Goal: Task Accomplishment & Management: Use online tool/utility

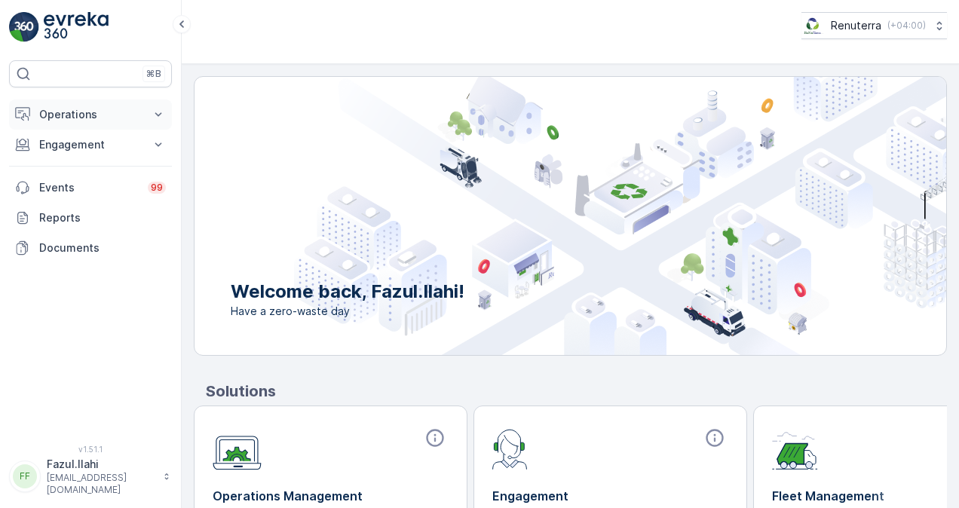
click at [95, 127] on button "Operations" at bounding box center [90, 114] width 163 height 30
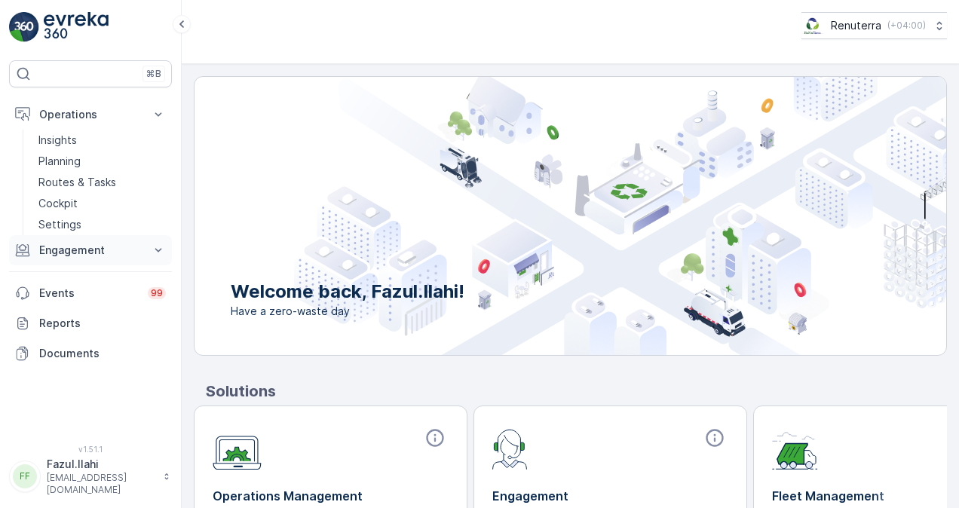
click at [81, 246] on p "Engagement" at bounding box center [90, 250] width 102 height 15
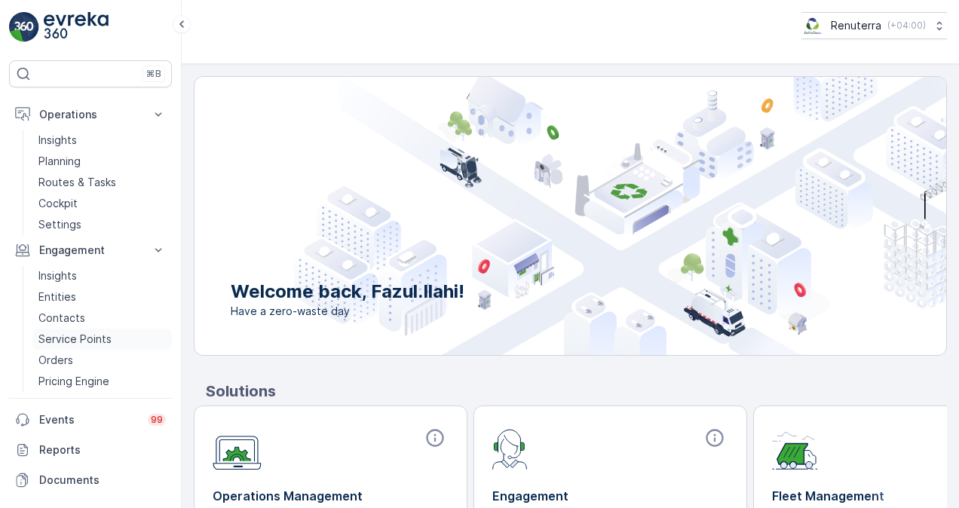
click at [90, 333] on p "Service Points" at bounding box center [74, 339] width 73 height 15
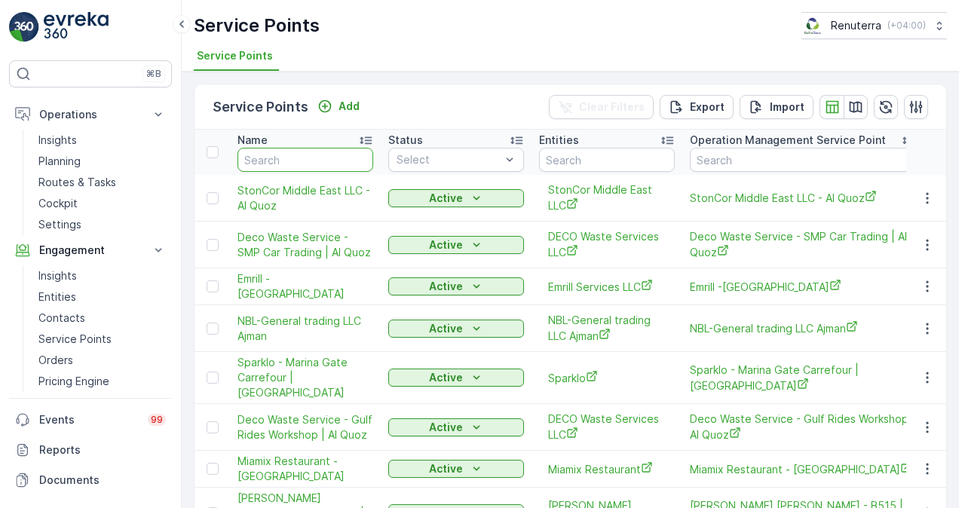
click at [313, 154] on input "text" at bounding box center [305, 160] width 136 height 24
paste input "Mouj Al Baher"
type input "Mouj Al Baher"
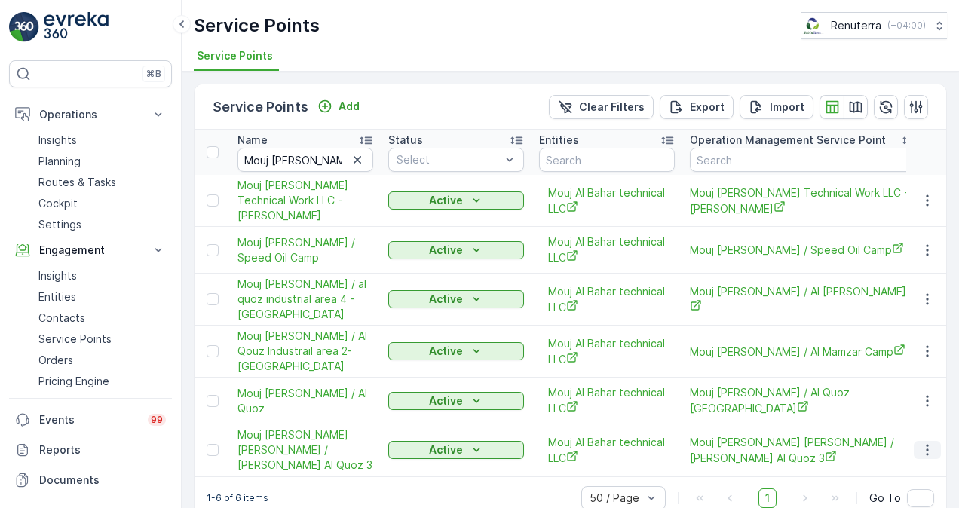
click at [928, 442] on icon "button" at bounding box center [926, 449] width 15 height 15
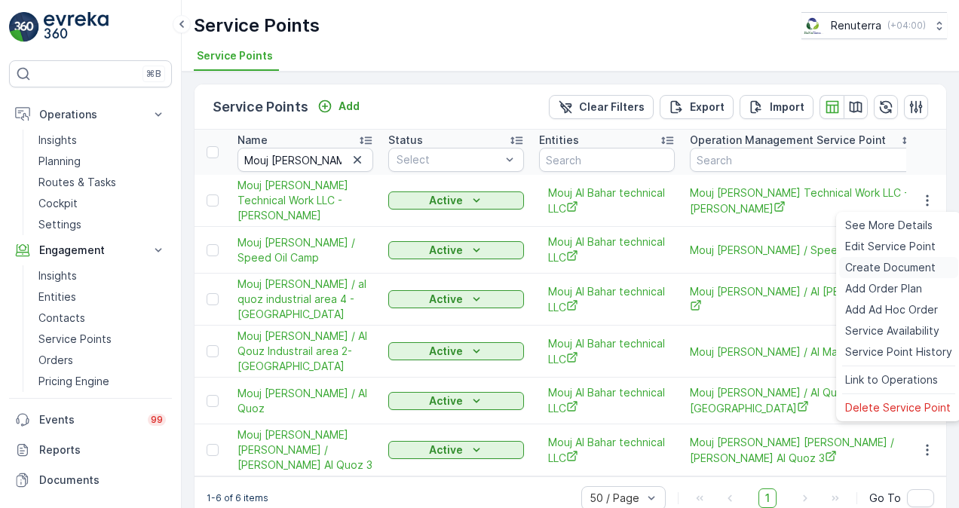
click at [886, 265] on span "Create Document" at bounding box center [890, 267] width 90 height 15
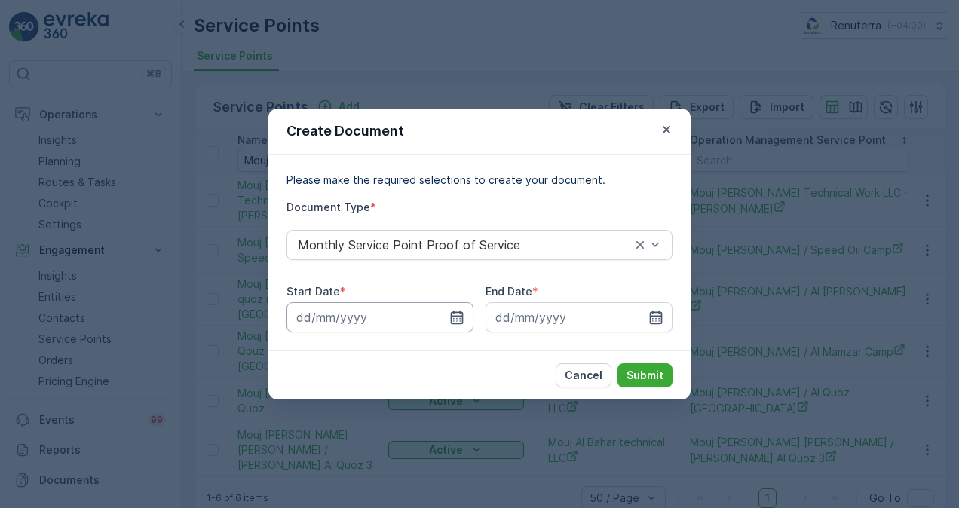
click at [459, 308] on input at bounding box center [379, 317] width 187 height 30
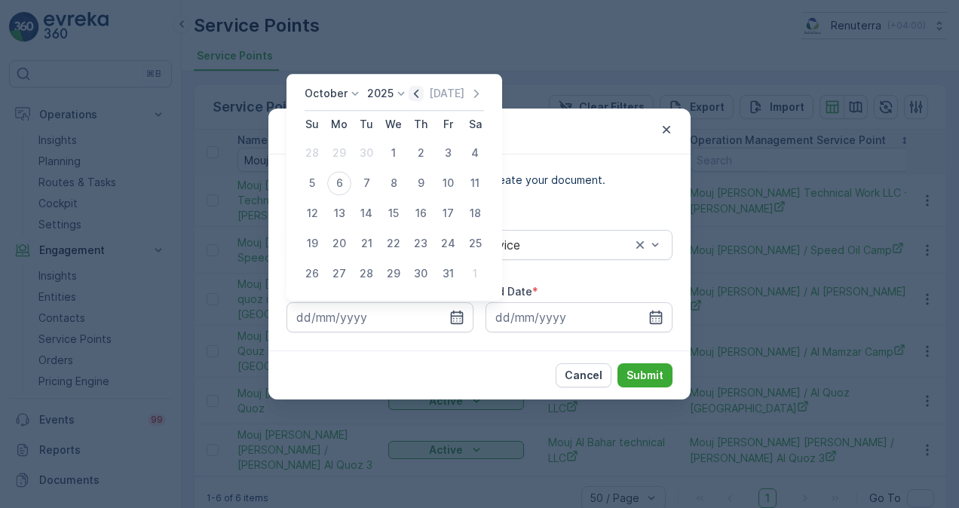
click at [422, 91] on icon "button" at bounding box center [415, 93] width 15 height 15
click at [344, 154] on div "1" at bounding box center [339, 153] width 24 height 24
type input "01.09.2025"
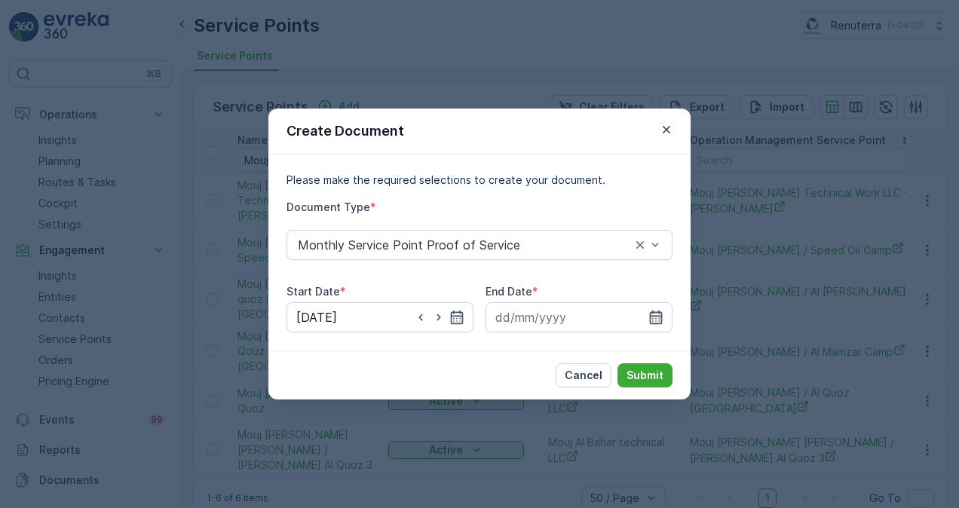
click at [656, 316] on icon "button" at bounding box center [655, 317] width 15 height 15
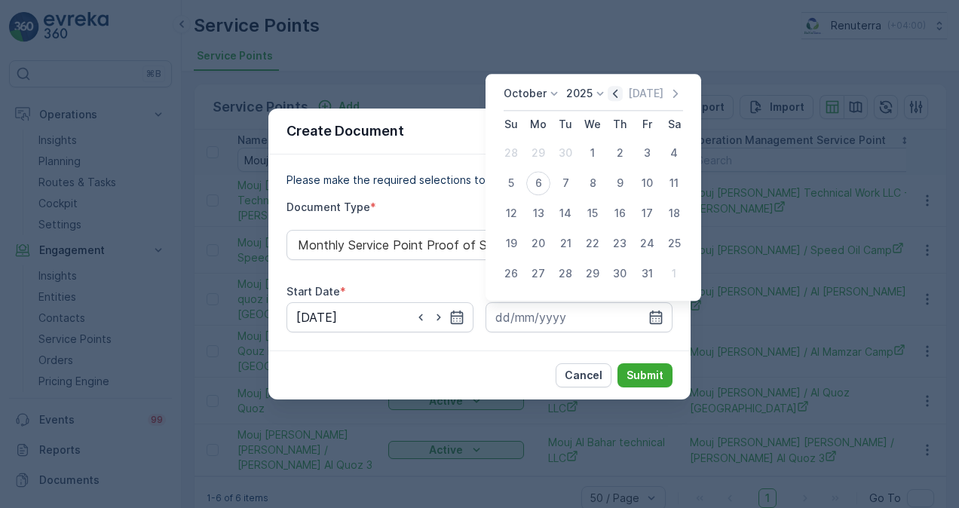
click at [621, 98] on icon "button" at bounding box center [614, 93] width 15 height 15
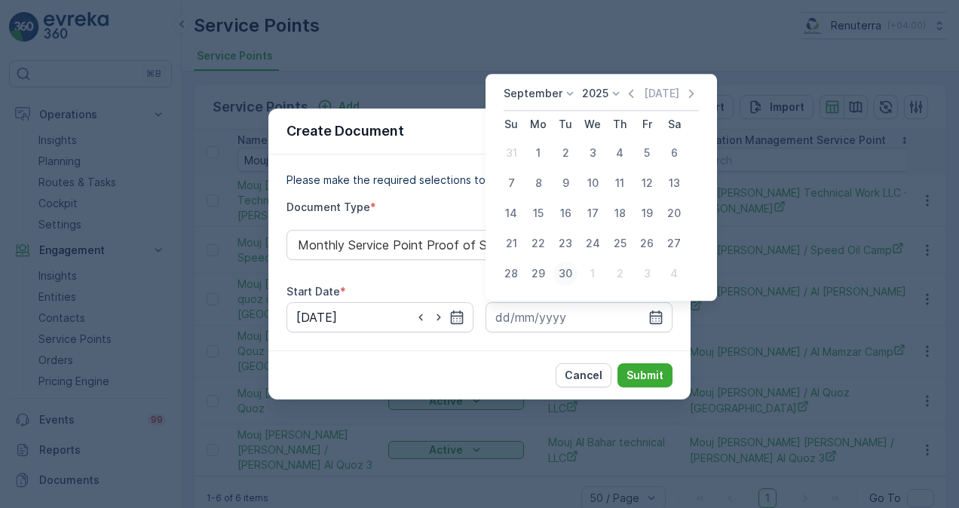
click at [570, 274] on div "30" at bounding box center [565, 273] width 24 height 24
type input "30.09.2025"
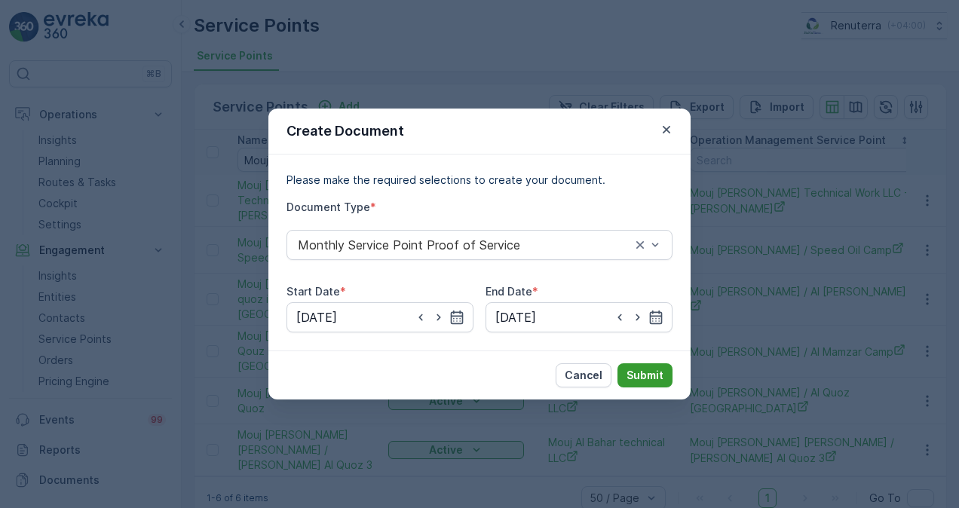
click at [654, 378] on p "Submit" at bounding box center [644, 375] width 37 height 15
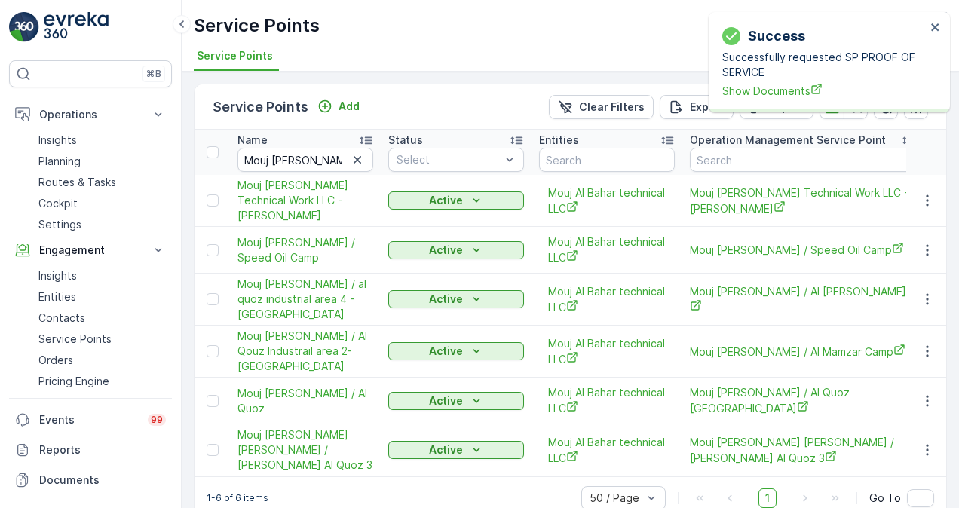
click at [747, 86] on span "Show Documents" at bounding box center [823, 91] width 203 height 16
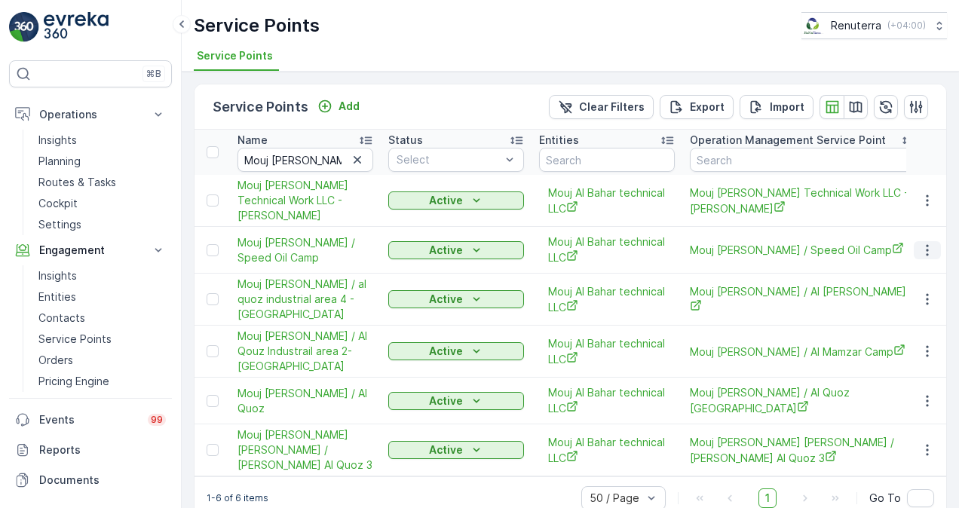
click at [925, 243] on icon "button" at bounding box center [926, 250] width 15 height 15
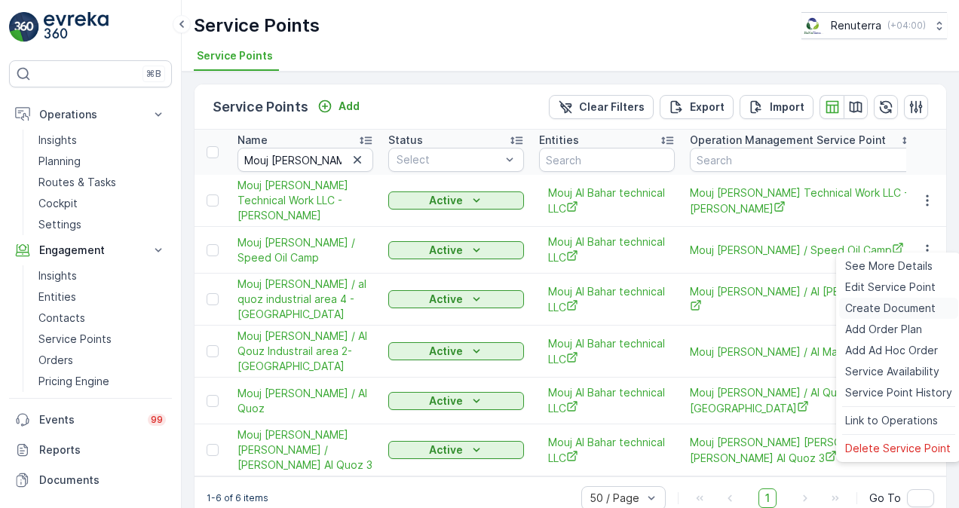
click at [919, 304] on span "Create Document" at bounding box center [890, 308] width 90 height 15
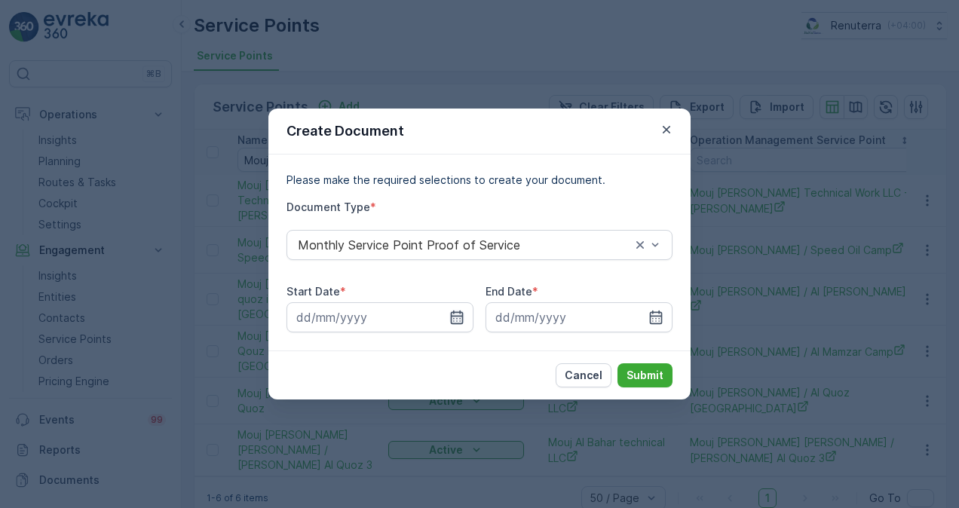
click at [459, 313] on icon "button" at bounding box center [456, 317] width 15 height 15
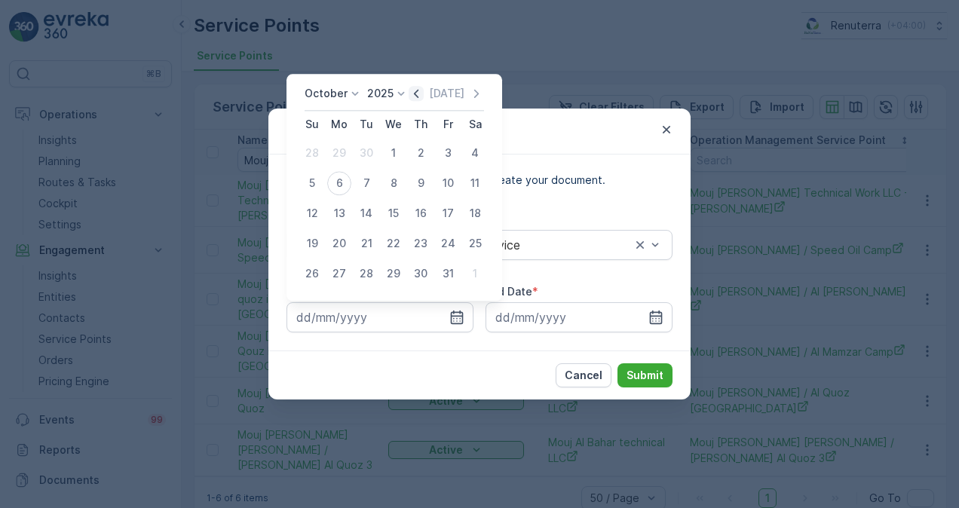
click at [417, 96] on icon "button" at bounding box center [415, 93] width 15 height 15
click at [342, 147] on div "1" at bounding box center [339, 153] width 24 height 24
type input "01.09.2025"
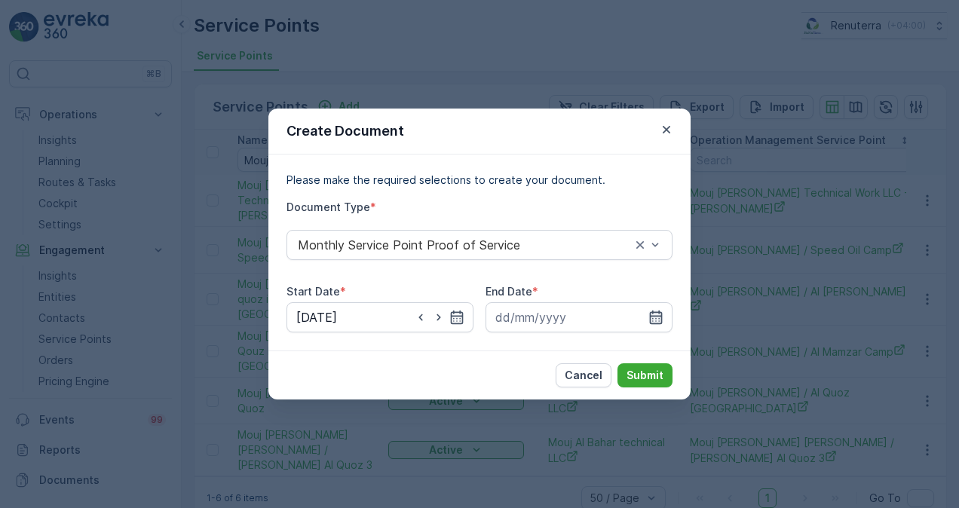
click at [650, 324] on icon "button" at bounding box center [655, 317] width 15 height 15
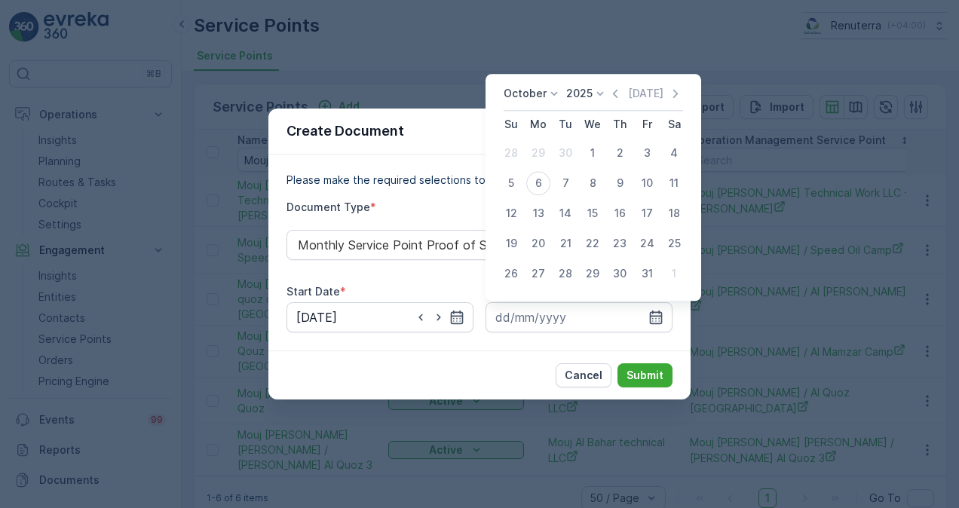
click at [609, 98] on div "October 2025 Today" at bounding box center [592, 98] width 179 height 25
click at [619, 97] on icon "button" at bounding box center [614, 93] width 15 height 15
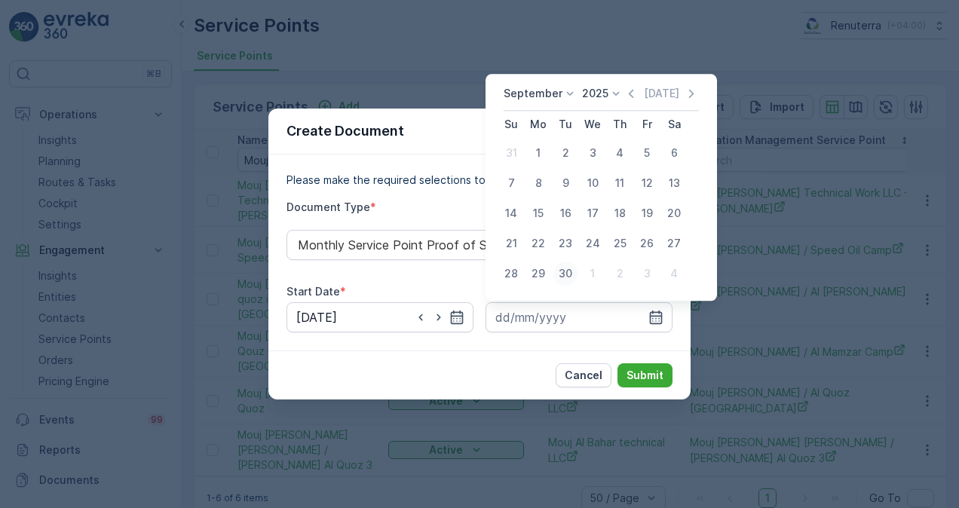
click at [562, 274] on div "30" at bounding box center [565, 273] width 24 height 24
type input "30.09.2025"
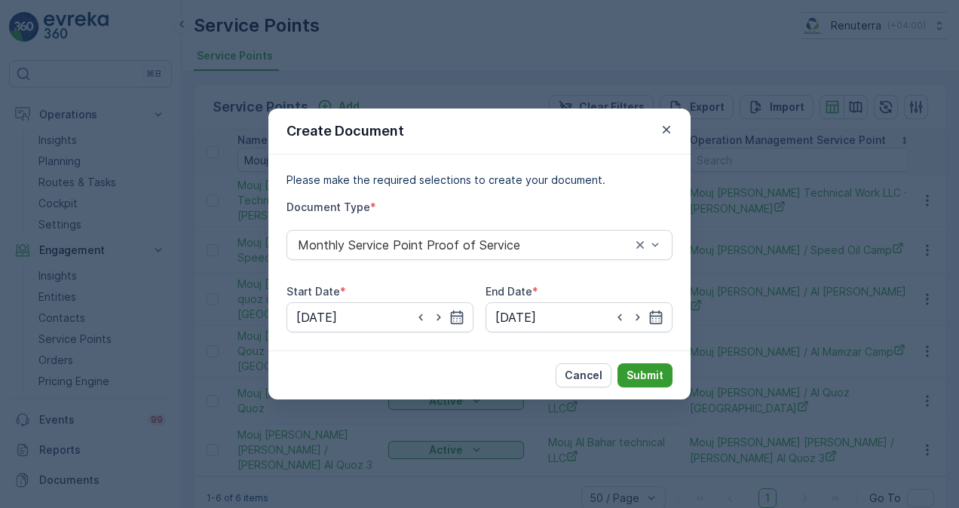
click at [638, 378] on p "Submit" at bounding box center [644, 375] width 37 height 15
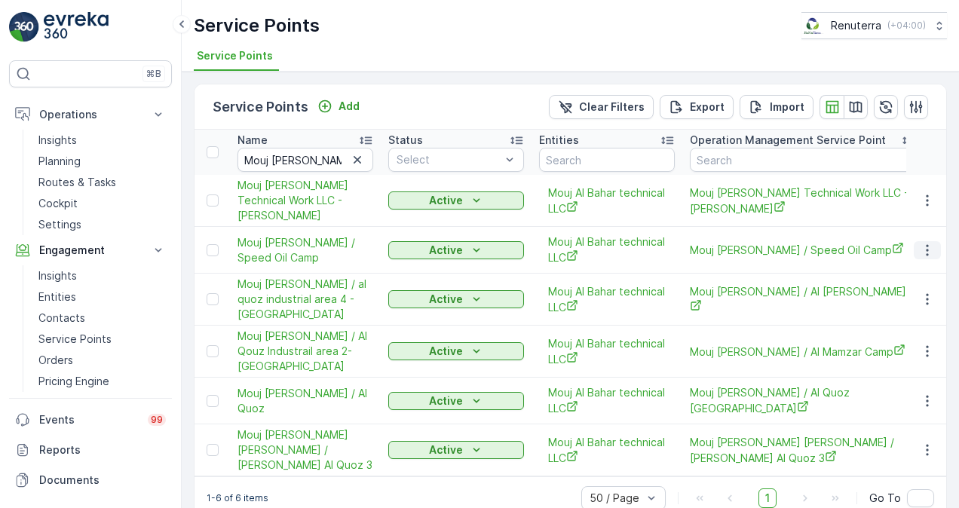
click at [919, 243] on icon "button" at bounding box center [926, 250] width 15 height 15
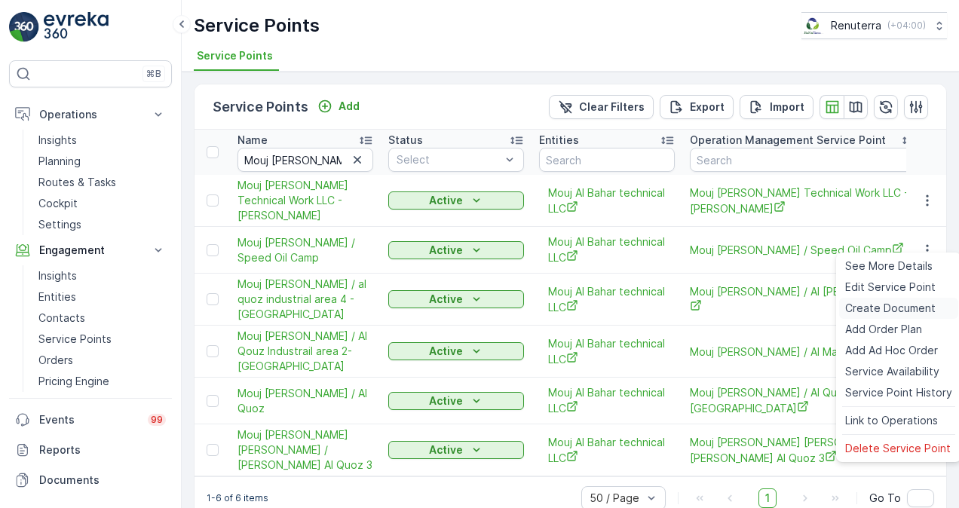
click at [898, 306] on span "Create Document" at bounding box center [890, 308] width 90 height 15
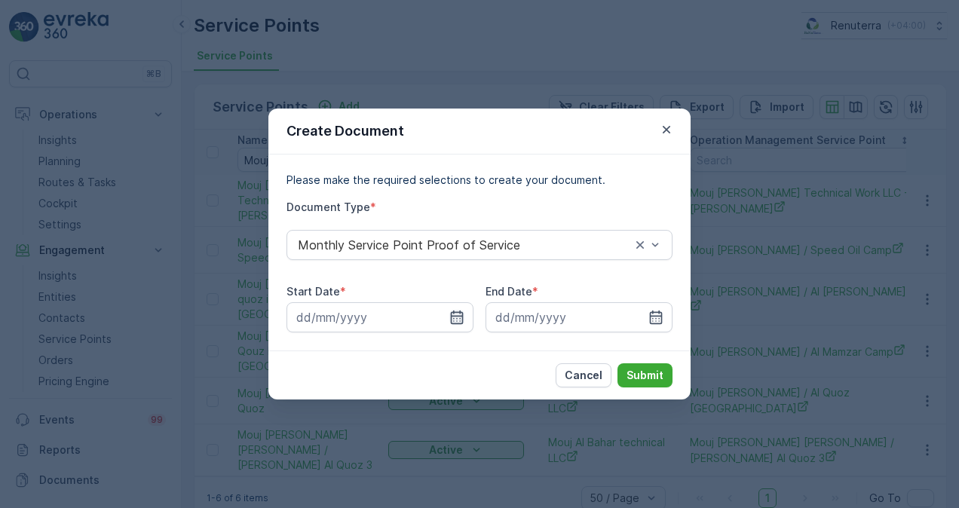
click at [460, 319] on icon "button" at bounding box center [456, 317] width 15 height 15
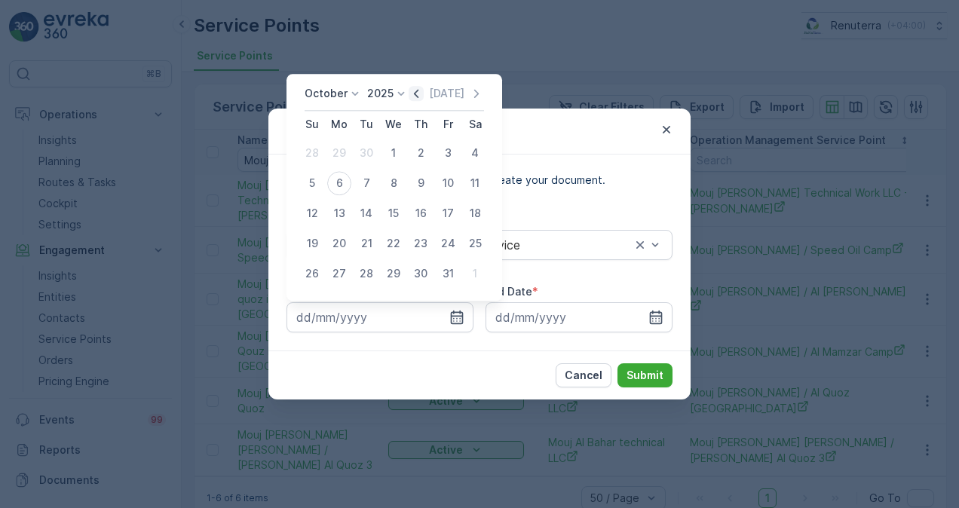
click at [422, 87] on icon "button" at bounding box center [415, 93] width 15 height 15
click at [333, 154] on div "1" at bounding box center [339, 153] width 24 height 24
type input "01.09.2025"
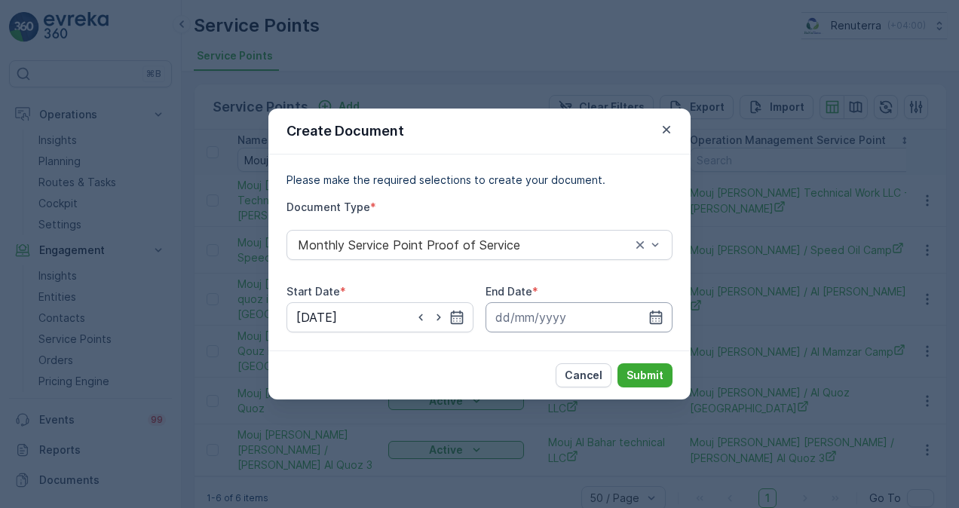
click at [665, 332] on input at bounding box center [578, 317] width 187 height 30
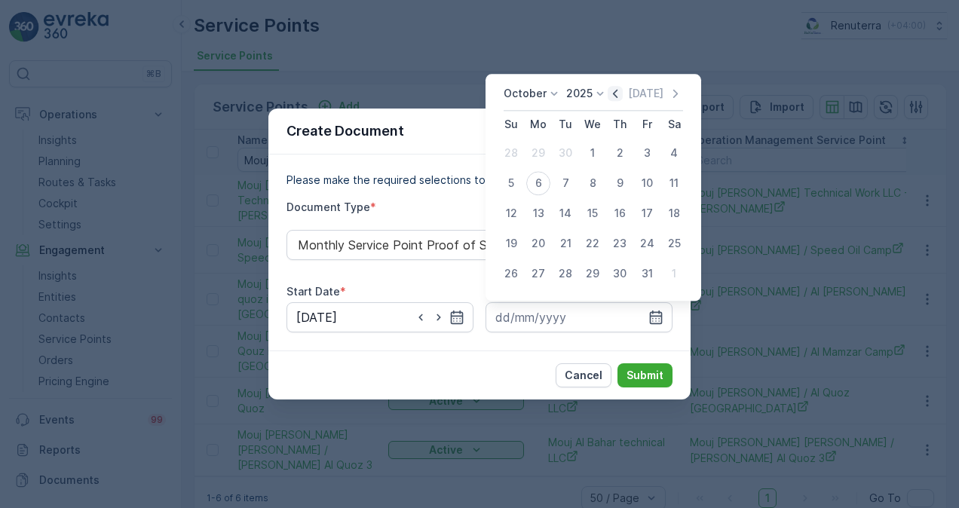
click at [616, 99] on icon "button" at bounding box center [614, 93] width 15 height 15
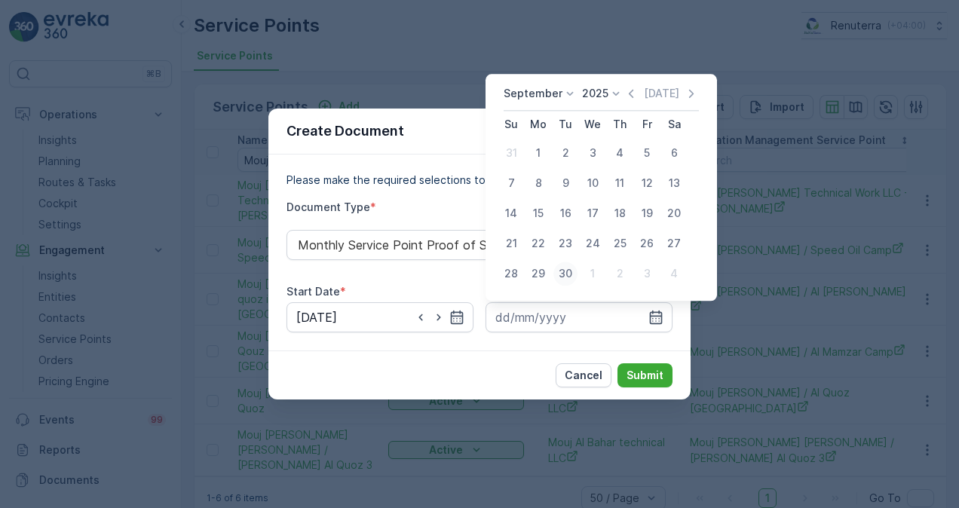
click at [559, 273] on div "30" at bounding box center [565, 273] width 24 height 24
type input "30.09.2025"
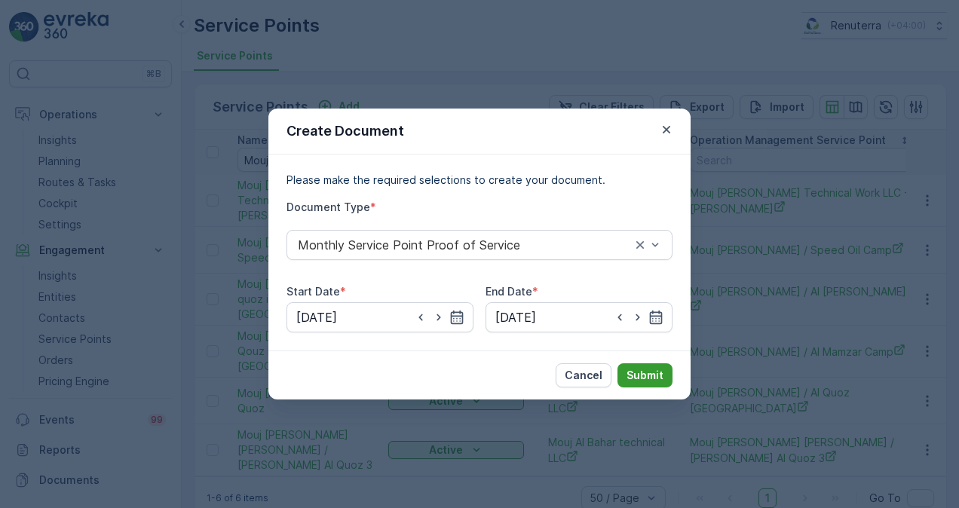
click at [657, 369] on p "Submit" at bounding box center [644, 375] width 37 height 15
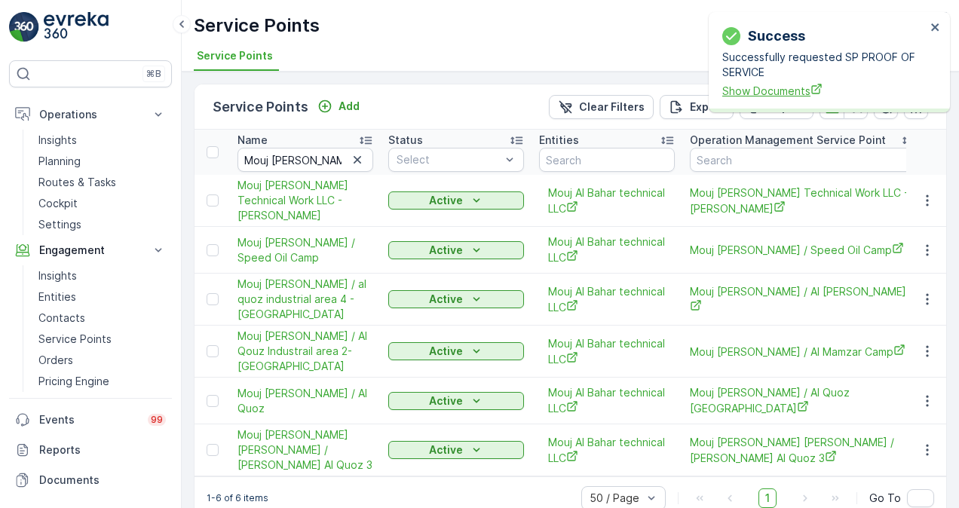
click at [775, 88] on span "Show Documents" at bounding box center [823, 91] width 203 height 16
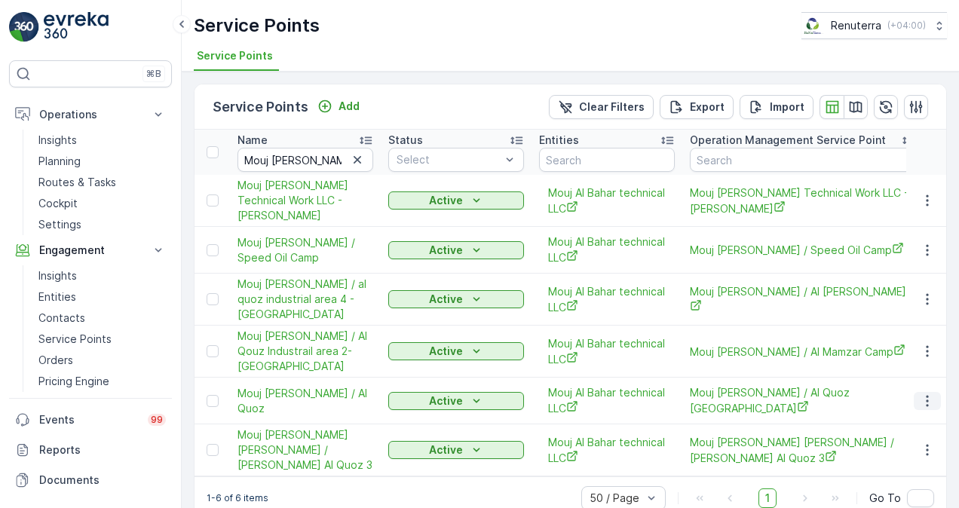
click at [924, 393] on icon "button" at bounding box center [926, 400] width 15 height 15
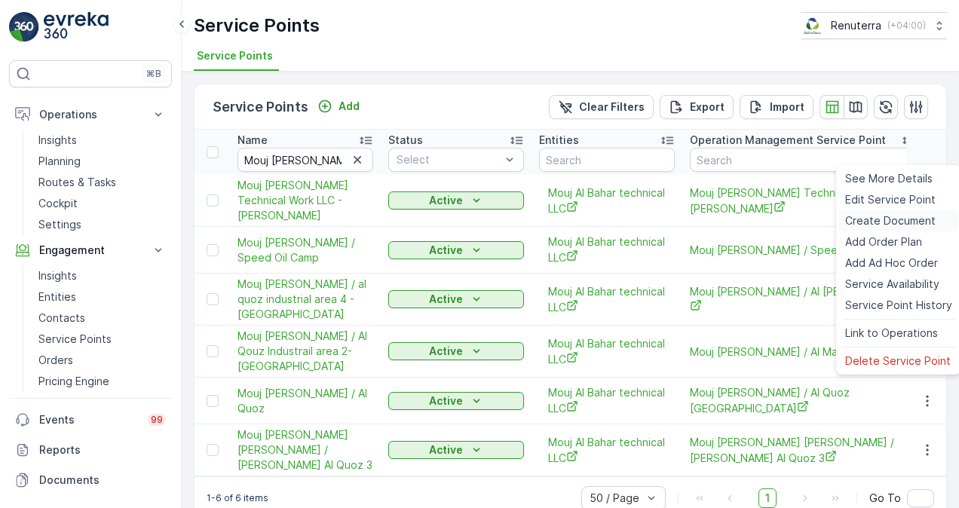
click at [876, 221] on span "Create Document" at bounding box center [890, 220] width 90 height 15
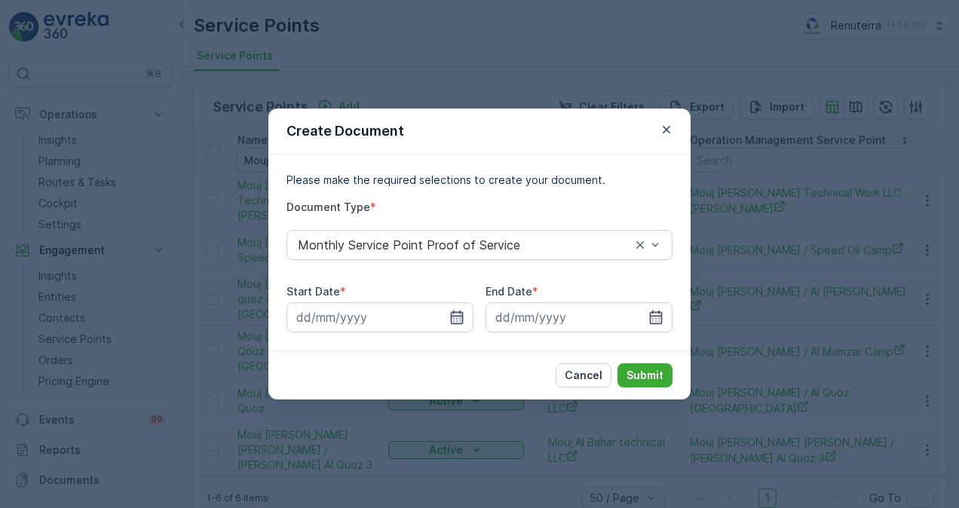
click at [449, 313] on icon "button" at bounding box center [456, 317] width 15 height 15
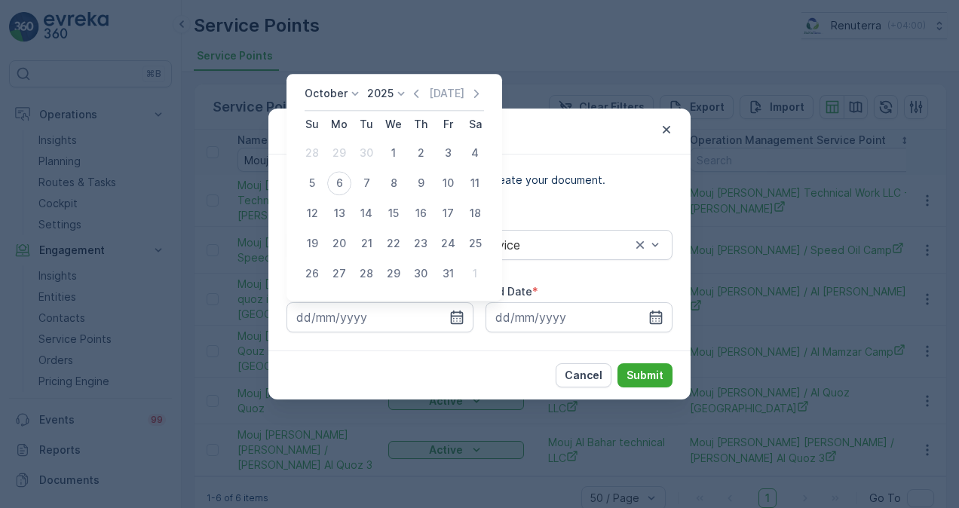
click at [422, 83] on div "October 2025 Today Su Mo Tu We Th Fr Sa 28 29 30 1 2 3 4 5 6 7 8 9 10 11 12 13 …" at bounding box center [394, 187] width 216 height 227
click at [422, 93] on icon "button" at bounding box center [415, 93] width 15 height 15
click at [336, 154] on div "1" at bounding box center [339, 153] width 24 height 24
type input "01.09.2025"
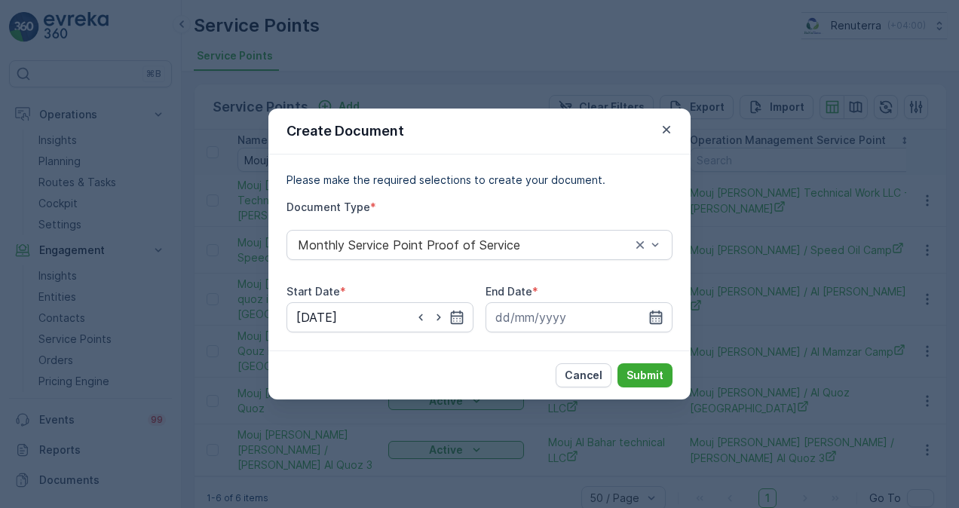
click at [659, 316] on icon "button" at bounding box center [655, 317] width 15 height 15
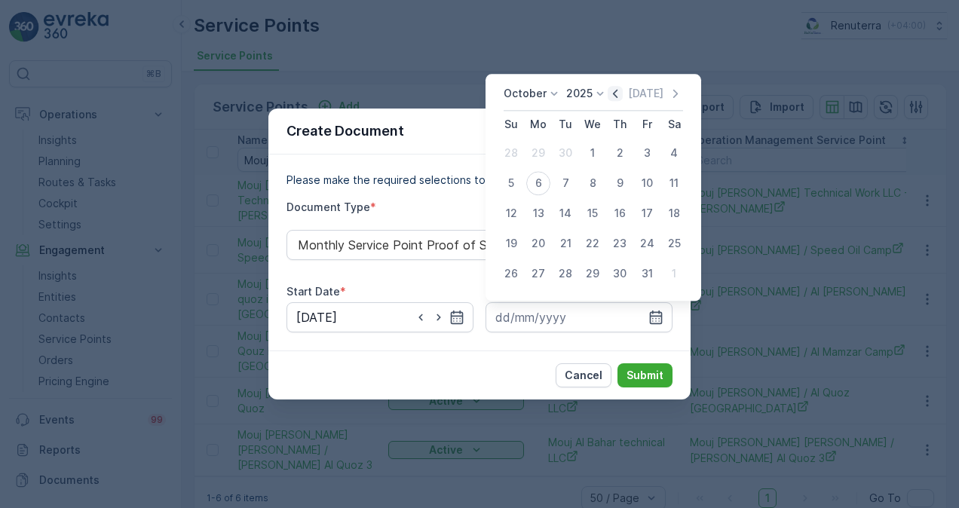
click at [617, 93] on icon "button" at bounding box center [615, 94] width 5 height 8
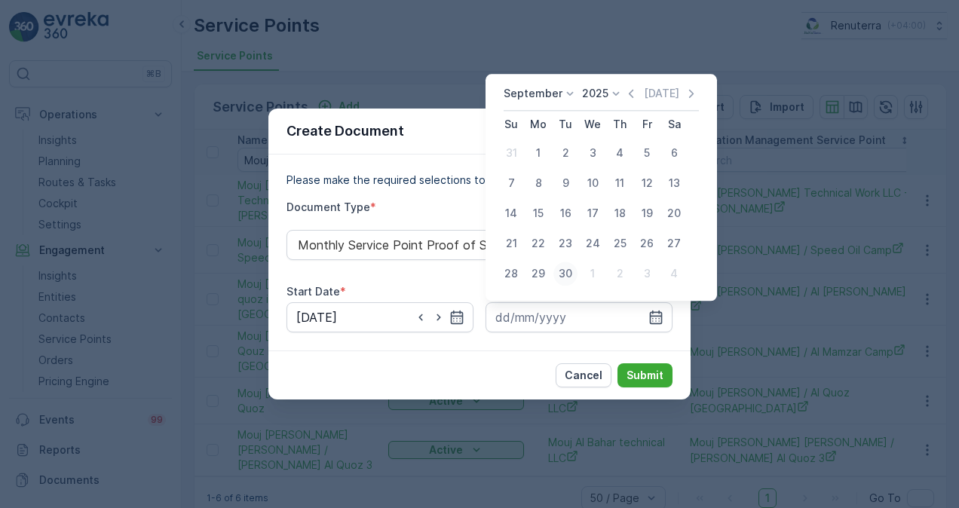
click at [570, 273] on div "30" at bounding box center [565, 273] width 24 height 24
type input "30.09.2025"
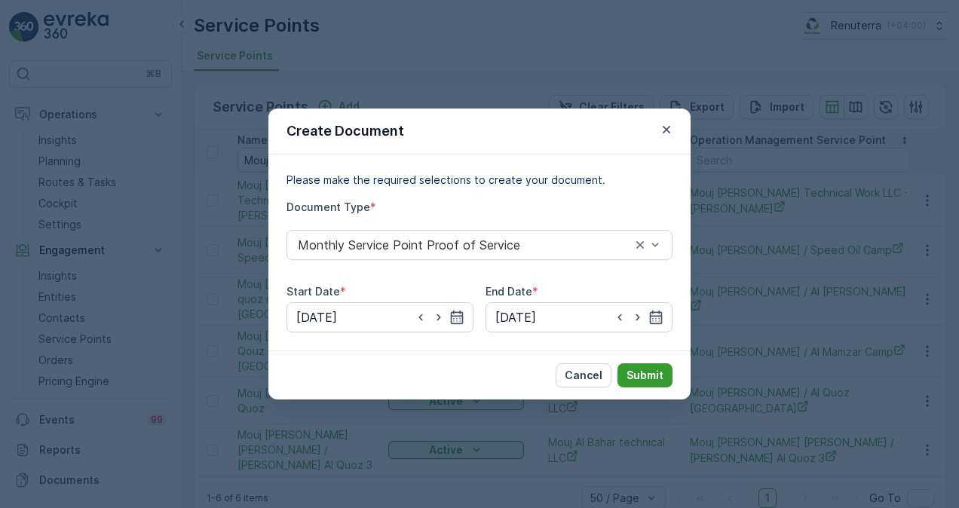
click at [654, 384] on button "Submit" at bounding box center [644, 375] width 55 height 24
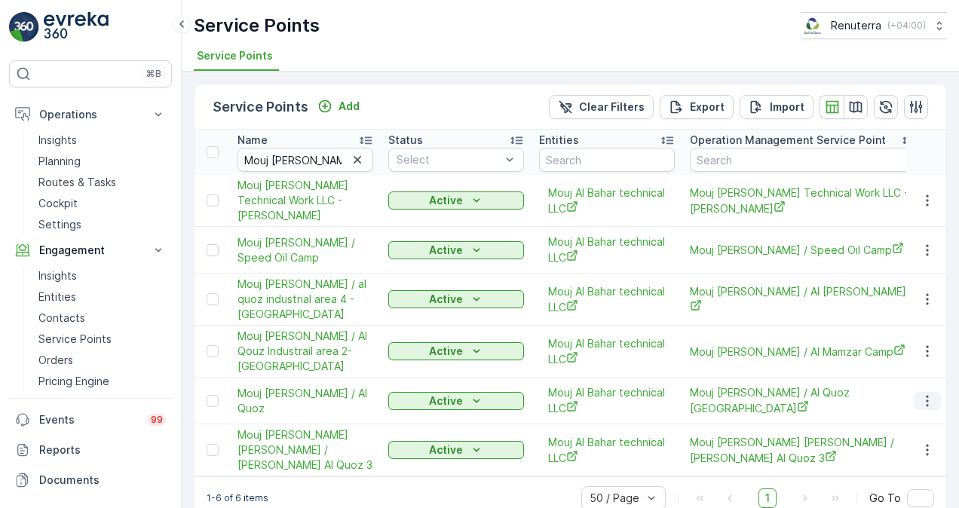
click at [933, 392] on button "button" at bounding box center [926, 401] width 27 height 18
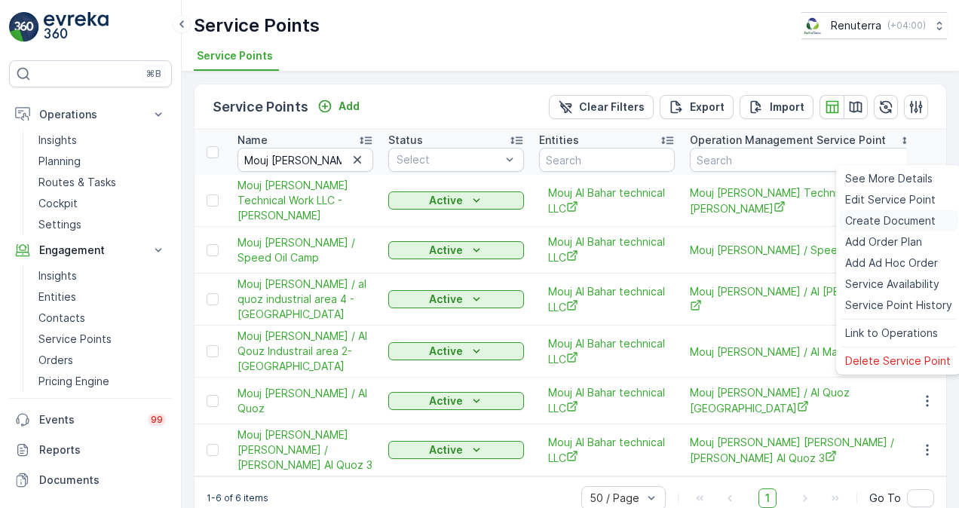
click at [889, 217] on span "Create Document" at bounding box center [890, 220] width 90 height 15
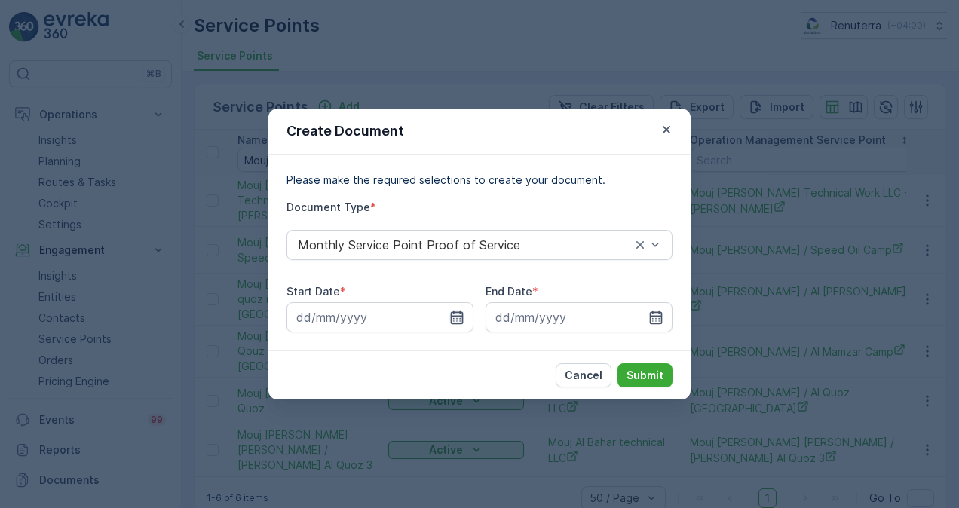
click at [449, 320] on icon "button" at bounding box center [456, 317] width 15 height 15
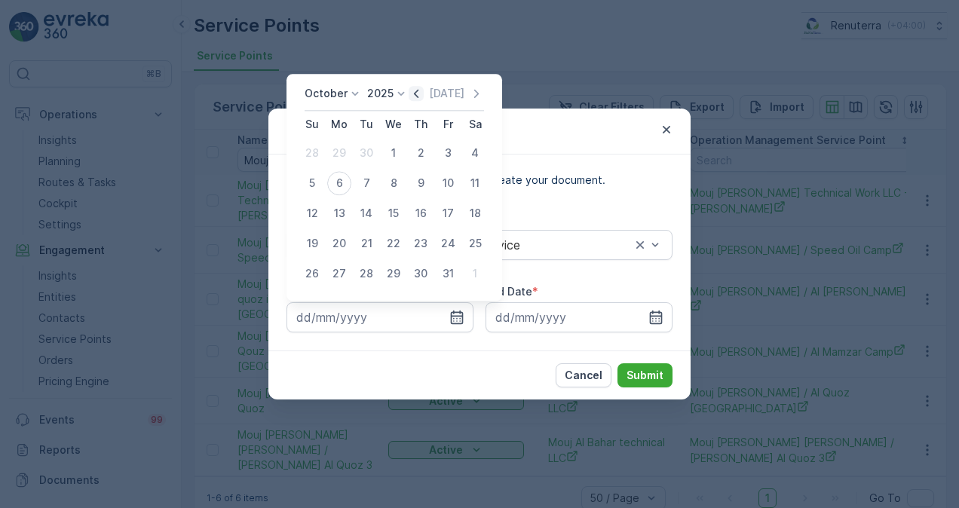
click at [414, 96] on icon "button" at bounding box center [415, 93] width 15 height 15
click at [336, 157] on div "1" at bounding box center [339, 153] width 24 height 24
type input "01.09.2025"
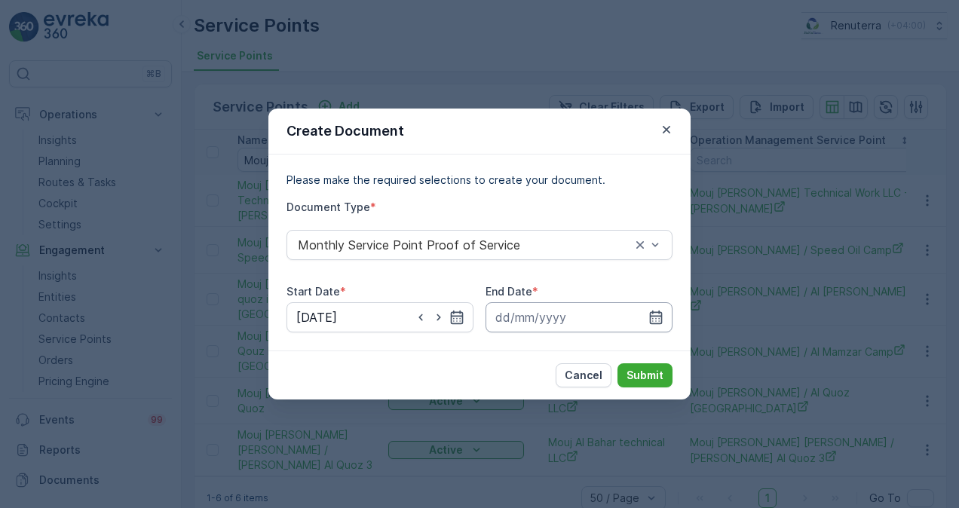
click at [642, 313] on input at bounding box center [578, 317] width 187 height 30
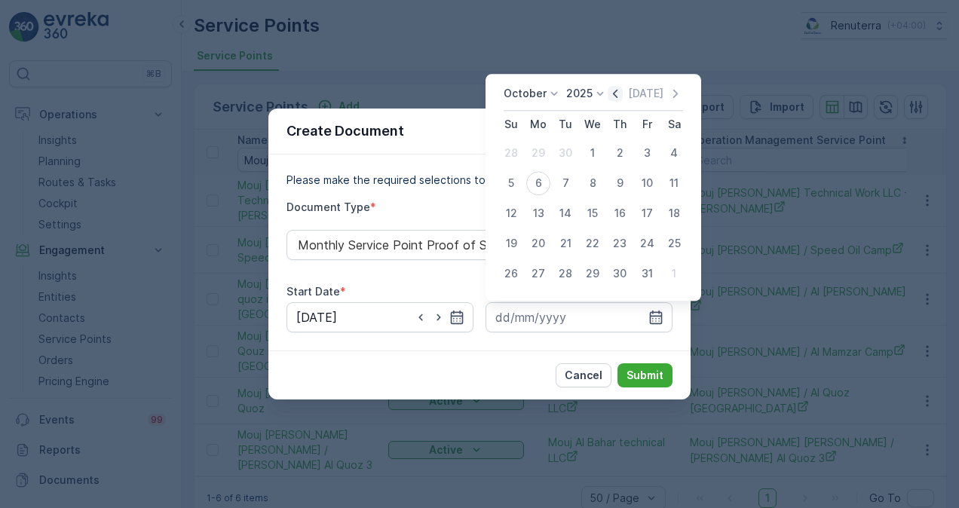
click at [622, 96] on icon "button" at bounding box center [614, 93] width 15 height 15
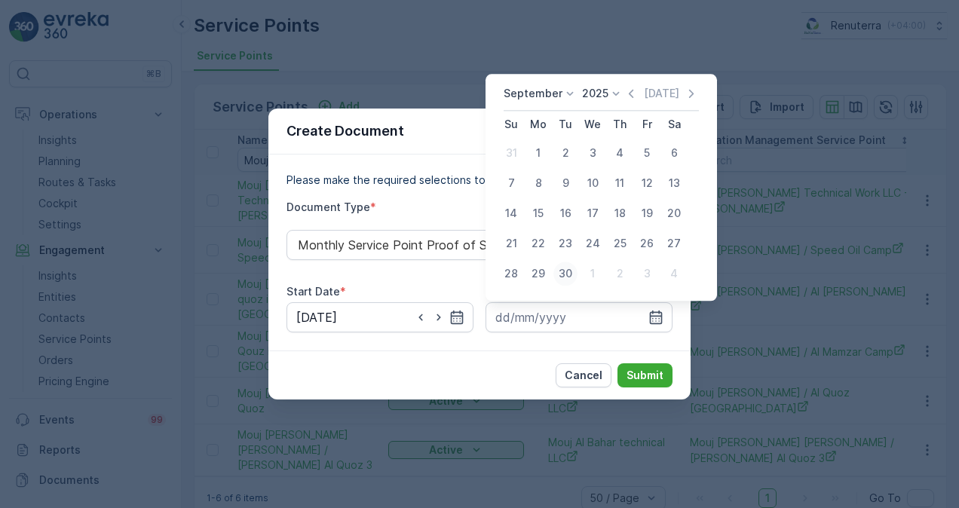
click at [561, 275] on div "30" at bounding box center [565, 273] width 24 height 24
type input "30.09.2025"
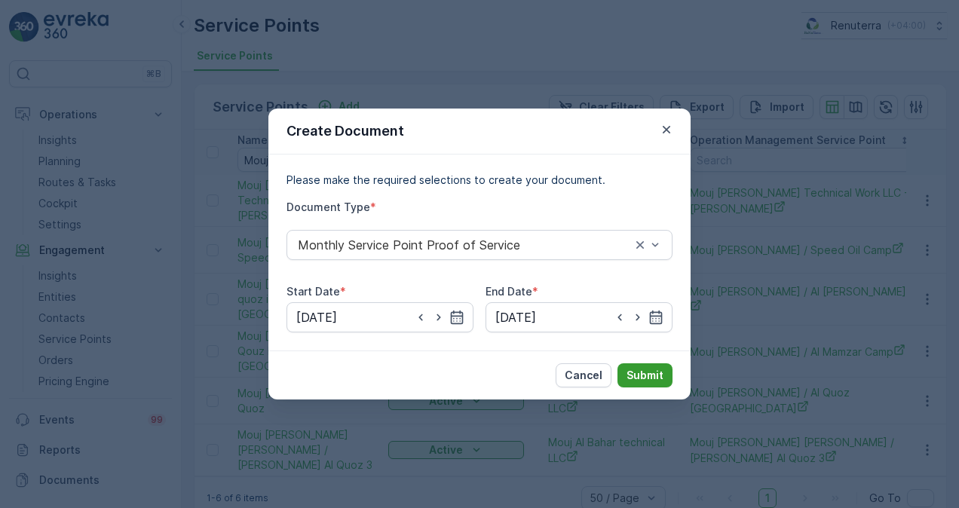
click at [638, 376] on p "Submit" at bounding box center [644, 375] width 37 height 15
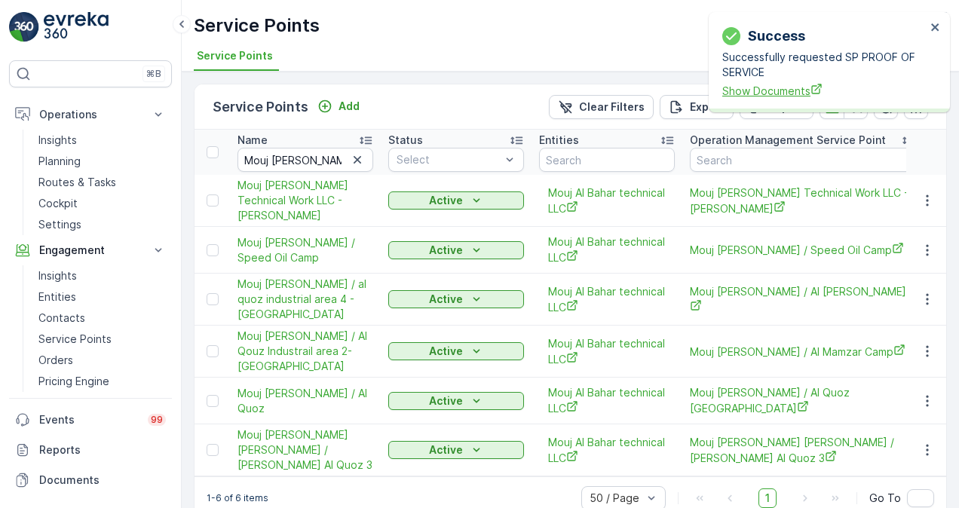
click at [766, 90] on span "Show Documents" at bounding box center [823, 91] width 203 height 16
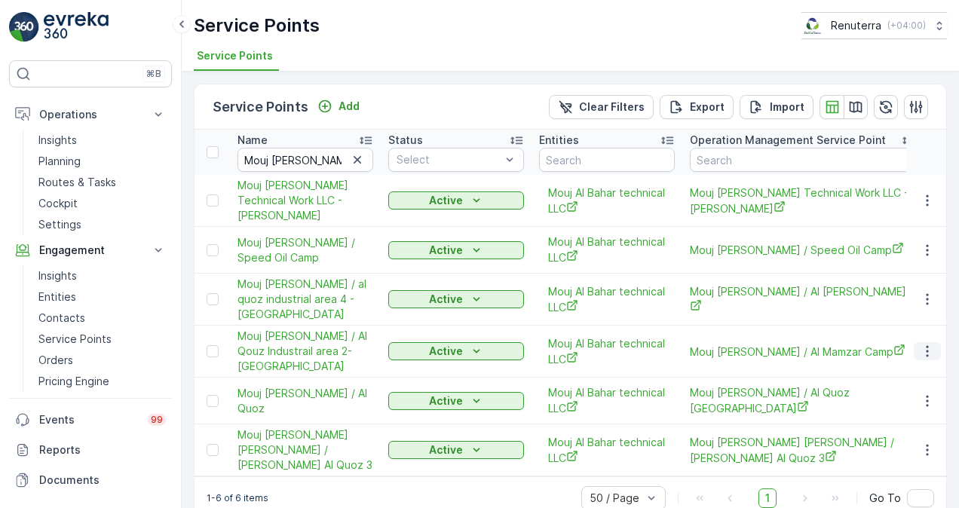
click at [922, 344] on icon "button" at bounding box center [926, 351] width 15 height 15
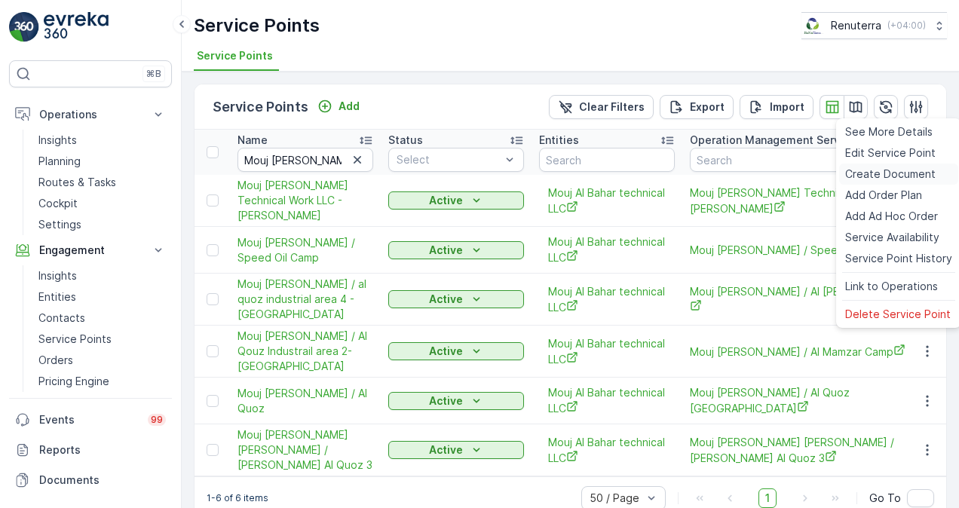
click at [900, 179] on span "Create Document" at bounding box center [890, 174] width 90 height 15
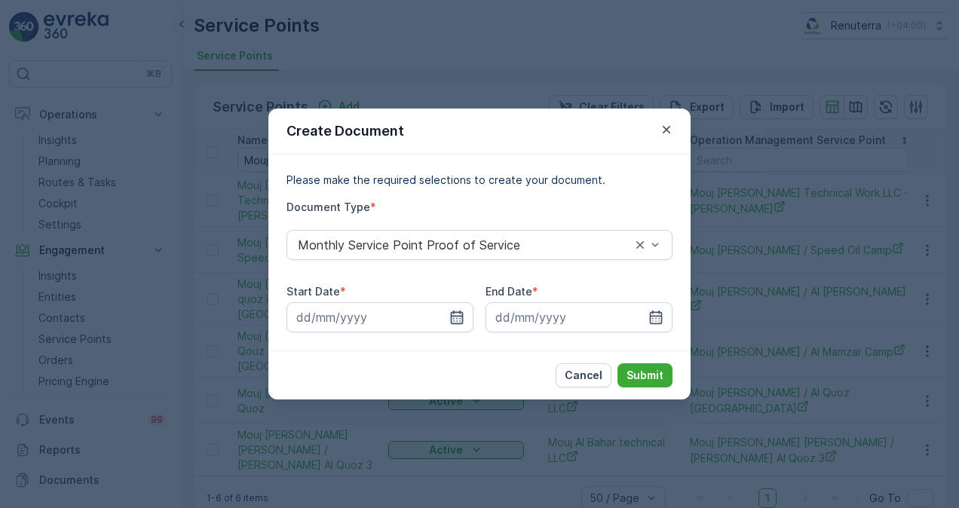
click at [458, 318] on icon "button" at bounding box center [456, 317] width 15 height 15
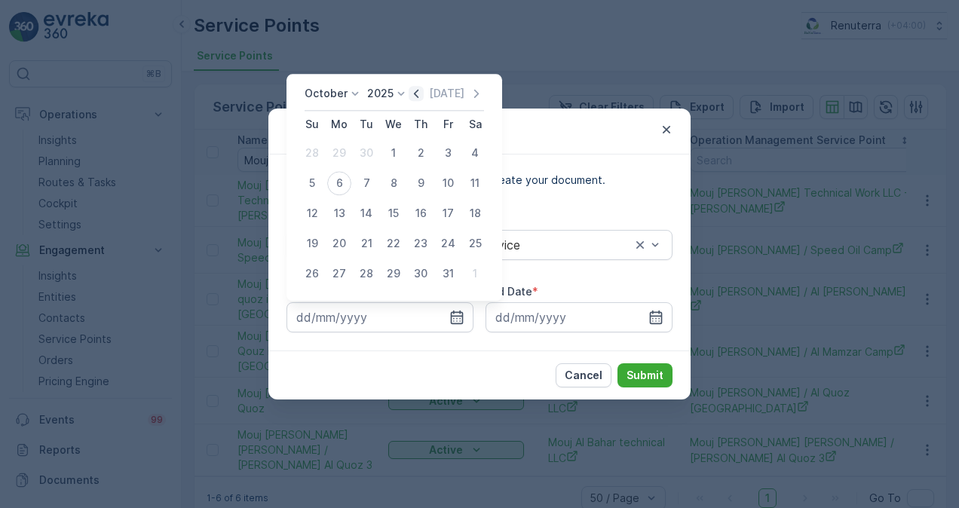
click at [421, 95] on icon "button" at bounding box center [415, 93] width 15 height 15
click at [343, 155] on div "1" at bounding box center [339, 153] width 24 height 24
type input "01.09.2025"
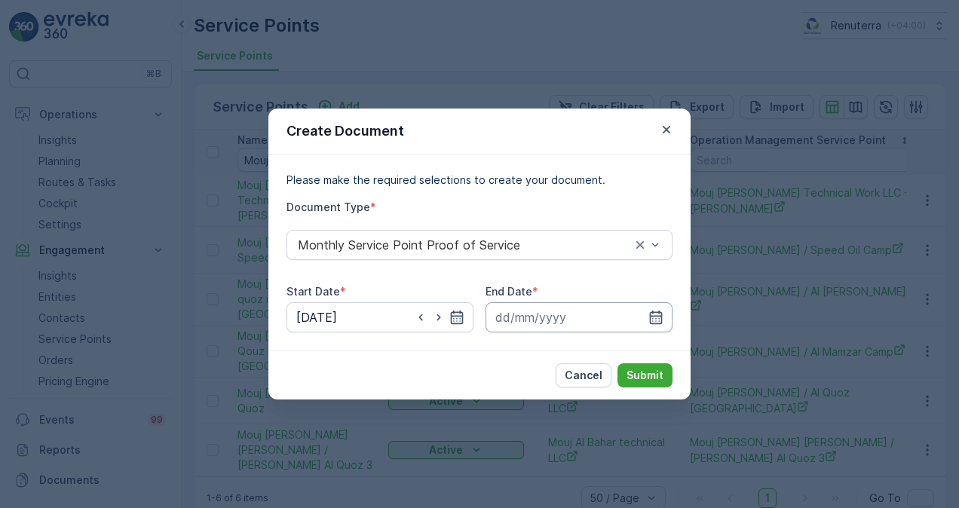
click at [666, 312] on input at bounding box center [578, 317] width 187 height 30
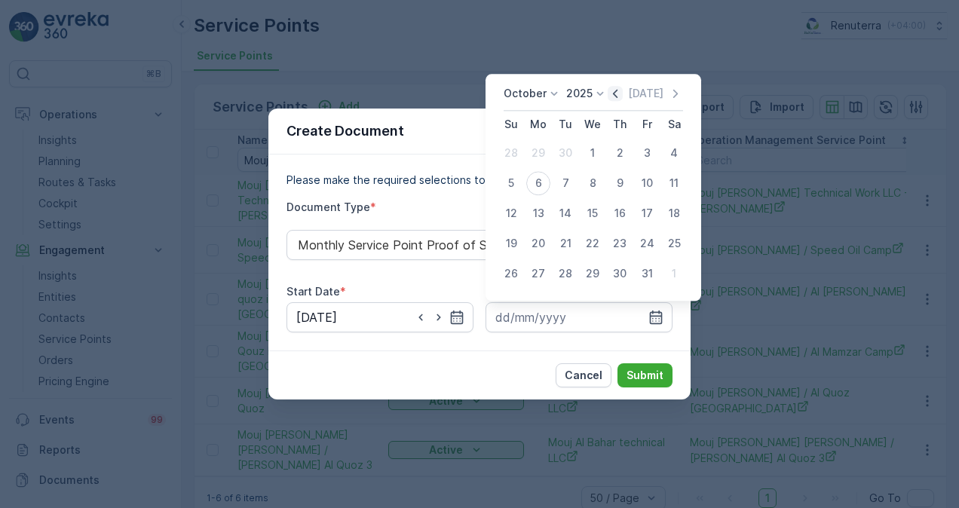
click at [610, 91] on icon "button" at bounding box center [614, 93] width 15 height 15
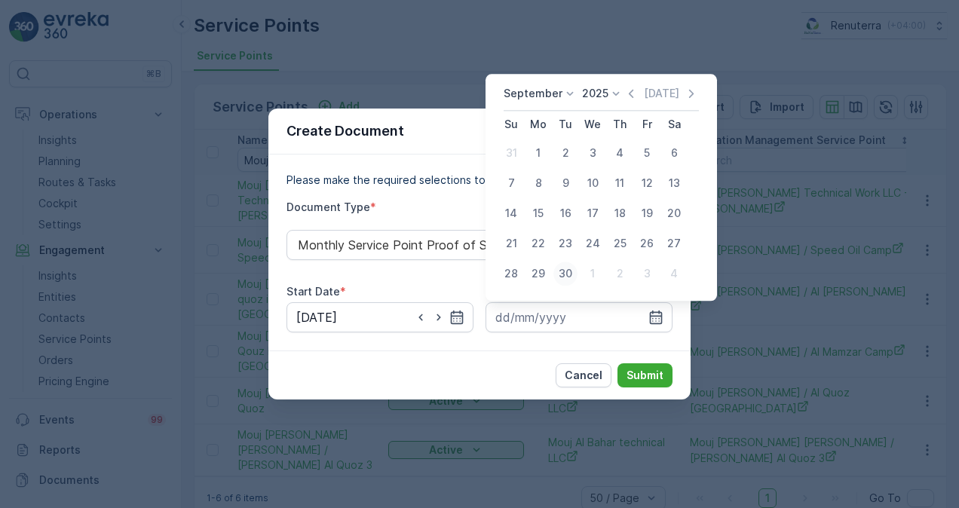
click at [561, 274] on div "30" at bounding box center [565, 273] width 24 height 24
type input "30.09.2025"
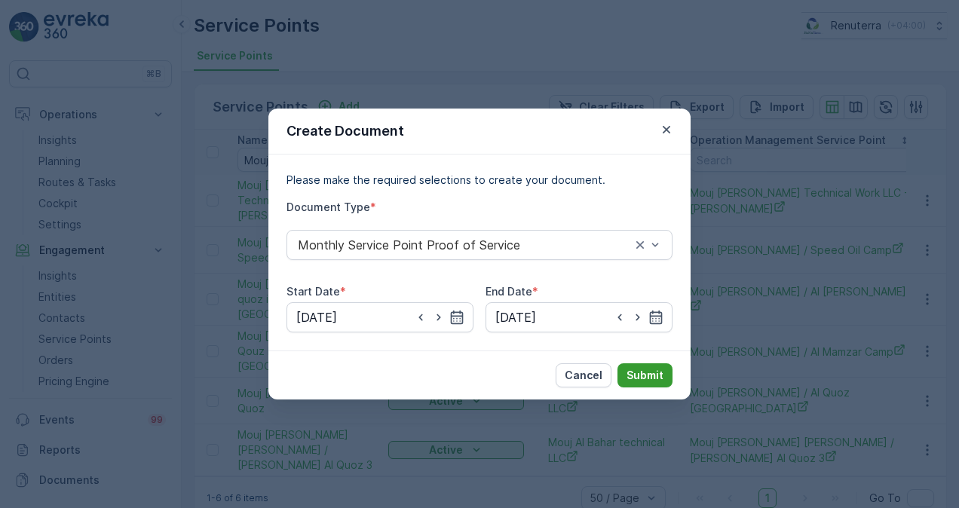
click at [654, 374] on p "Submit" at bounding box center [644, 375] width 37 height 15
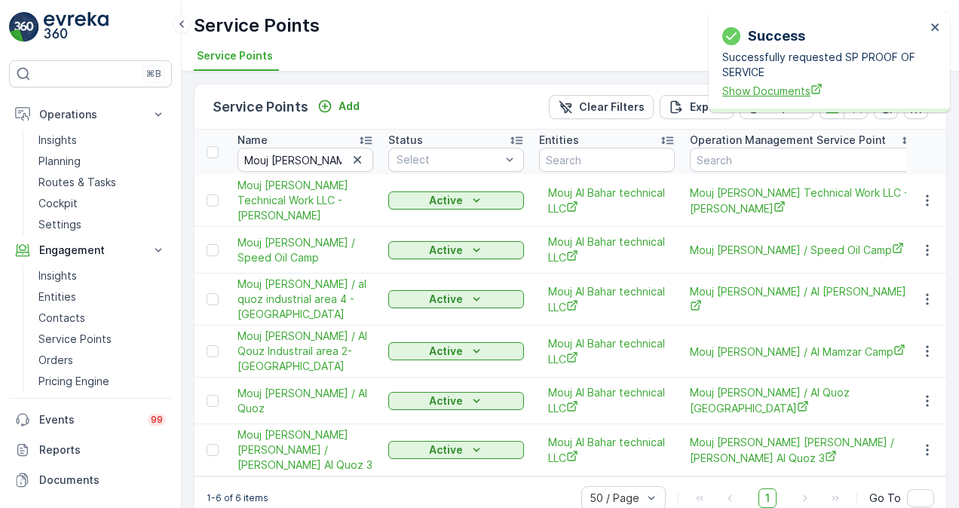
click at [757, 84] on span "Show Documents" at bounding box center [823, 91] width 203 height 16
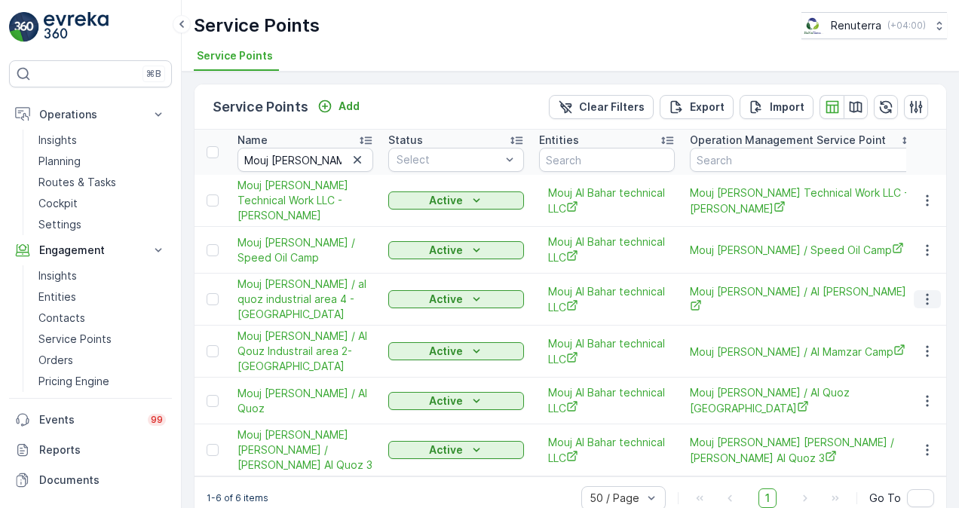
click at [934, 290] on button "button" at bounding box center [926, 299] width 27 height 18
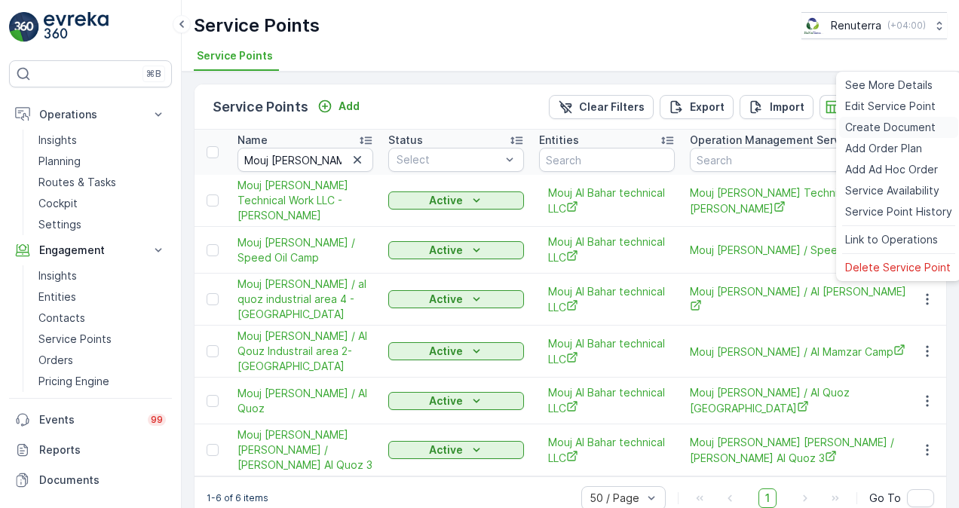
click at [879, 131] on span "Create Document" at bounding box center [890, 127] width 90 height 15
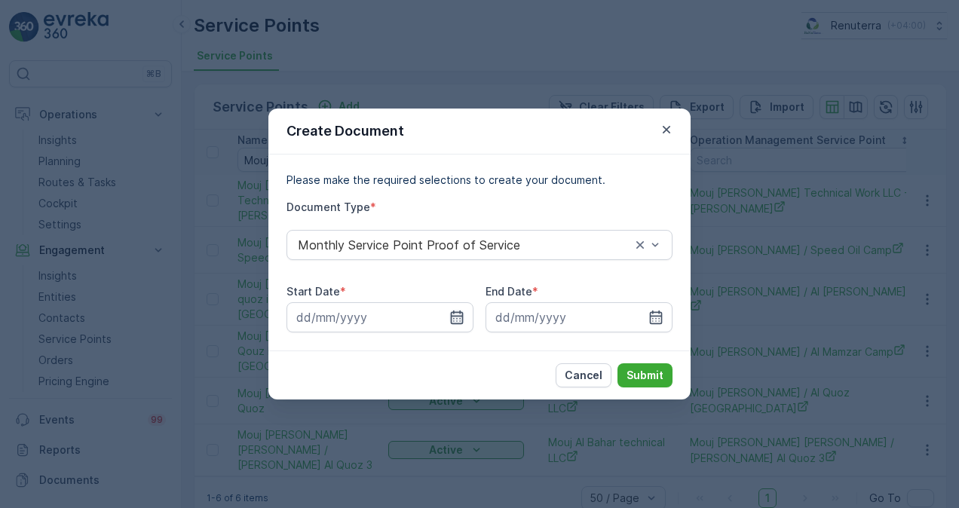
click at [455, 324] on icon "button" at bounding box center [456, 317] width 15 height 15
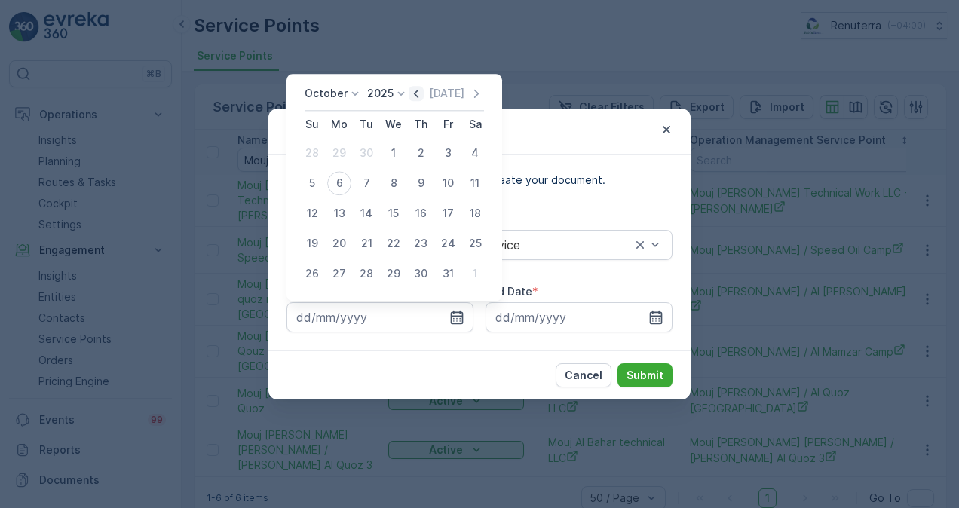
click at [423, 98] on icon "button" at bounding box center [415, 93] width 15 height 15
click at [341, 149] on div "1" at bounding box center [339, 153] width 24 height 24
type input "01.09.2025"
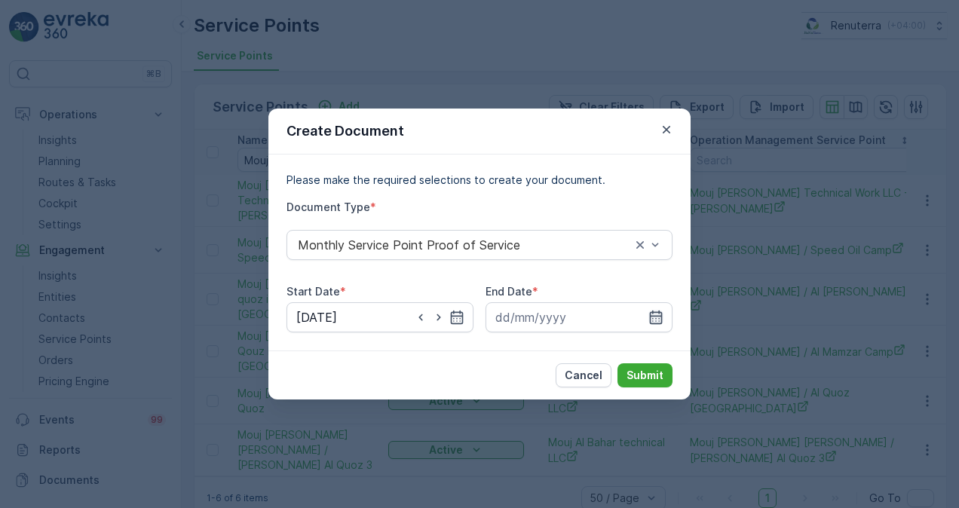
click at [657, 315] on icon "button" at bounding box center [655, 317] width 15 height 15
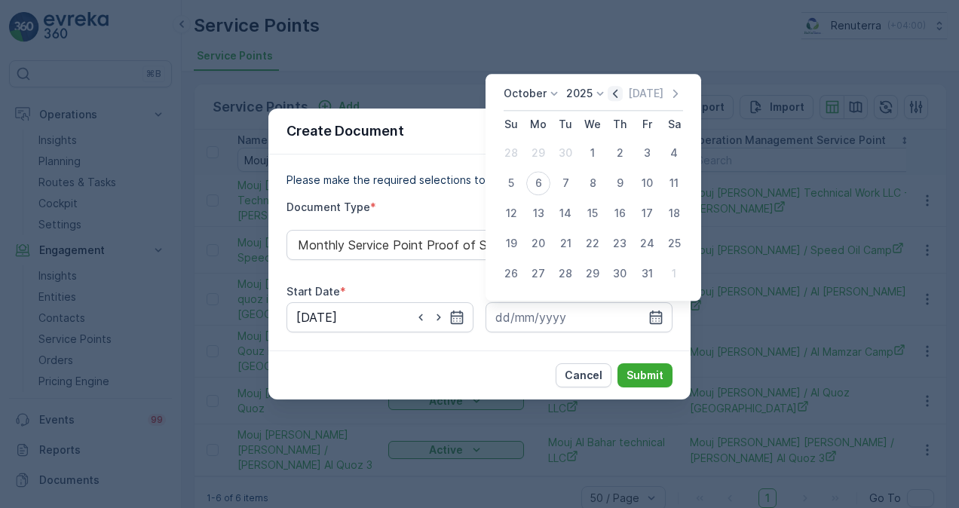
click at [622, 91] on icon "button" at bounding box center [614, 93] width 15 height 15
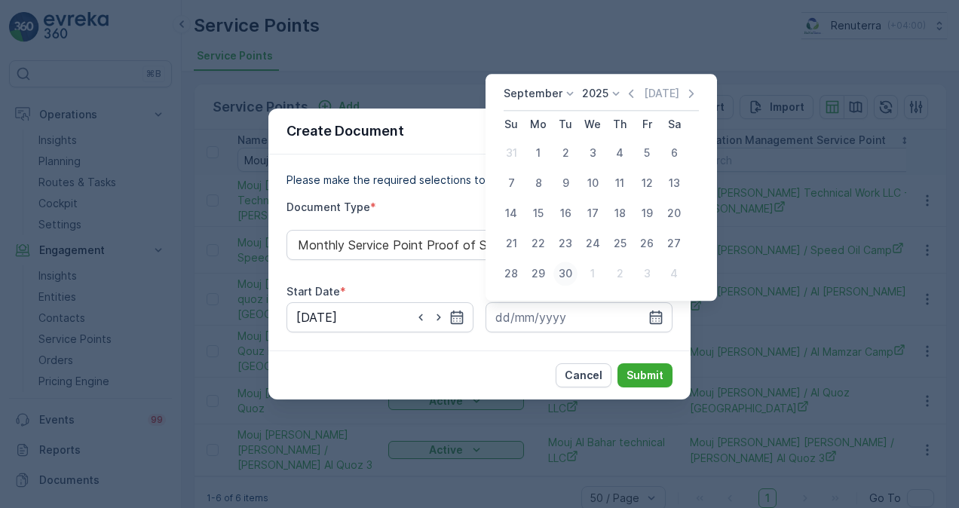
click at [569, 277] on div "30" at bounding box center [565, 273] width 24 height 24
type input "30.09.2025"
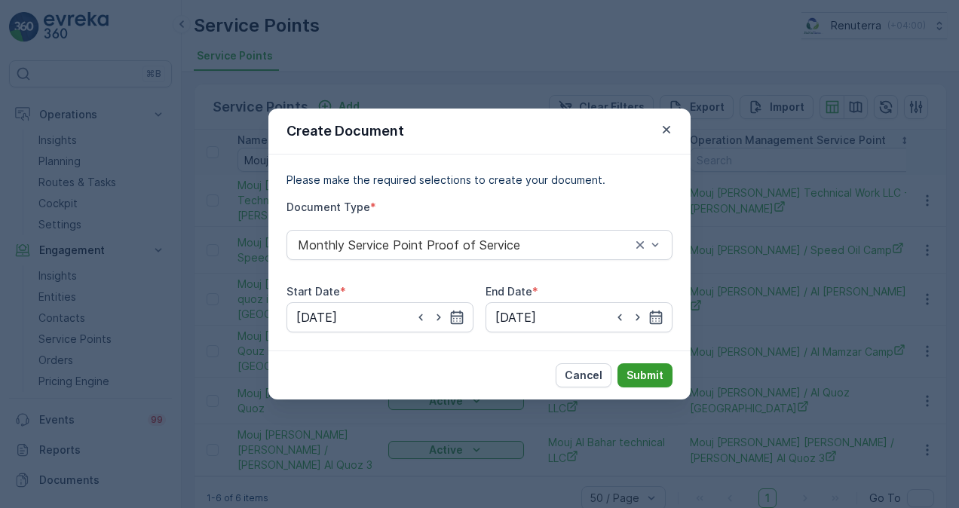
click at [627, 371] on p "Submit" at bounding box center [644, 375] width 37 height 15
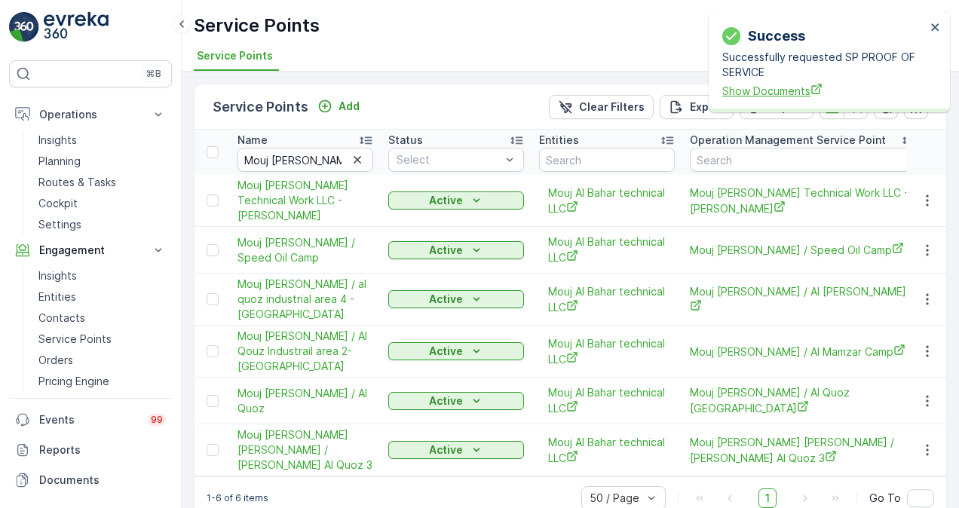
click at [790, 87] on span "Show Documents" at bounding box center [823, 91] width 203 height 16
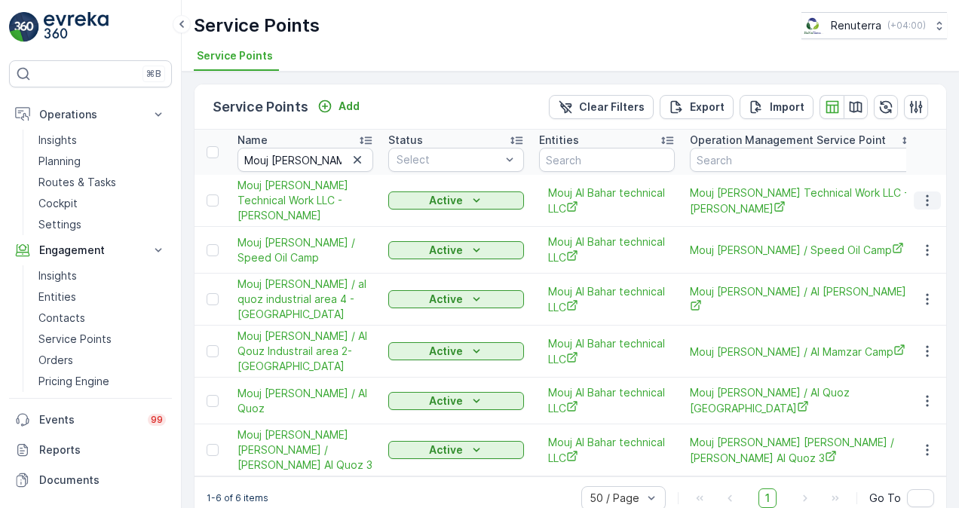
click at [921, 194] on icon "button" at bounding box center [926, 200] width 15 height 15
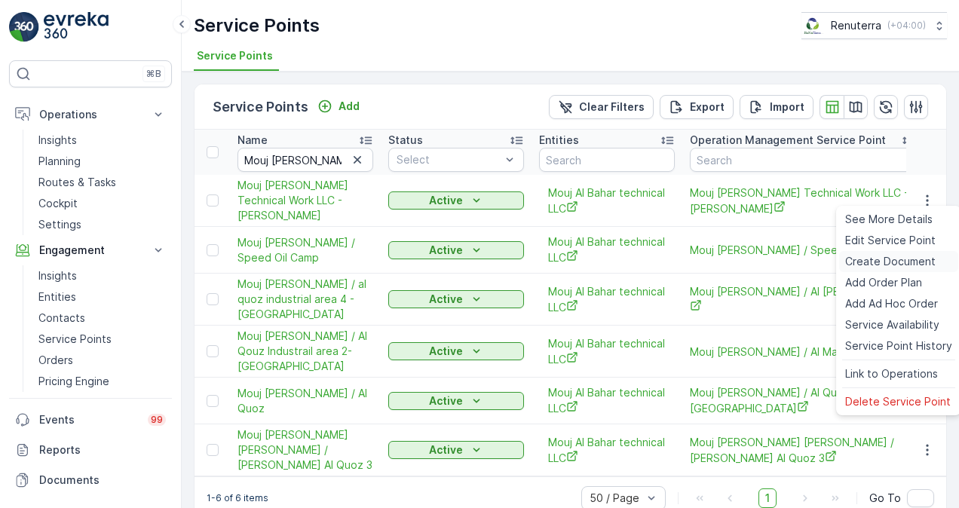
click at [907, 258] on span "Create Document" at bounding box center [890, 261] width 90 height 15
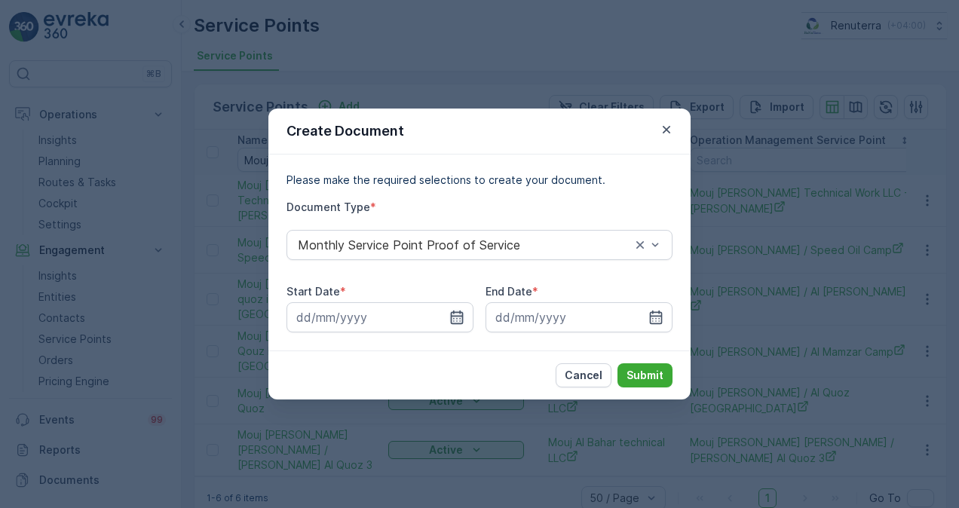
click at [458, 317] on icon "button" at bounding box center [456, 317] width 15 height 15
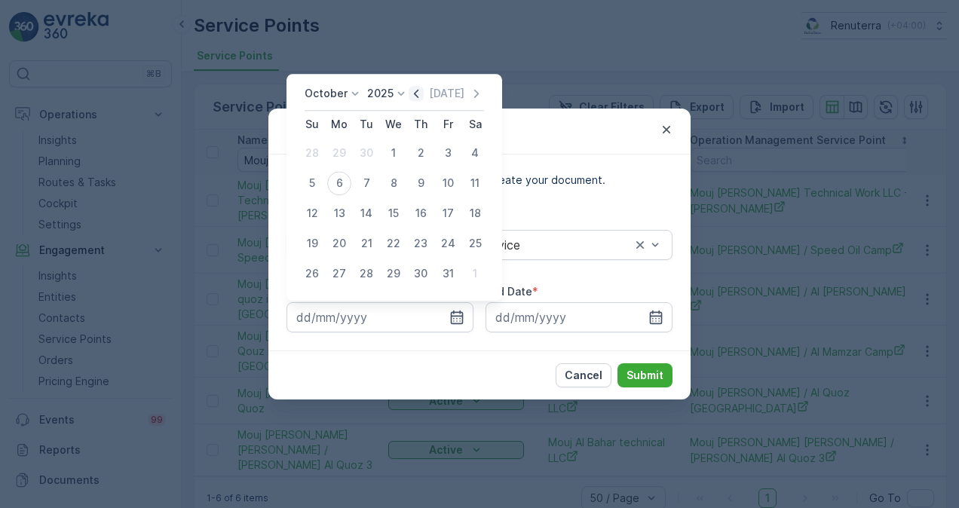
click at [423, 96] on icon "button" at bounding box center [415, 93] width 15 height 15
click at [336, 152] on div "1" at bounding box center [339, 153] width 24 height 24
type input "01.09.2025"
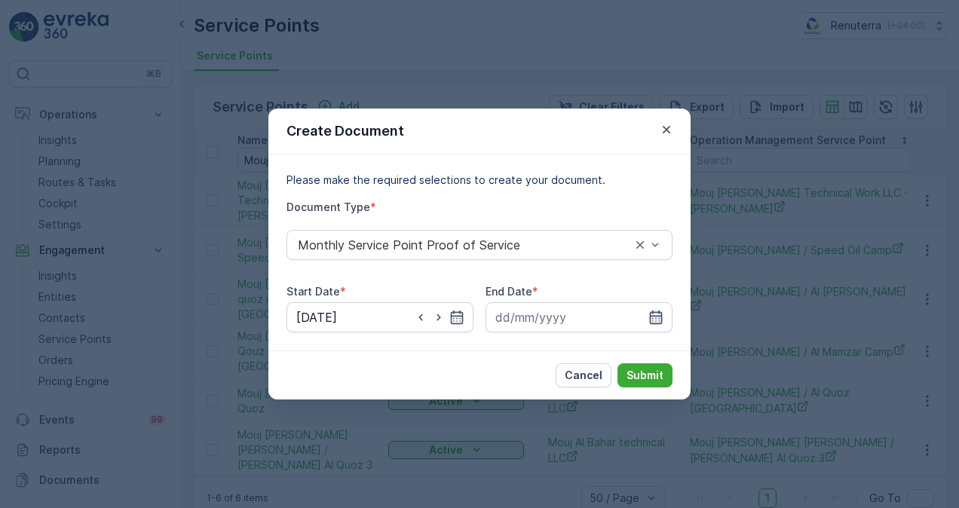
click at [654, 312] on icon "button" at bounding box center [656, 317] width 13 height 14
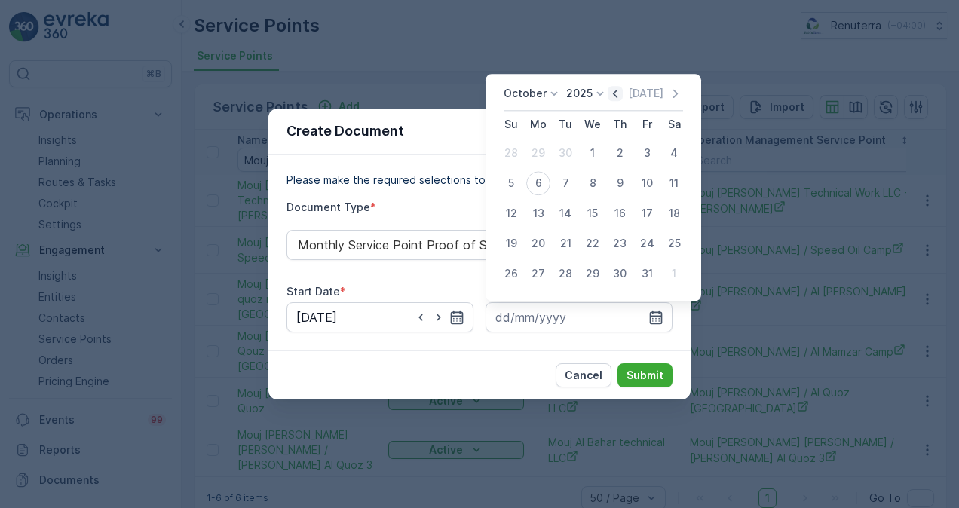
click at [622, 87] on icon "button" at bounding box center [614, 93] width 15 height 15
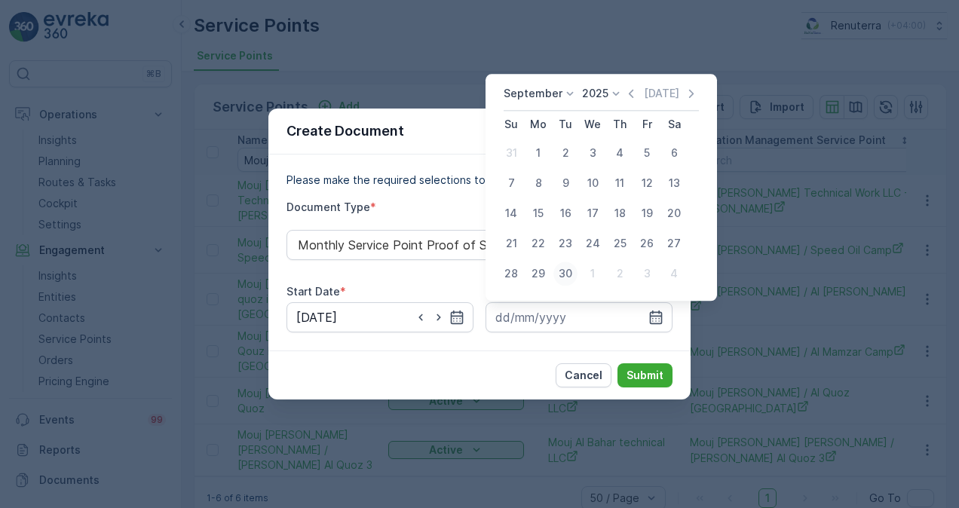
click at [566, 274] on div "30" at bounding box center [565, 273] width 24 height 24
type input "30.09.2025"
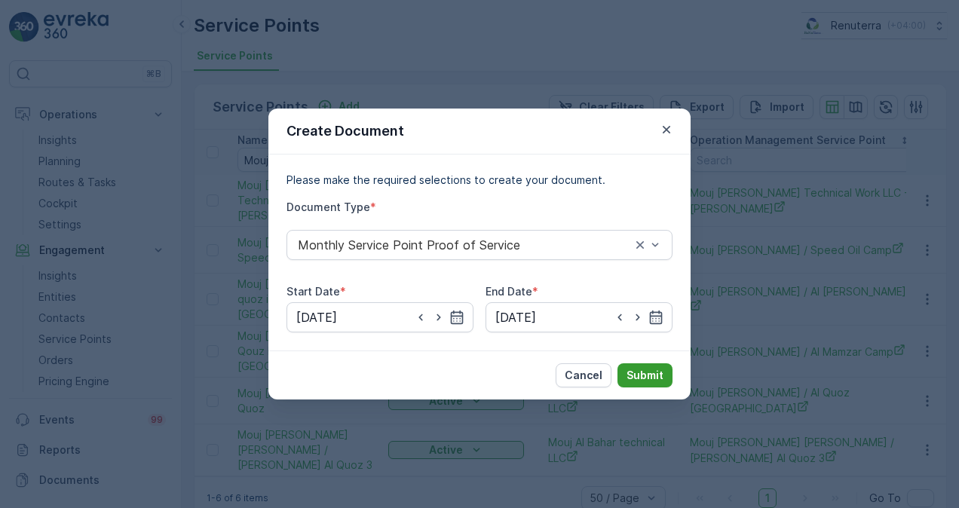
click at [645, 368] on p "Submit" at bounding box center [644, 375] width 37 height 15
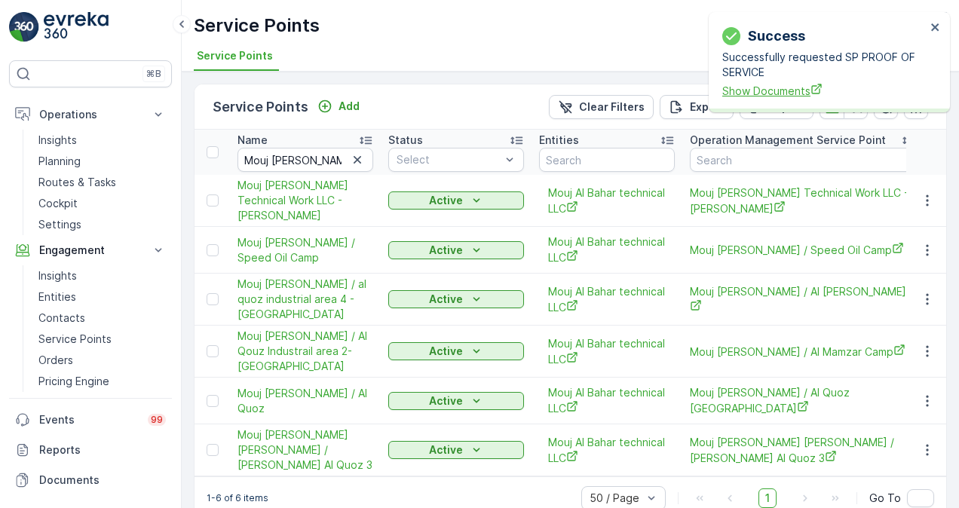
click at [752, 85] on span "Show Documents" at bounding box center [823, 91] width 203 height 16
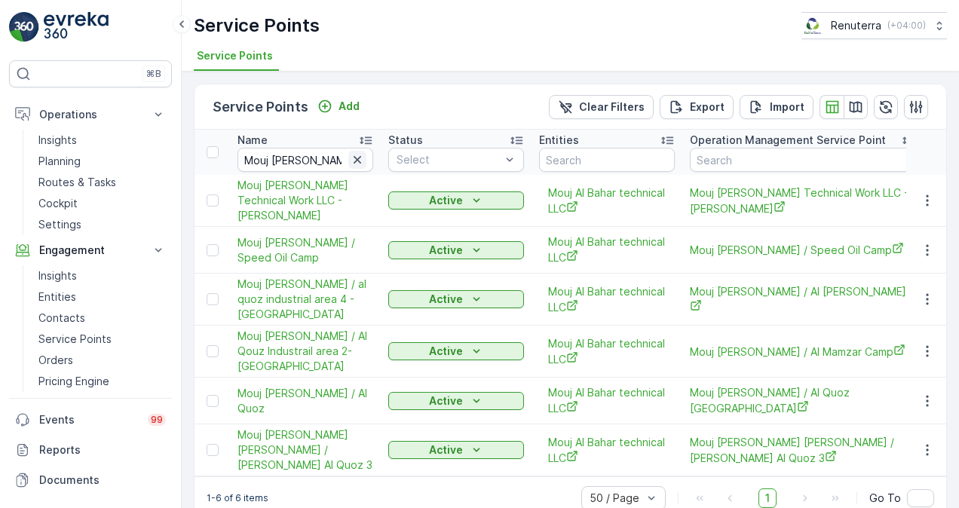
click at [359, 159] on icon "button" at bounding box center [357, 159] width 15 height 15
click at [323, 155] on input "text" at bounding box center [305, 160] width 136 height 24
paste input "MIDDLE EAST"
type input "MIDDLE EAST"
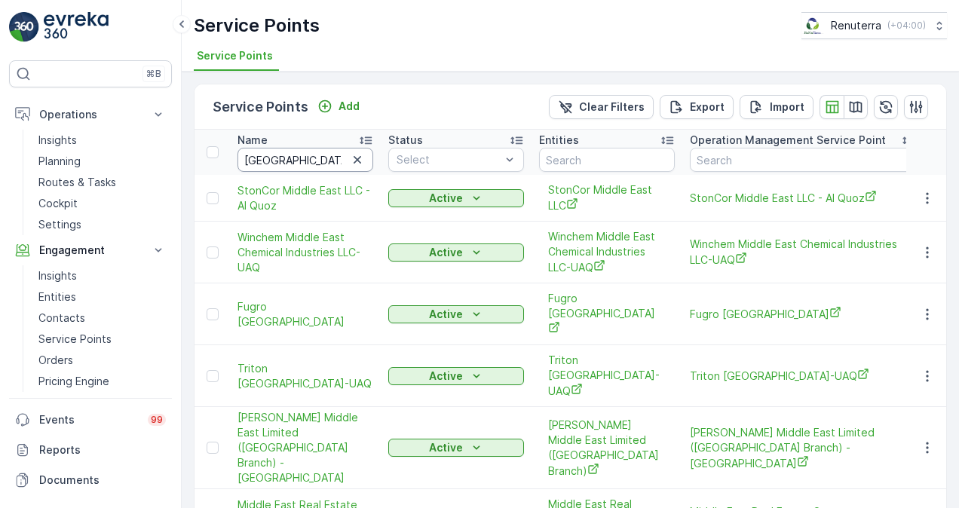
click at [316, 153] on input "MIDDLE EAST" at bounding box center [305, 160] width 136 height 24
type input "mi"
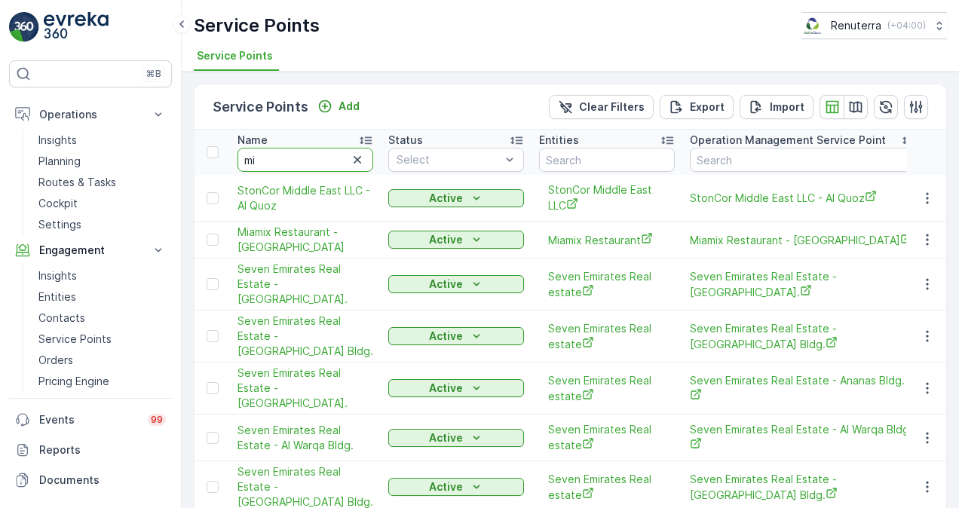
click at [316, 153] on input "mi" at bounding box center [305, 160] width 136 height 24
type input "middl"
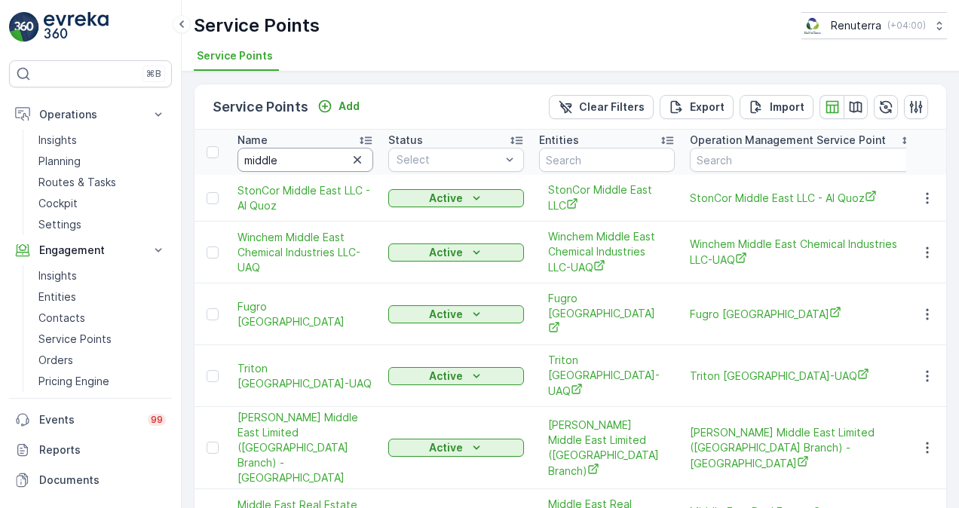
click at [316, 153] on input "middle" at bounding box center [305, 160] width 136 height 24
type input "middle es"
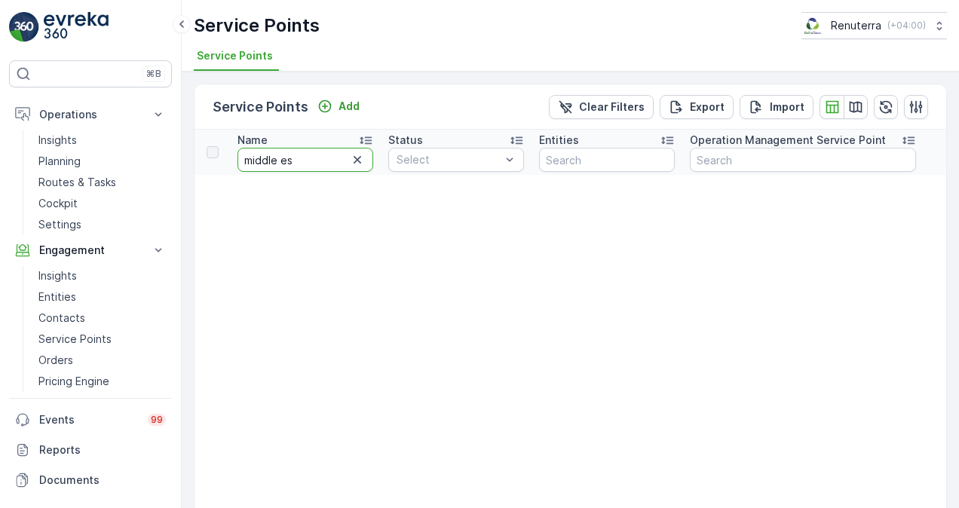
click at [316, 153] on input "middle es" at bounding box center [305, 160] width 136 height 24
type input "middle ea"
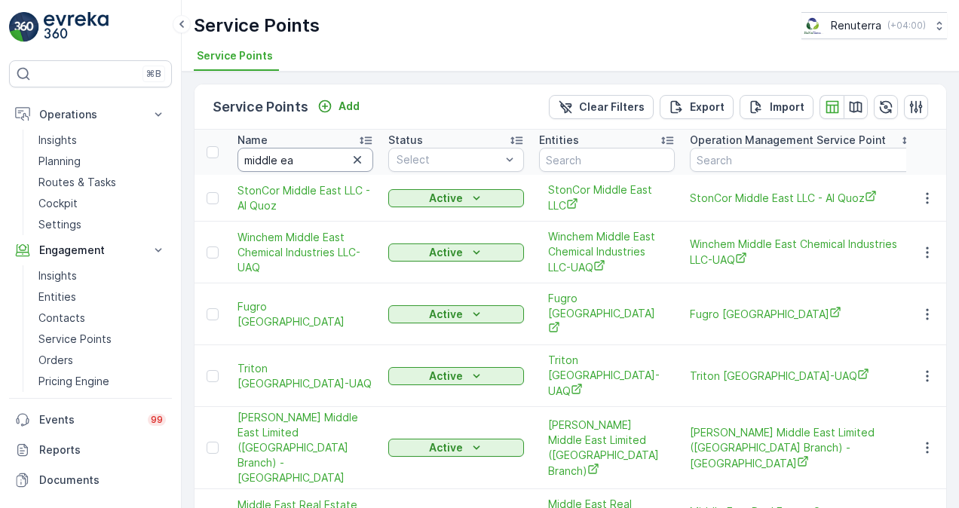
click at [316, 153] on input "middle ea" at bounding box center [305, 160] width 136 height 24
type input "middle east"
click at [315, 161] on input "middle east" at bounding box center [305, 160] width 136 height 24
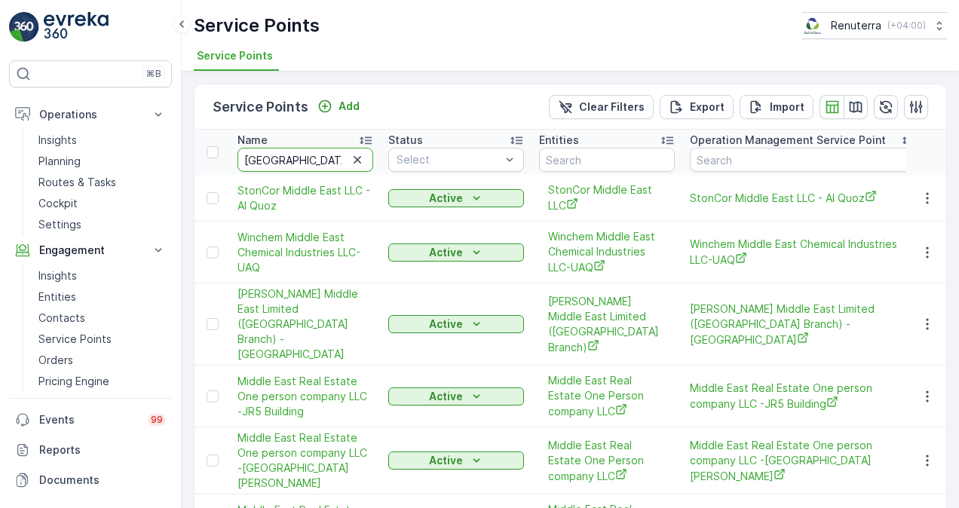
click at [317, 157] on input "middle east" at bounding box center [305, 160] width 136 height 24
type input "middle east rae"
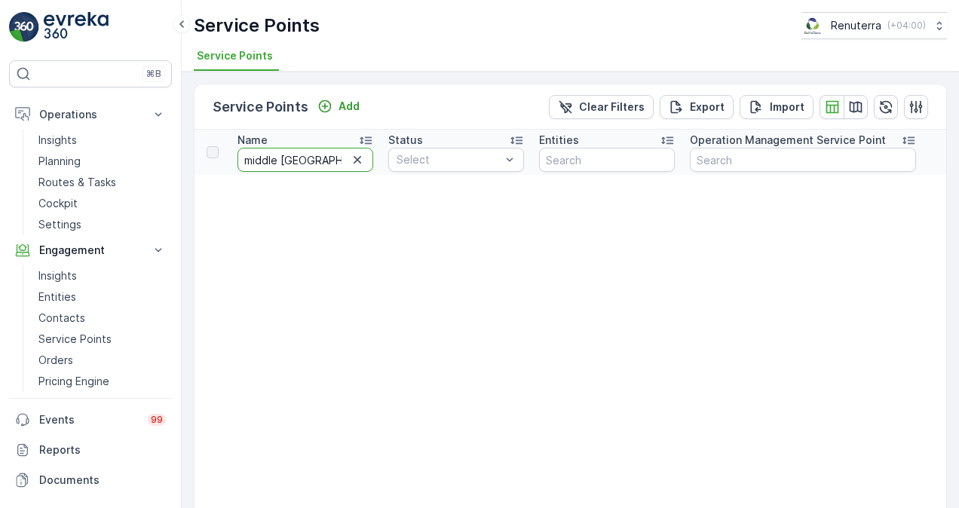
click at [324, 161] on input "middle east rae" at bounding box center [305, 160] width 136 height 24
type input "middle east real"
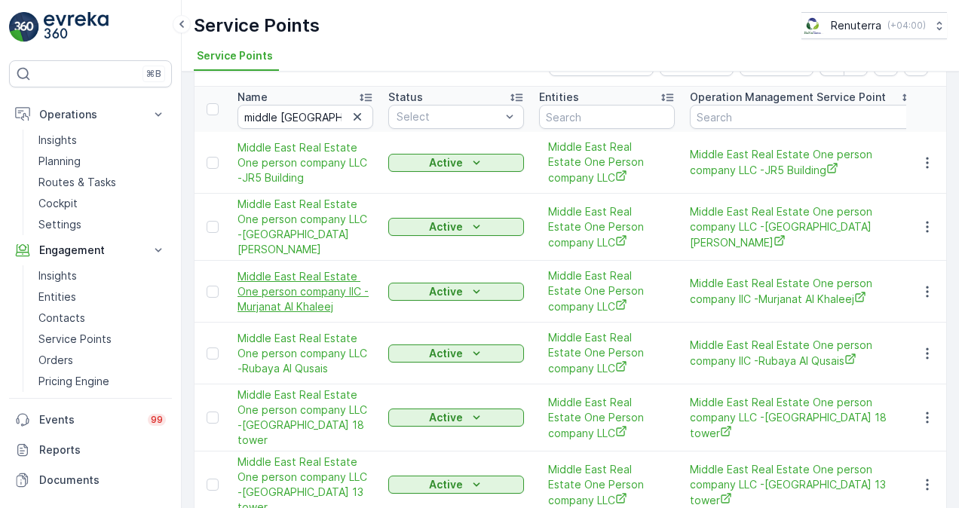
scroll to position [75, 0]
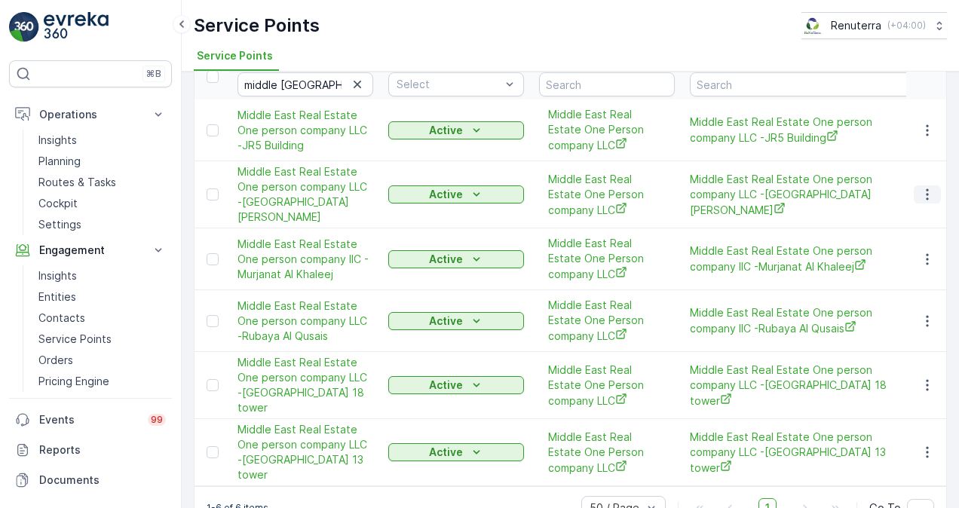
click at [925, 190] on icon "button" at bounding box center [926, 194] width 2 height 11
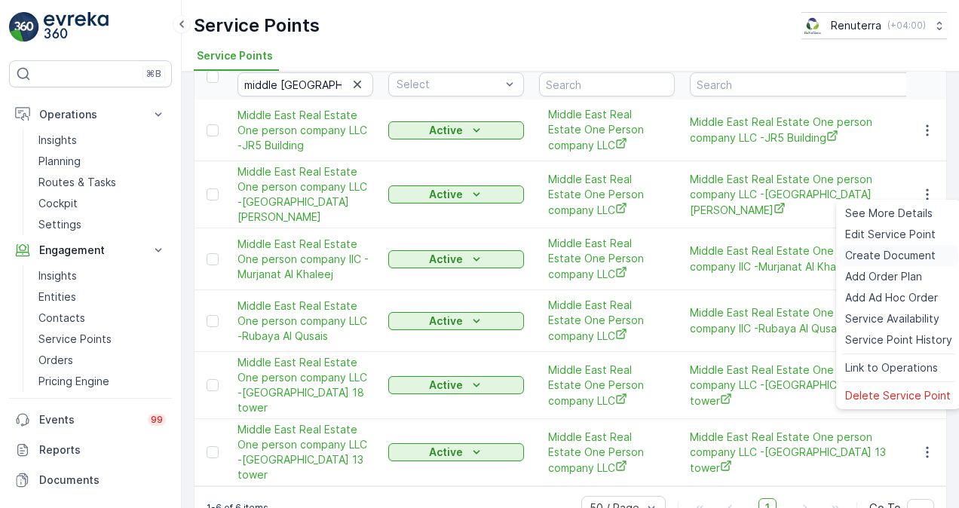
click at [891, 256] on span "Create Document" at bounding box center [890, 255] width 90 height 15
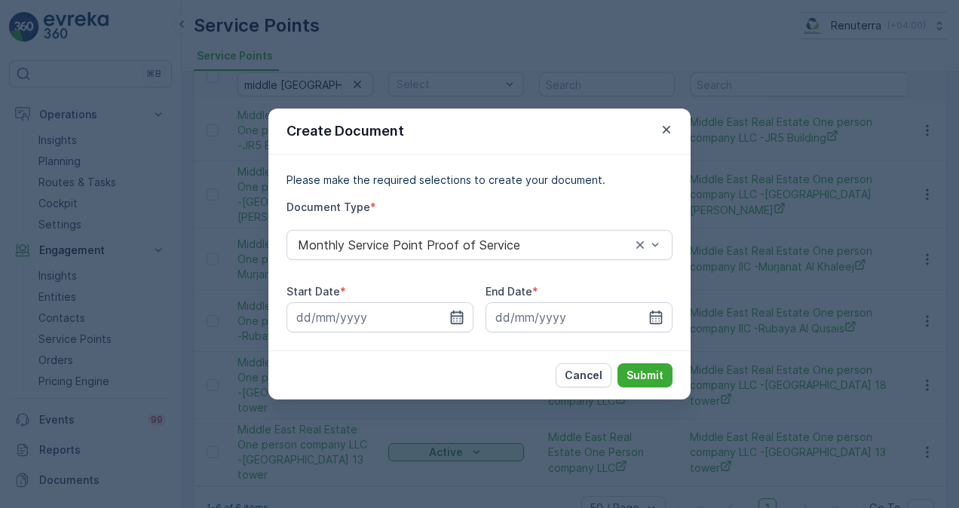
click at [458, 310] on icon "button" at bounding box center [456, 317] width 15 height 15
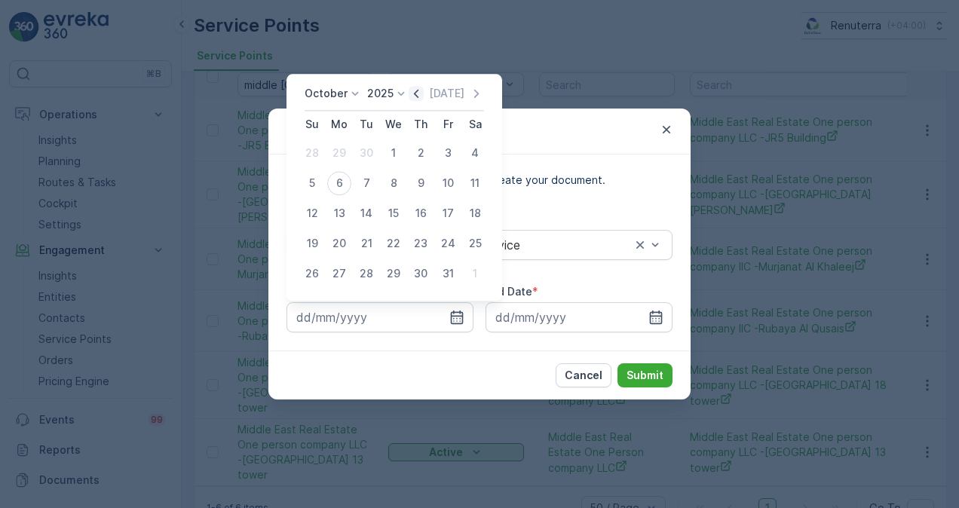
click at [418, 90] on icon "button" at bounding box center [416, 94] width 5 height 8
click at [337, 150] on div "1" at bounding box center [339, 153] width 24 height 24
type input "01.09.2025"
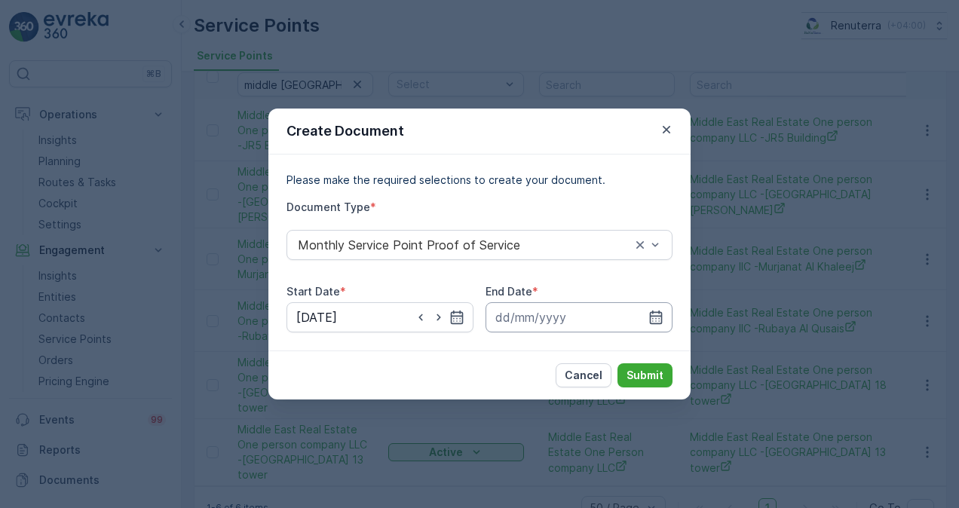
click at [665, 327] on input at bounding box center [578, 317] width 187 height 30
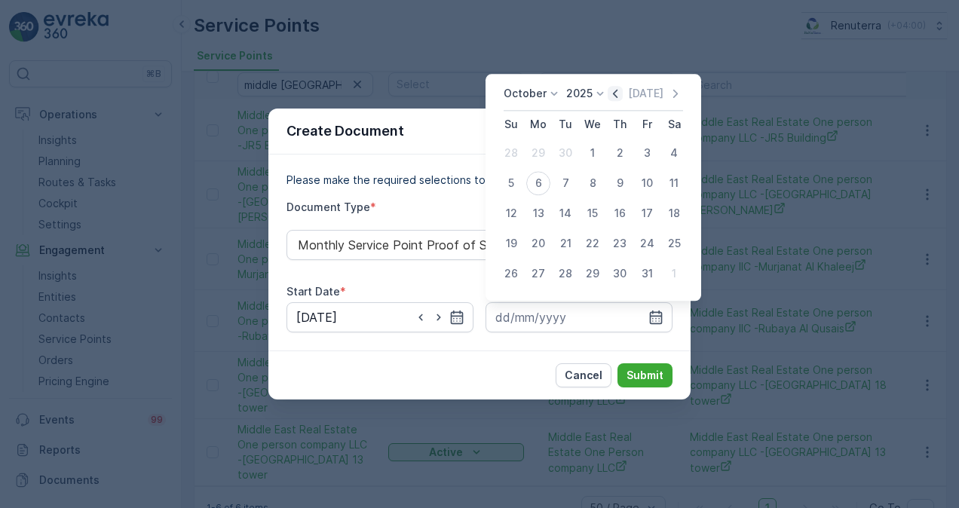
click at [618, 98] on icon "button" at bounding box center [614, 93] width 15 height 15
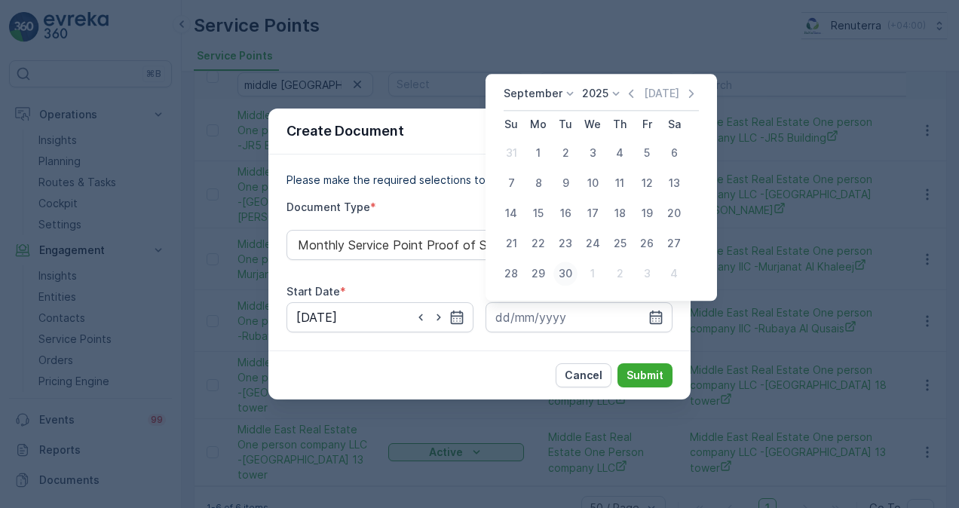
click at [561, 280] on div "30" at bounding box center [565, 273] width 24 height 24
type input "30.09.2025"
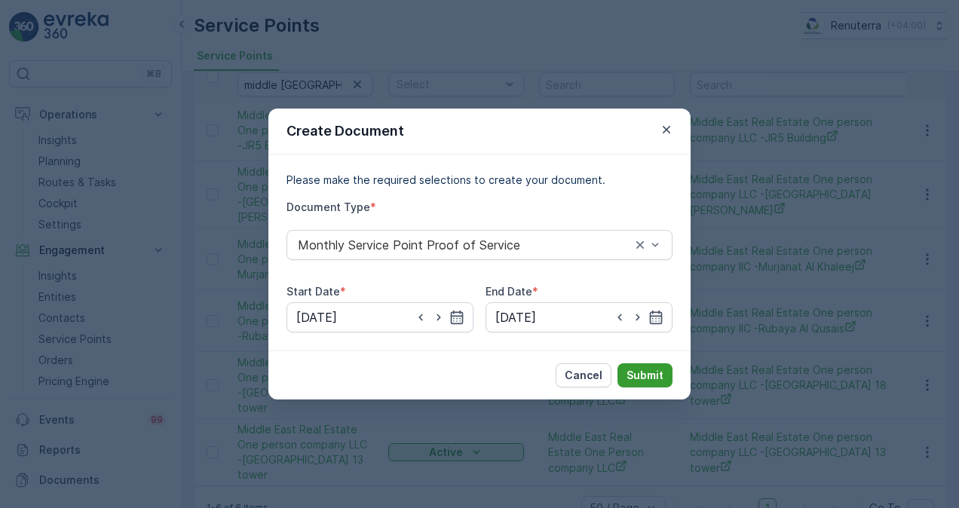
click at [636, 368] on p "Submit" at bounding box center [644, 375] width 37 height 15
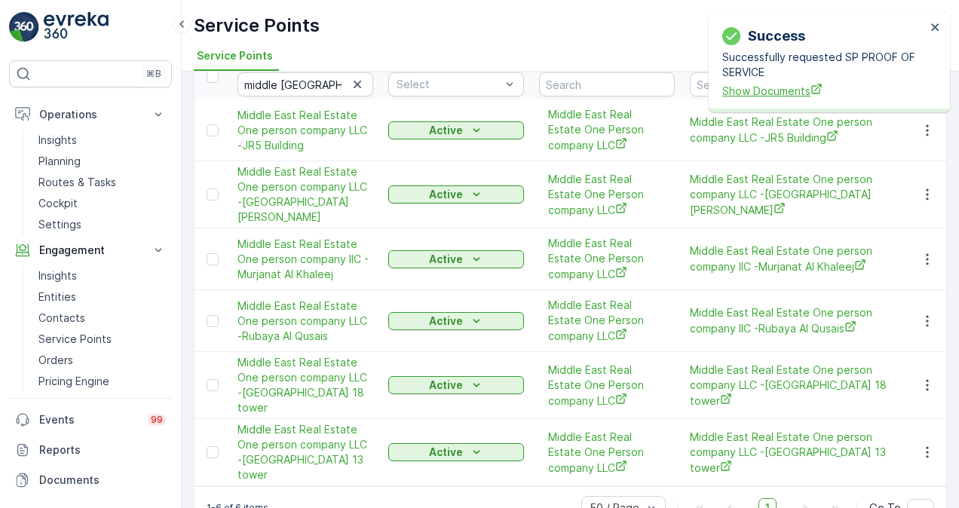
click at [759, 87] on span "Show Documents" at bounding box center [823, 91] width 203 height 16
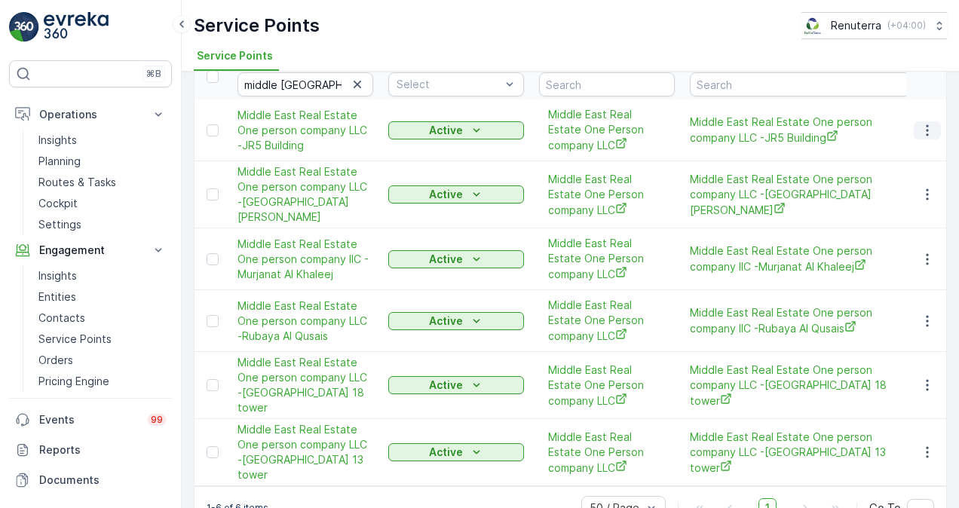
click at [915, 121] on button "button" at bounding box center [926, 130] width 27 height 18
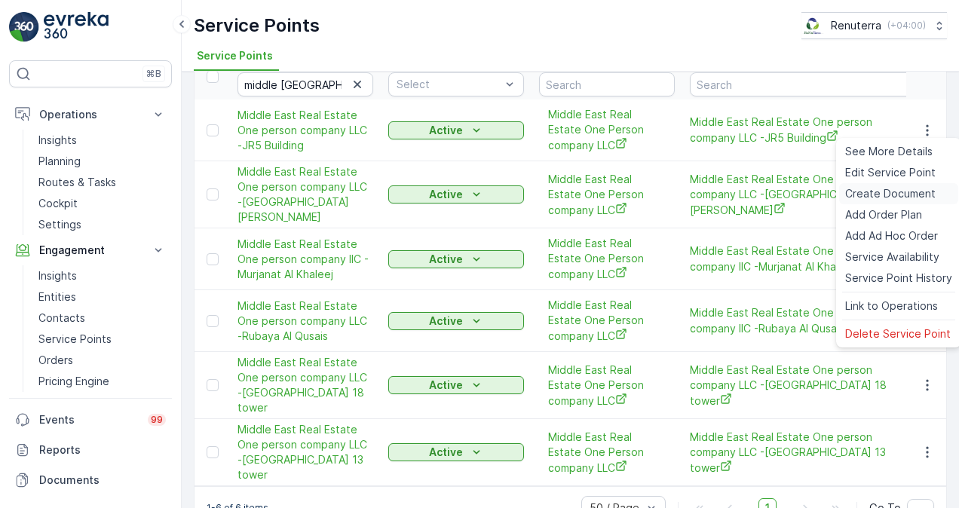
click at [910, 196] on span "Create Document" at bounding box center [890, 193] width 90 height 15
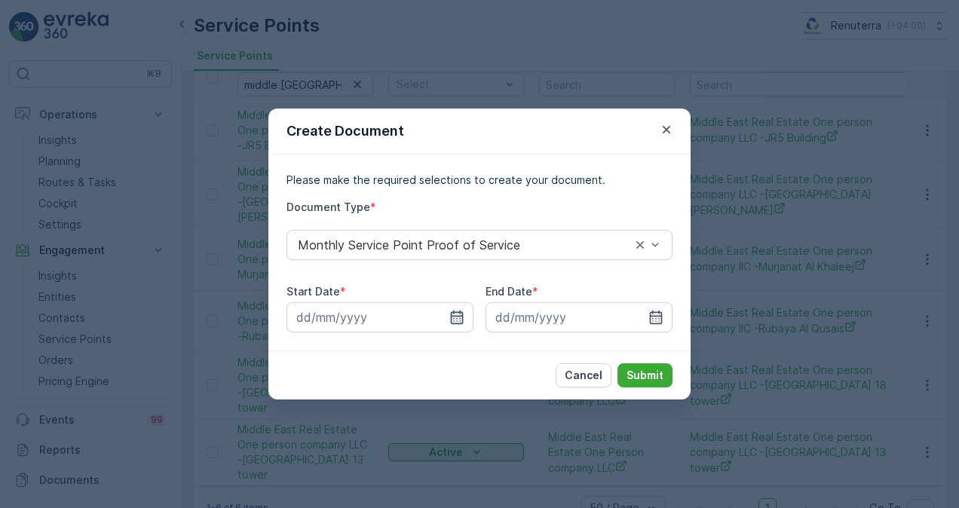
click at [451, 316] on icon "button" at bounding box center [457, 317] width 13 height 14
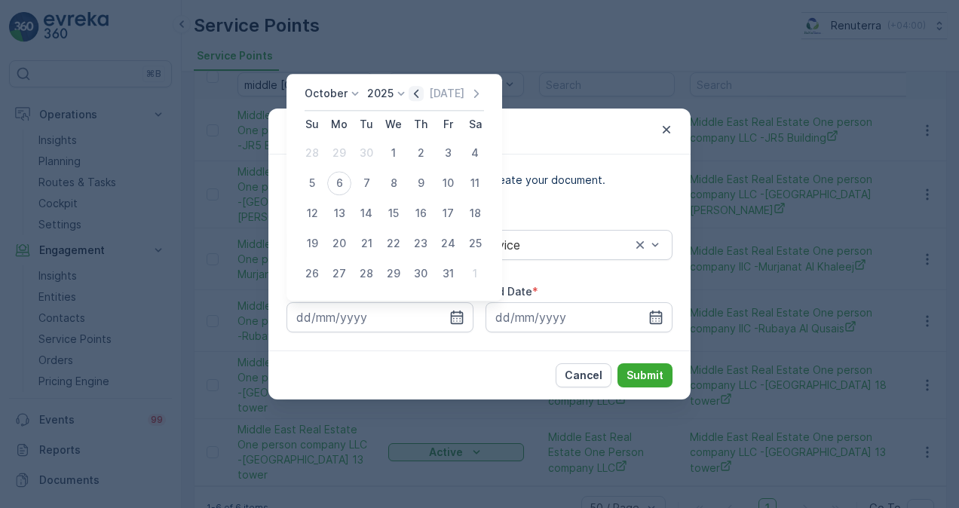
click at [417, 90] on icon "button" at bounding box center [415, 93] width 15 height 15
click at [336, 151] on div "1" at bounding box center [339, 153] width 24 height 24
type input "01.09.2025"
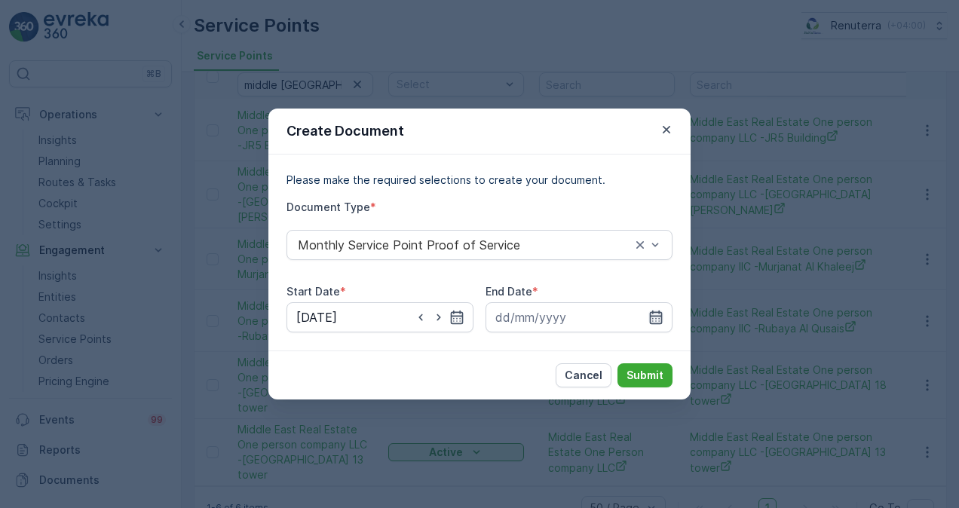
click at [662, 320] on icon "button" at bounding box center [655, 317] width 15 height 15
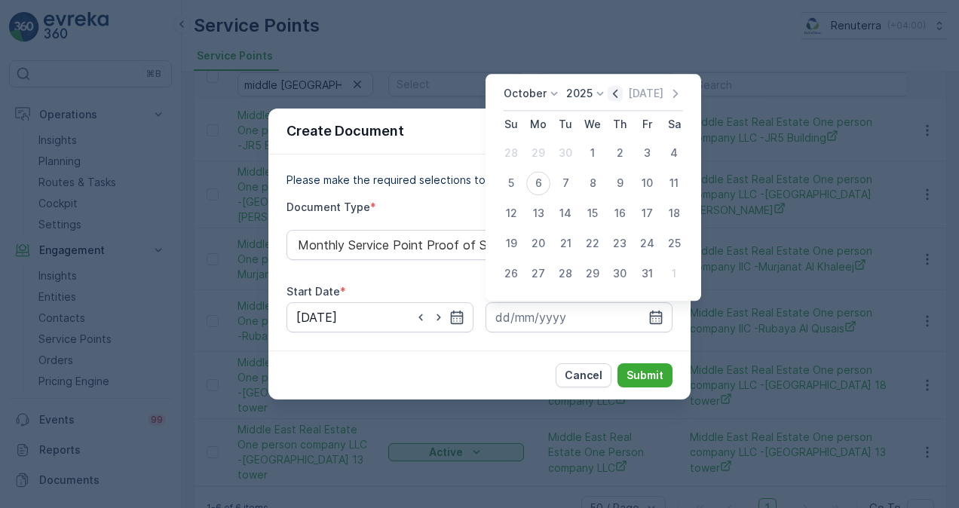
click at [617, 93] on icon "button" at bounding box center [615, 94] width 5 height 8
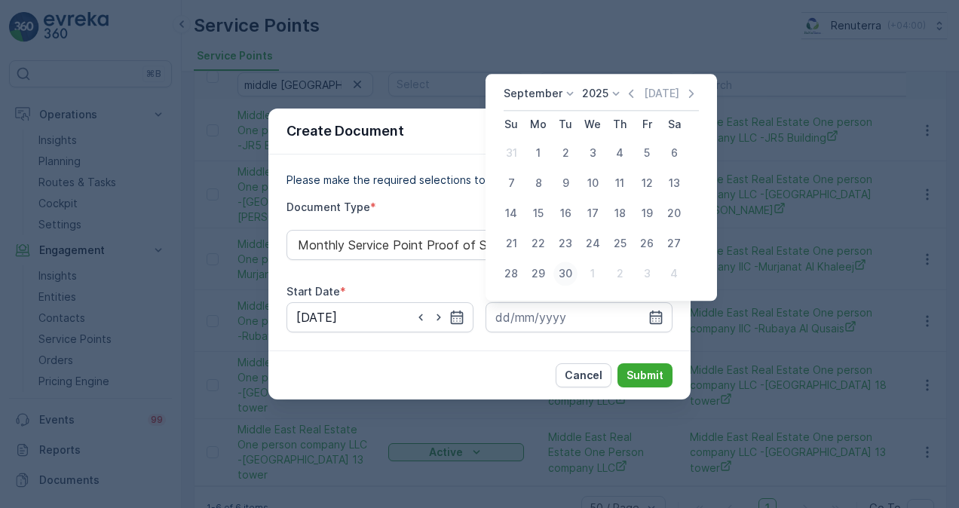
click at [570, 271] on div "30" at bounding box center [565, 273] width 24 height 24
type input "30.09.2025"
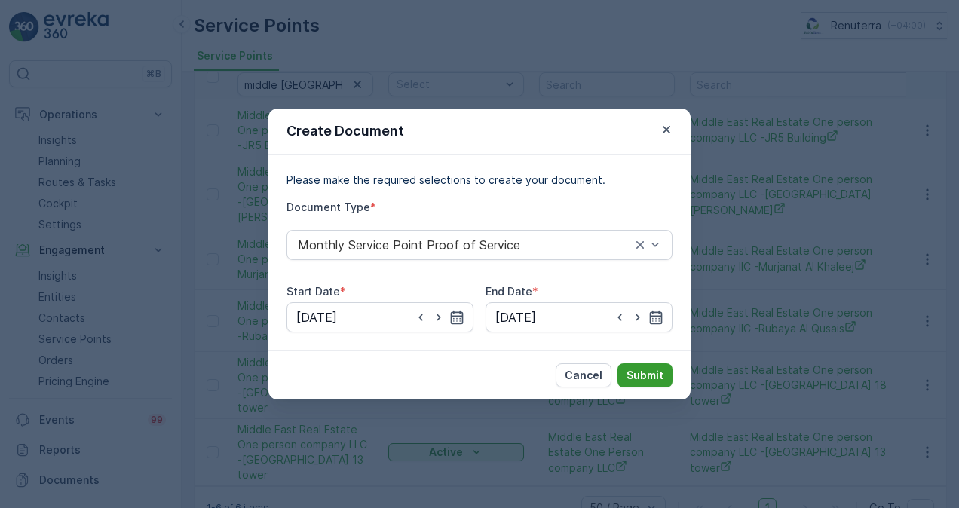
click at [659, 375] on p "Submit" at bounding box center [644, 375] width 37 height 15
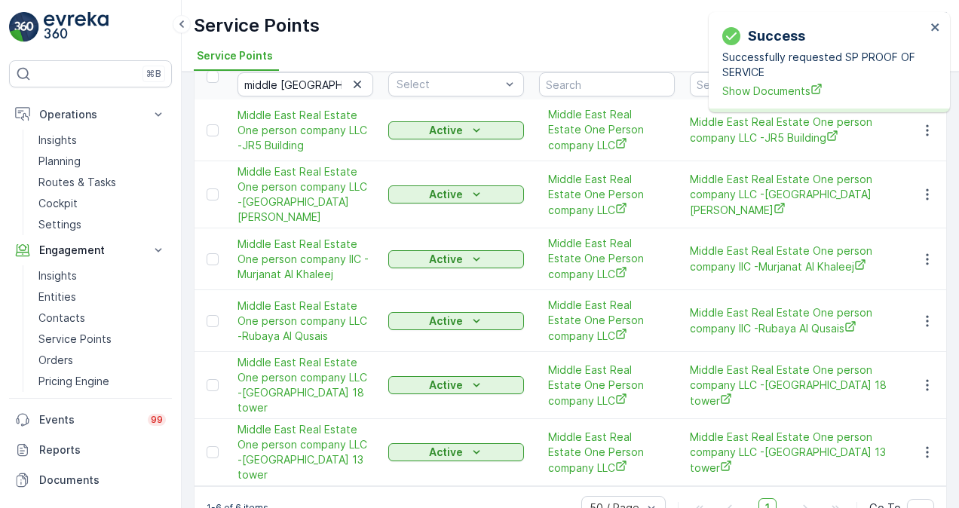
click at [781, 81] on div "Successfully requested SP PROOF OF SERVICE Show Documents" at bounding box center [823, 74] width 203 height 49
click at [785, 95] on span "Show Documents" at bounding box center [823, 91] width 203 height 16
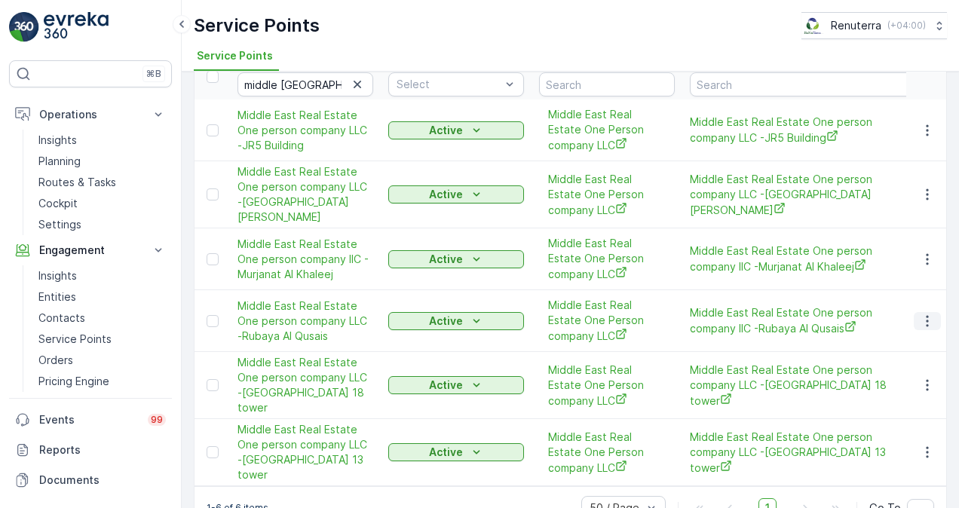
click at [926, 313] on icon "button" at bounding box center [926, 320] width 15 height 15
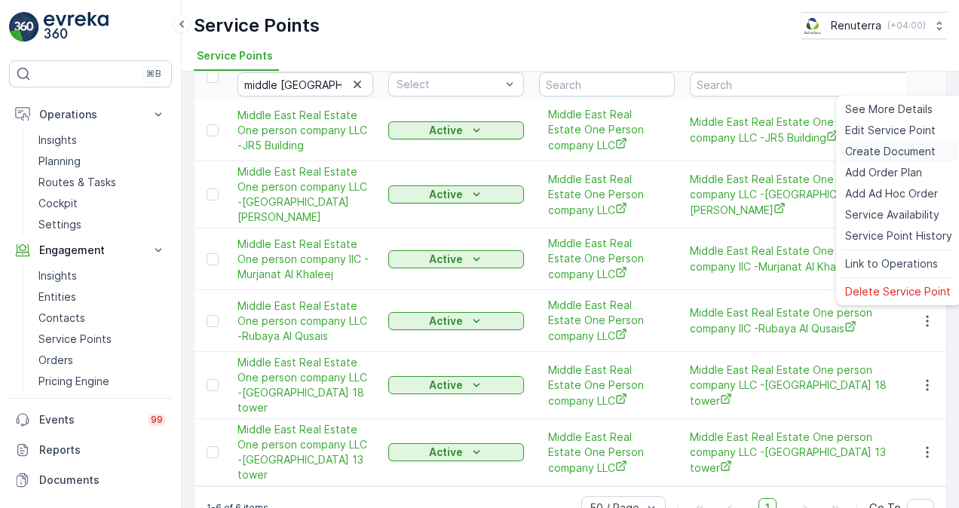
click at [874, 152] on span "Create Document" at bounding box center [890, 151] width 90 height 15
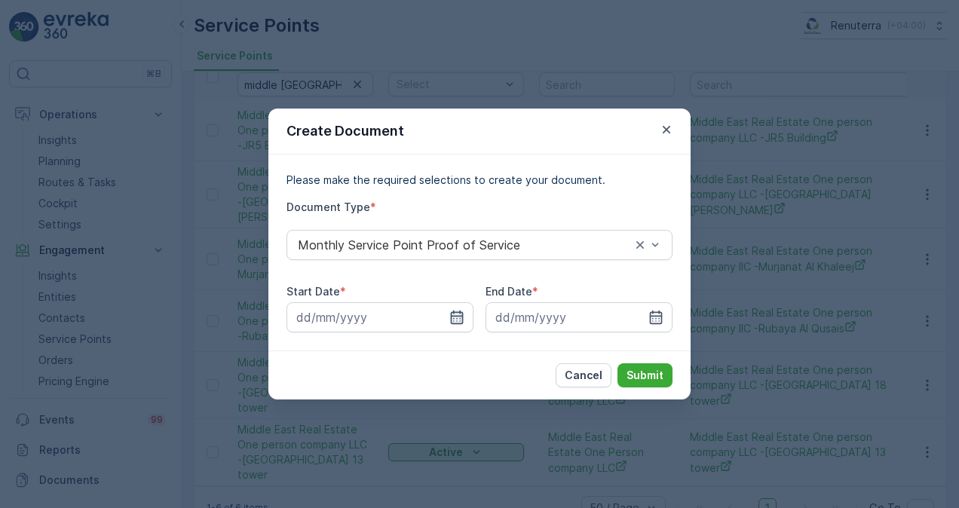
click at [452, 311] on icon "button" at bounding box center [456, 317] width 15 height 15
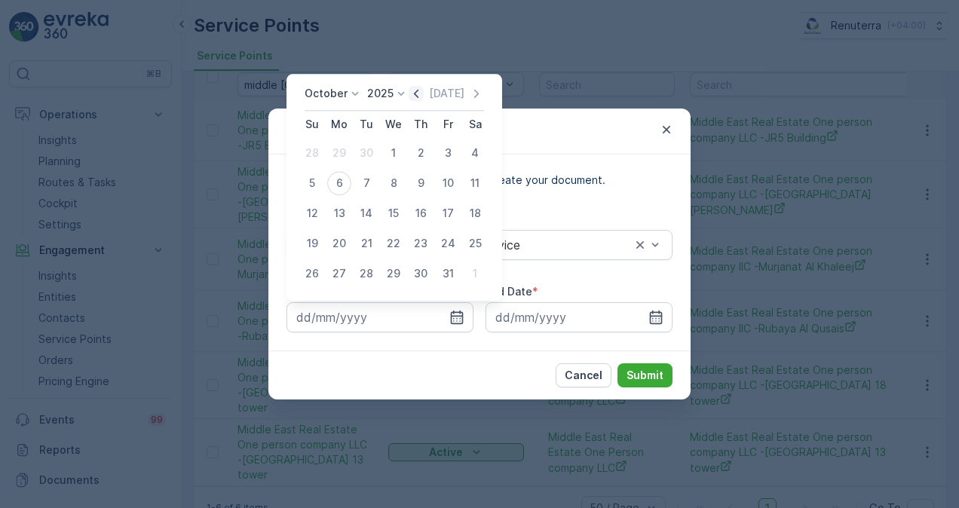
click at [418, 97] on icon "button" at bounding box center [416, 94] width 5 height 8
click at [336, 151] on div "1" at bounding box center [339, 153] width 24 height 24
type input "01.09.2025"
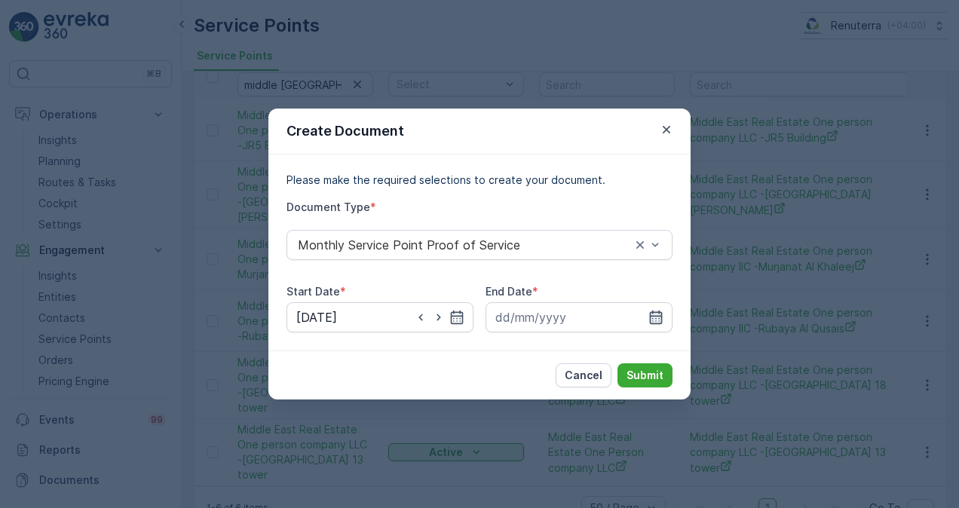
click at [660, 310] on icon "button" at bounding box center [655, 317] width 15 height 15
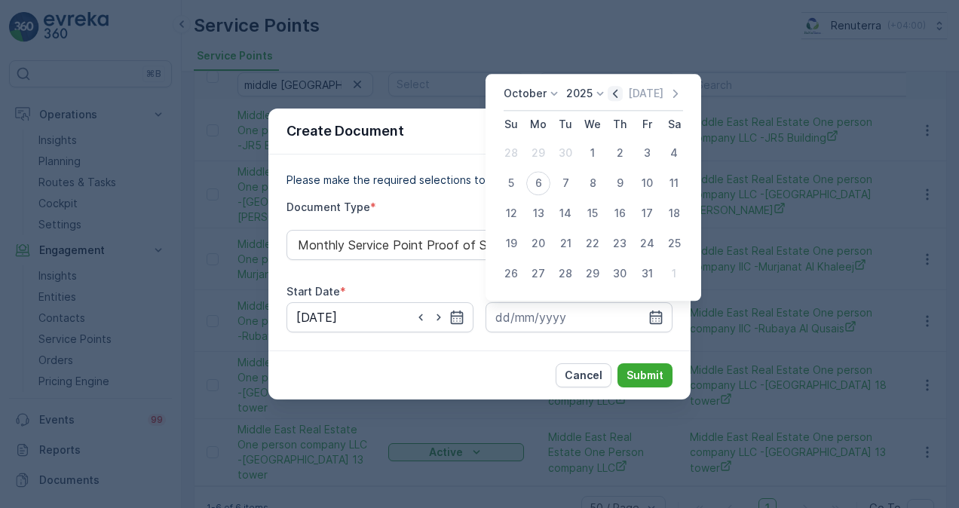
click at [616, 94] on icon "button" at bounding box center [614, 93] width 15 height 15
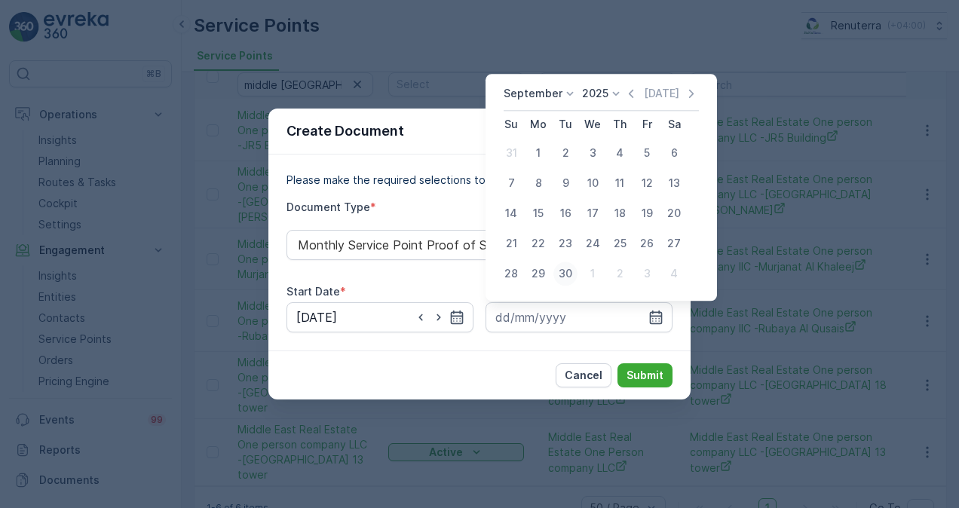
click at [564, 277] on div "30" at bounding box center [565, 273] width 24 height 24
type input "30.09.2025"
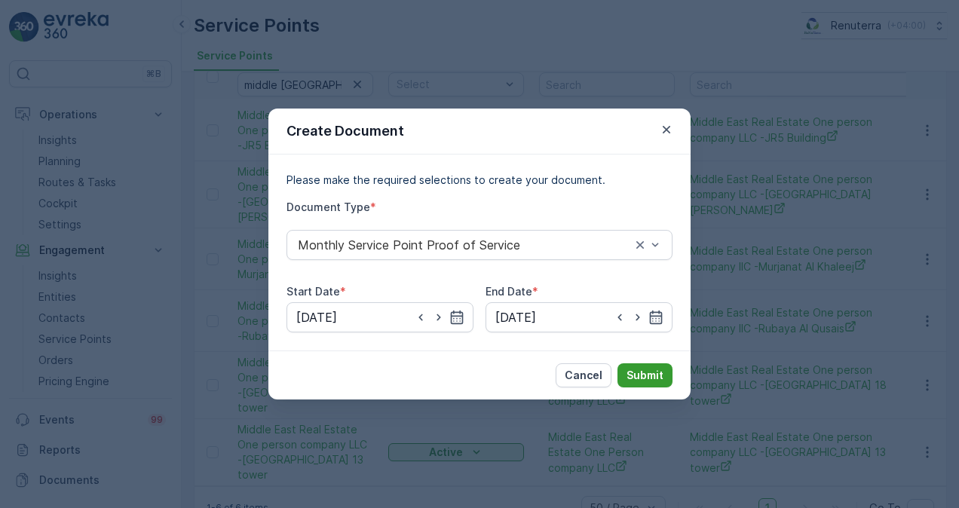
click at [662, 375] on p "Submit" at bounding box center [644, 375] width 37 height 15
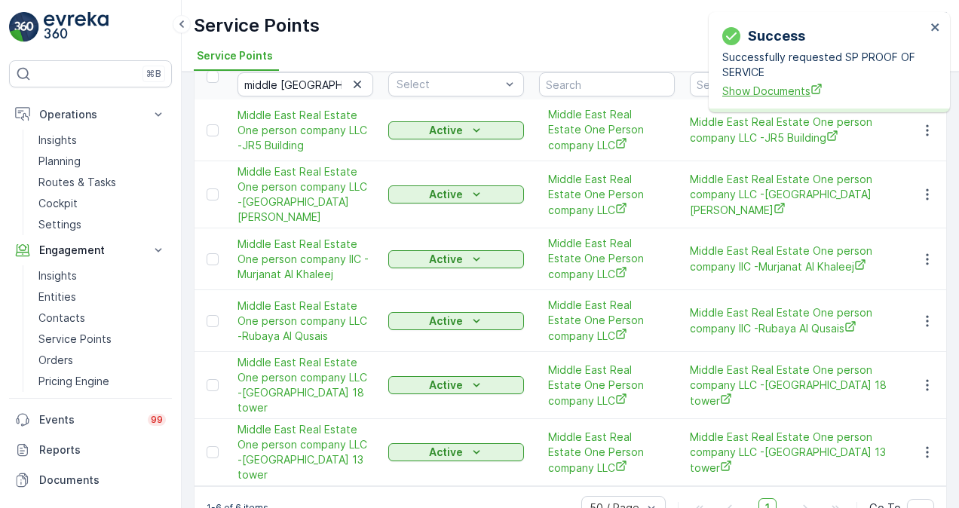
click at [769, 85] on span "Show Documents" at bounding box center [823, 91] width 203 height 16
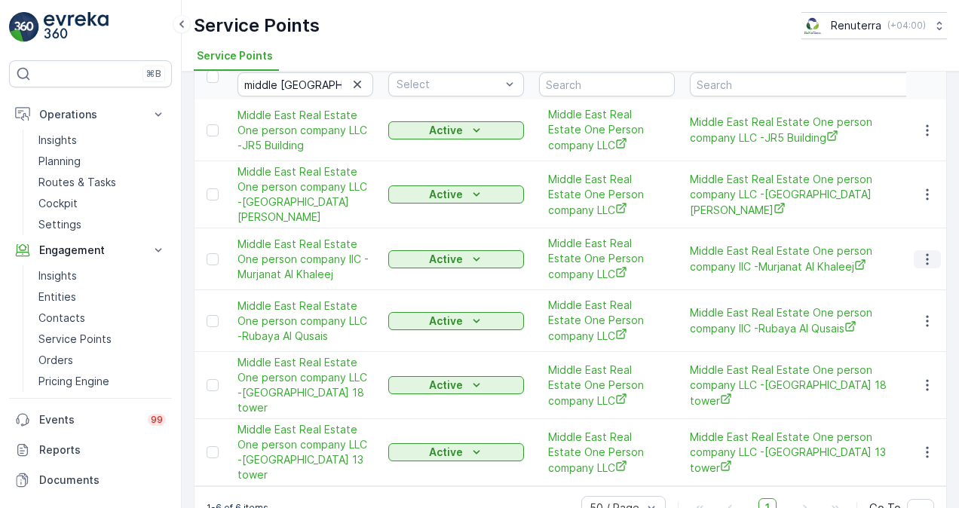
click at [919, 252] on icon "button" at bounding box center [926, 259] width 15 height 15
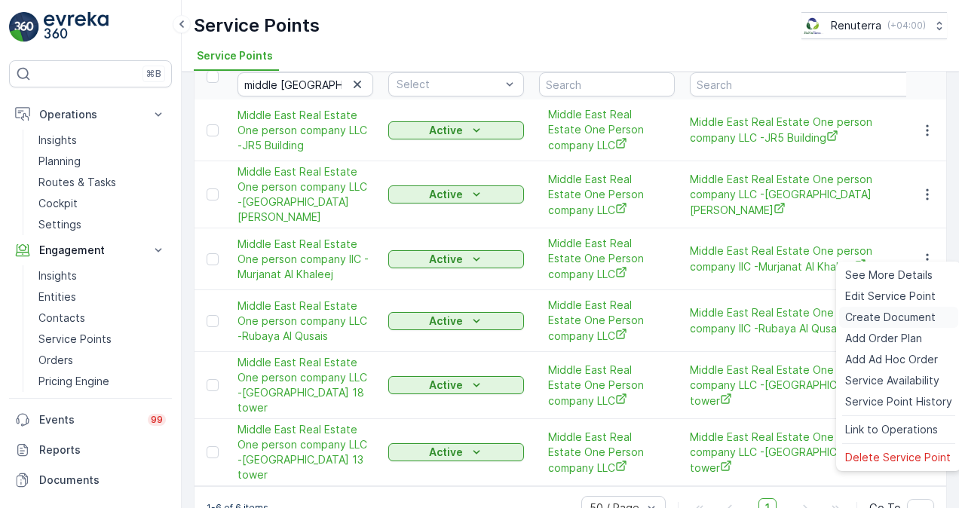
click at [903, 320] on span "Create Document" at bounding box center [890, 317] width 90 height 15
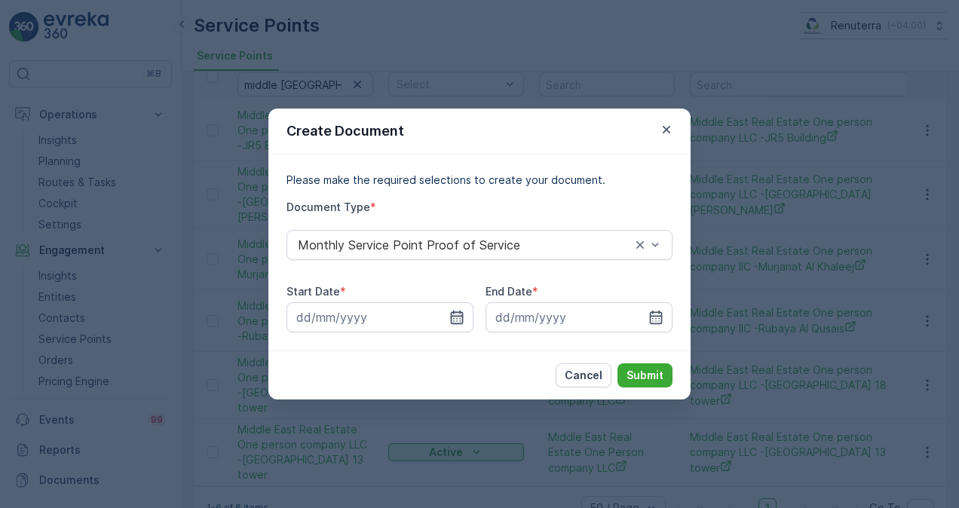
click at [460, 320] on icon "button" at bounding box center [457, 317] width 13 height 14
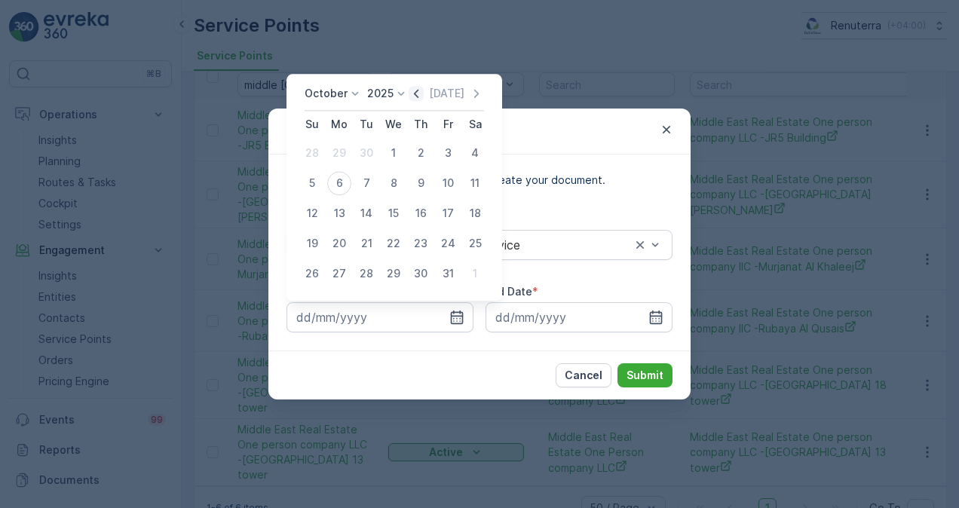
click at [417, 95] on icon "button" at bounding box center [415, 93] width 15 height 15
click at [350, 151] on div "1" at bounding box center [339, 153] width 24 height 24
type input "01.09.2025"
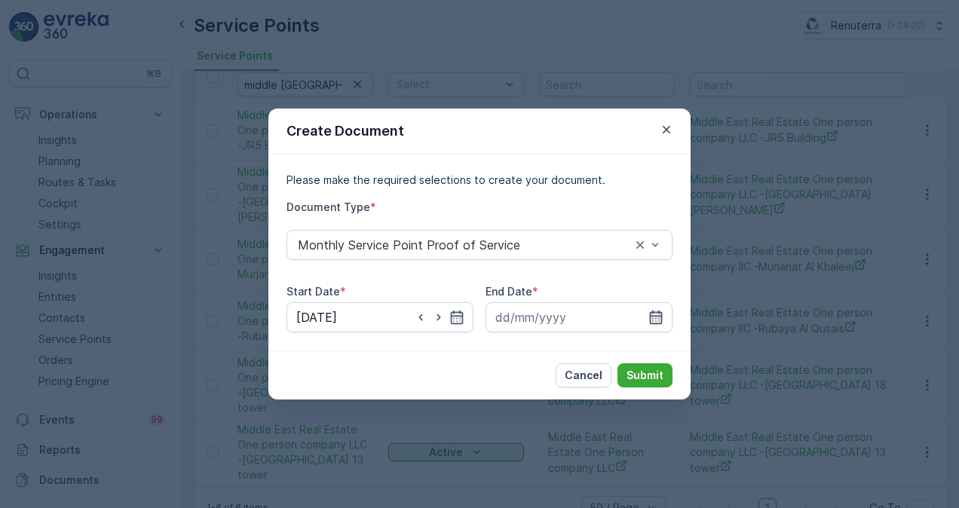
click at [655, 320] on icon "button" at bounding box center [655, 317] width 15 height 15
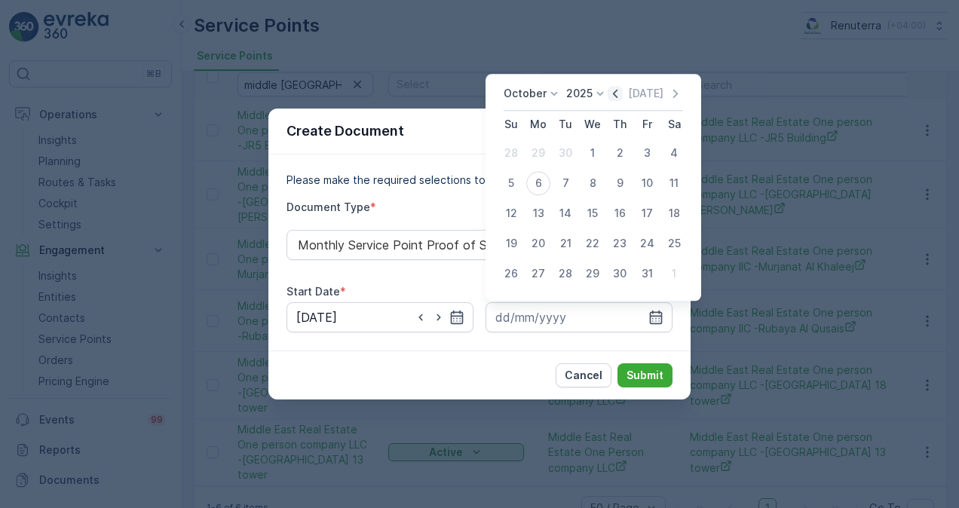
click at [621, 99] on icon "button" at bounding box center [614, 93] width 15 height 15
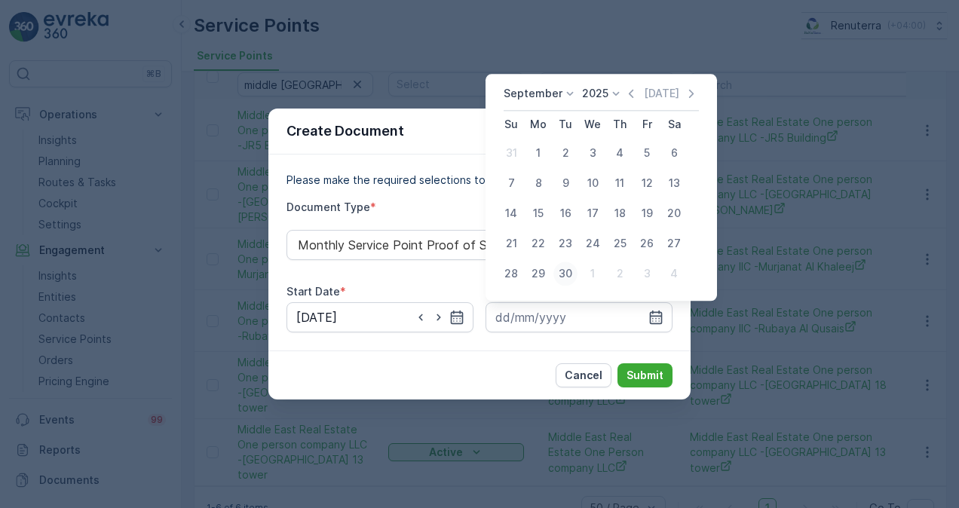
click at [563, 271] on div "30" at bounding box center [565, 273] width 24 height 24
type input "30.09.2025"
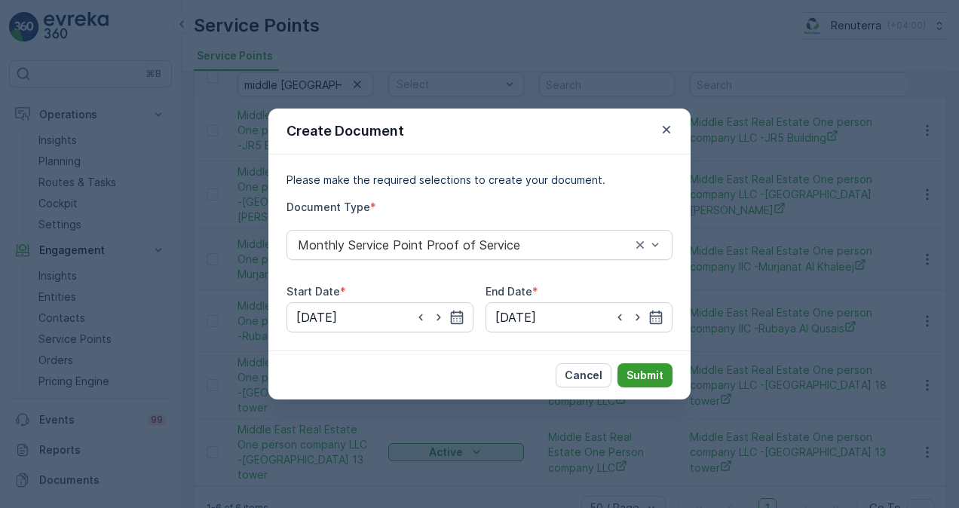
click at [660, 371] on p "Submit" at bounding box center [644, 375] width 37 height 15
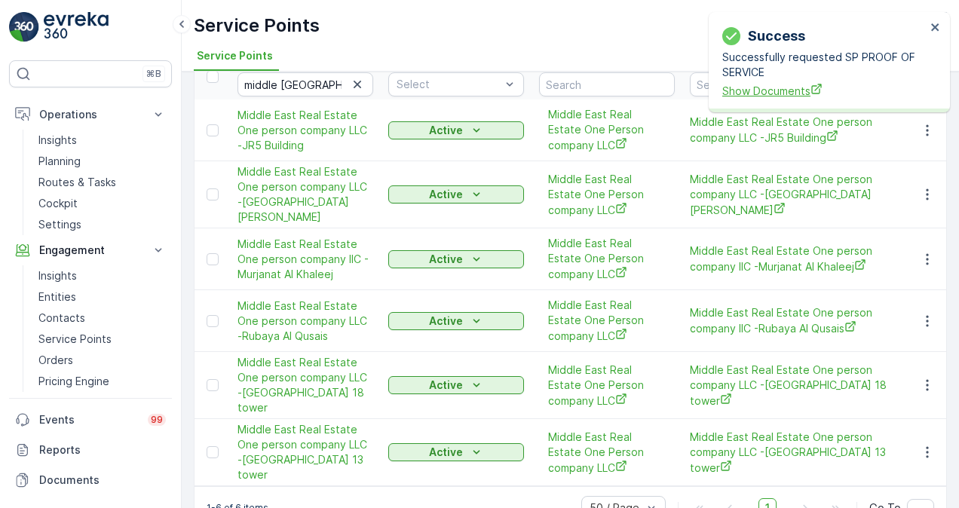
click at [781, 87] on span "Show Documents" at bounding box center [823, 91] width 203 height 16
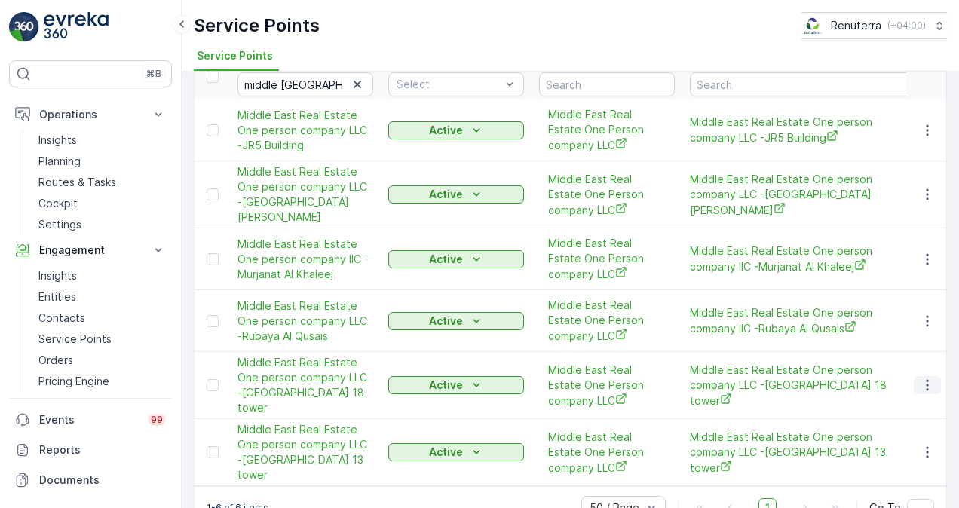
click at [931, 376] on button "button" at bounding box center [926, 385] width 27 height 18
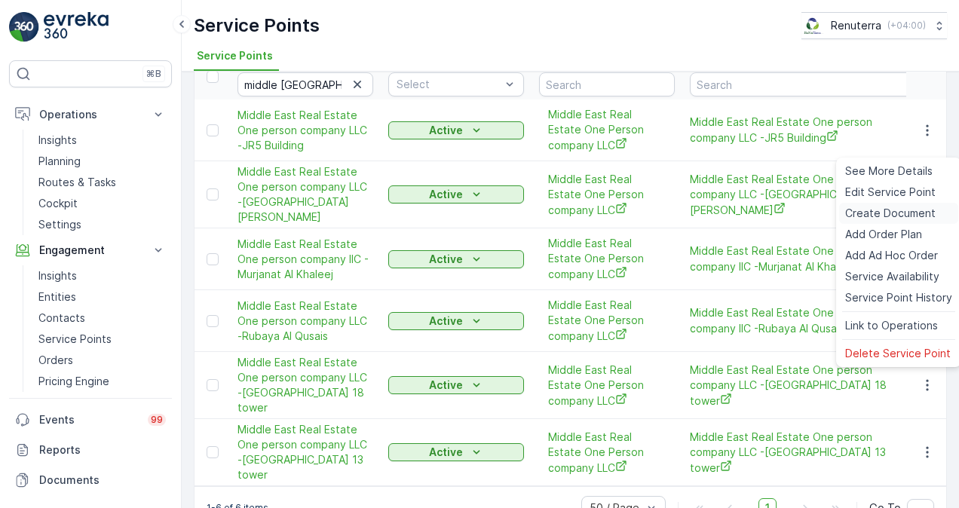
click at [879, 218] on span "Create Document" at bounding box center [890, 213] width 90 height 15
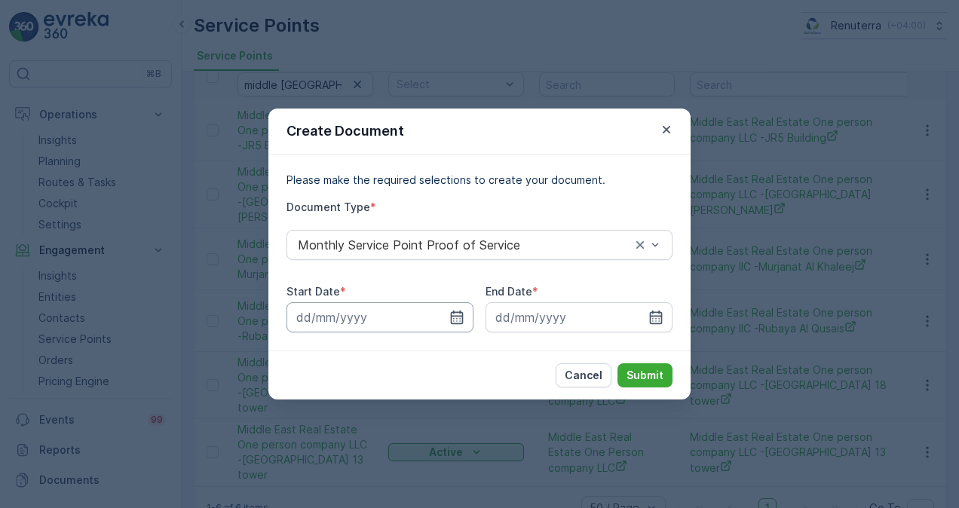
click at [451, 309] on input at bounding box center [379, 317] width 187 height 30
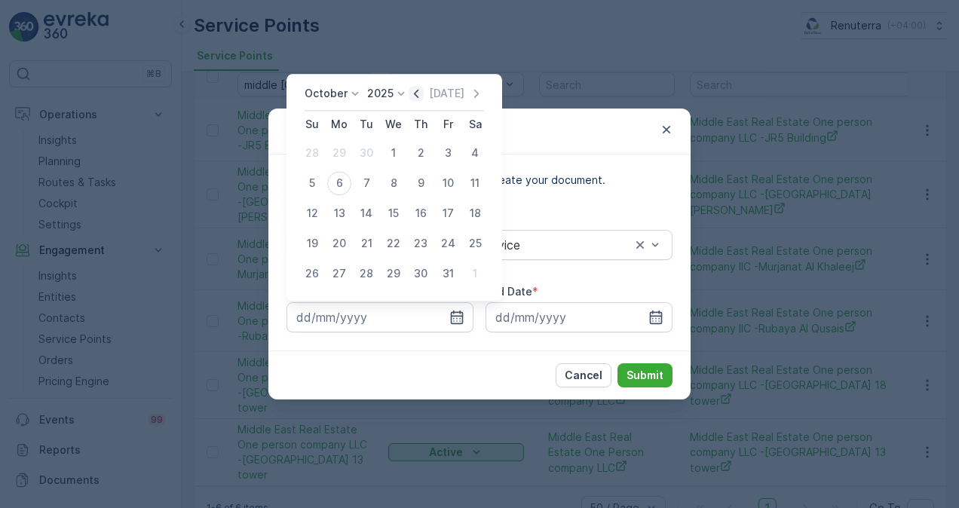
click at [414, 93] on icon "button" at bounding box center [415, 93] width 15 height 15
click at [338, 160] on div "1" at bounding box center [339, 153] width 24 height 24
type input "01.09.2025"
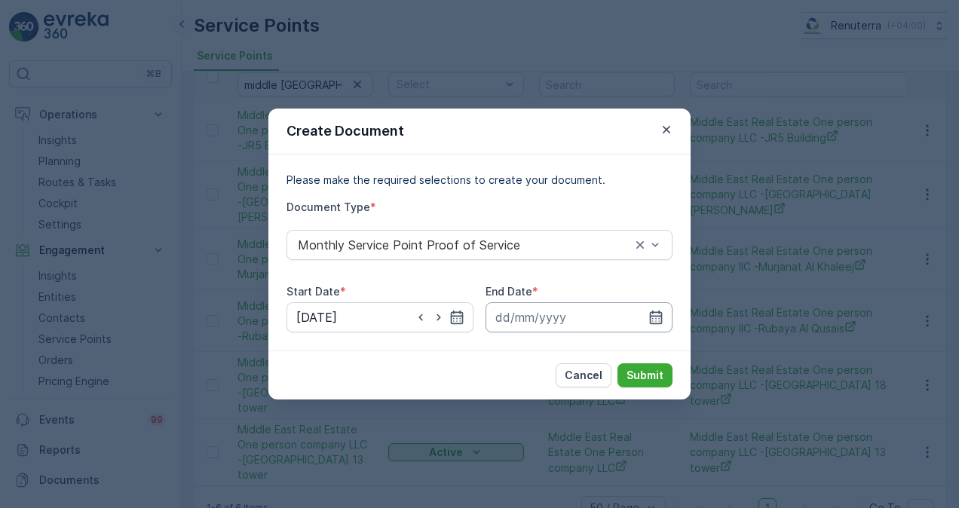
click at [651, 328] on input at bounding box center [578, 317] width 187 height 30
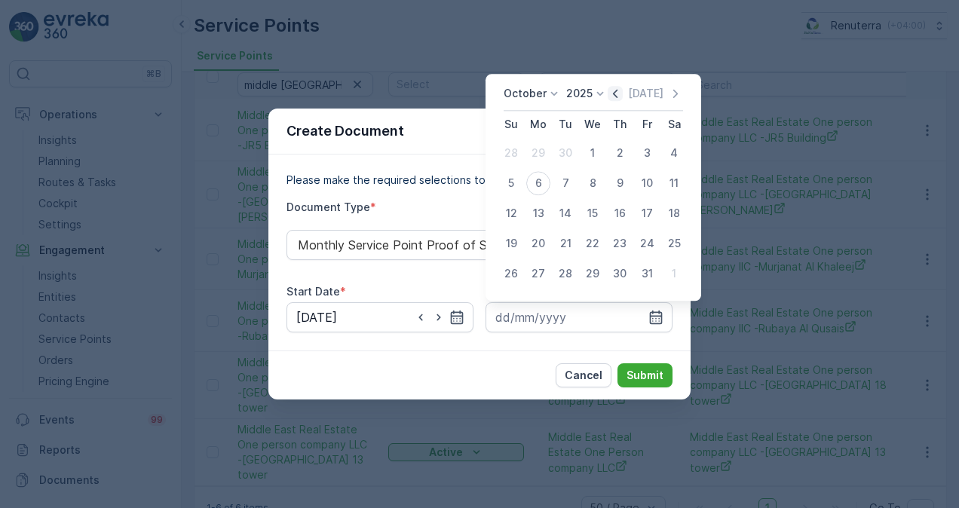
click at [616, 100] on icon "button" at bounding box center [614, 93] width 15 height 15
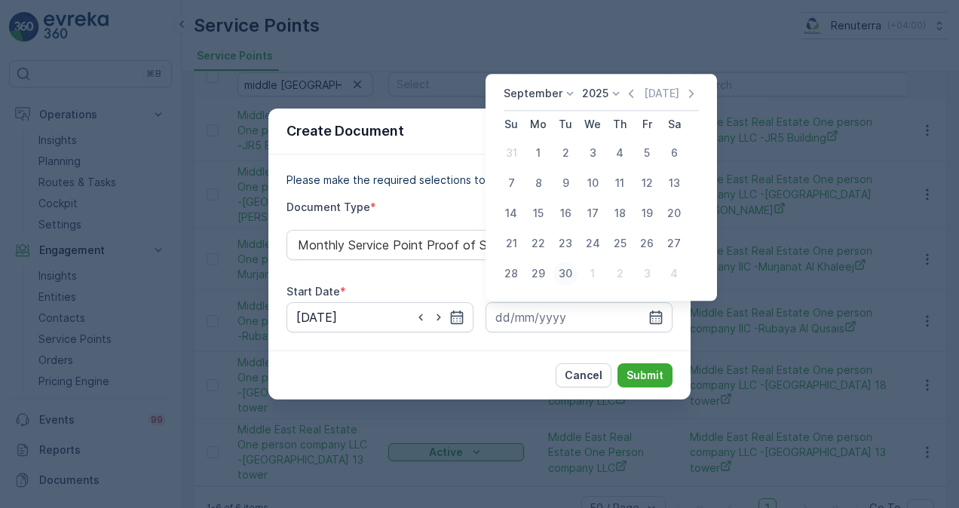
click at [558, 275] on div "30" at bounding box center [565, 273] width 24 height 24
type input "30.09.2025"
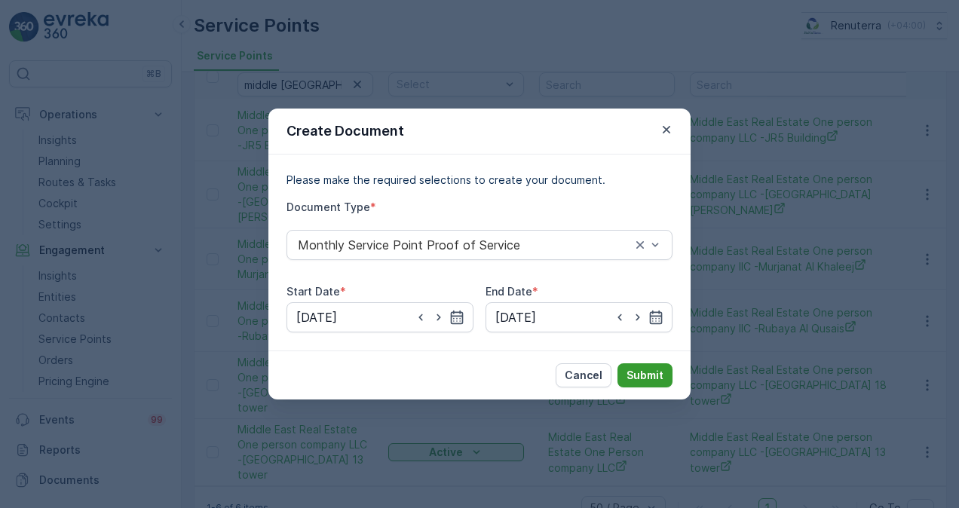
click at [634, 371] on p "Submit" at bounding box center [644, 375] width 37 height 15
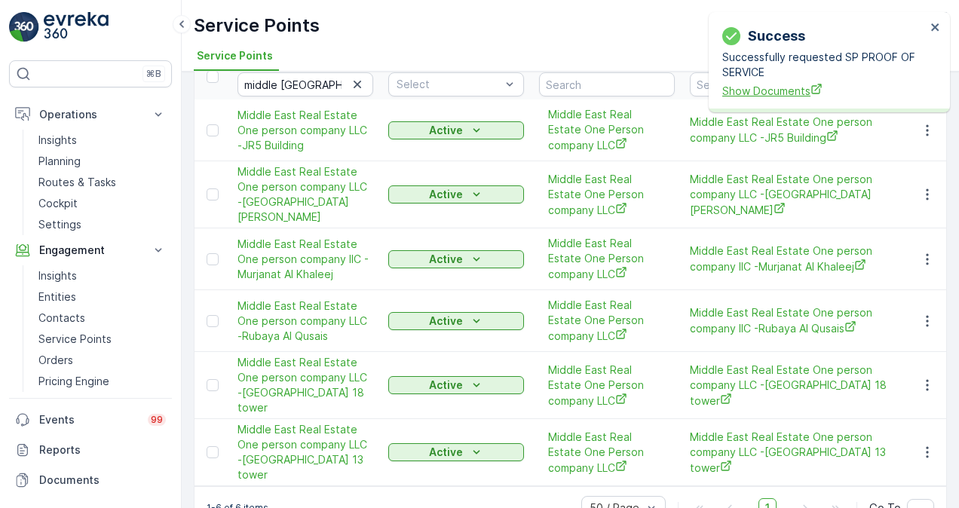
click at [781, 83] on span "Show Documents" at bounding box center [823, 91] width 203 height 16
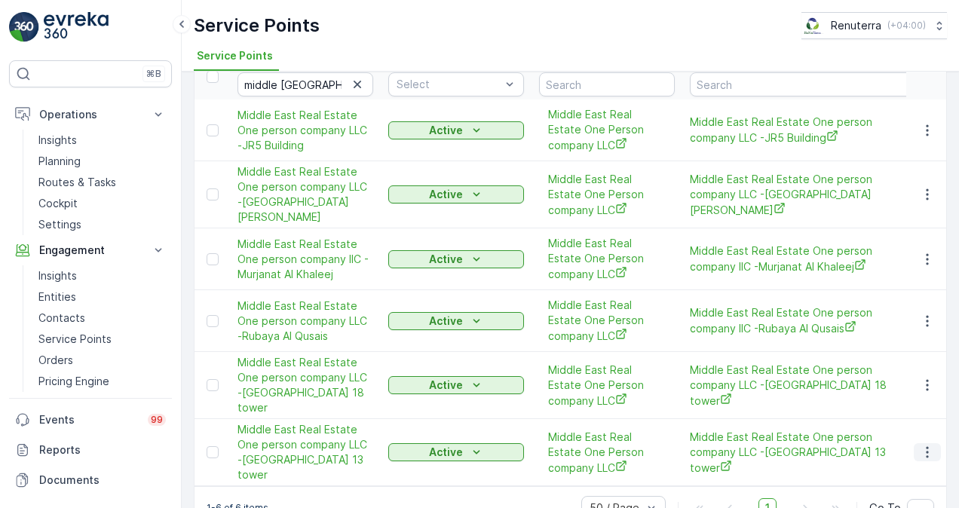
click at [928, 445] on icon "button" at bounding box center [926, 452] width 15 height 15
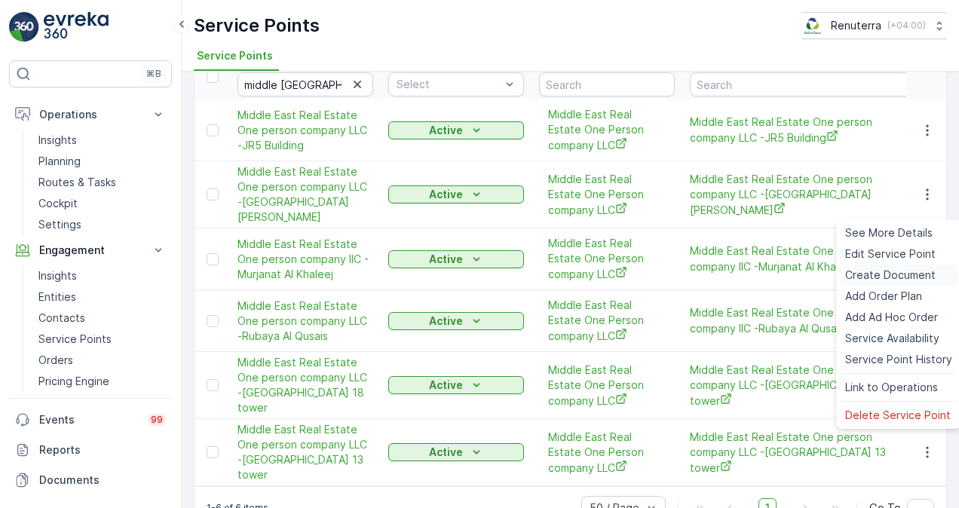
click at [862, 276] on span "Create Document" at bounding box center [890, 275] width 90 height 15
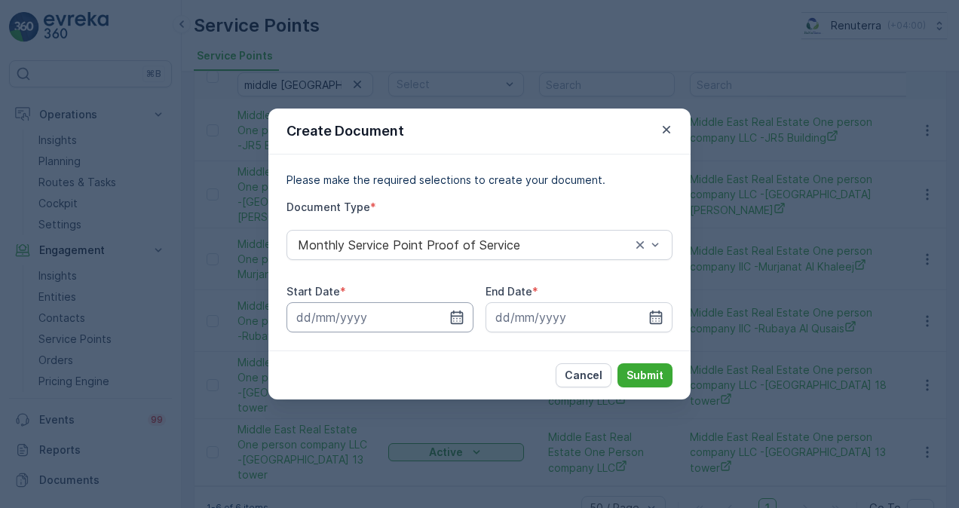
click at [469, 311] on input at bounding box center [379, 317] width 187 height 30
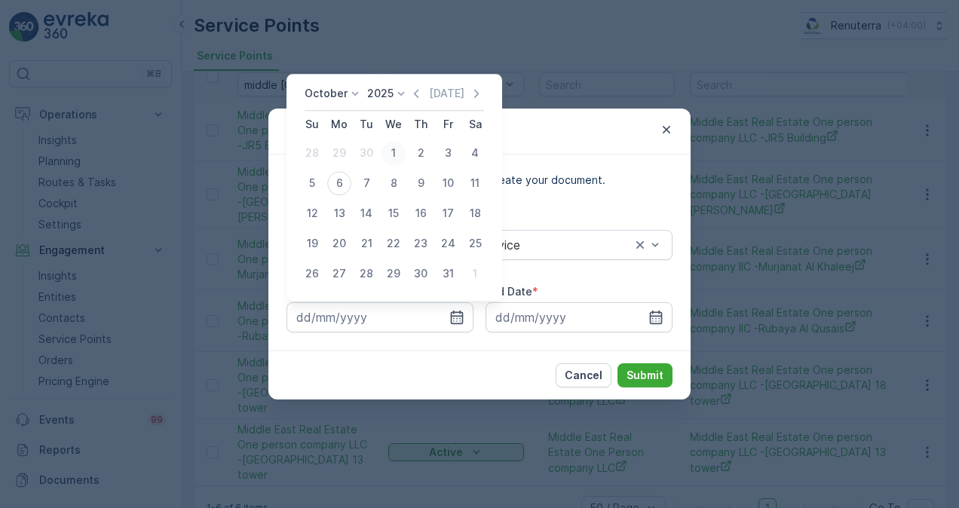
click at [388, 158] on div "1" at bounding box center [393, 153] width 24 height 24
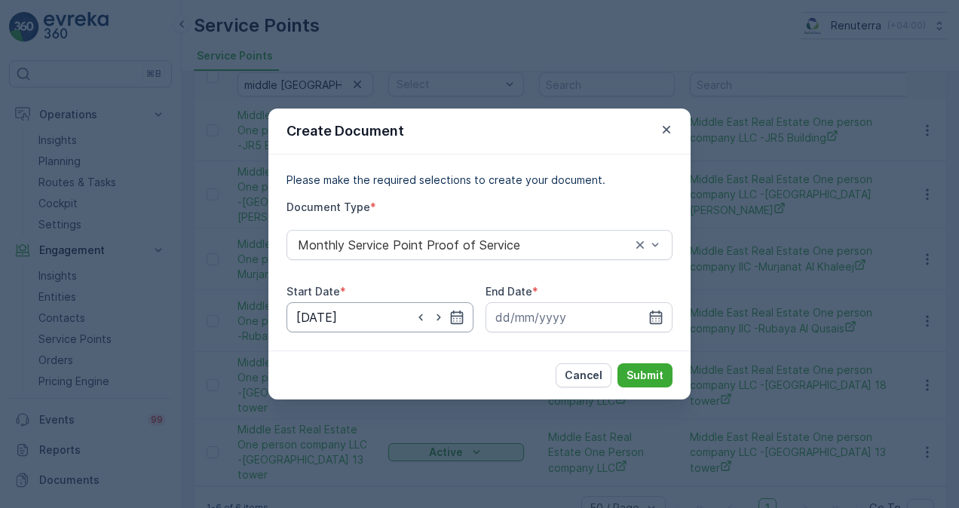
click at [460, 328] on input "01.10.2025" at bounding box center [379, 317] width 187 height 30
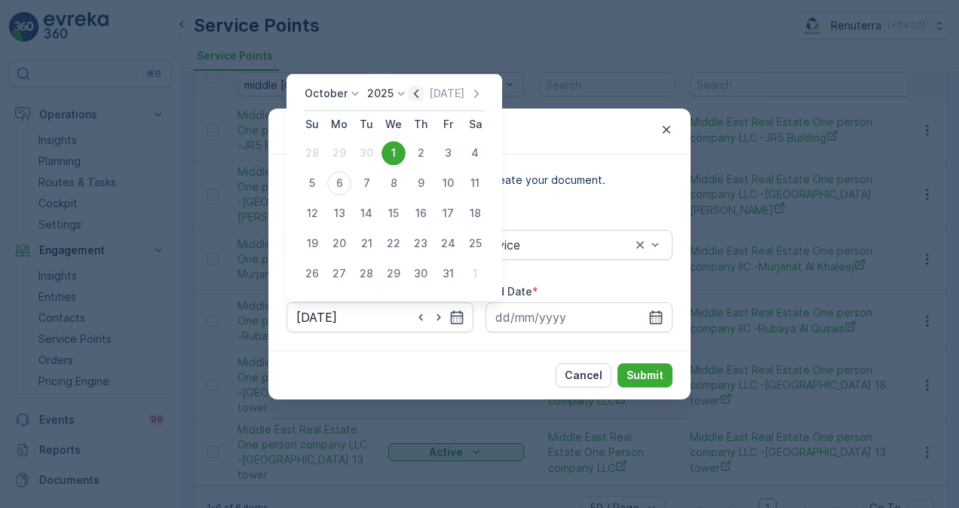
click at [416, 90] on icon "button" at bounding box center [415, 93] width 15 height 15
click at [347, 163] on button "1" at bounding box center [339, 152] width 27 height 27
type input "01.09.2025"
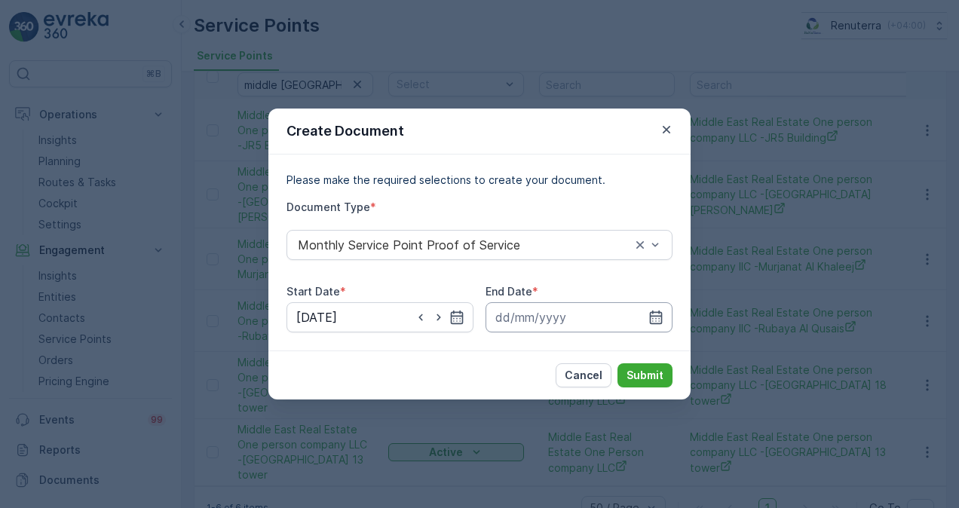
click at [644, 314] on input at bounding box center [578, 317] width 187 height 30
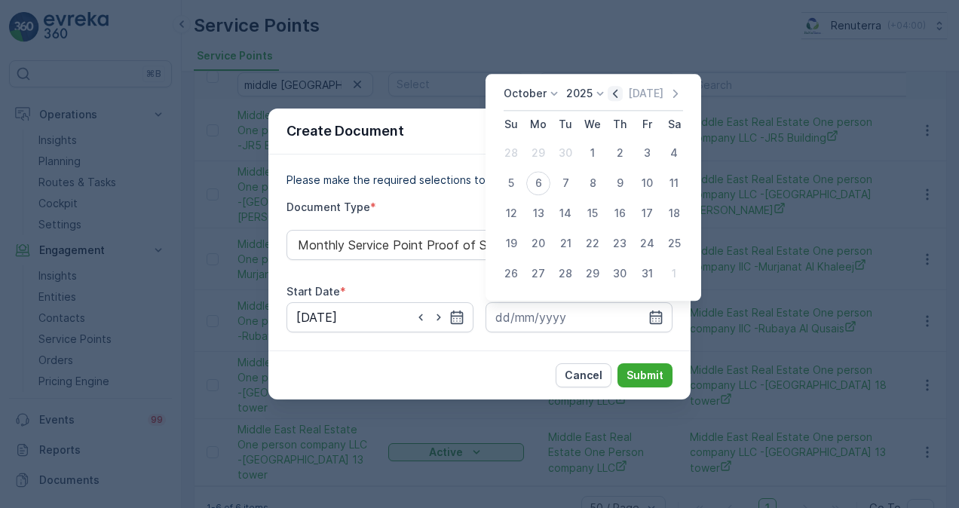
click at [613, 98] on icon "button" at bounding box center [614, 93] width 15 height 15
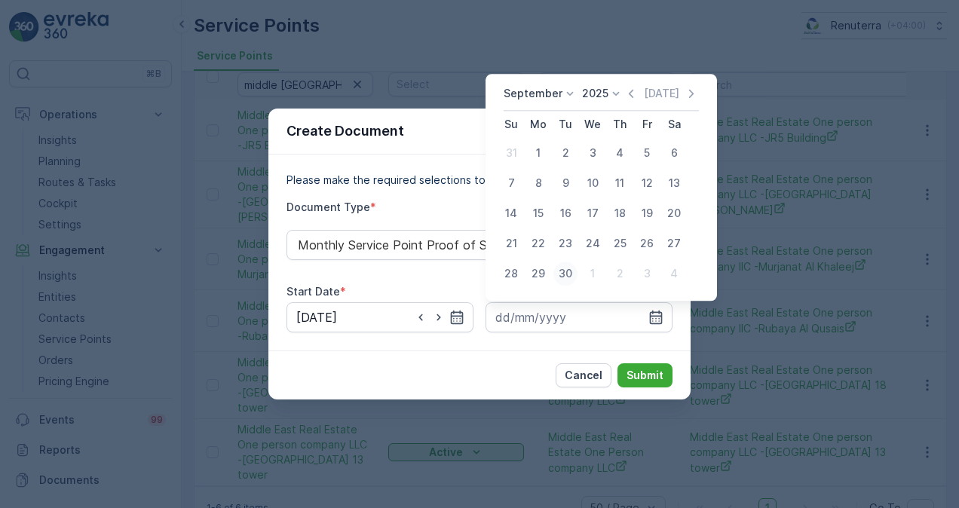
click at [567, 274] on div "30" at bounding box center [565, 273] width 24 height 24
type input "30.09.2025"
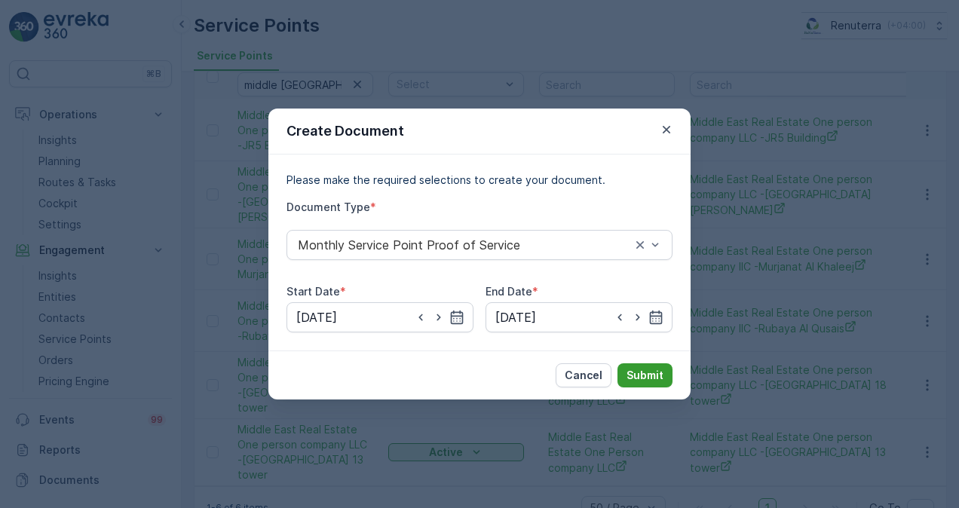
click at [645, 368] on p "Submit" at bounding box center [644, 375] width 37 height 15
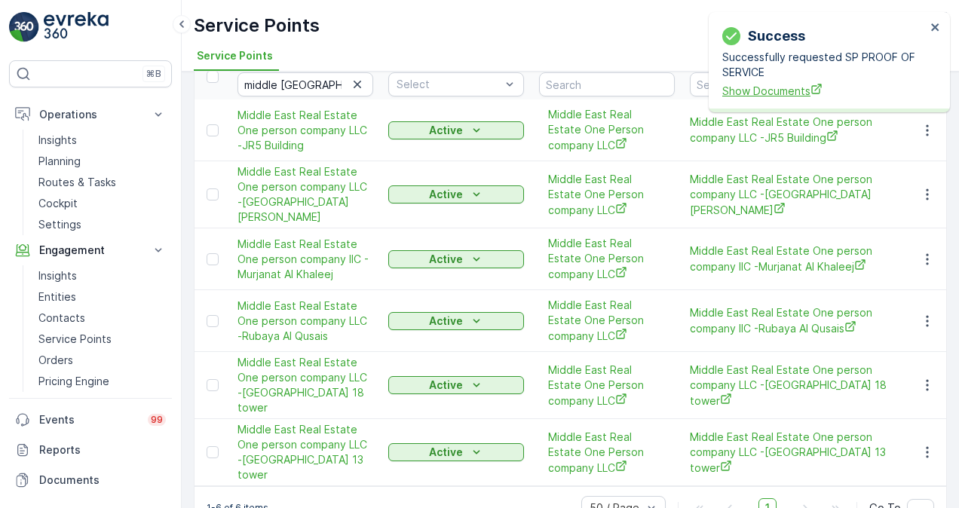
click at [778, 90] on span "Show Documents" at bounding box center [823, 91] width 203 height 16
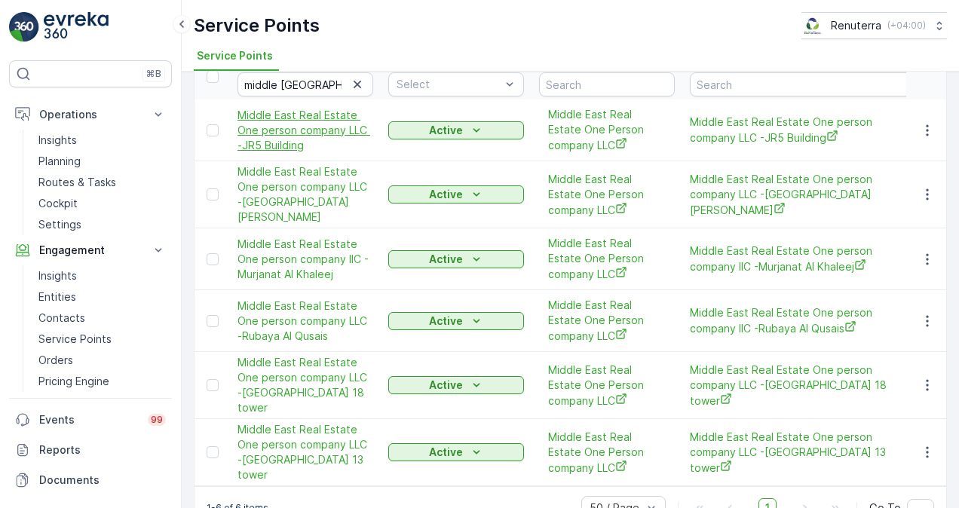
scroll to position [0, 0]
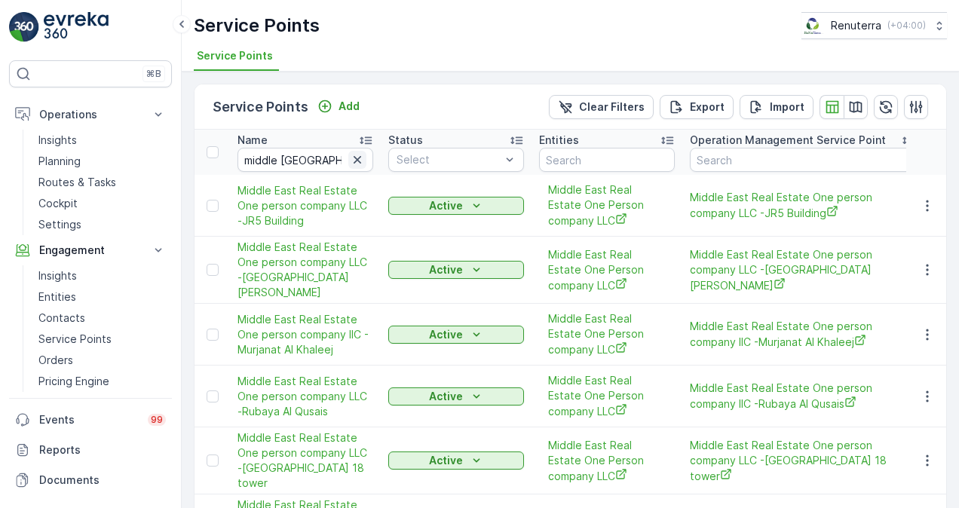
click at [360, 161] on icon "button" at bounding box center [357, 159] width 15 height 15
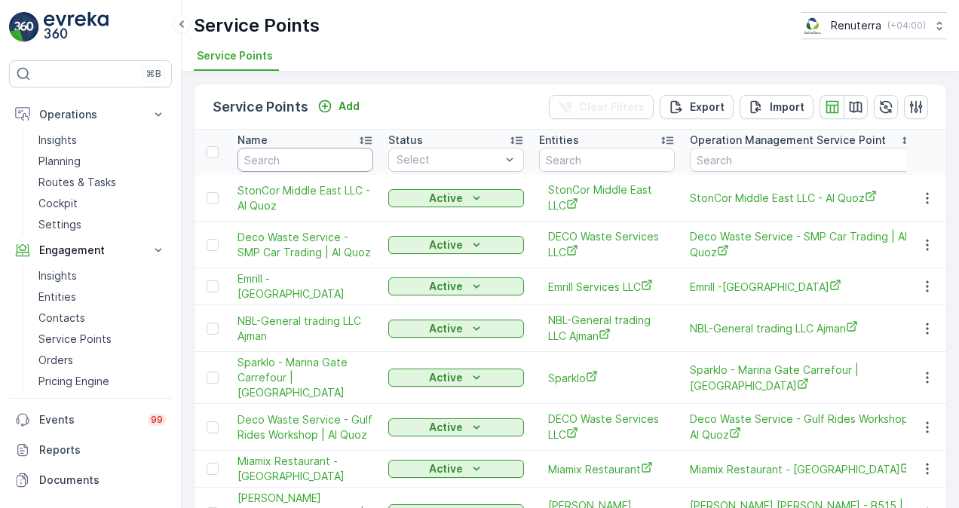
click at [304, 164] on input "text" at bounding box center [305, 160] width 136 height 24
paste input "Hussain AR Gargash"
type input "Hussain AR Gargash"
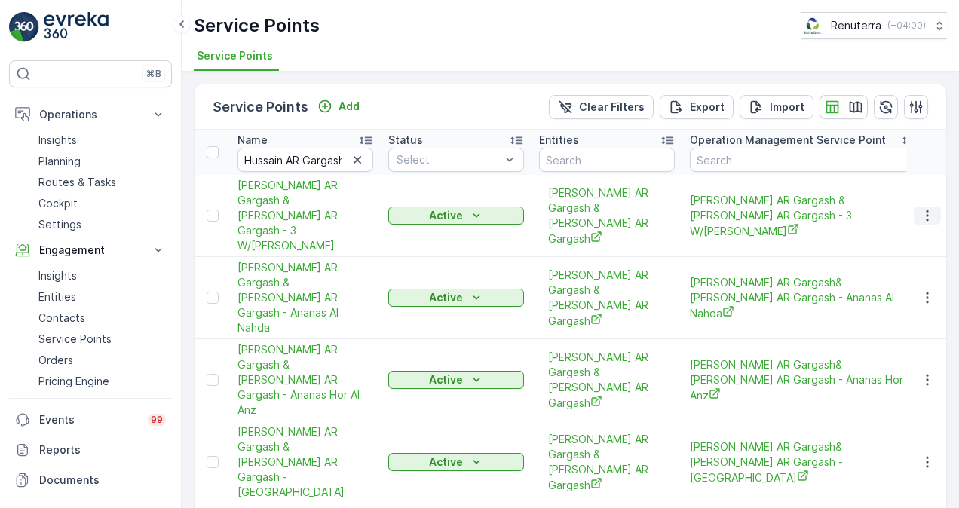
click at [919, 213] on button "button" at bounding box center [926, 215] width 27 height 18
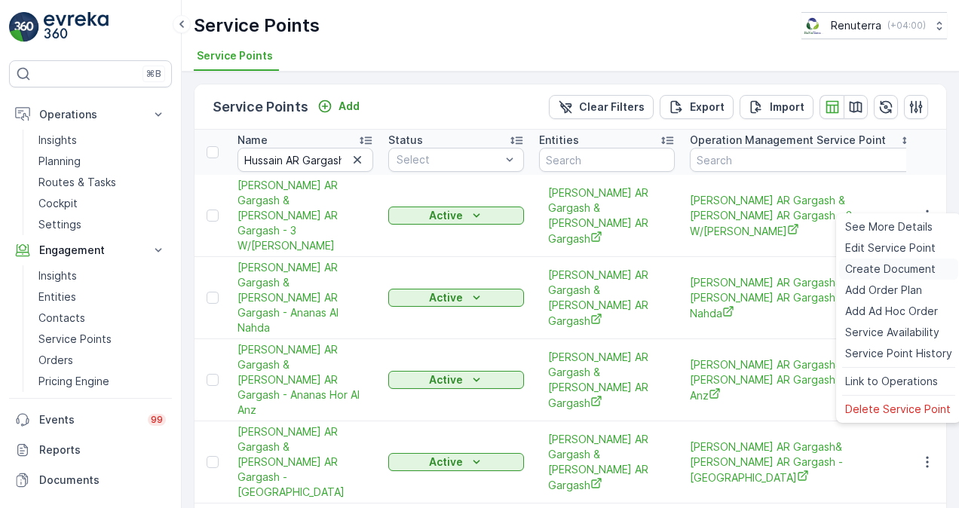
click at [907, 266] on span "Create Document" at bounding box center [890, 268] width 90 height 15
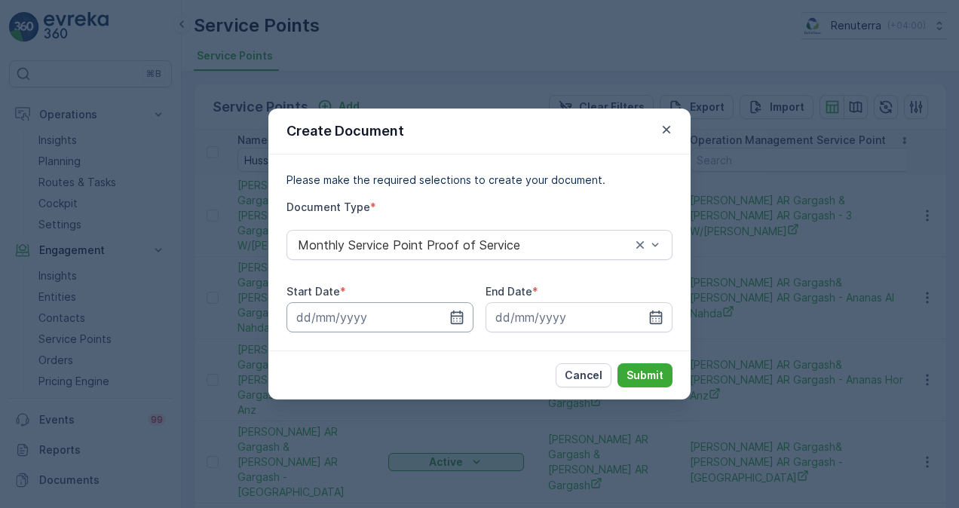
click at [445, 313] on input at bounding box center [379, 317] width 187 height 30
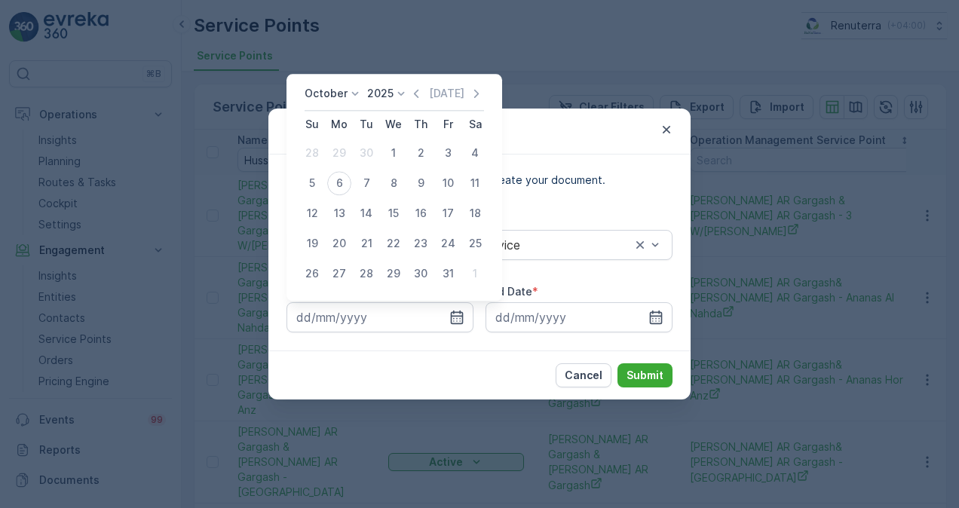
click at [417, 102] on div "October 2025 Today" at bounding box center [393, 98] width 179 height 25
click at [416, 92] on icon "button" at bounding box center [415, 93] width 15 height 15
click at [336, 149] on div "1" at bounding box center [339, 153] width 24 height 24
type input "01.09.2025"
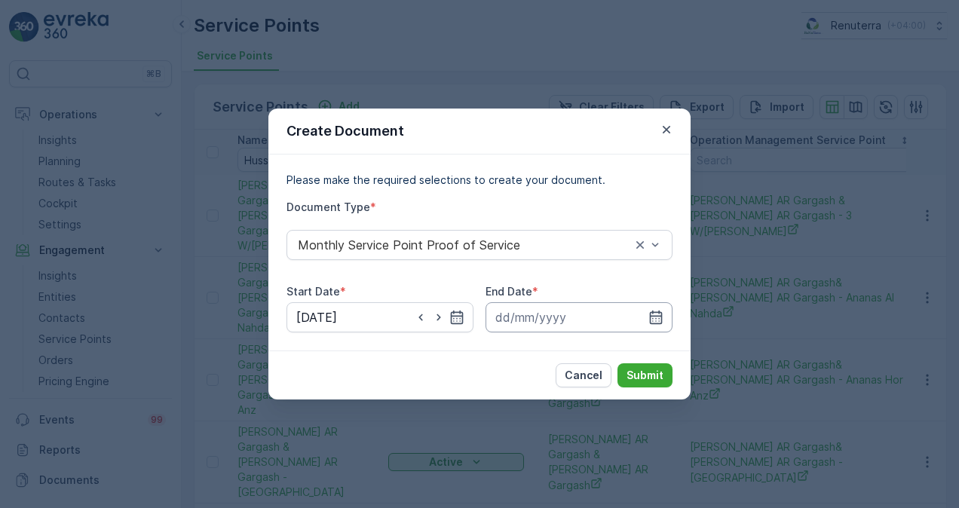
click at [671, 318] on input at bounding box center [578, 317] width 187 height 30
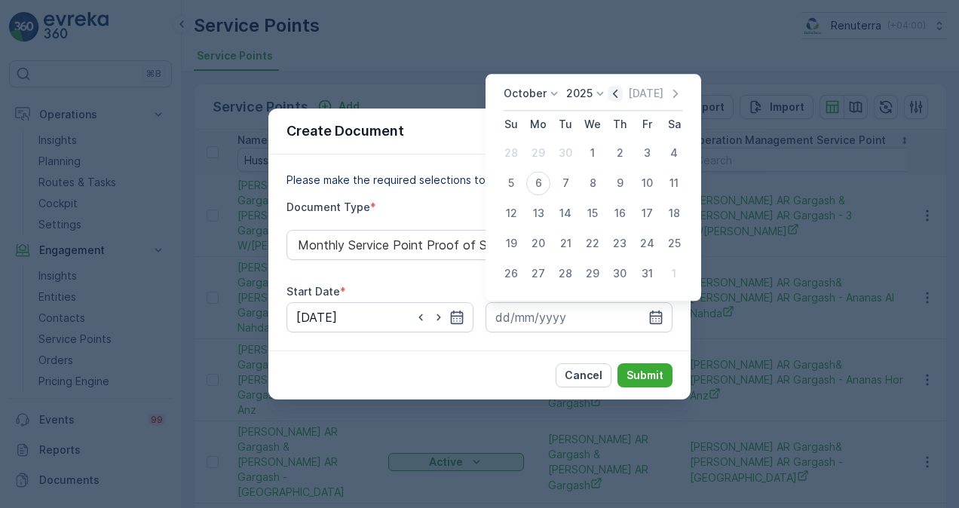
click at [622, 91] on icon "button" at bounding box center [614, 93] width 15 height 15
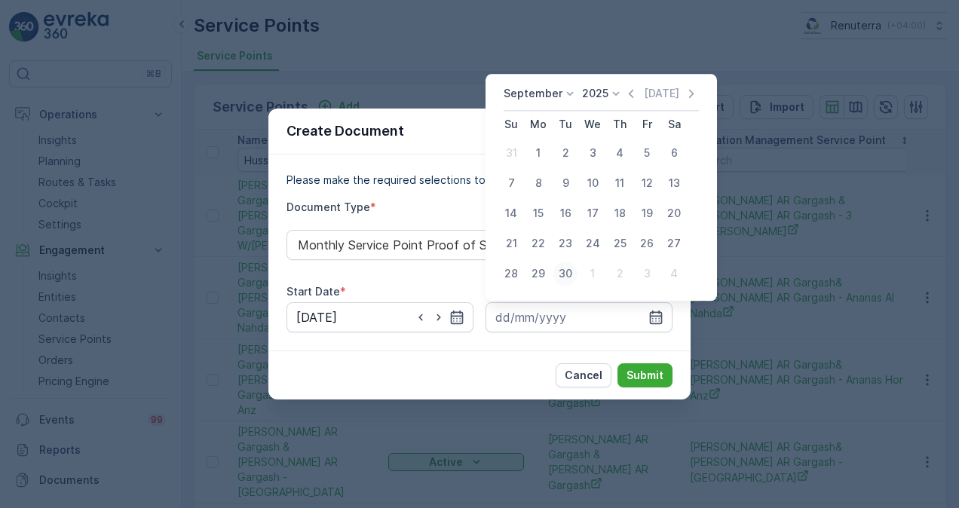
click at [558, 262] on button "30" at bounding box center [565, 273] width 27 height 27
type input "30.09.2025"
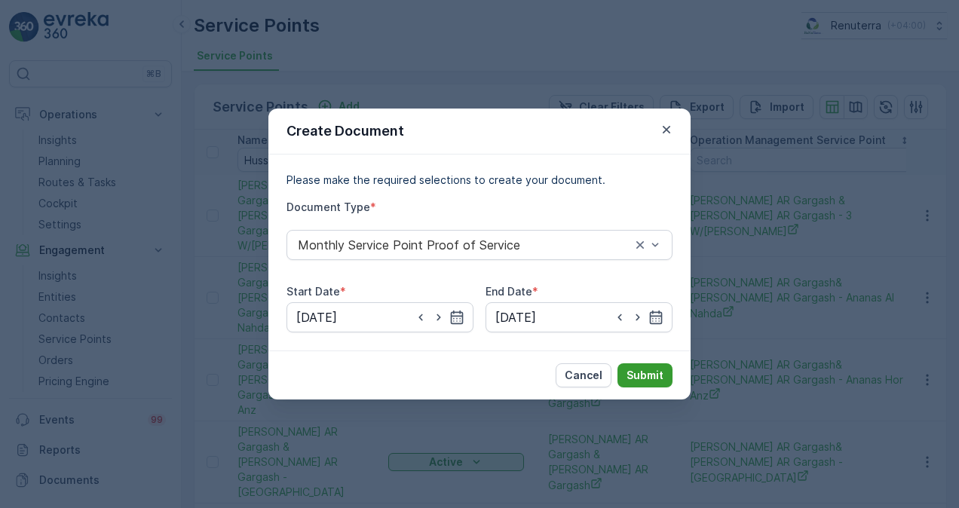
click at [641, 378] on p "Submit" at bounding box center [644, 375] width 37 height 15
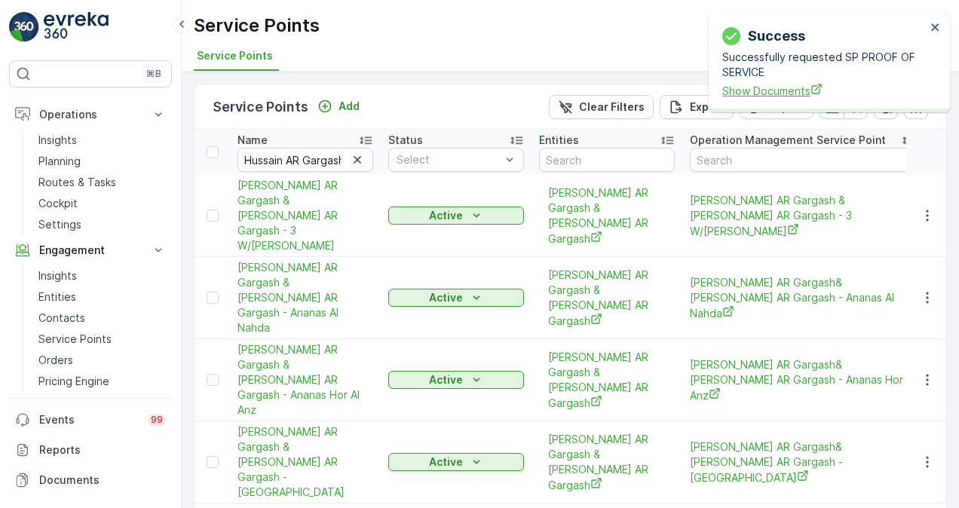
click at [754, 91] on span "Show Documents" at bounding box center [823, 91] width 203 height 16
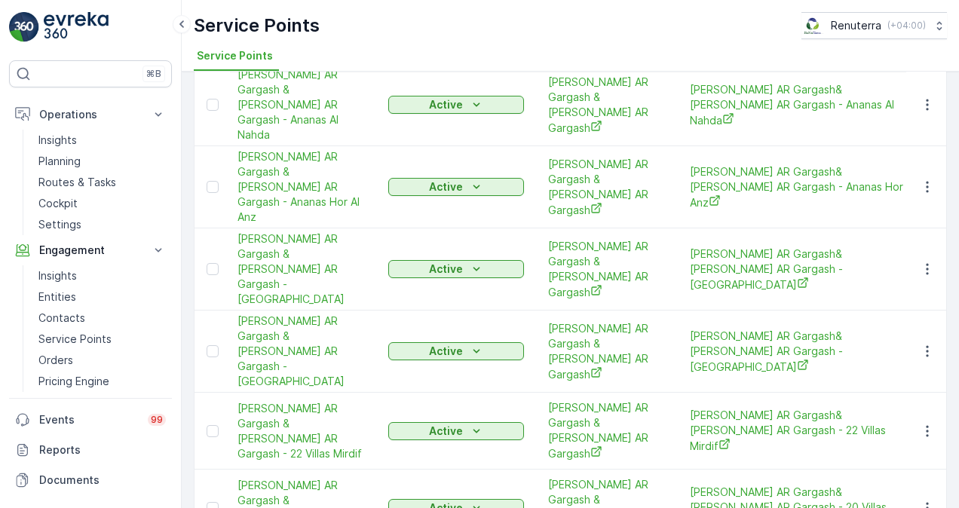
scroll to position [223, 0]
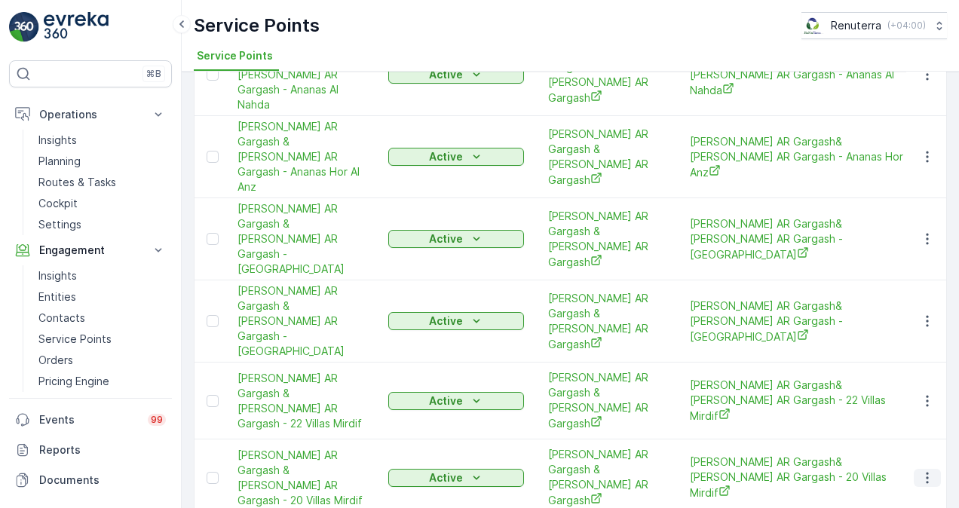
click at [925, 470] on icon "button" at bounding box center [926, 477] width 15 height 15
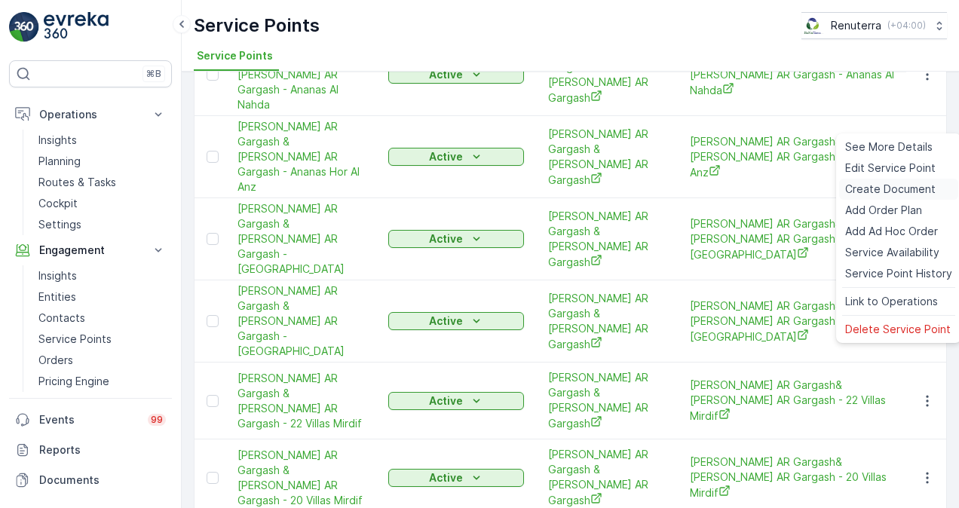
click at [888, 191] on span "Create Document" at bounding box center [890, 189] width 90 height 15
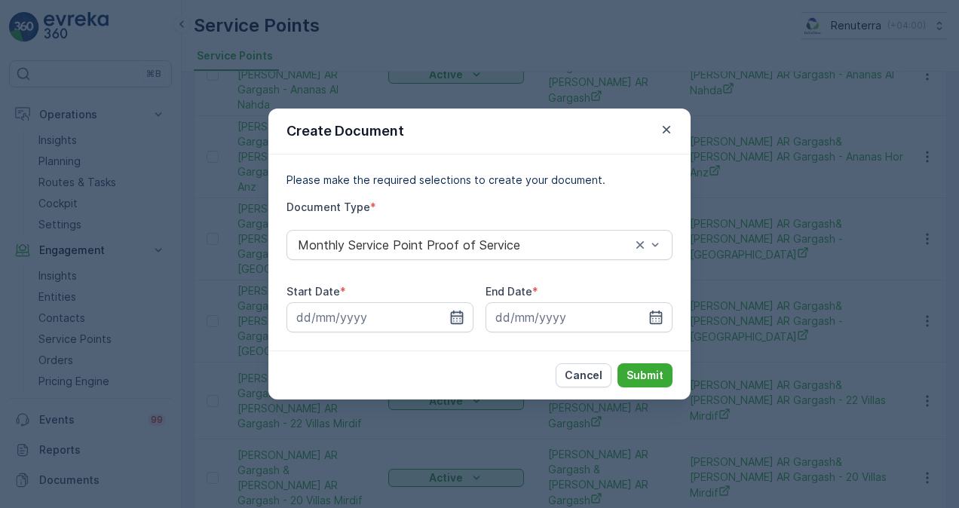
click at [457, 316] on icon "button" at bounding box center [457, 317] width 13 height 14
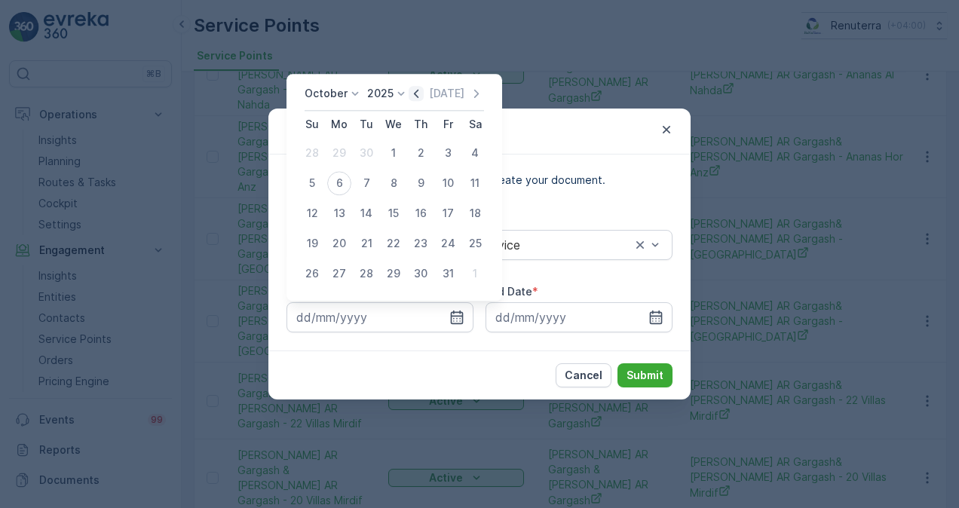
click at [413, 96] on icon "button" at bounding box center [415, 93] width 15 height 15
click at [341, 149] on div "1" at bounding box center [339, 153] width 24 height 24
type input "01.09.2025"
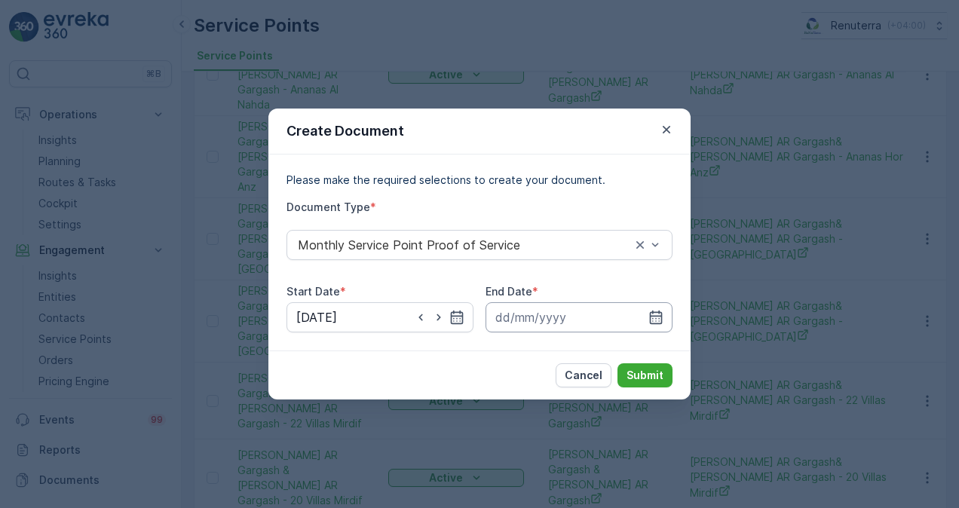
click at [648, 327] on input at bounding box center [578, 317] width 187 height 30
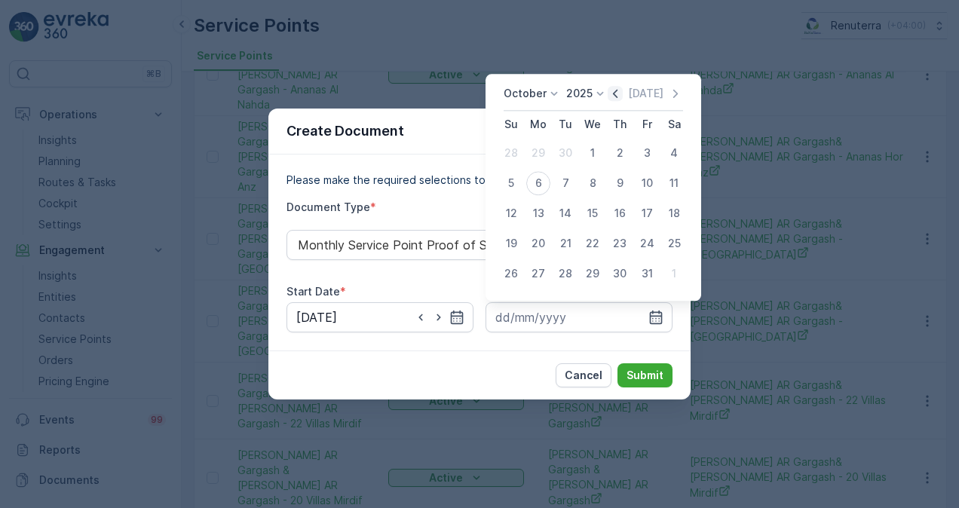
click at [622, 95] on icon "button" at bounding box center [614, 93] width 15 height 15
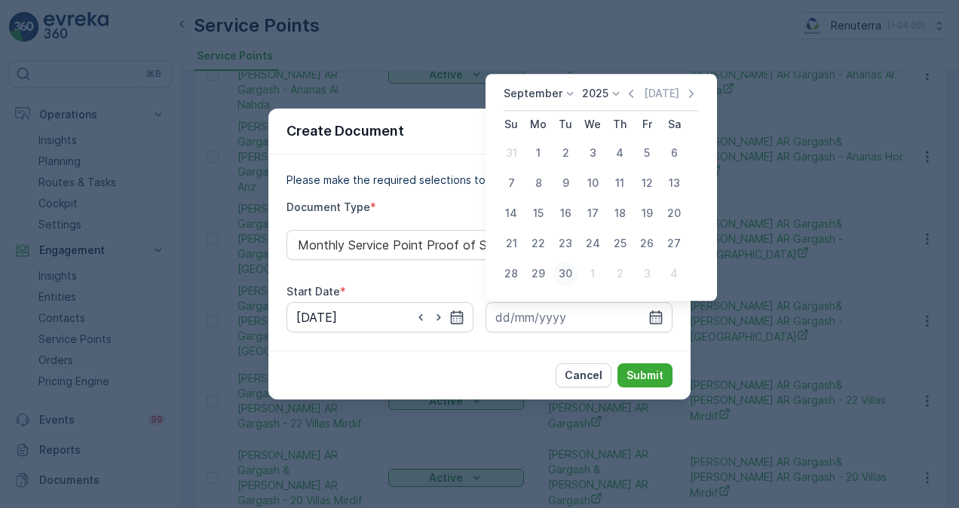
click at [565, 280] on div "30" at bounding box center [565, 273] width 24 height 24
type input "30.09.2025"
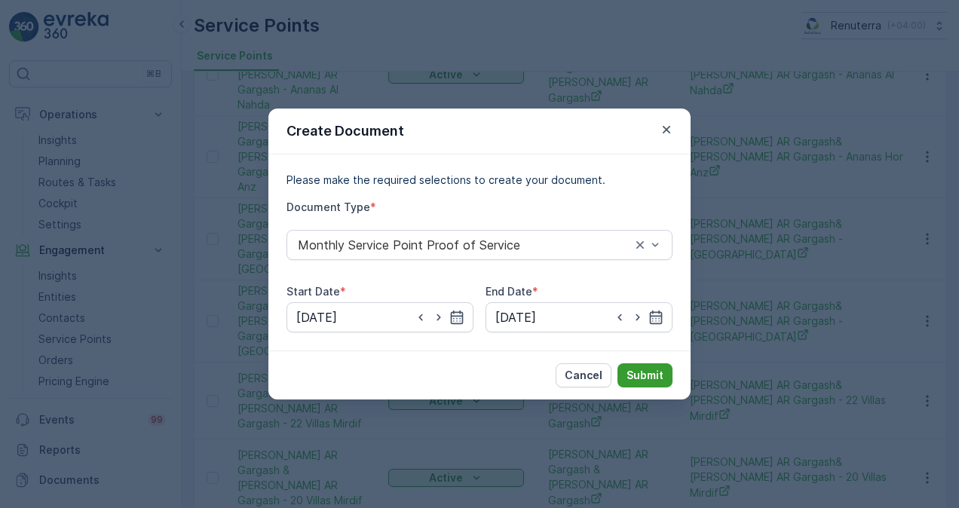
click at [639, 364] on button "Submit" at bounding box center [644, 375] width 55 height 24
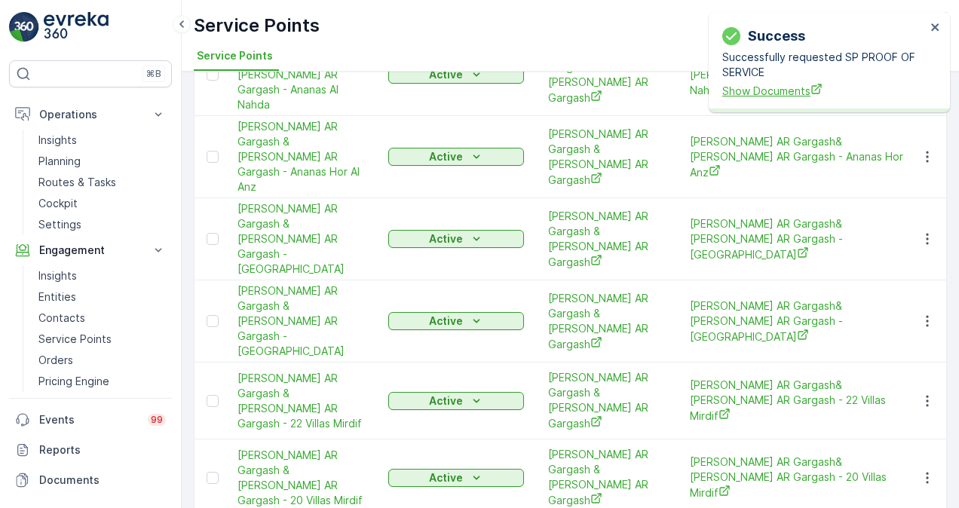
click at [735, 90] on span "Show Documents" at bounding box center [823, 91] width 203 height 16
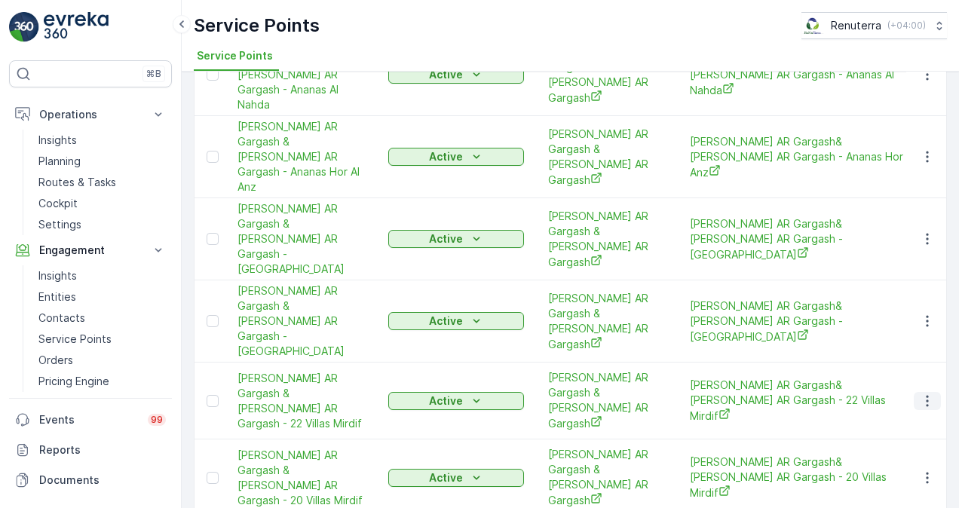
click at [913, 392] on button "button" at bounding box center [926, 401] width 27 height 18
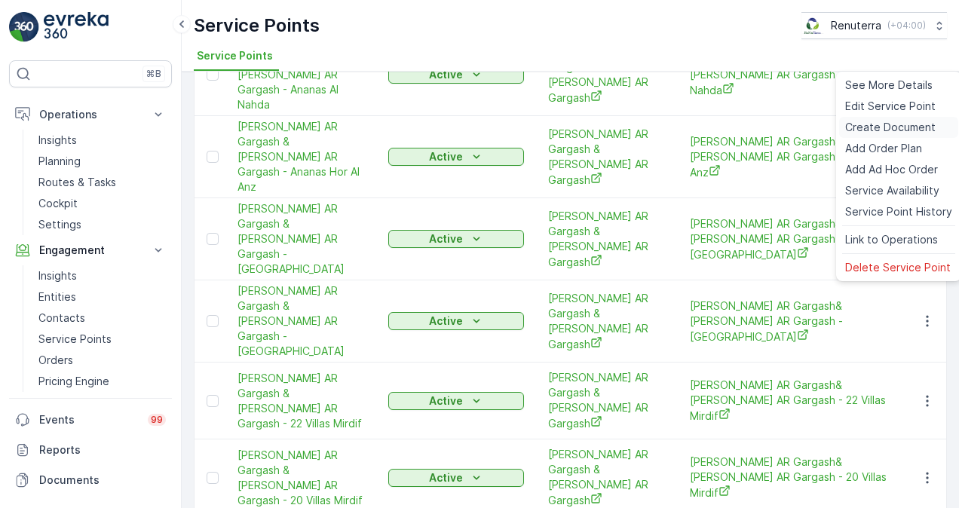
click at [870, 118] on div "Create Document" at bounding box center [898, 127] width 119 height 21
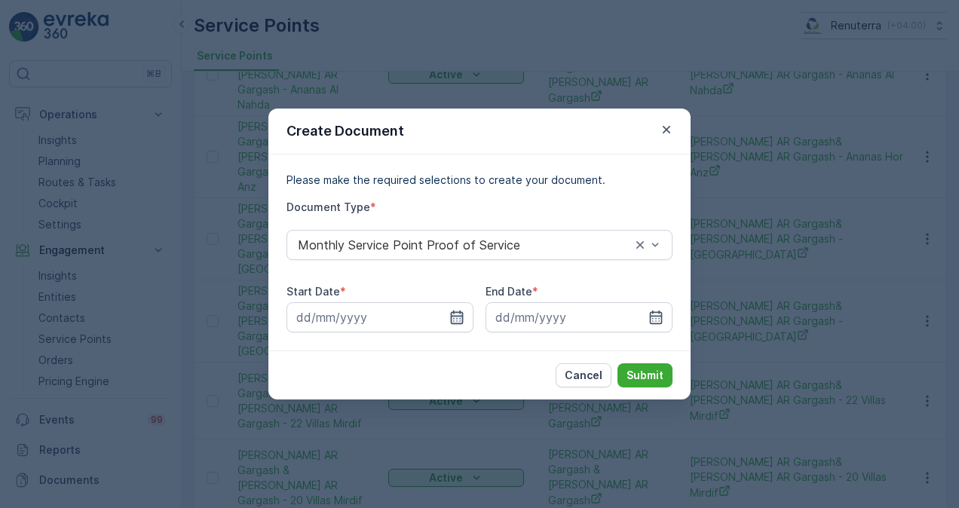
click at [457, 310] on icon "button" at bounding box center [456, 317] width 15 height 15
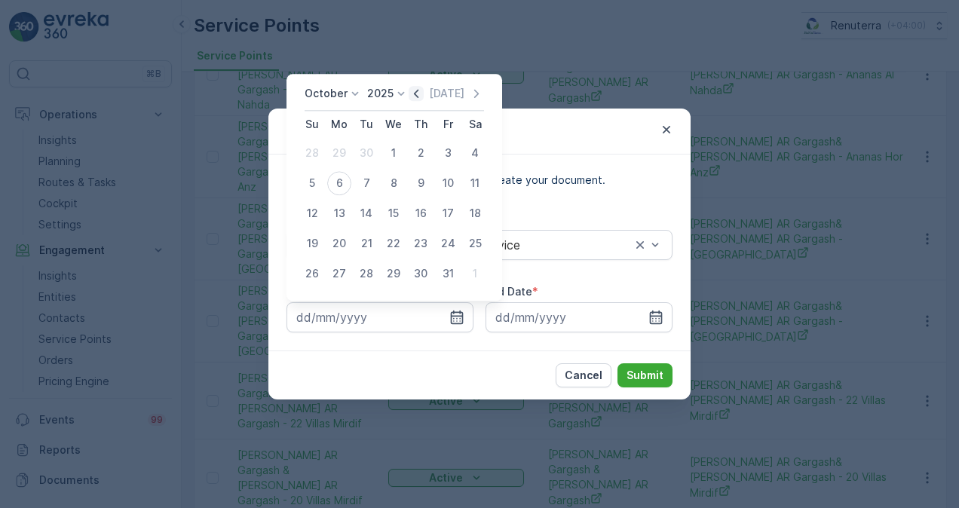
click at [423, 96] on icon "button" at bounding box center [415, 93] width 15 height 15
click at [343, 154] on div "1" at bounding box center [339, 153] width 24 height 24
type input "01.09.2025"
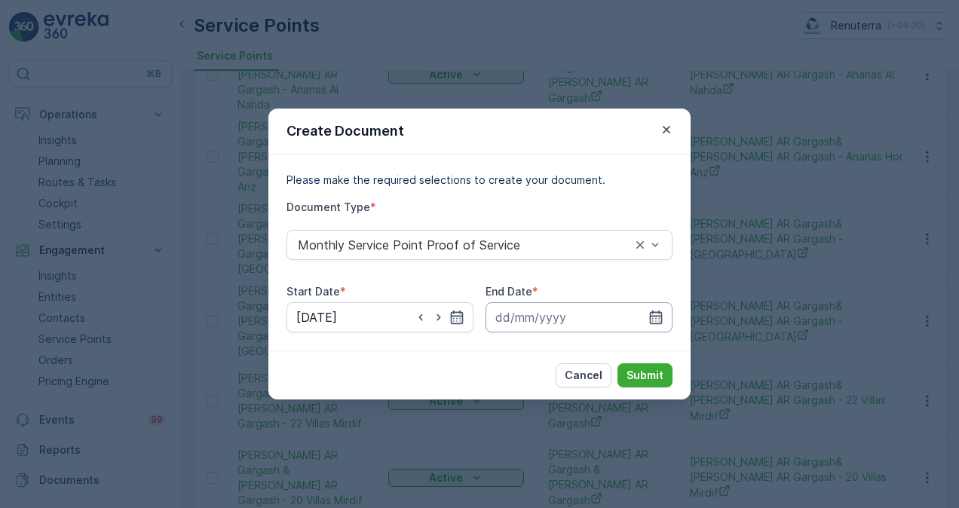
click at [671, 316] on input at bounding box center [578, 317] width 187 height 30
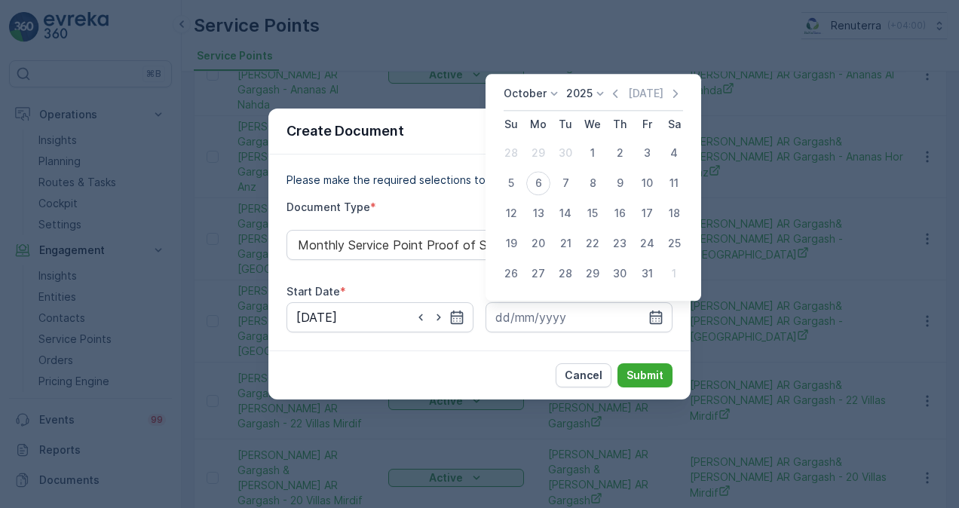
click at [616, 102] on div "October 2025 Today" at bounding box center [592, 98] width 179 height 25
click at [613, 93] on icon "button" at bounding box center [614, 93] width 15 height 15
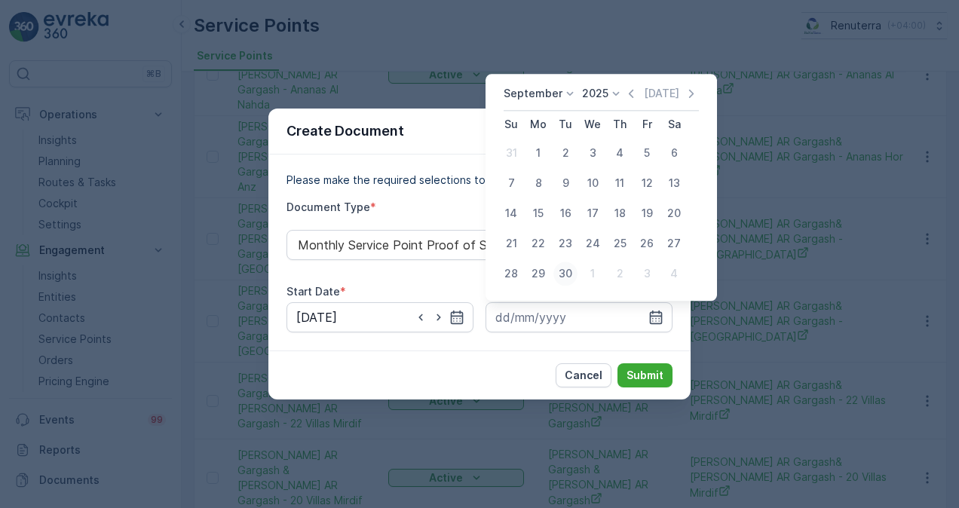
click at [562, 274] on div "30" at bounding box center [565, 273] width 24 height 24
type input "30.09.2025"
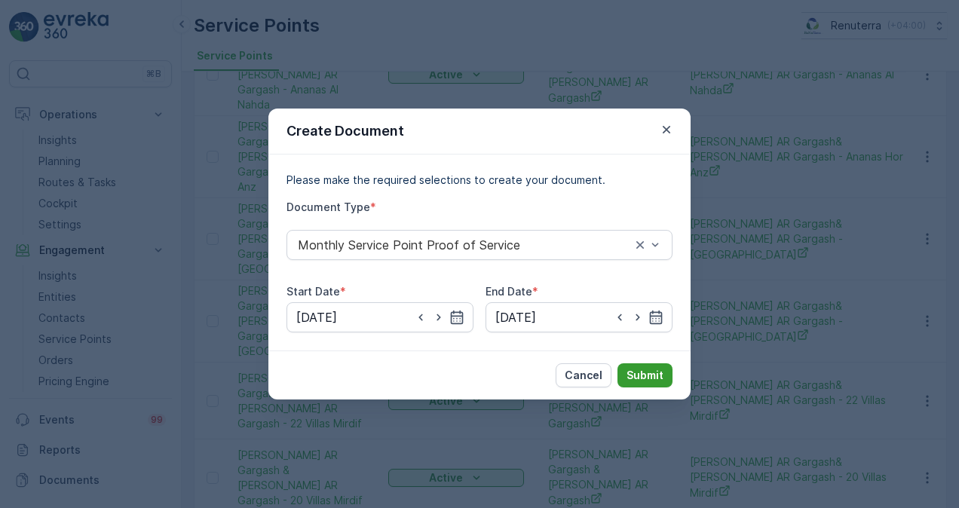
click at [634, 376] on p "Submit" at bounding box center [644, 375] width 37 height 15
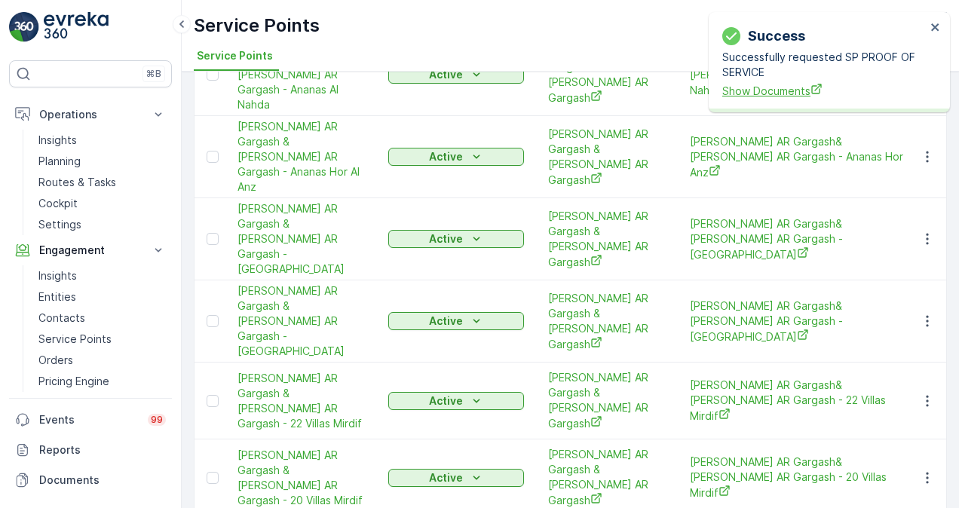
click at [746, 89] on span "Show Documents" at bounding box center [823, 91] width 203 height 16
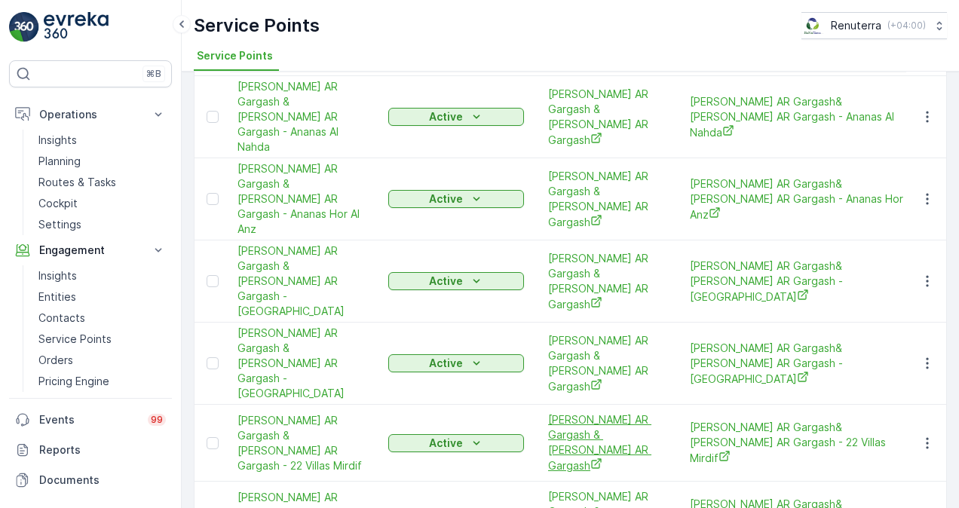
scroll to position [148, 0]
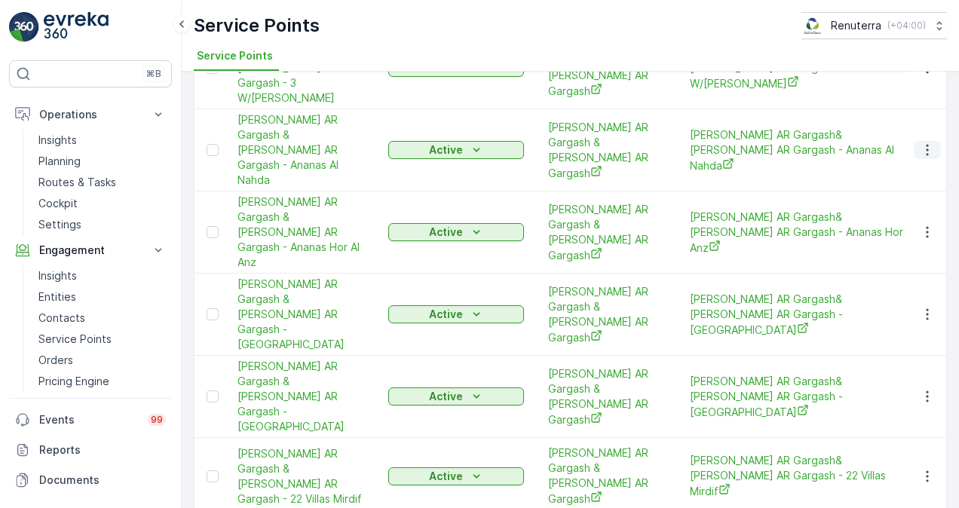
click at [925, 145] on icon "button" at bounding box center [926, 150] width 2 height 11
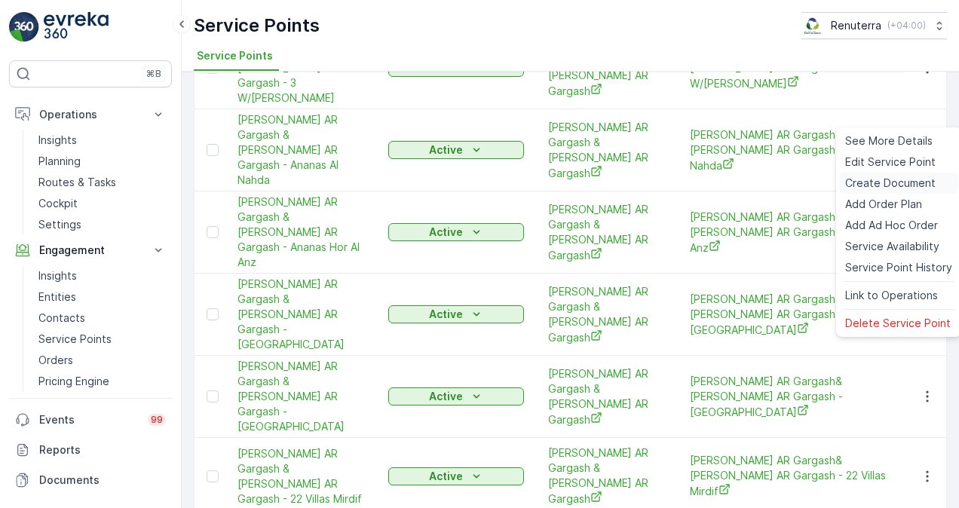
click at [901, 178] on span "Create Document" at bounding box center [890, 183] width 90 height 15
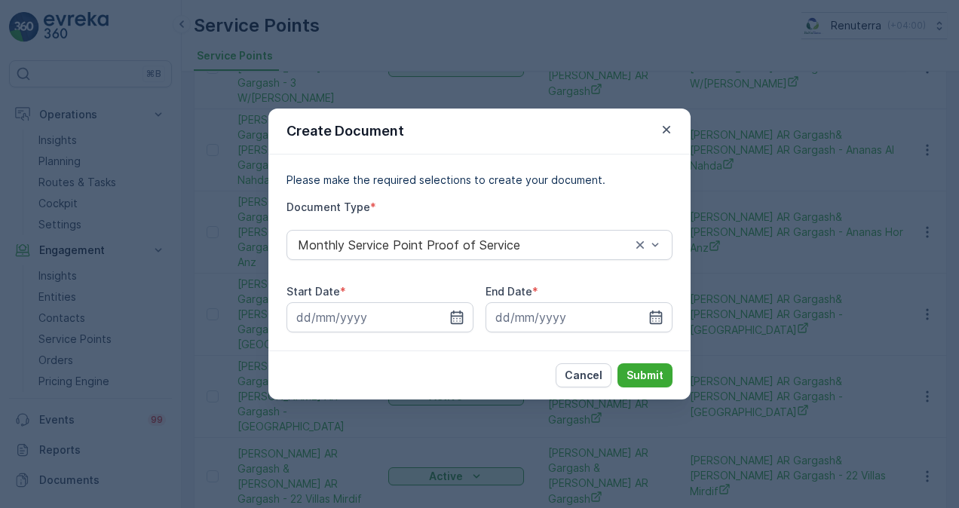
click at [467, 299] on div "Start Date *" at bounding box center [379, 308] width 187 height 48
click at [463, 316] on icon "button" at bounding box center [456, 317] width 15 height 15
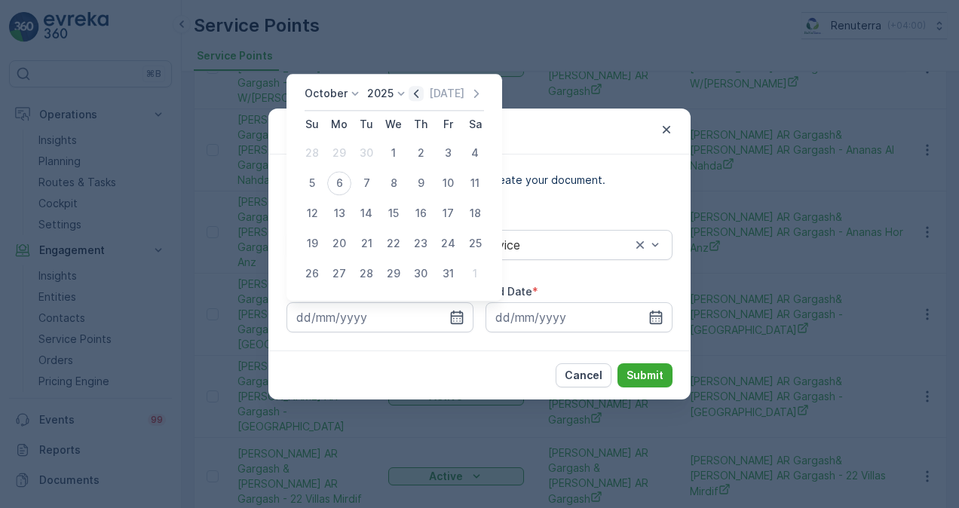
click at [416, 91] on icon "button" at bounding box center [415, 93] width 15 height 15
click at [333, 155] on div "1" at bounding box center [339, 153] width 24 height 24
type input "01.09.2025"
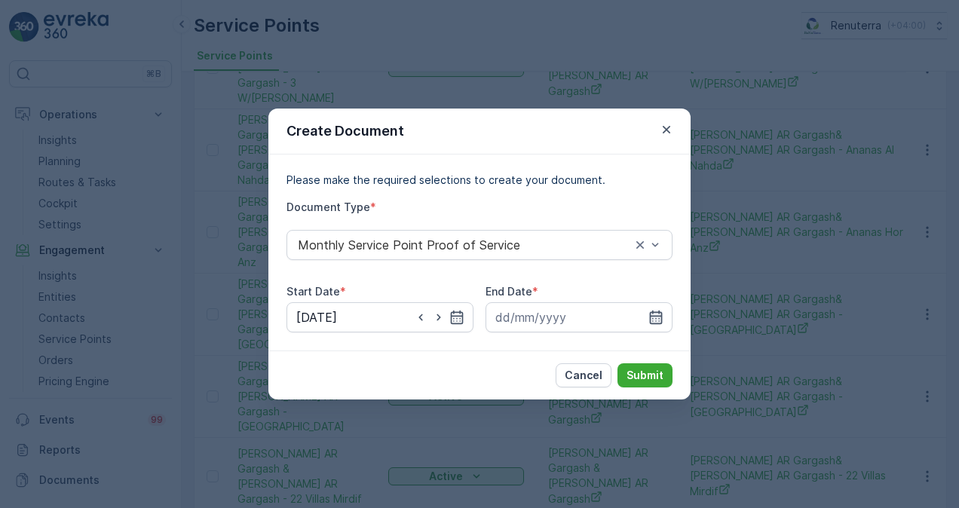
click at [653, 314] on icon "button" at bounding box center [655, 317] width 15 height 15
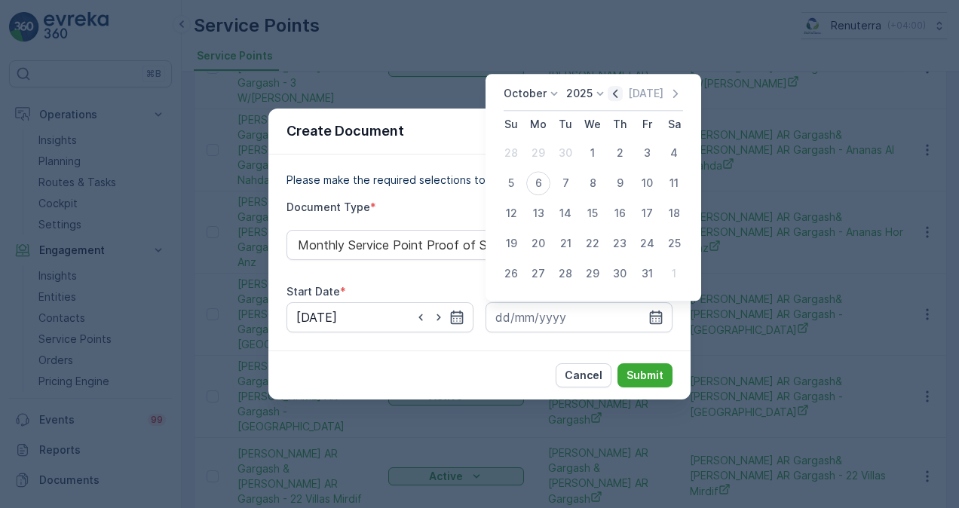
click at [620, 87] on icon "button" at bounding box center [614, 93] width 15 height 15
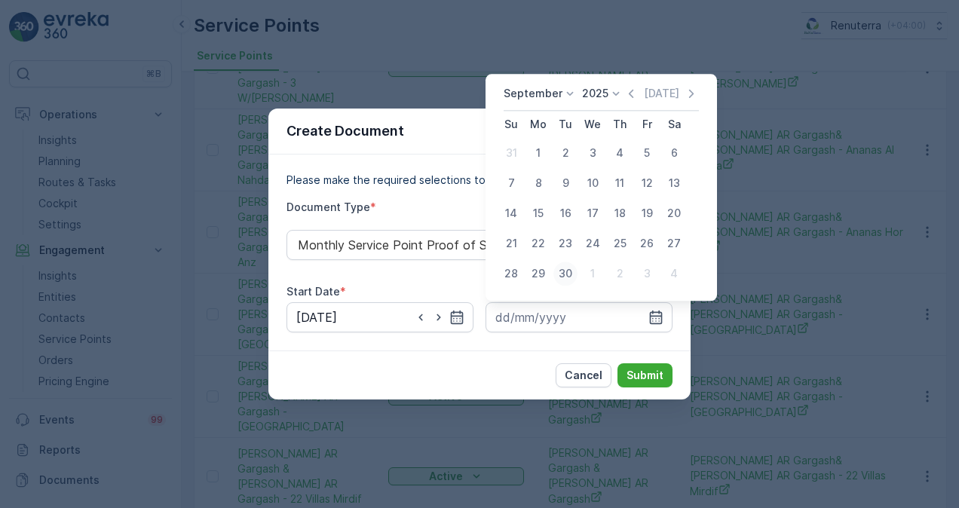
click at [568, 271] on div "30" at bounding box center [565, 273] width 24 height 24
type input "30.09.2025"
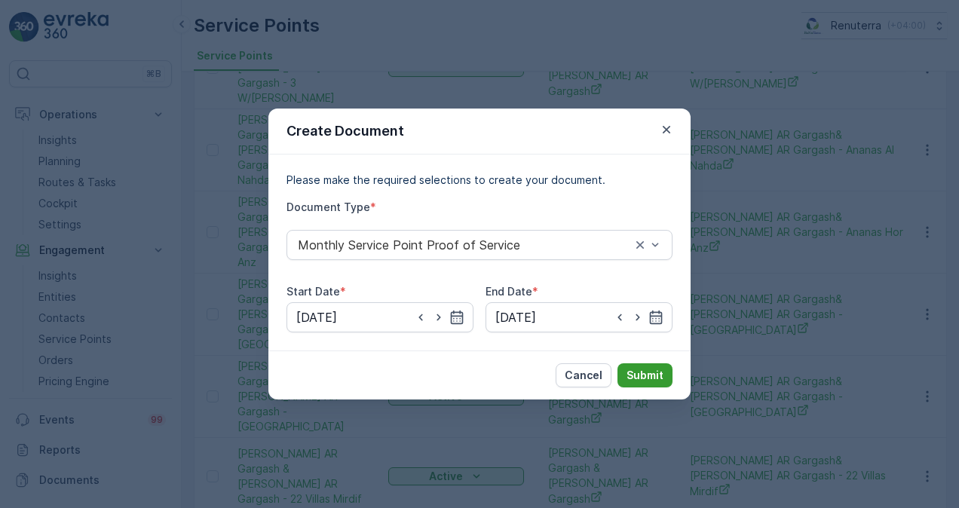
click at [643, 365] on button "Submit" at bounding box center [644, 375] width 55 height 24
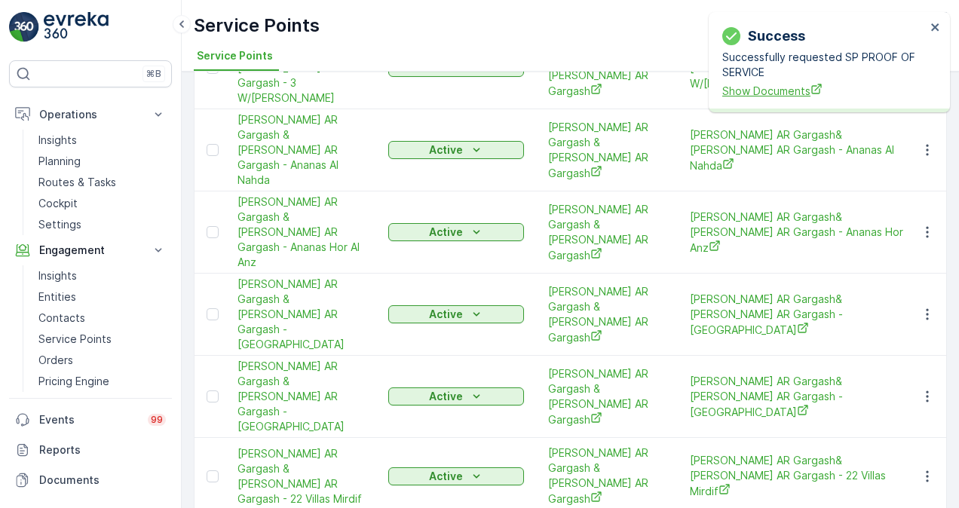
click at [757, 87] on span "Show Documents" at bounding box center [823, 91] width 203 height 16
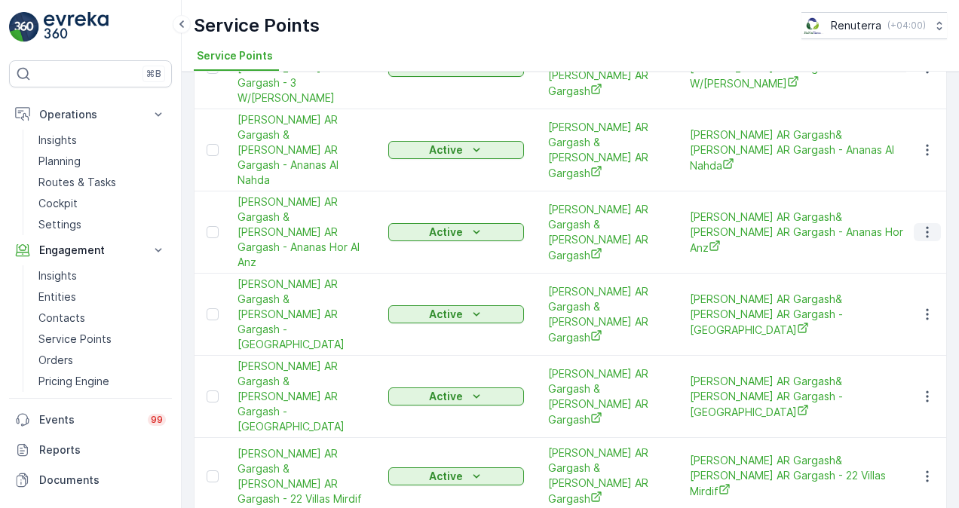
click at [920, 225] on icon "button" at bounding box center [926, 232] width 15 height 15
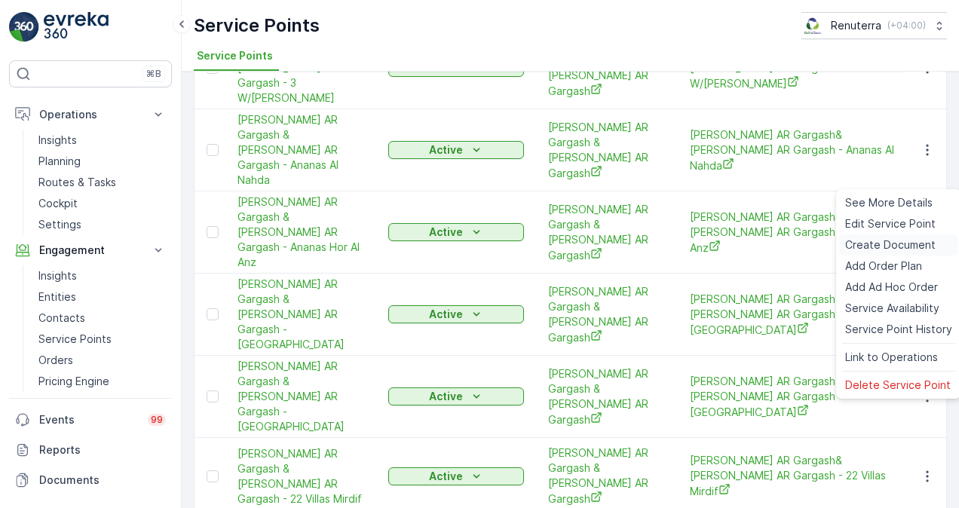
click at [907, 238] on span "Create Document" at bounding box center [890, 244] width 90 height 15
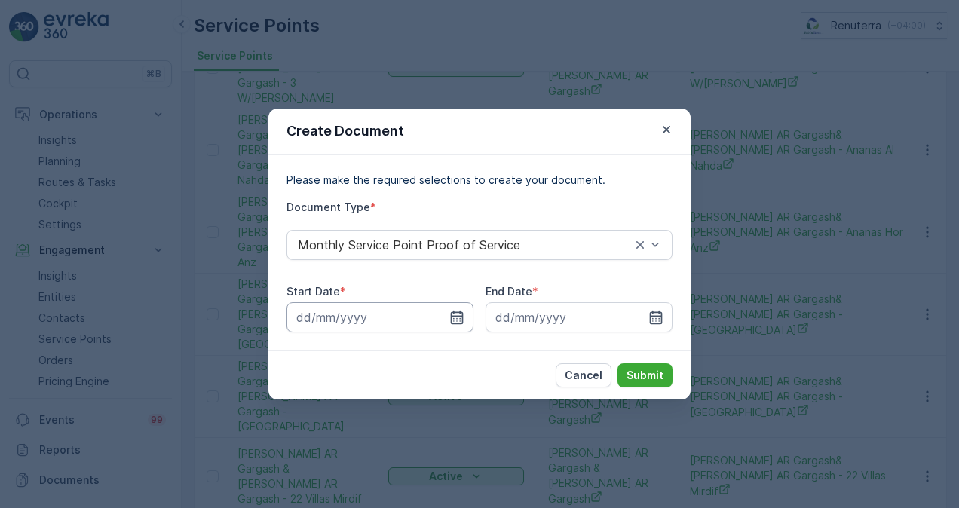
click at [450, 326] on input at bounding box center [379, 317] width 187 height 30
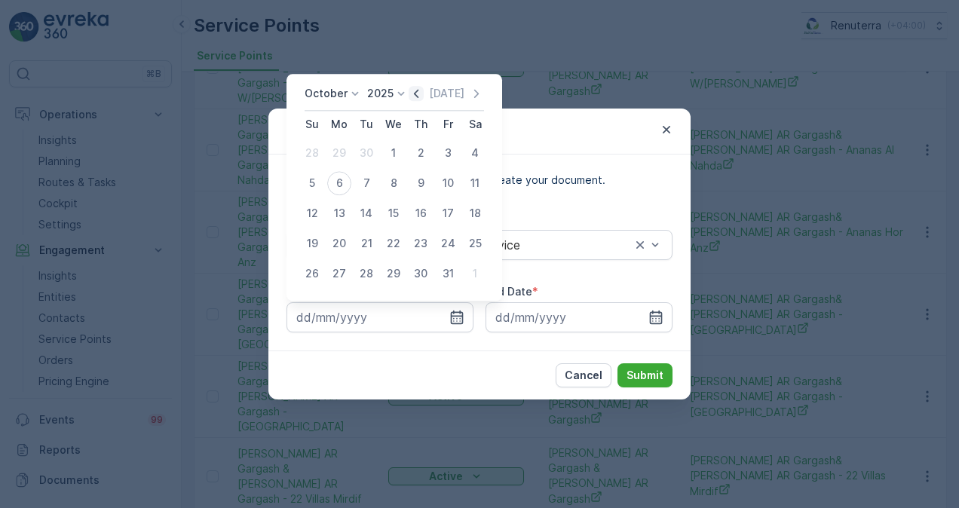
click at [421, 89] on icon "button" at bounding box center [415, 93] width 15 height 15
click at [334, 150] on div "1" at bounding box center [339, 153] width 24 height 24
type input "01.09.2025"
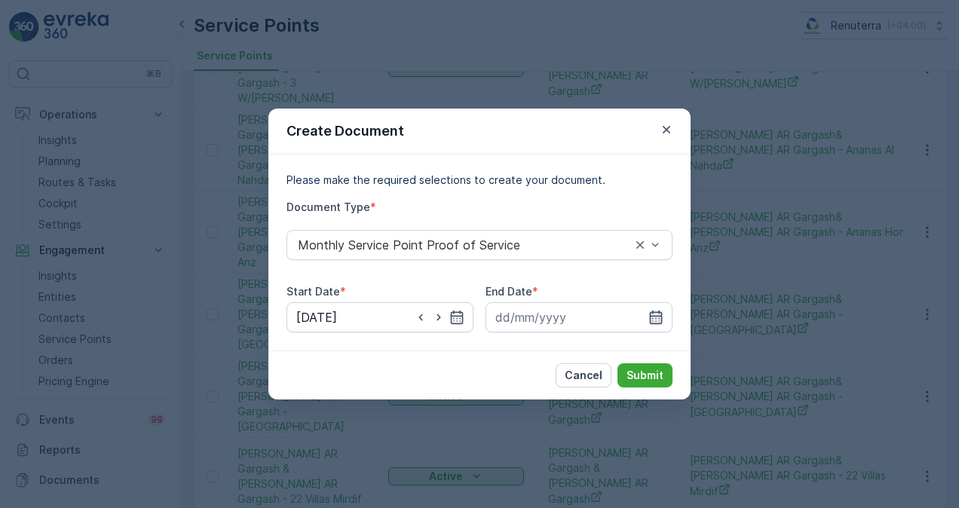
click at [650, 315] on icon "button" at bounding box center [656, 317] width 13 height 14
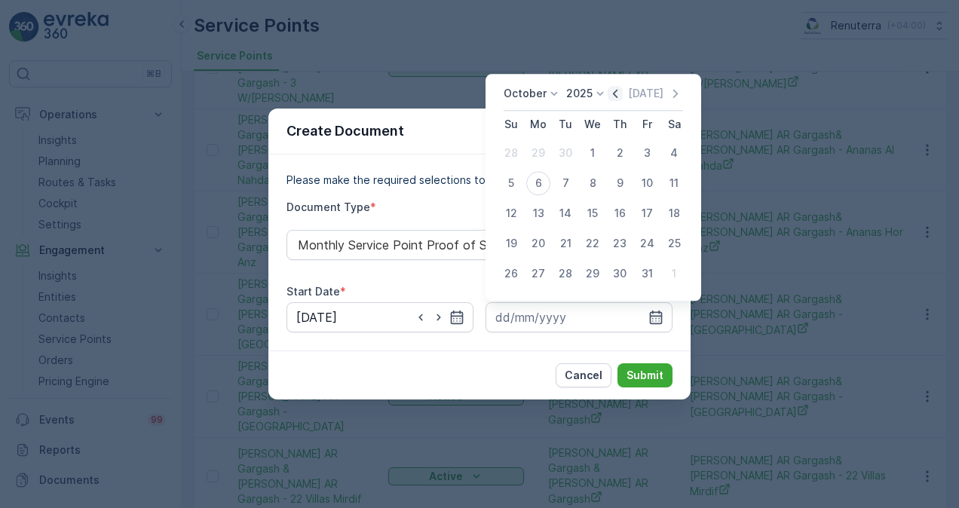
click at [615, 99] on icon "button" at bounding box center [614, 93] width 15 height 15
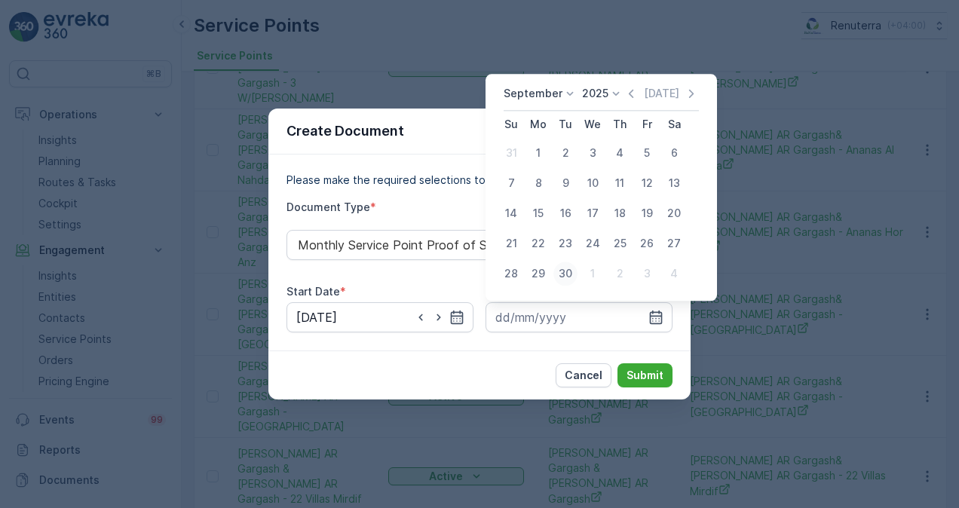
click at [560, 270] on div "30" at bounding box center [565, 273] width 24 height 24
type input "30.09.2025"
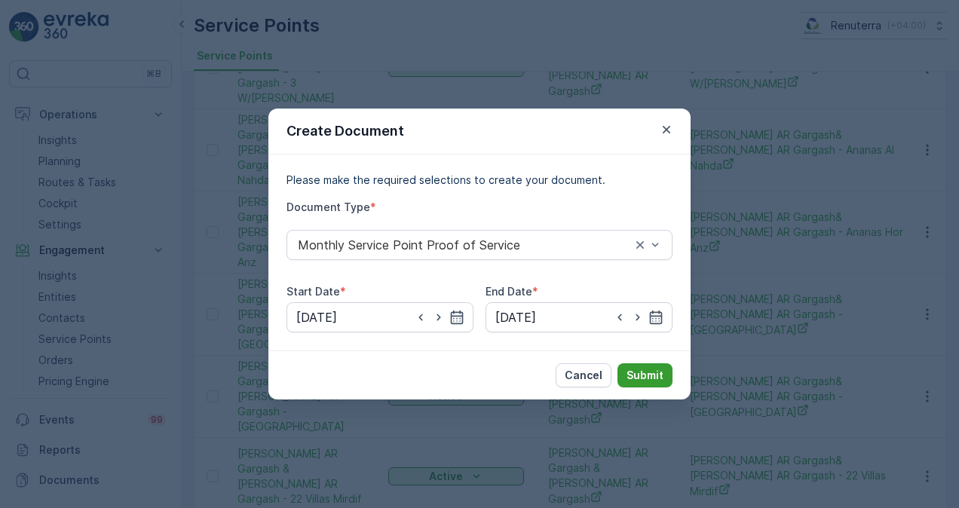
click at [635, 366] on button "Submit" at bounding box center [644, 375] width 55 height 24
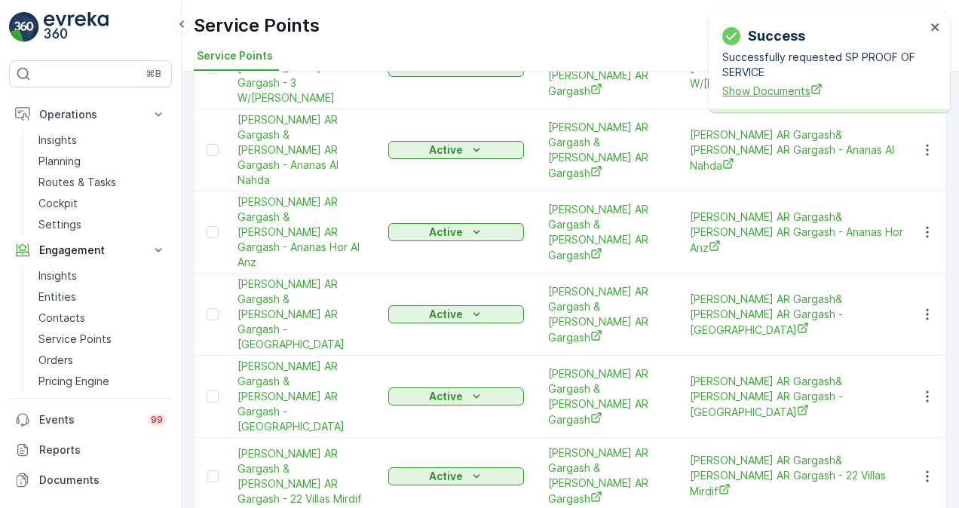
click at [780, 87] on span "Show Documents" at bounding box center [823, 91] width 203 height 16
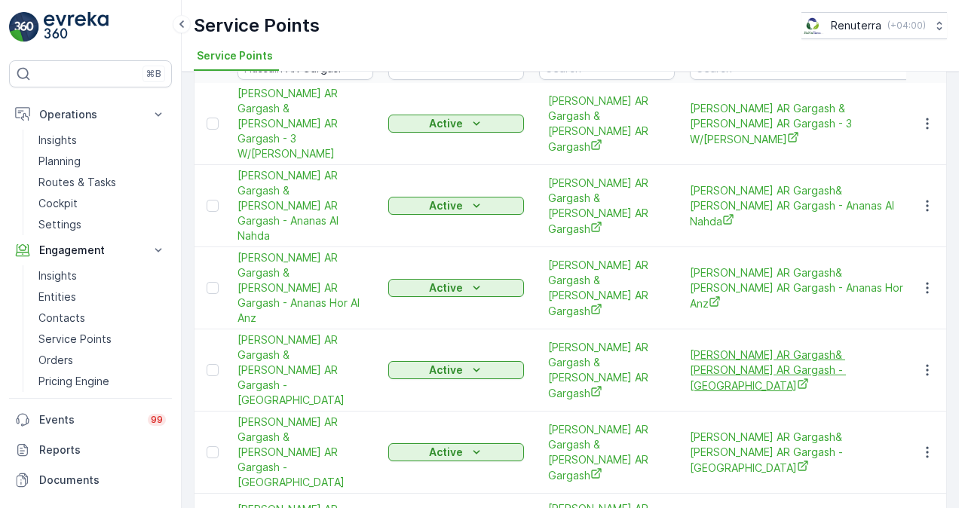
scroll to position [72, 0]
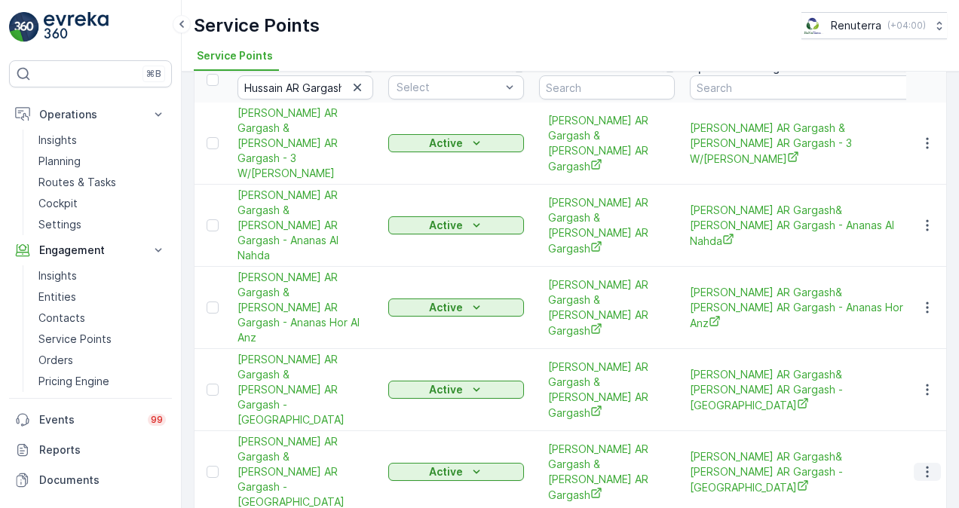
click at [925, 464] on icon "button" at bounding box center [926, 471] width 15 height 15
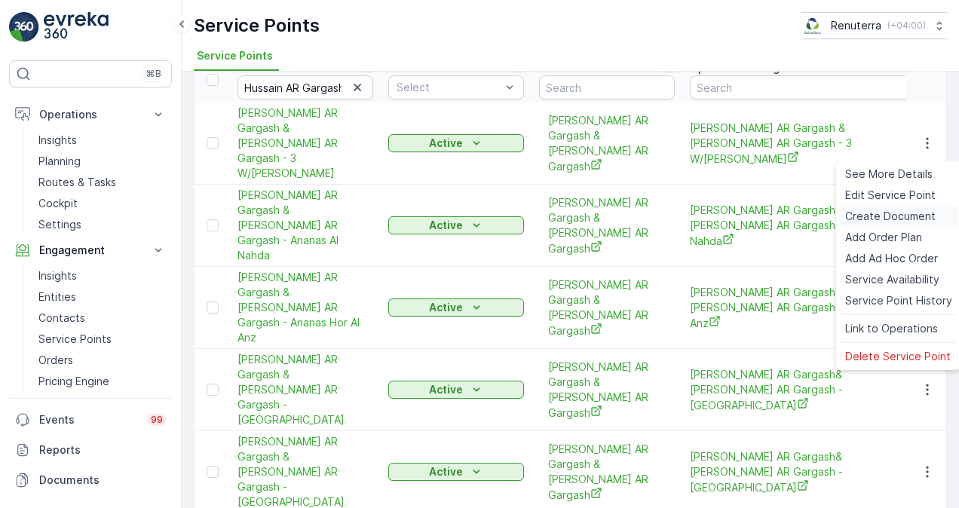
click at [891, 219] on span "Create Document" at bounding box center [890, 216] width 90 height 15
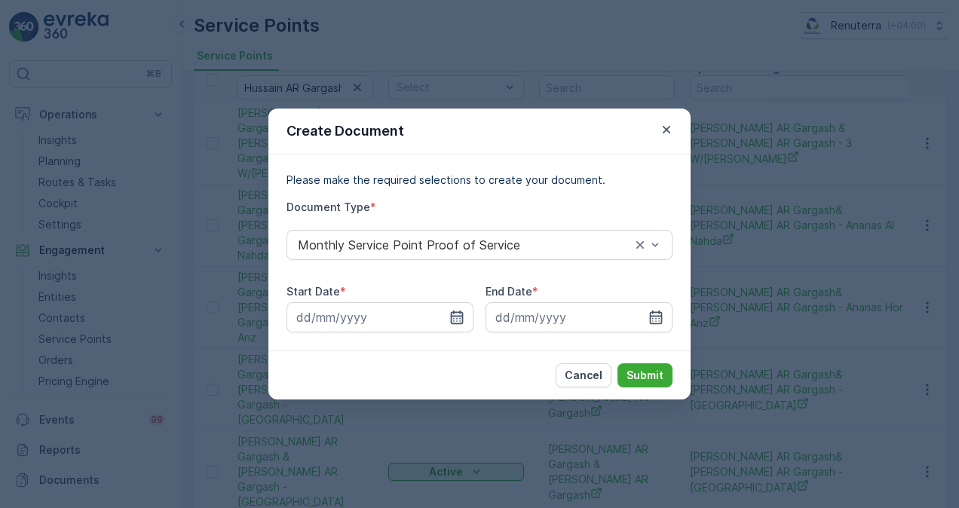
click at [460, 312] on icon "button" at bounding box center [457, 317] width 13 height 14
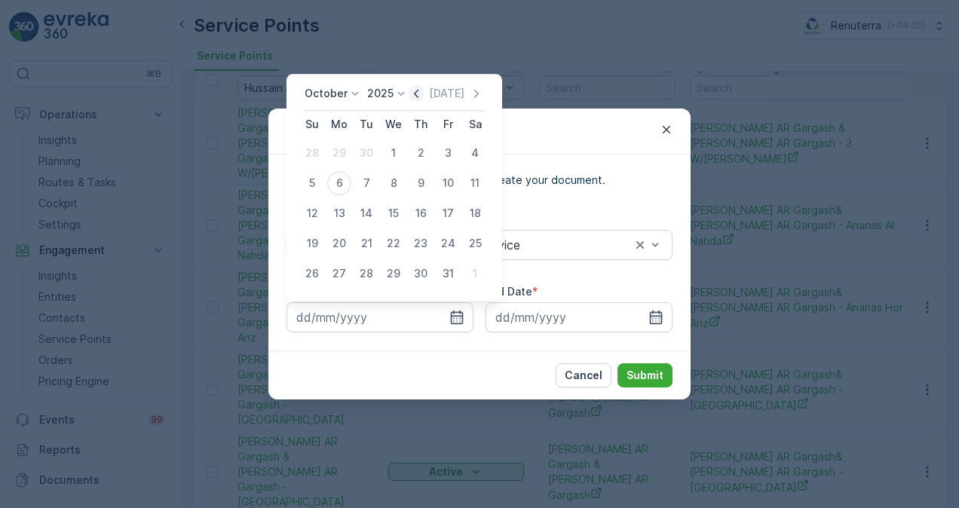
click at [420, 101] on icon "button" at bounding box center [415, 93] width 15 height 15
click at [327, 149] on div "1" at bounding box center [339, 153] width 24 height 24
type input "01.09.2025"
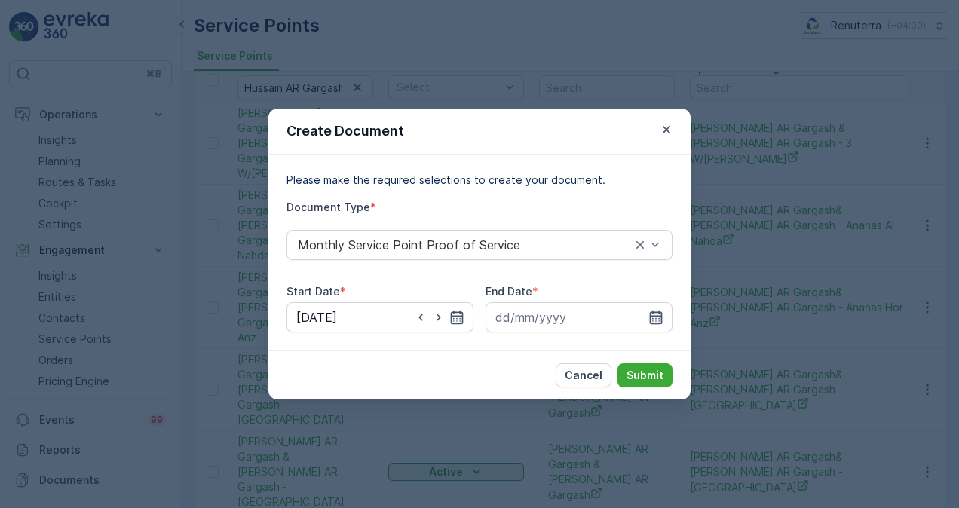
click at [659, 320] on icon "button" at bounding box center [656, 317] width 13 height 14
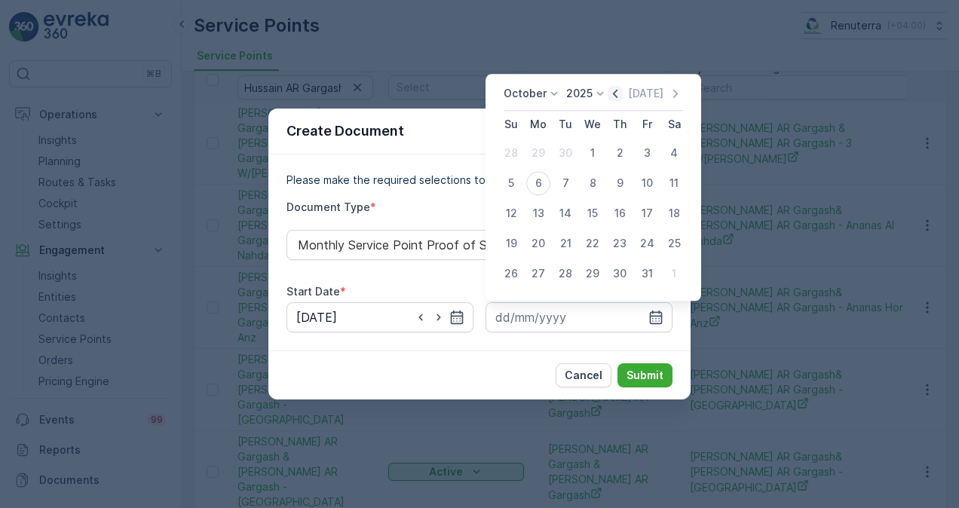
click at [613, 96] on icon "button" at bounding box center [614, 93] width 15 height 15
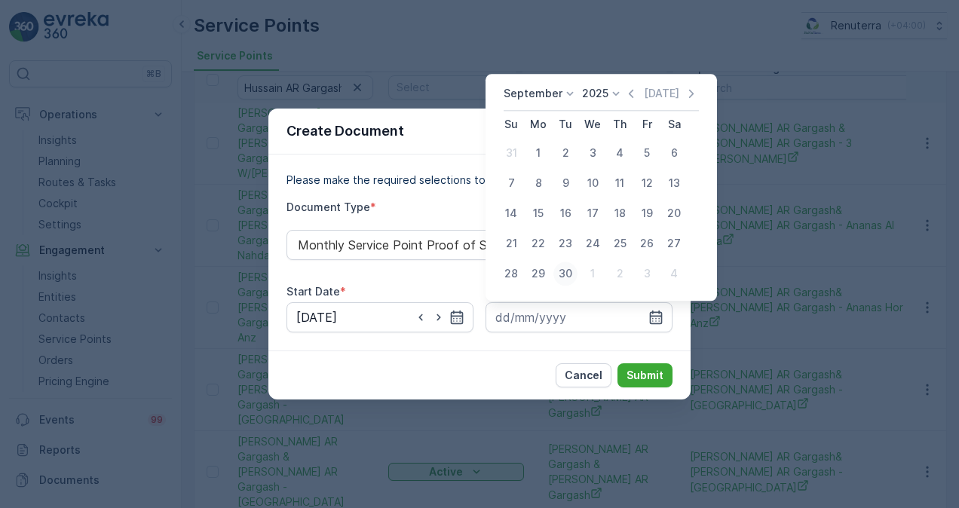
click at [566, 285] on div "30" at bounding box center [565, 273] width 24 height 24
type input "30.09.2025"
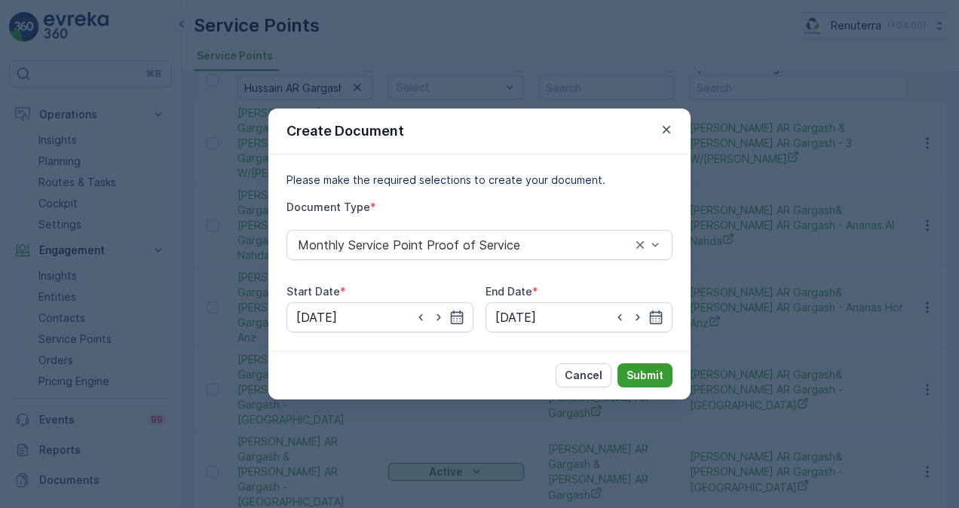
click at [634, 375] on p "Submit" at bounding box center [644, 375] width 37 height 15
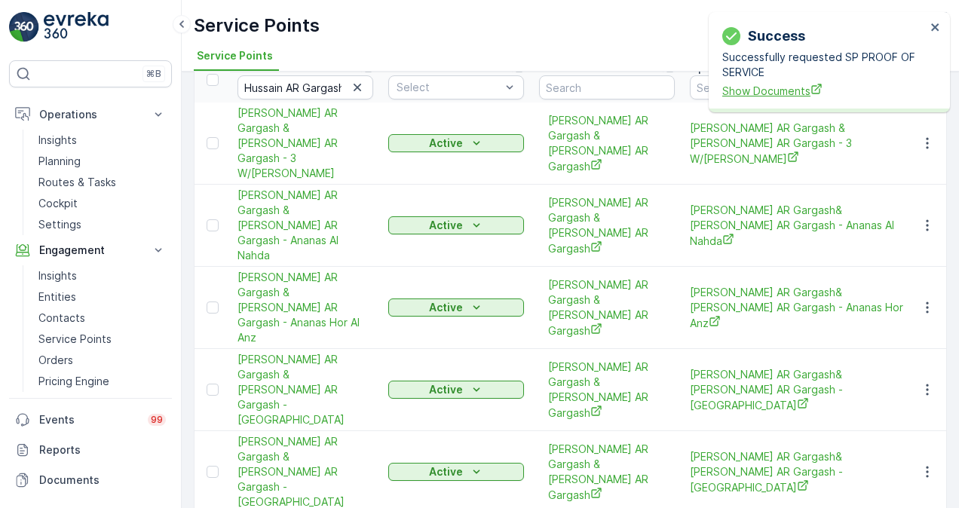
click at [791, 90] on span "Show Documents" at bounding box center [823, 91] width 203 height 16
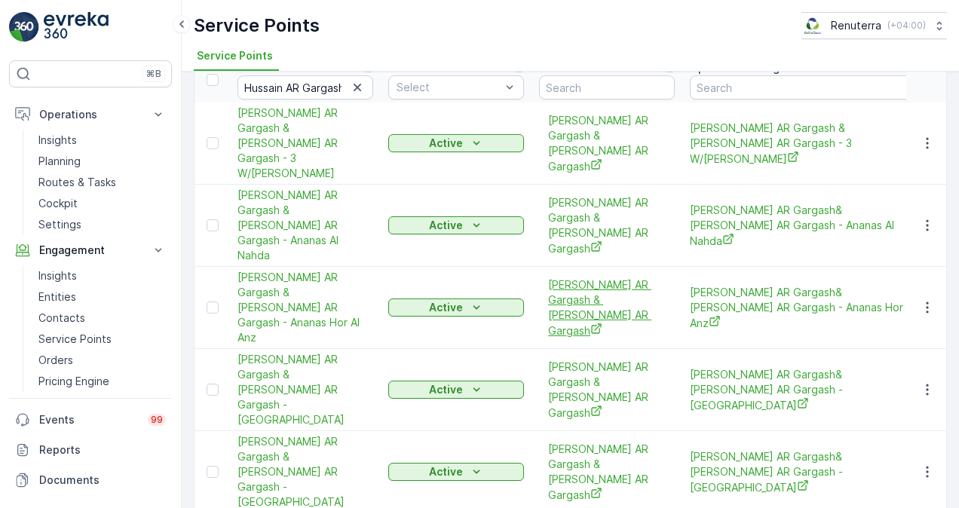
scroll to position [0, 0]
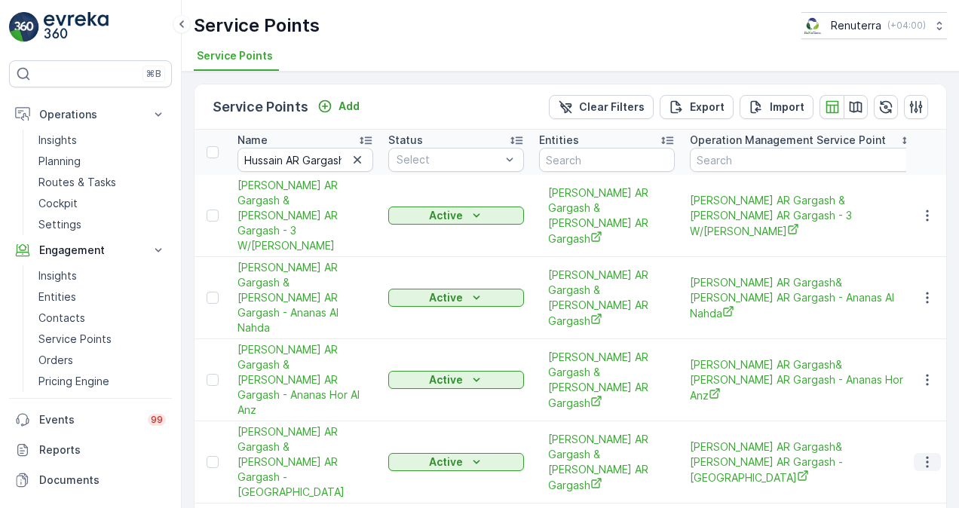
click at [926, 454] on icon "button" at bounding box center [926, 461] width 15 height 15
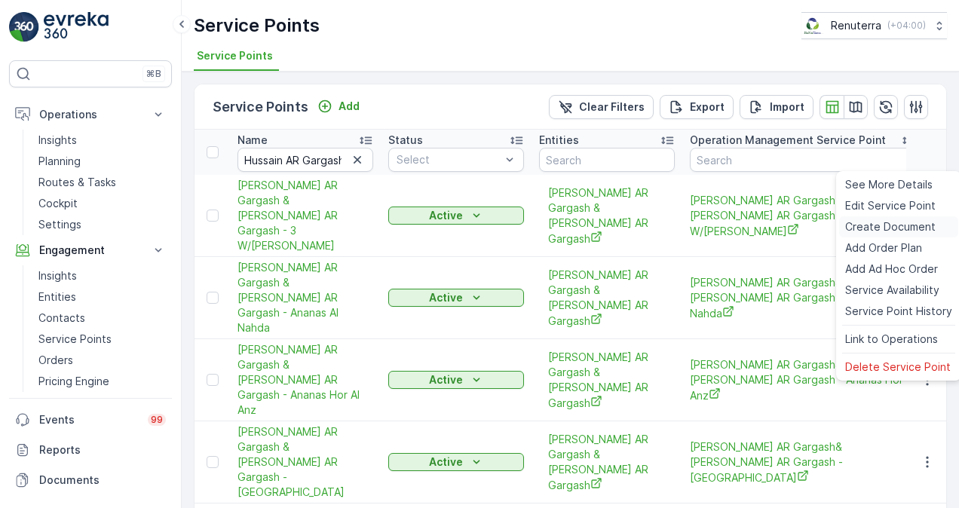
click at [873, 224] on span "Create Document" at bounding box center [890, 226] width 90 height 15
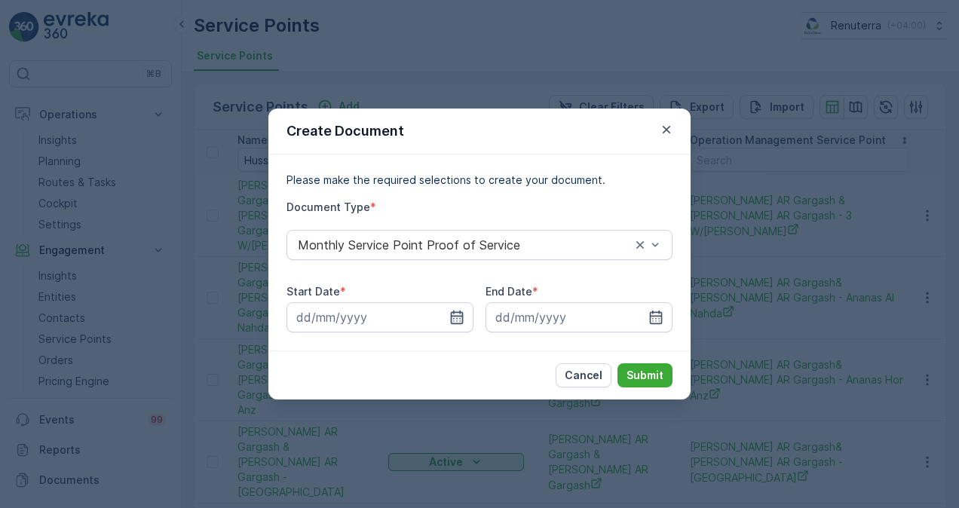
click at [449, 320] on icon "button" at bounding box center [456, 317] width 15 height 15
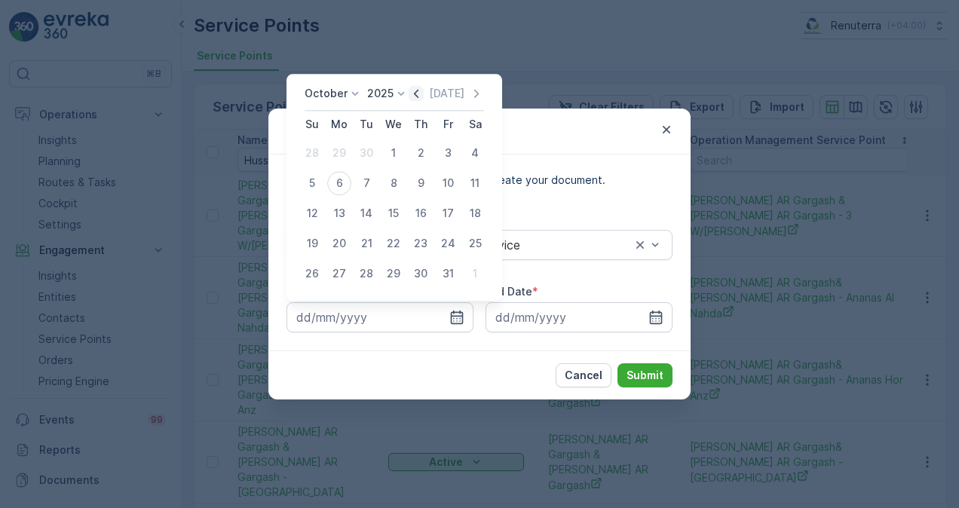
click at [420, 88] on icon "button" at bounding box center [415, 93] width 15 height 15
click at [343, 145] on div "1" at bounding box center [339, 153] width 24 height 24
type input "01.09.2025"
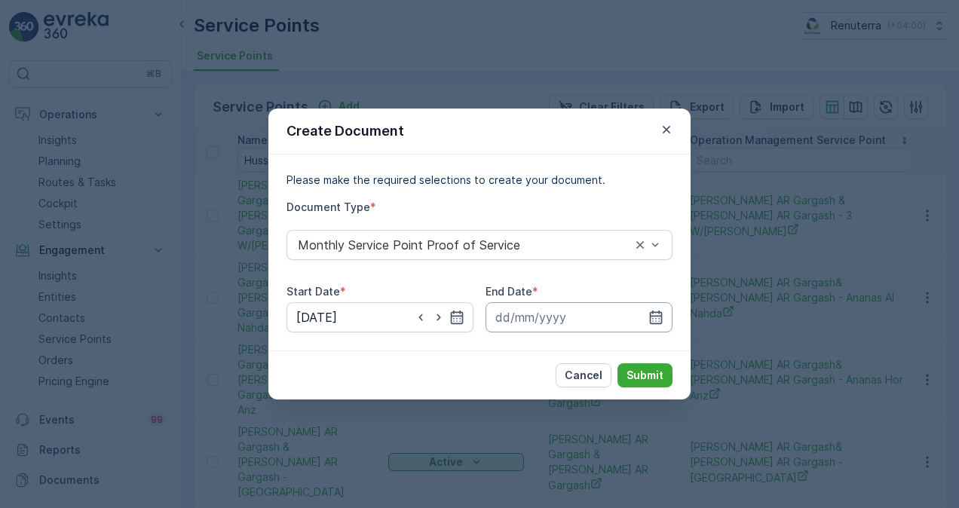
click at [669, 314] on input at bounding box center [578, 317] width 187 height 30
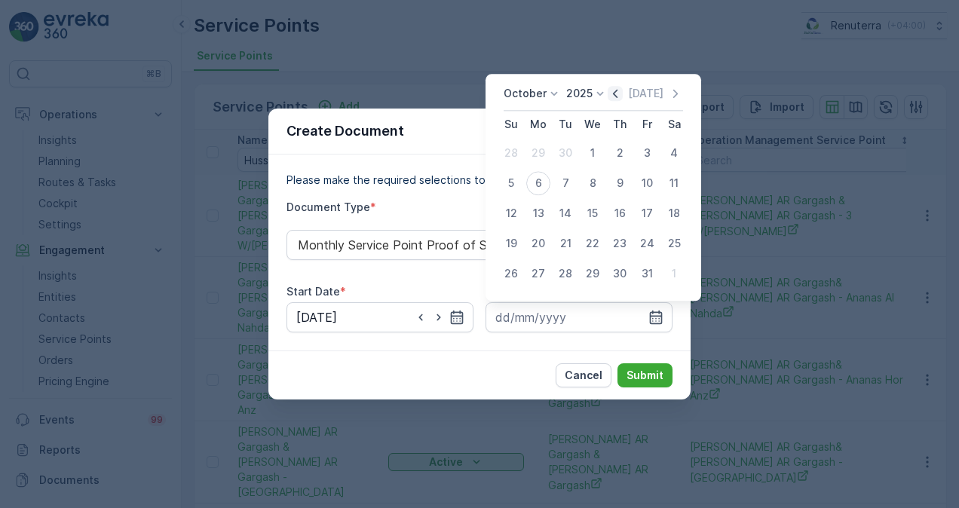
click at [617, 96] on icon "button" at bounding box center [614, 93] width 15 height 15
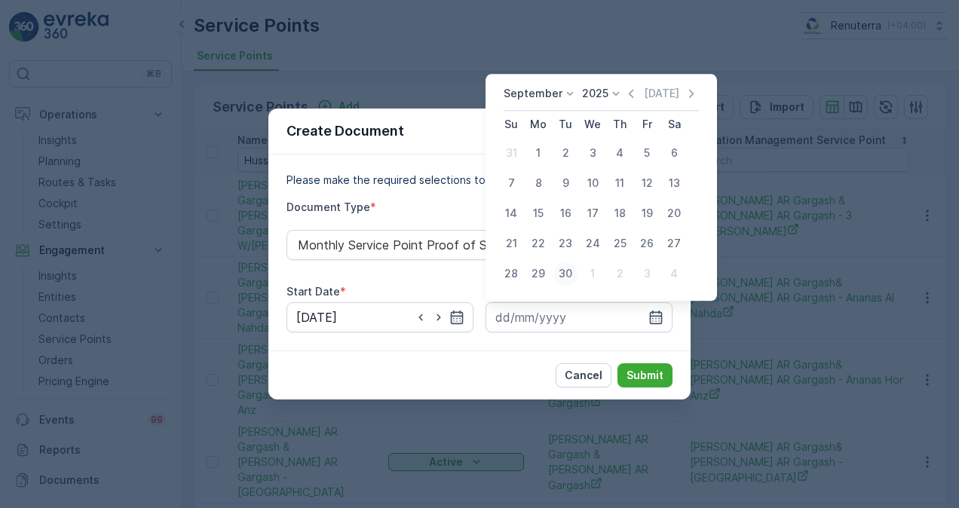
click at [561, 268] on div "30" at bounding box center [565, 273] width 24 height 24
type input "30.09.2025"
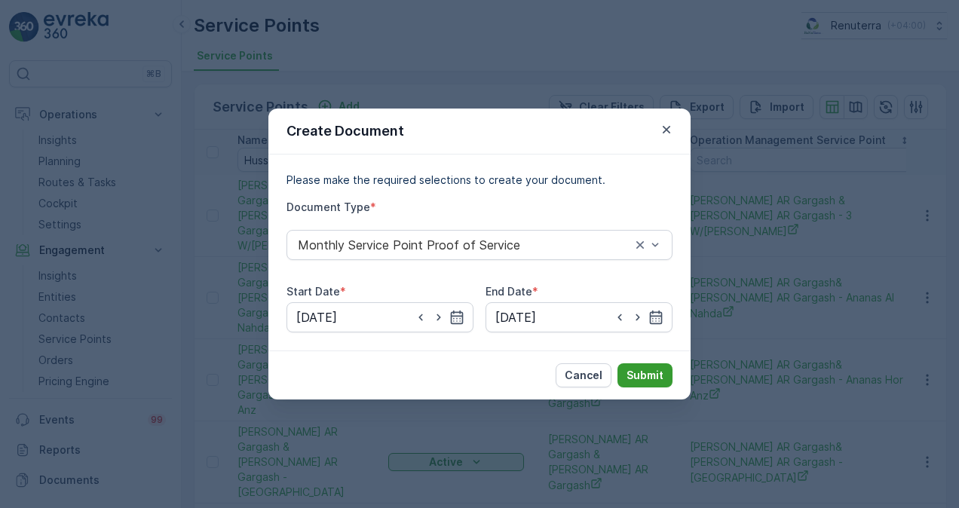
click at [634, 375] on p "Submit" at bounding box center [644, 375] width 37 height 15
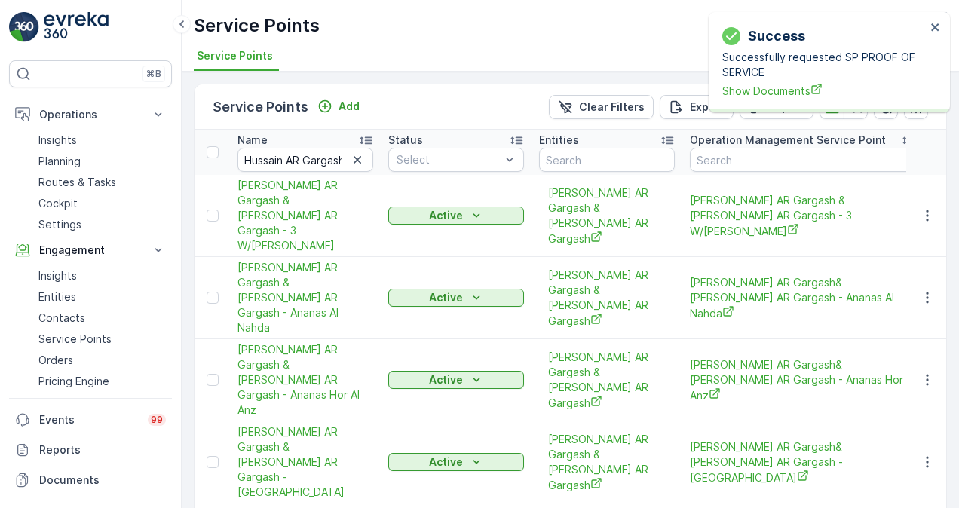
click at [761, 89] on span "Show Documents" at bounding box center [823, 91] width 203 height 16
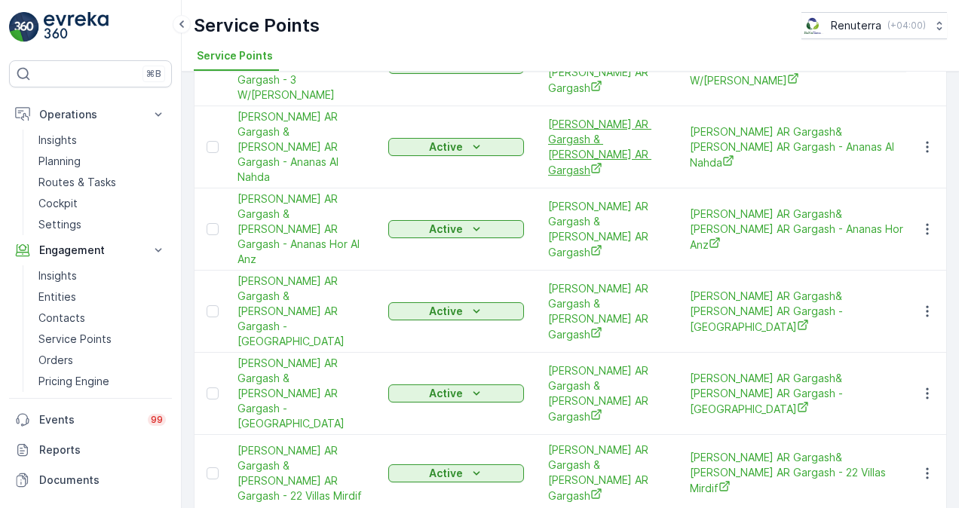
scroll to position [223, 0]
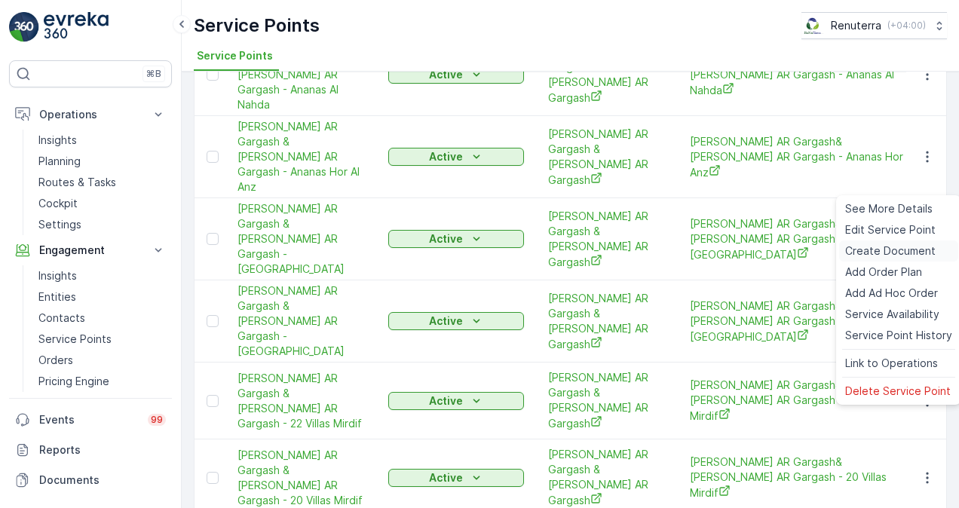
click at [858, 246] on span "Create Document" at bounding box center [890, 250] width 90 height 15
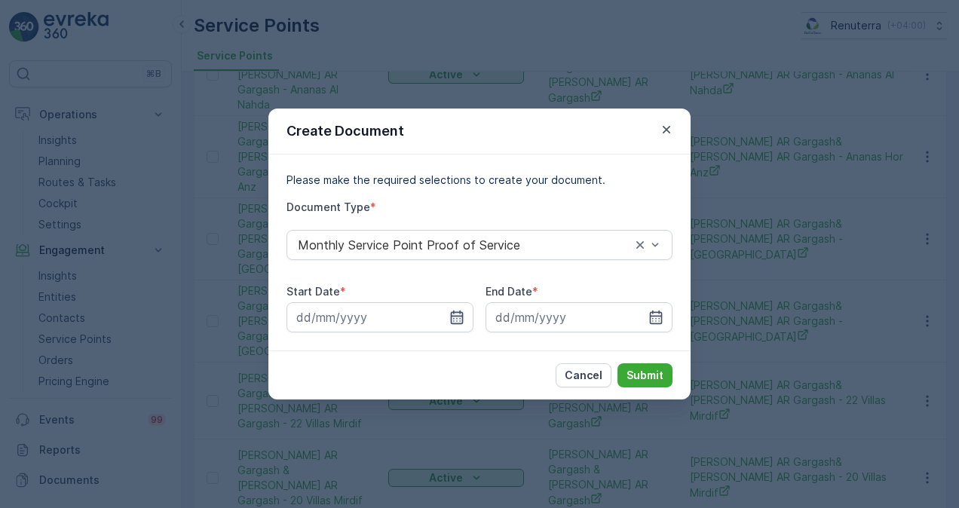
click at [458, 320] on icon "button" at bounding box center [456, 317] width 15 height 15
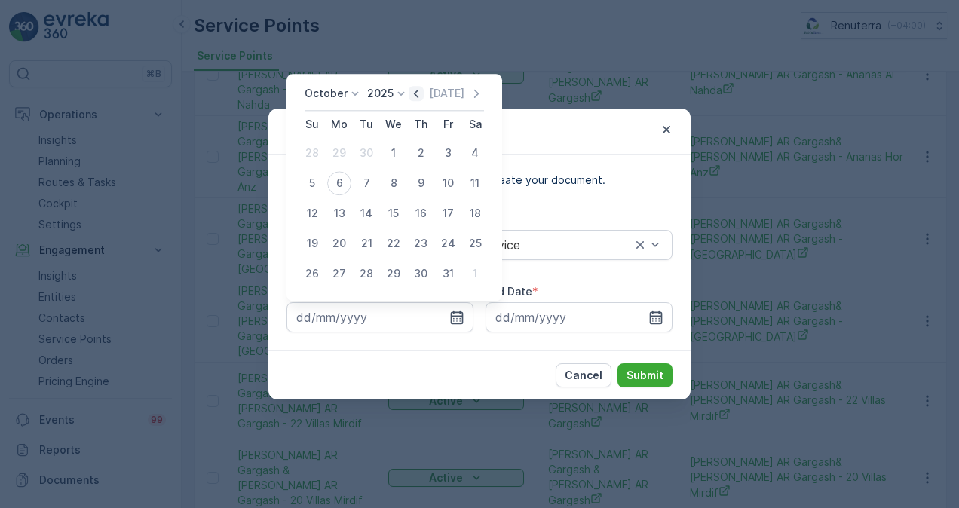
click at [423, 92] on icon "button" at bounding box center [415, 93] width 15 height 15
click at [344, 149] on div "1" at bounding box center [339, 153] width 24 height 24
type input "01.09.2025"
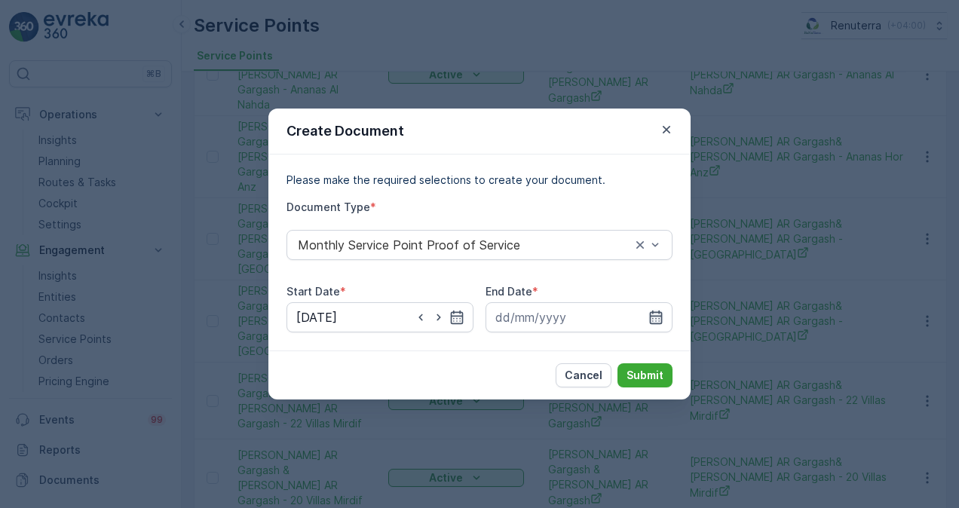
click at [648, 314] on icon "button" at bounding box center [655, 317] width 15 height 15
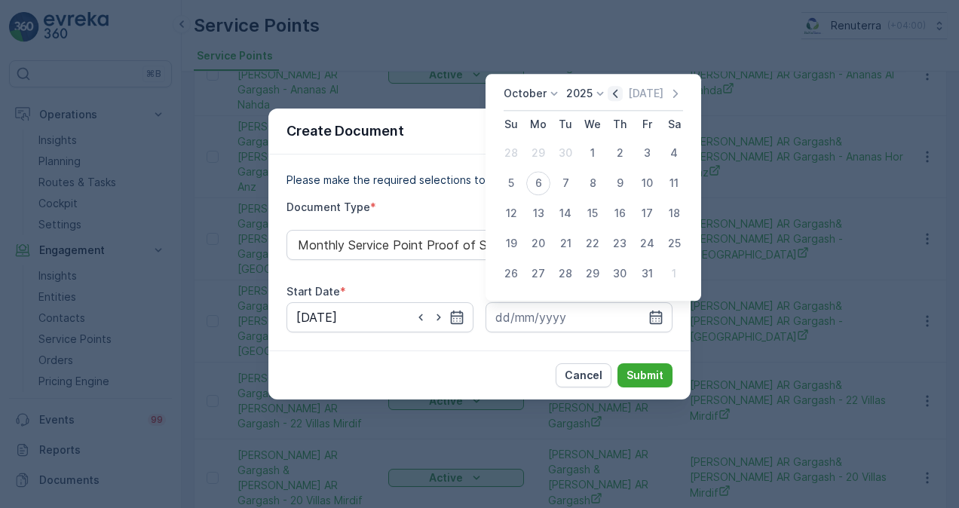
click at [616, 96] on icon "button" at bounding box center [614, 93] width 15 height 15
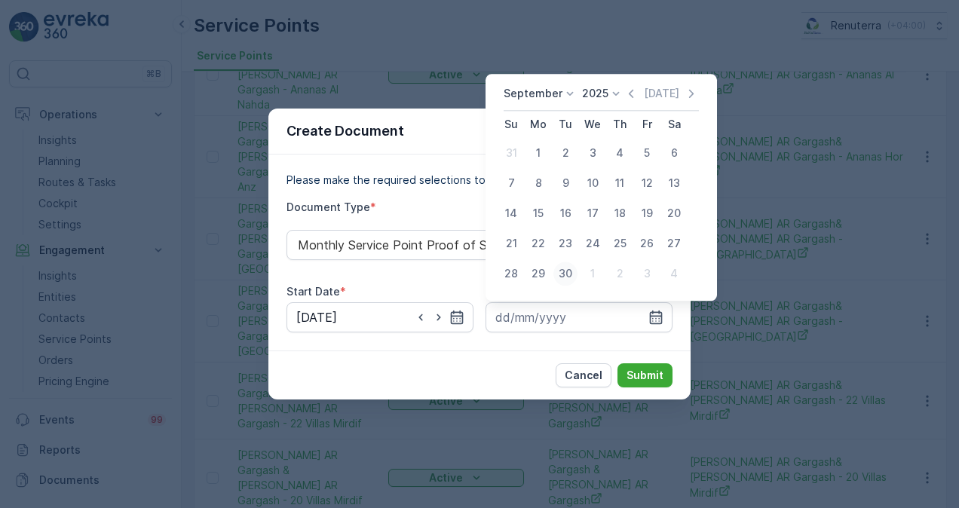
click at [572, 273] on div "30" at bounding box center [565, 273] width 24 height 24
type input "30.09.2025"
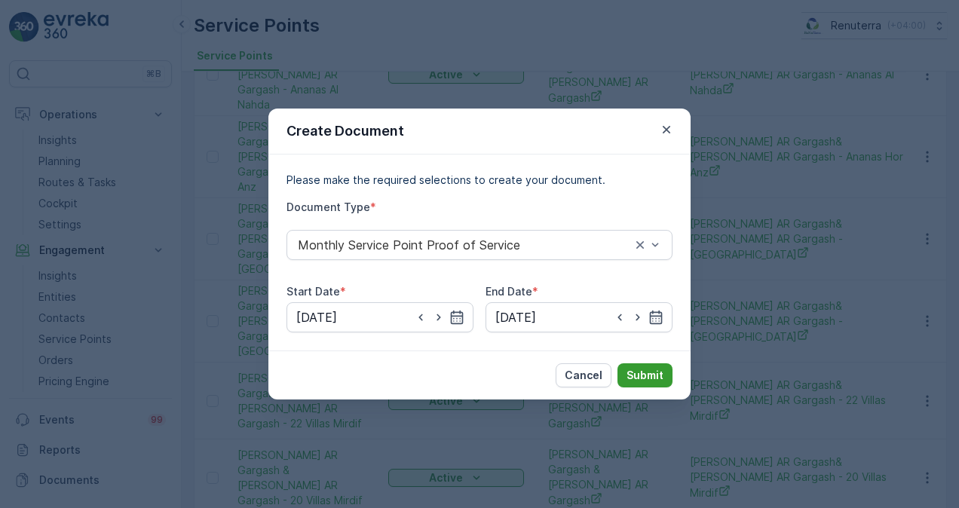
click at [639, 371] on p "Submit" at bounding box center [644, 375] width 37 height 15
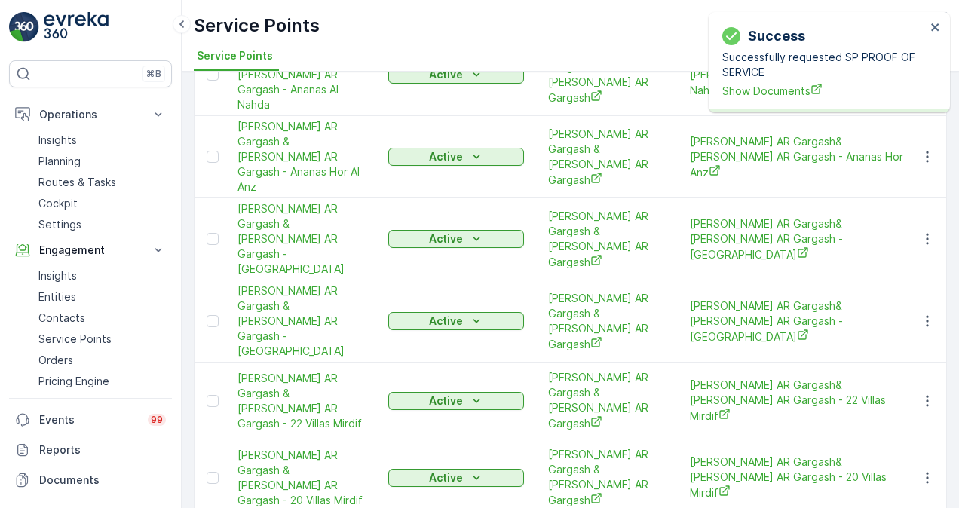
click at [750, 93] on span "Show Documents" at bounding box center [823, 91] width 203 height 16
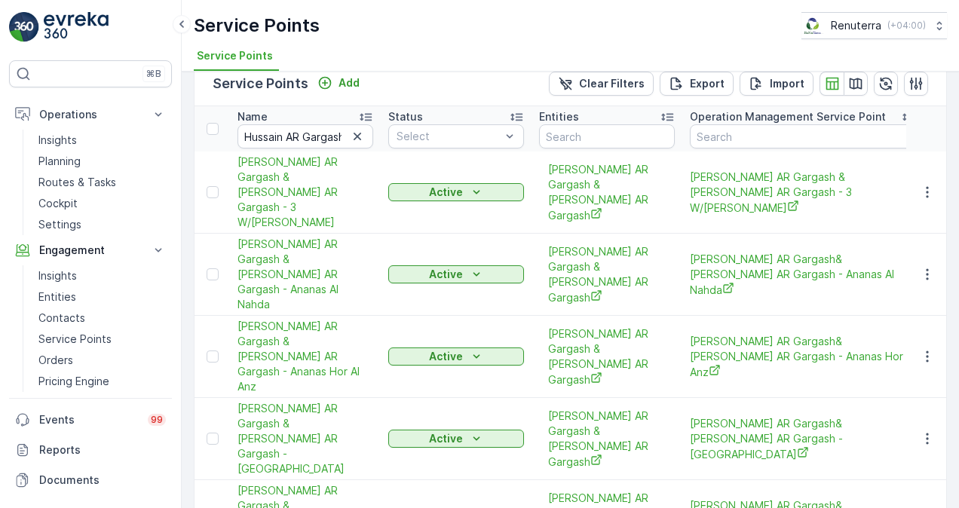
scroll to position [0, 0]
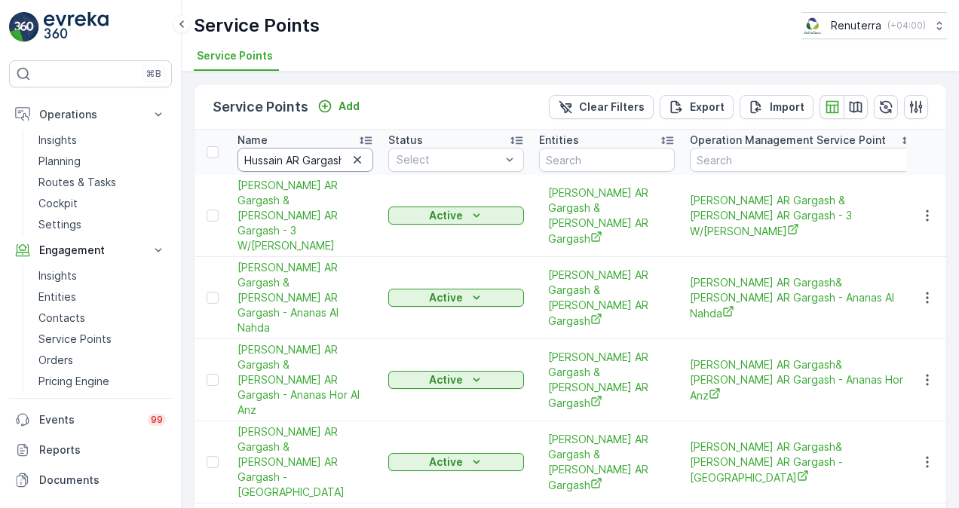
click at [339, 162] on input "Hussain AR Gargash" at bounding box center [305, 160] width 136 height 24
drag, startPoint x: 304, startPoint y: 160, endPoint x: 365, endPoint y: 164, distance: 60.5
click at [365, 164] on div "Hussain AR Gargash" at bounding box center [305, 160] width 136 height 24
type input "Hussain AR"
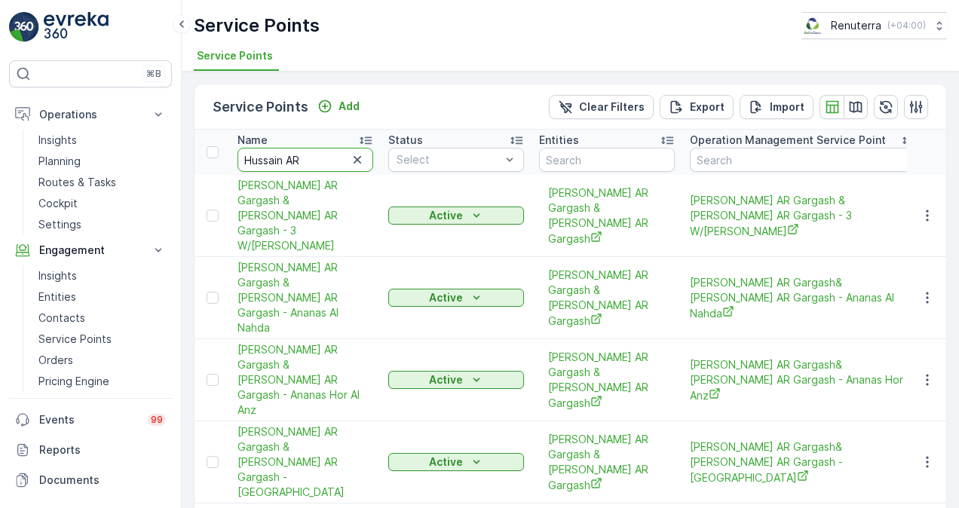
scroll to position [0, 0]
click at [356, 162] on icon "button" at bounding box center [357, 159] width 15 height 15
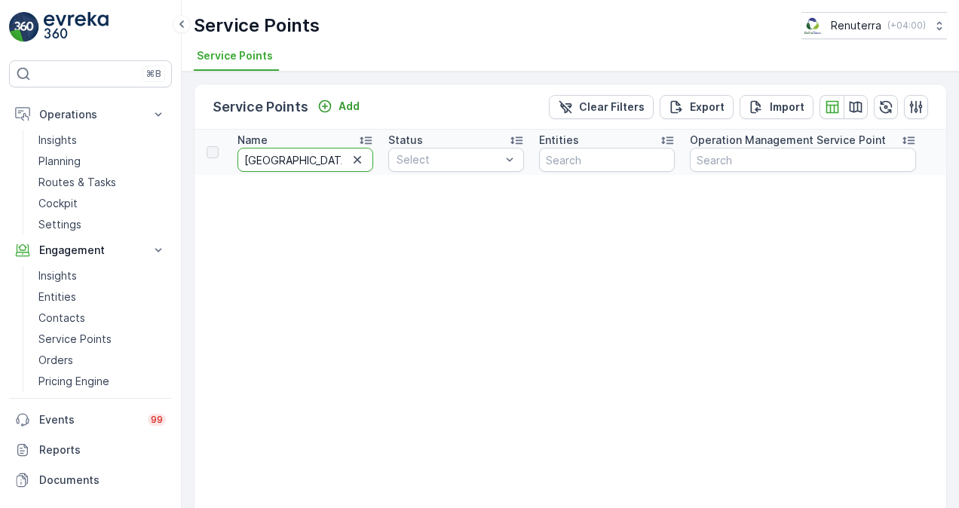
drag, startPoint x: 280, startPoint y: 155, endPoint x: 304, endPoint y: 163, distance: 26.0
click at [304, 163] on input "Seven State Naif Building" at bounding box center [305, 160] width 136 height 24
type input "Seven Naif Building"
click at [286, 155] on input "Seven Naif Building" at bounding box center [305, 160] width 136 height 24
type input "Naif Building"
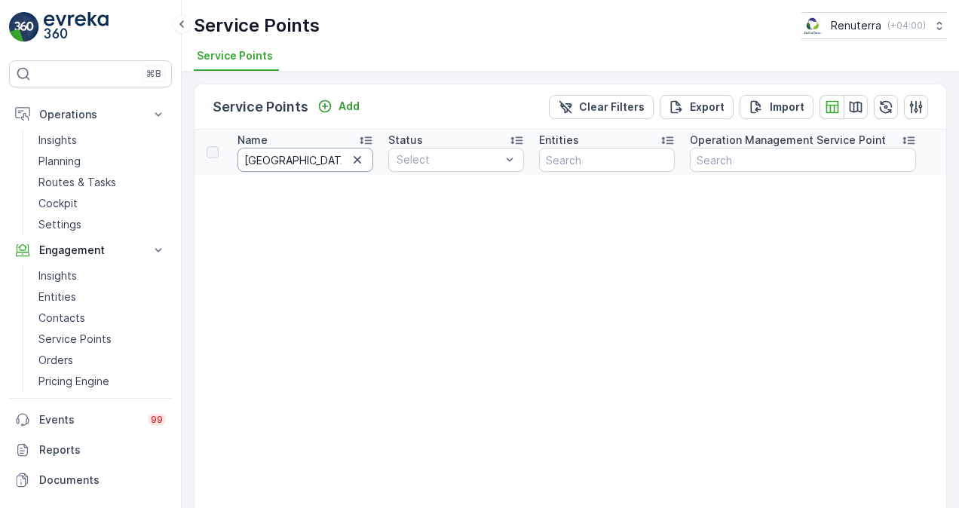
click at [321, 155] on input "Naif Building" at bounding box center [305, 160] width 136 height 24
type input "N"
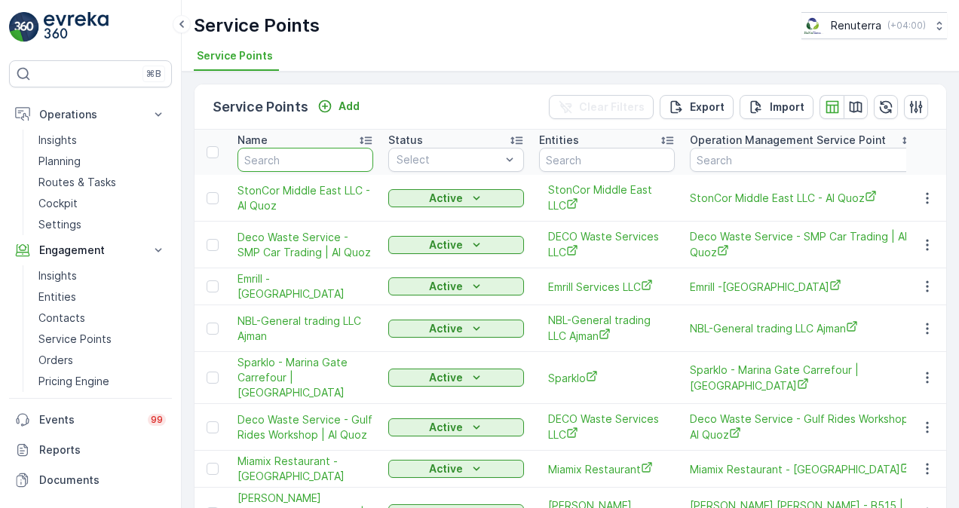
click at [309, 161] on input "text" at bounding box center [305, 160] width 136 height 24
paste input "Mr. Hussain AR Gargash"
type input "Mr. Hussain AR Gargash"
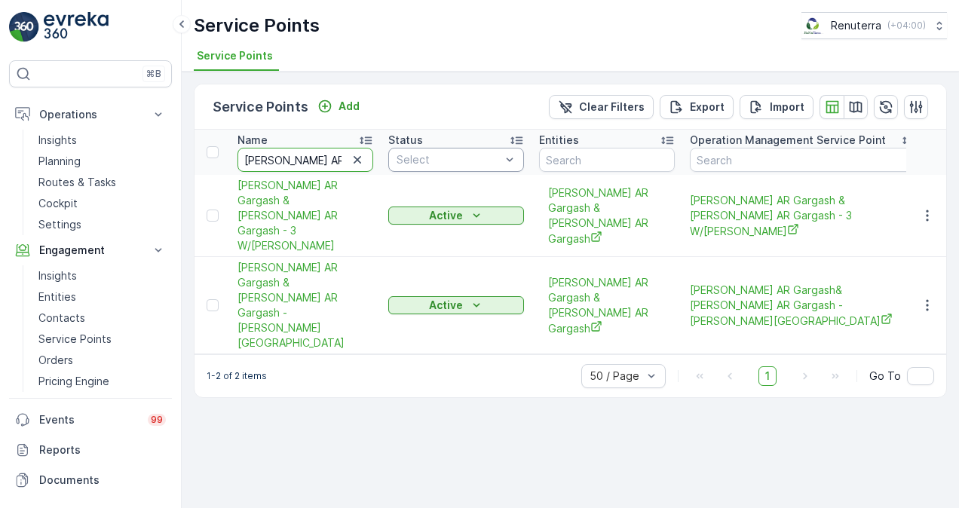
scroll to position [0, 21]
drag, startPoint x: 304, startPoint y: 157, endPoint x: 313, endPoint y: 164, distance: 11.2
click at [313, 164] on input "Mr. Hussain AR Gargash" at bounding box center [305, 160] width 136 height 24
click at [308, 162] on input "Mr. Hussain AR Gargash" at bounding box center [305, 160] width 136 height 24
drag, startPoint x: 304, startPoint y: 157, endPoint x: 405, endPoint y: 157, distance: 101.7
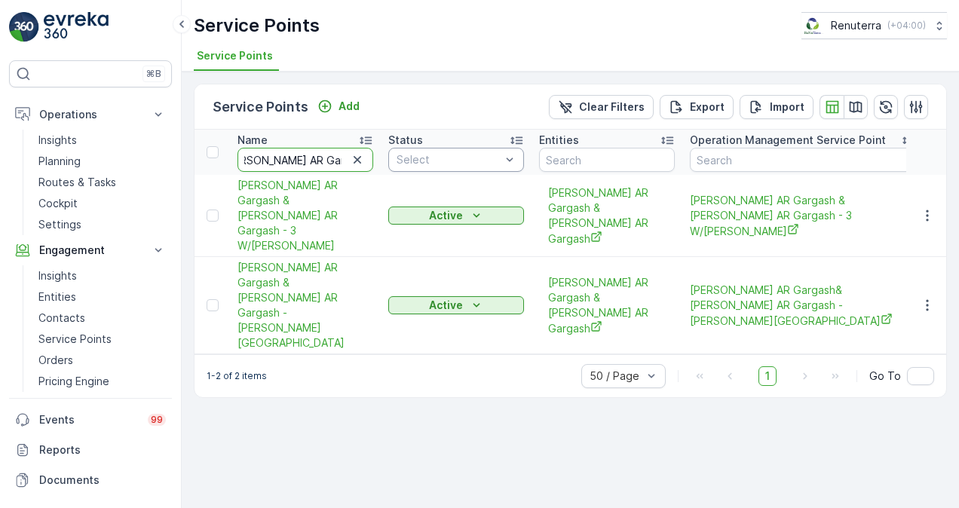
drag, startPoint x: 302, startPoint y: 157, endPoint x: 372, endPoint y: 161, distance: 70.2
click at [372, 161] on input "Mr. Hussain AR Gargash" at bounding box center [305, 160] width 136 height 24
type input "Mr. Hussain AR"
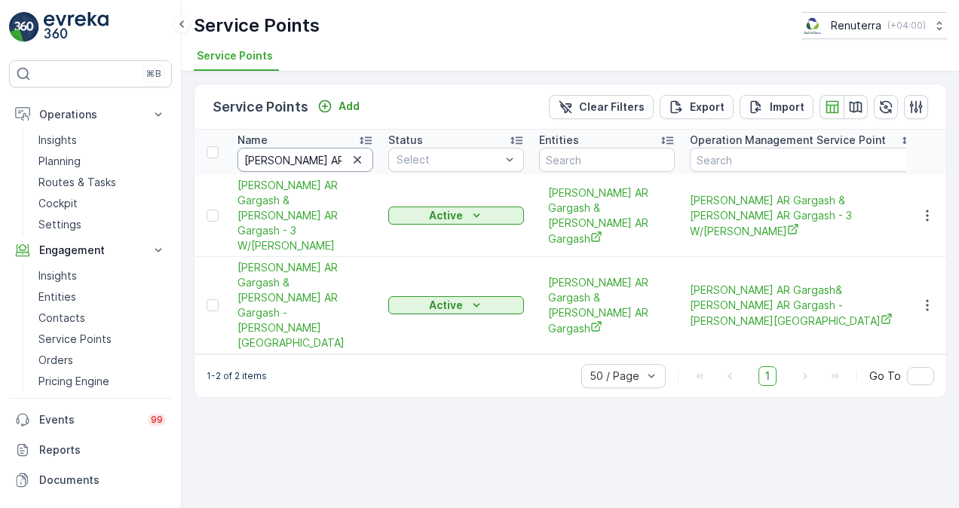
click at [323, 157] on input "Mr. Hussain AR" at bounding box center [305, 160] width 136 height 24
type input "Mr. Hussain"
click at [323, 157] on input "Mr. Hussain" at bounding box center [305, 160] width 136 height 24
click at [261, 162] on input "Mr. Hussain" at bounding box center [305, 160] width 136 height 24
type input "Hussain"
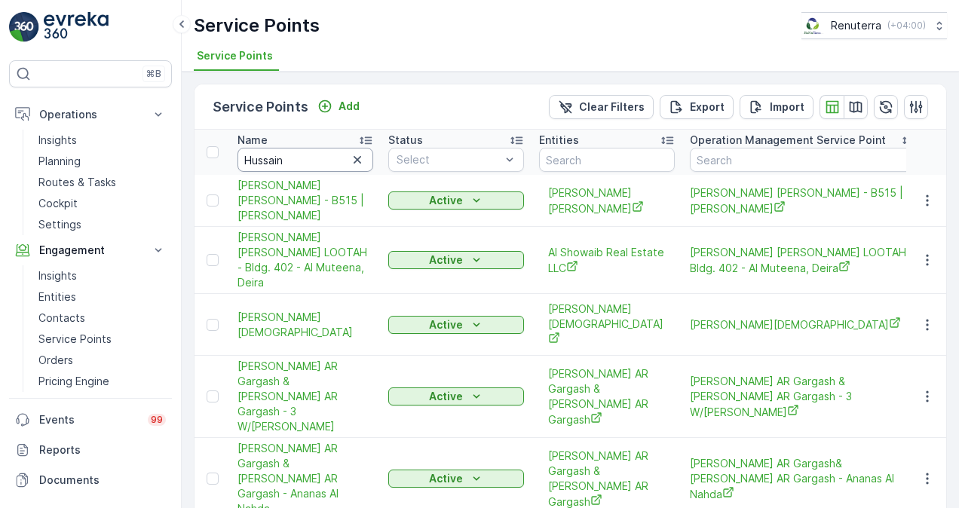
click at [241, 155] on input "Hussain" at bounding box center [305, 160] width 136 height 24
type input "mr Hussain"
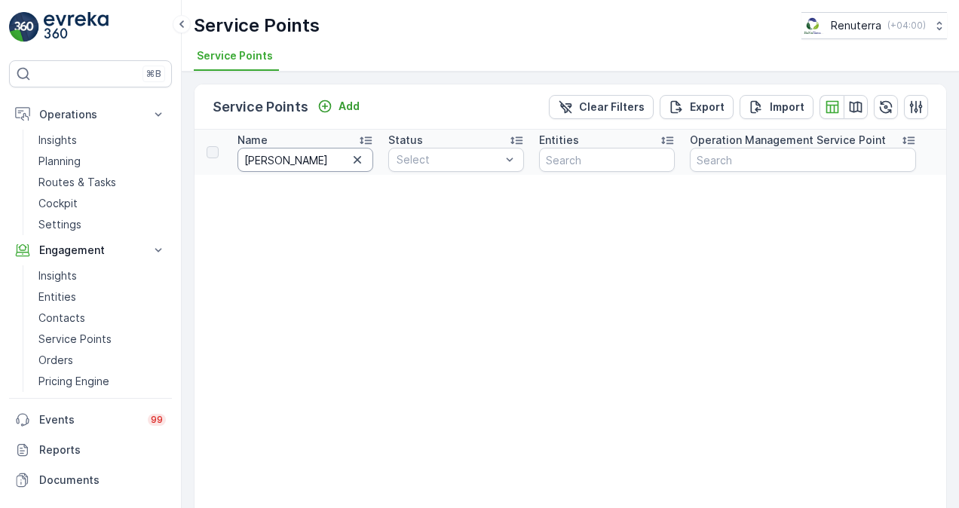
click at [256, 161] on input "mr Hussain" at bounding box center [305, 160] width 136 height 24
type input "Hussain"
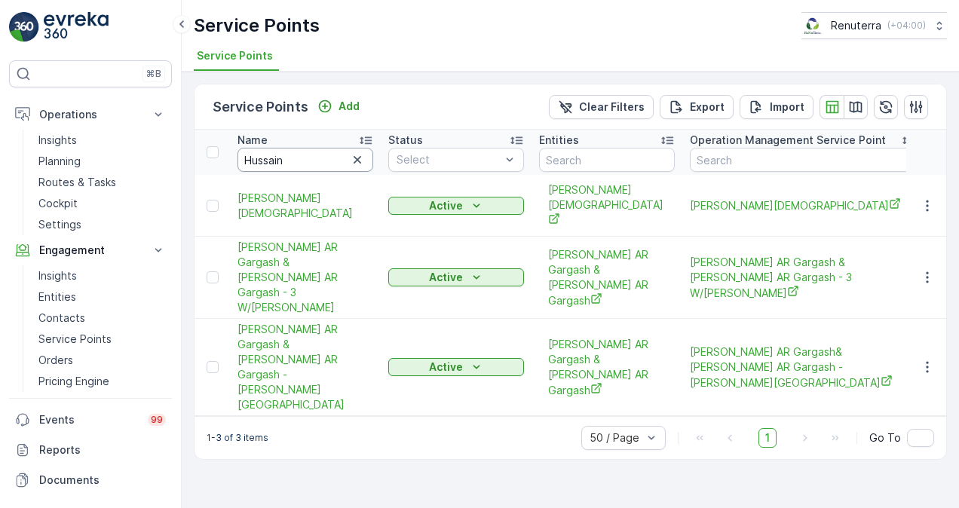
click at [246, 160] on input "Hussain" at bounding box center [305, 160] width 136 height 24
type input "MRHussain"
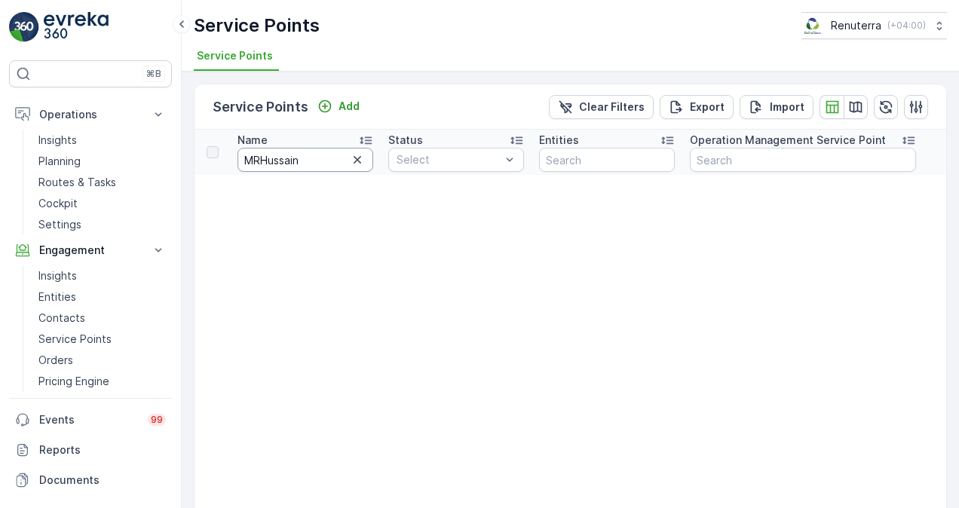
click at [260, 155] on input "MRHussain" at bounding box center [305, 160] width 136 height 24
type input "MR Hussain"
click at [262, 154] on input "MR Hussain" at bounding box center [305, 160] width 136 height 24
type input "M Hussain"
click at [255, 154] on input "M Hussain" at bounding box center [305, 160] width 136 height 24
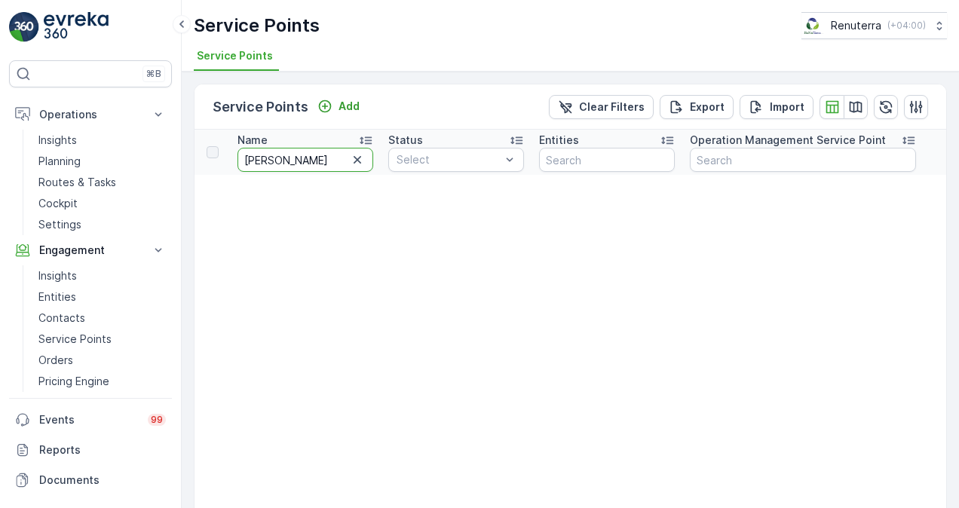
type input "Mr Hussain"
click at [313, 162] on input "Mr Hussain" at bounding box center [305, 160] width 136 height 24
drag, startPoint x: 302, startPoint y: 160, endPoint x: 133, endPoint y: 169, distance: 169.8
click at [133, 169] on div "⌘B Operations Insights Planning Routes & Tasks Cockpit Settings Engagement Insi…" at bounding box center [479, 254] width 959 height 508
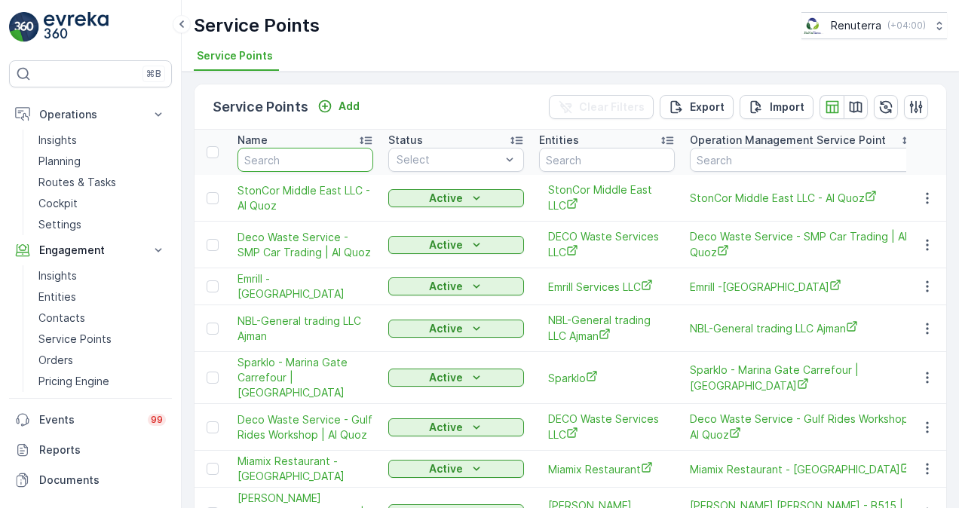
click at [291, 150] on input "text" at bounding box center [305, 160] width 136 height 24
paste input "AR Gargash"
type input "AR Gargash"
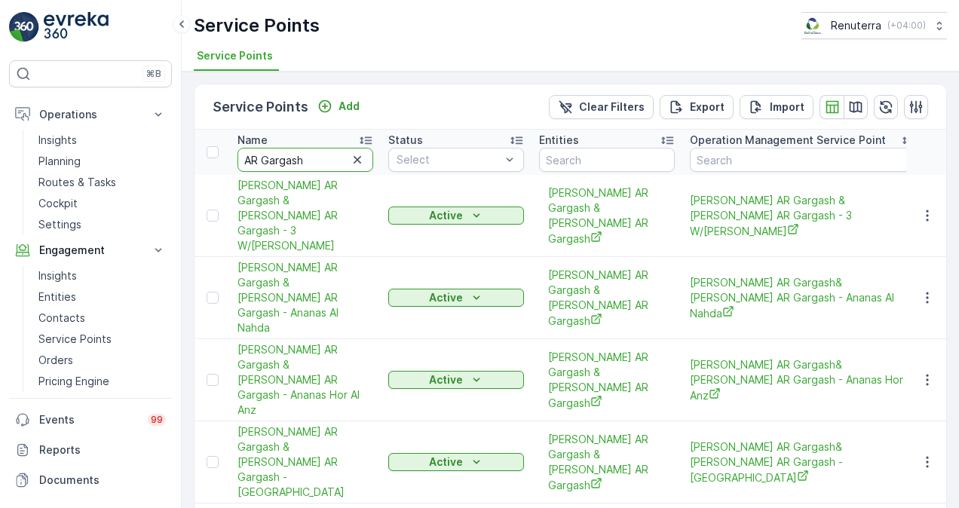
drag, startPoint x: 305, startPoint y: 157, endPoint x: 204, endPoint y: 134, distance: 103.5
type input "se"
click at [275, 156] on input "se" at bounding box center [305, 160] width 136 height 24
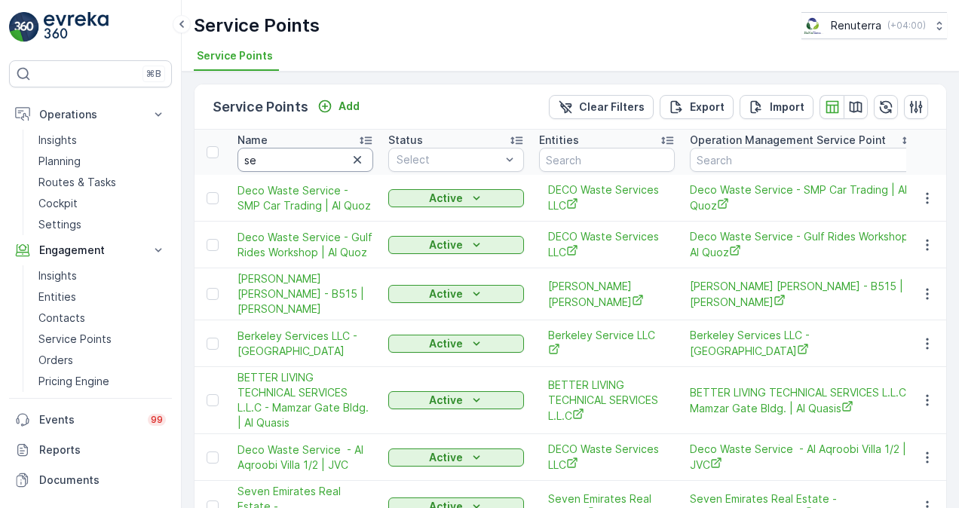
click at [275, 157] on input "se" at bounding box center [305, 160] width 136 height 24
type input "sev"
click at [275, 157] on input "sev" at bounding box center [305, 160] width 136 height 24
type input "seven"
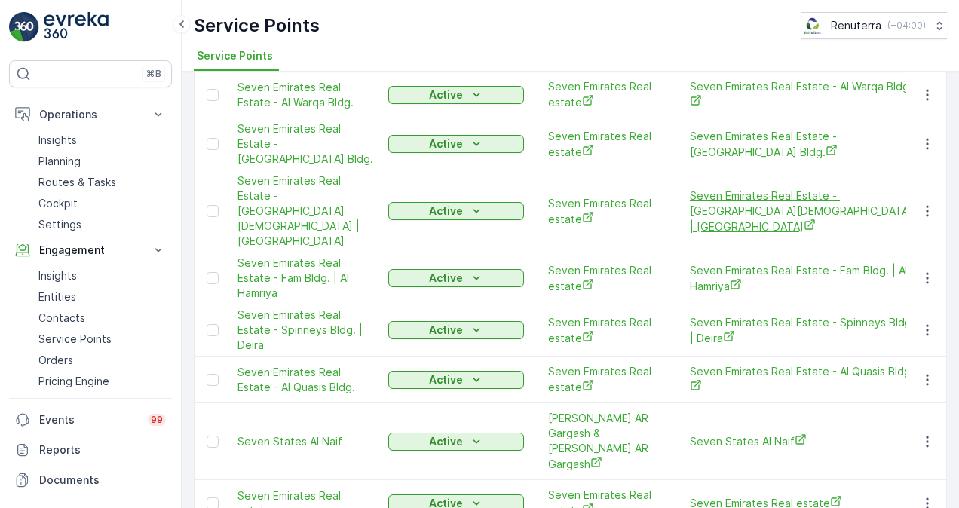
scroll to position [273, 0]
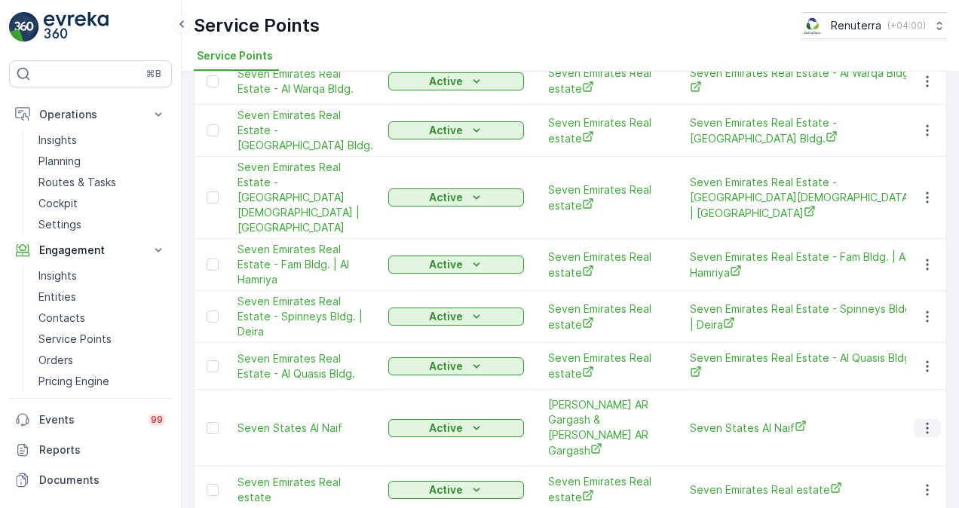
click at [924, 420] on icon "button" at bounding box center [926, 427] width 15 height 15
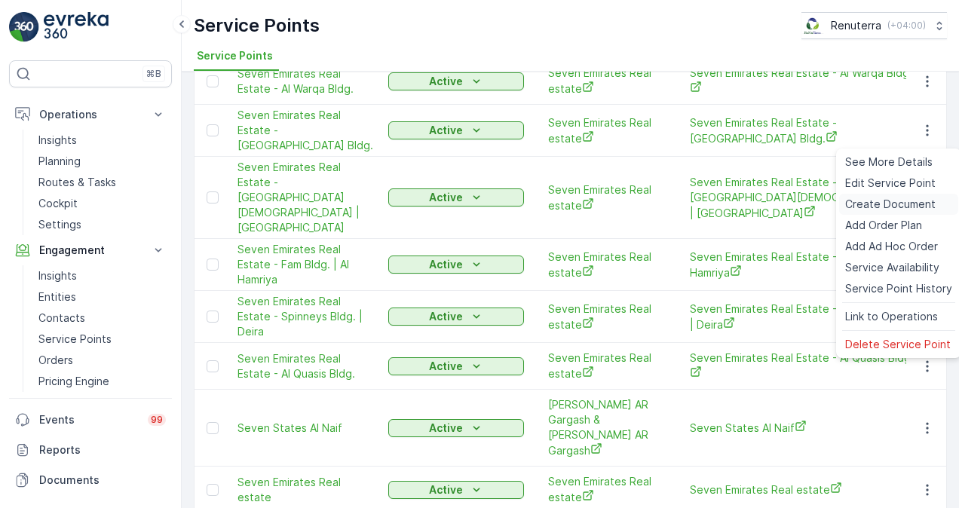
click at [877, 196] on div "Create Document" at bounding box center [898, 204] width 119 height 21
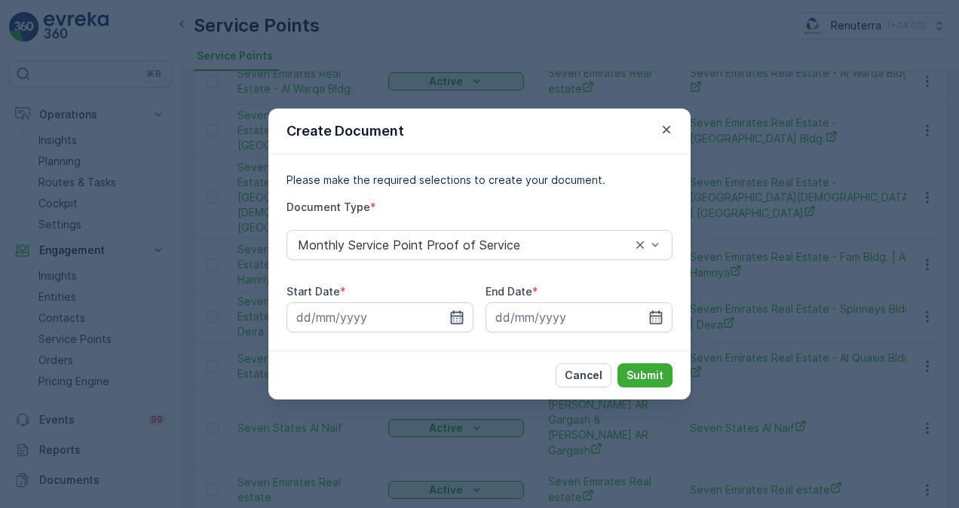
click at [460, 310] on icon "button" at bounding box center [457, 317] width 13 height 14
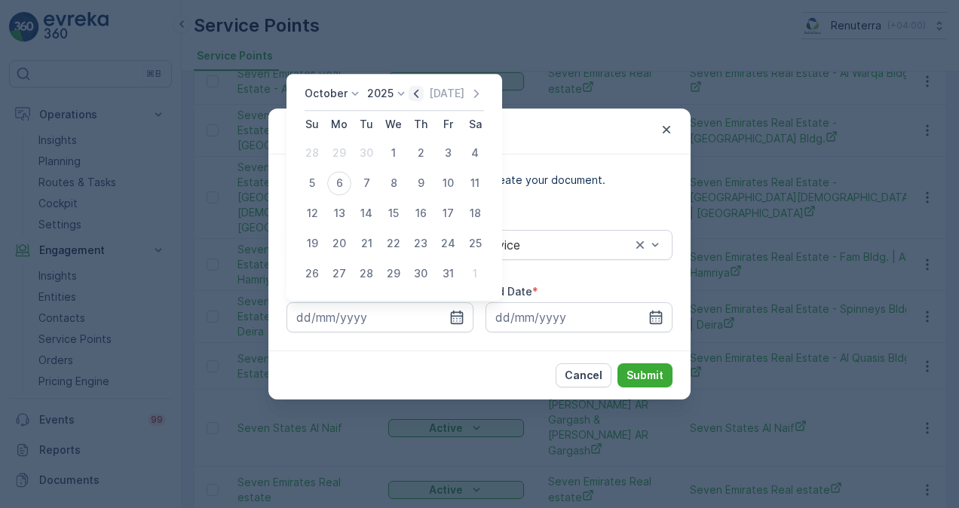
click at [418, 93] on icon "button" at bounding box center [415, 93] width 15 height 15
click at [341, 161] on div "1" at bounding box center [339, 153] width 24 height 24
type input "01.09.2025"
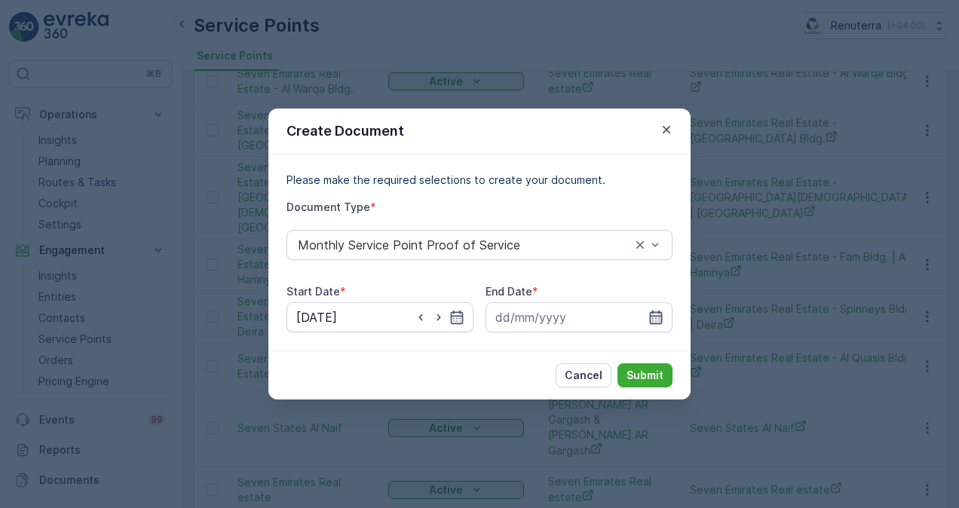
click at [653, 321] on icon "button" at bounding box center [655, 317] width 15 height 15
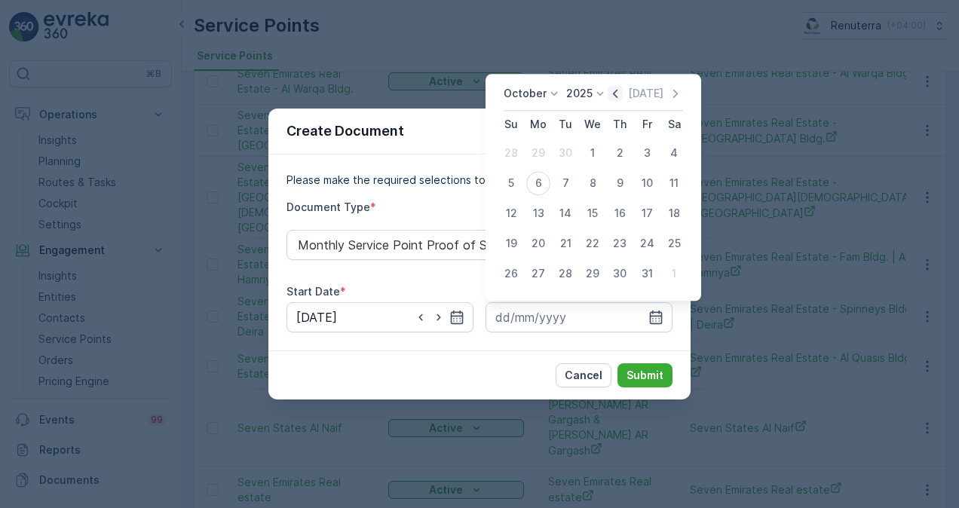
click at [616, 87] on icon "button" at bounding box center [614, 93] width 15 height 15
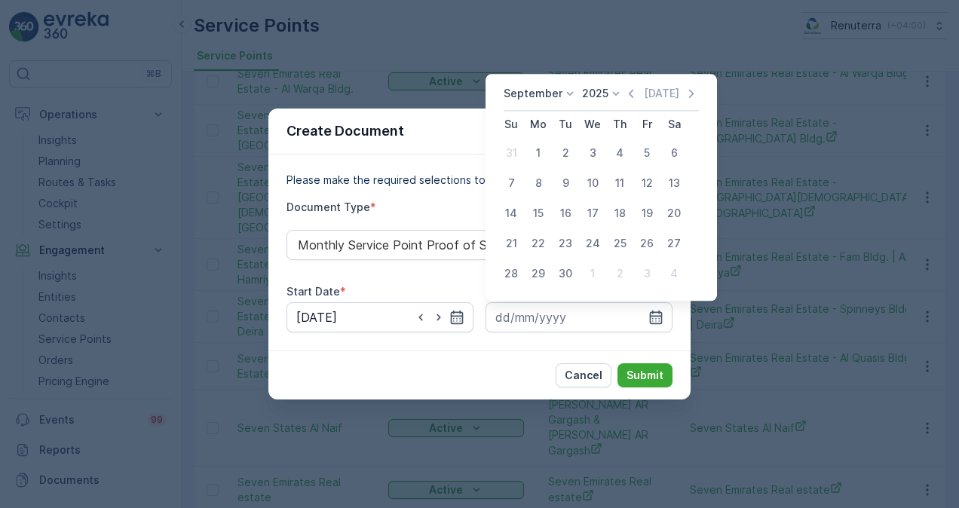
click at [552, 280] on td "30" at bounding box center [565, 273] width 27 height 30
click at [578, 271] on button "30" at bounding box center [565, 273] width 27 height 27
type input "30.09.2025"
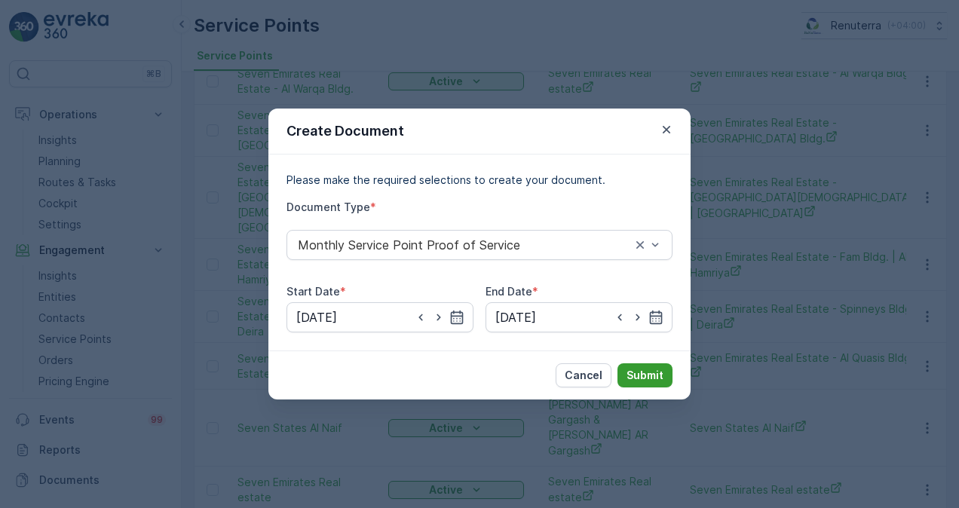
click at [656, 371] on p "Submit" at bounding box center [644, 375] width 37 height 15
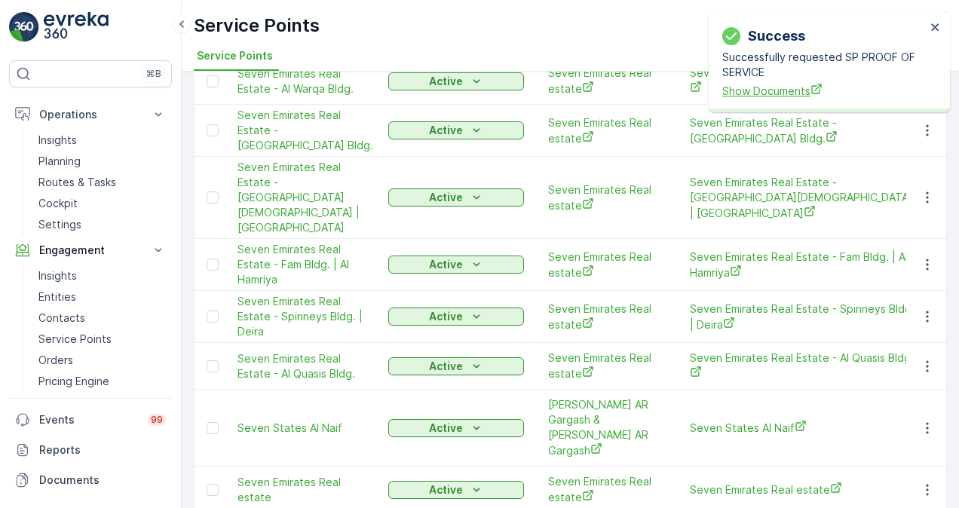
click at [796, 89] on span "Show Documents" at bounding box center [823, 91] width 203 height 16
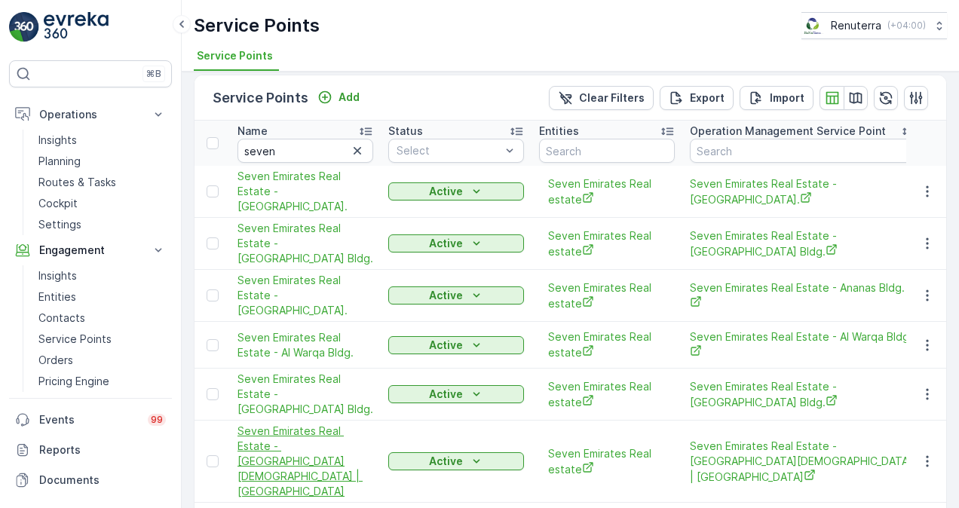
scroll to position [0, 0]
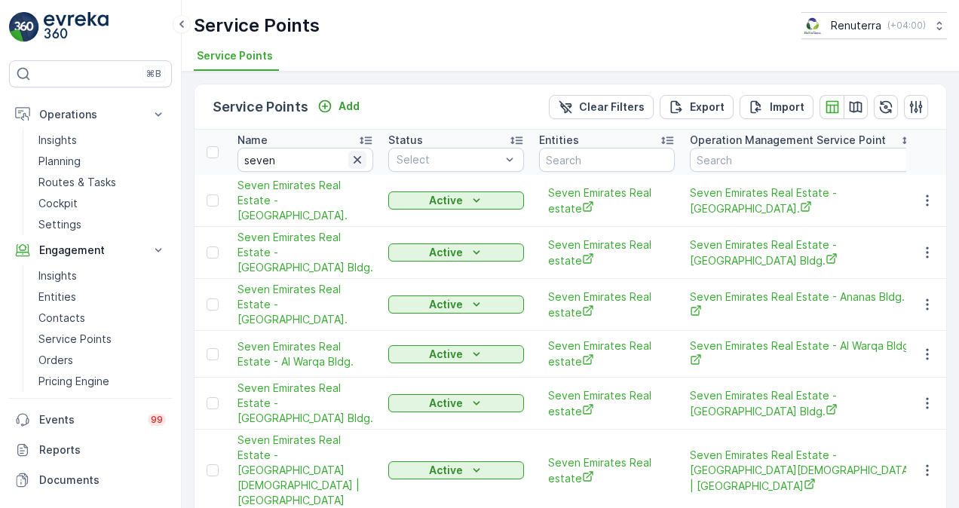
click at [359, 154] on icon "button" at bounding box center [357, 159] width 15 height 15
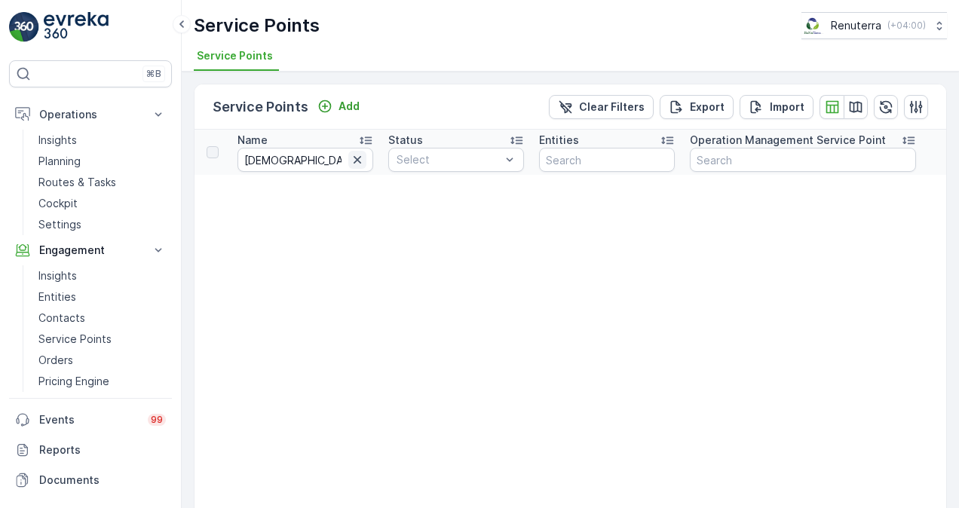
click at [362, 160] on icon "button" at bounding box center [357, 159] width 15 height 15
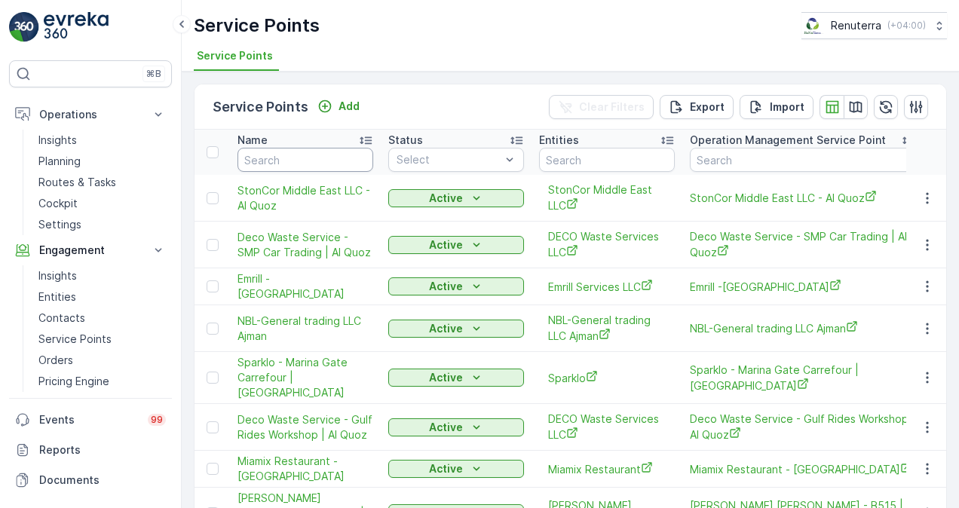
click at [304, 155] on input "text" at bounding box center [305, 160] width 136 height 24
paste input "Nabil AR Gargash"
type input "Nabil AR Gargash"
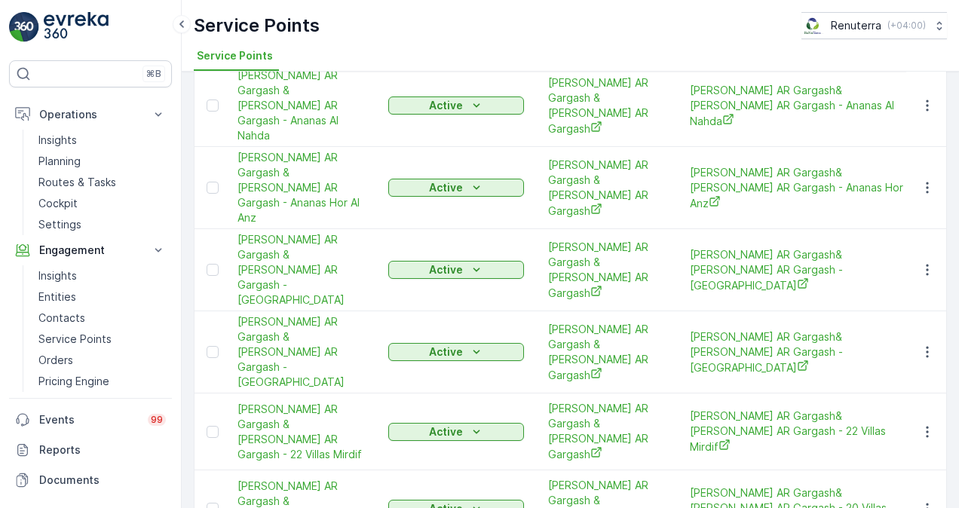
scroll to position [223, 0]
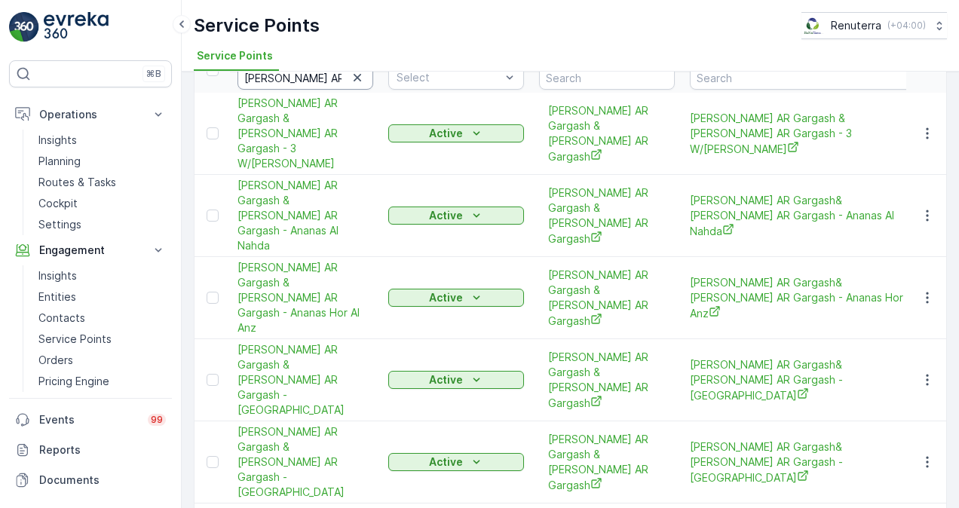
scroll to position [0, 0]
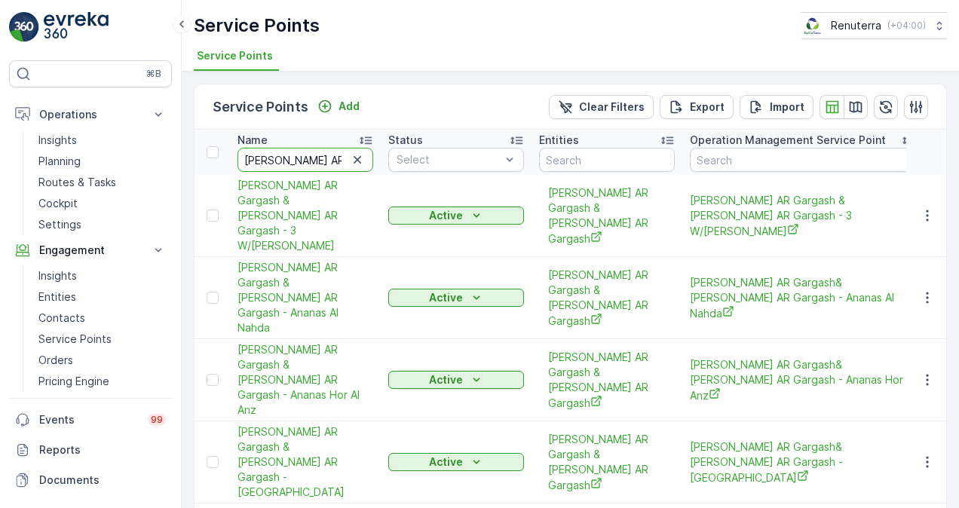
drag, startPoint x: 338, startPoint y: 159, endPoint x: 246, endPoint y: 153, distance: 92.1
click at [246, 153] on input "Nabil AR Gargash" at bounding box center [305, 160] width 136 height 24
paste input "Mr. Hussain AR Gargash &"
type input "Mr. Hussain AR Gargash & Nabil AR Gargash"
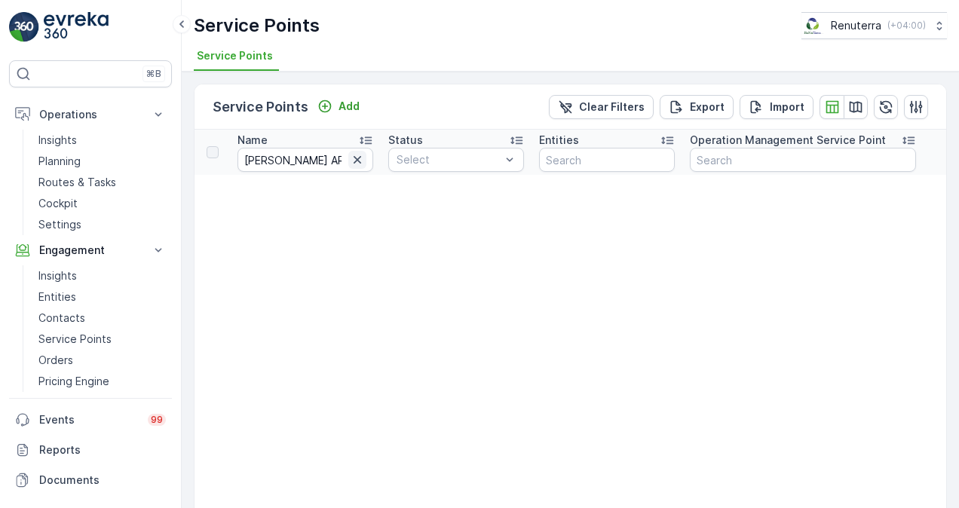
click at [363, 152] on icon "button" at bounding box center [357, 159] width 15 height 15
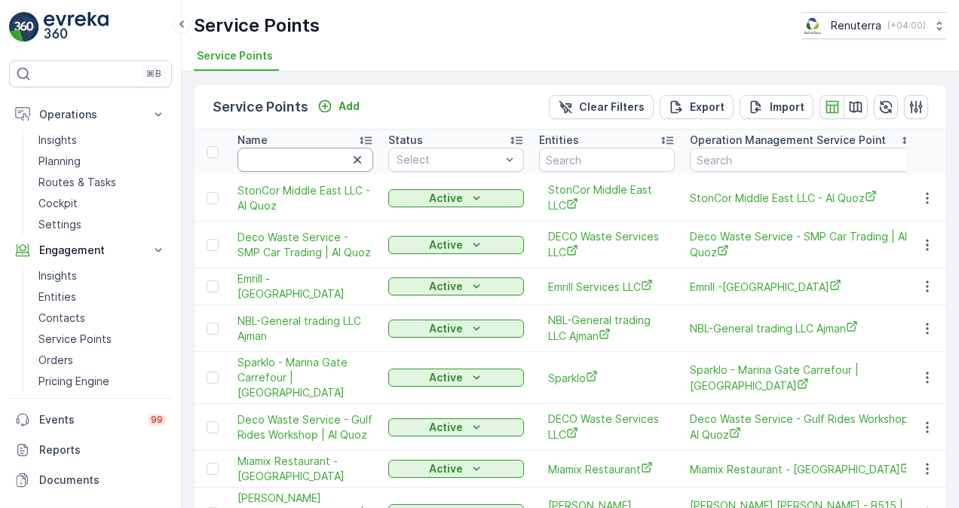
click at [285, 160] on input "text" at bounding box center [305, 160] width 136 height 24
paste input "abil AR Gargash"
type input "abil AR Gargash"
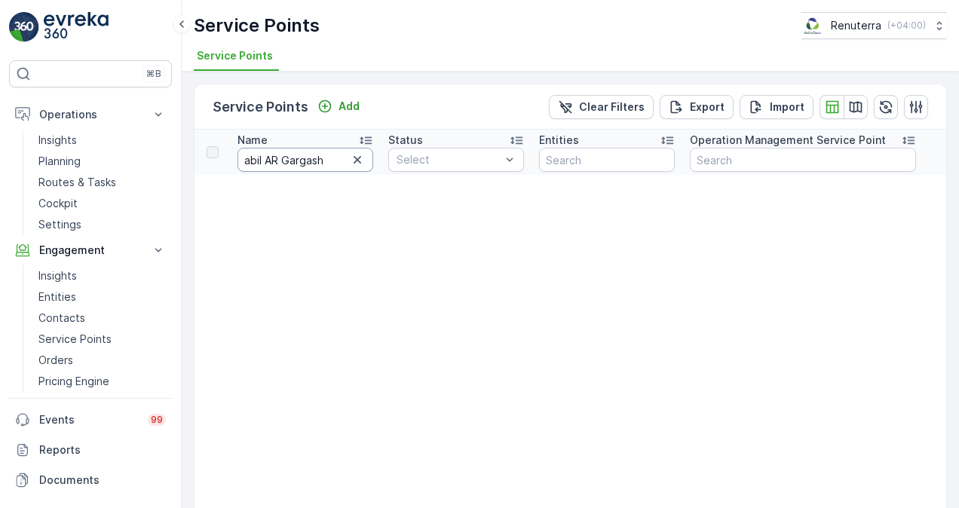
click at [269, 163] on input "abil AR Gargash" at bounding box center [305, 160] width 136 height 24
type input "AR Gargash"
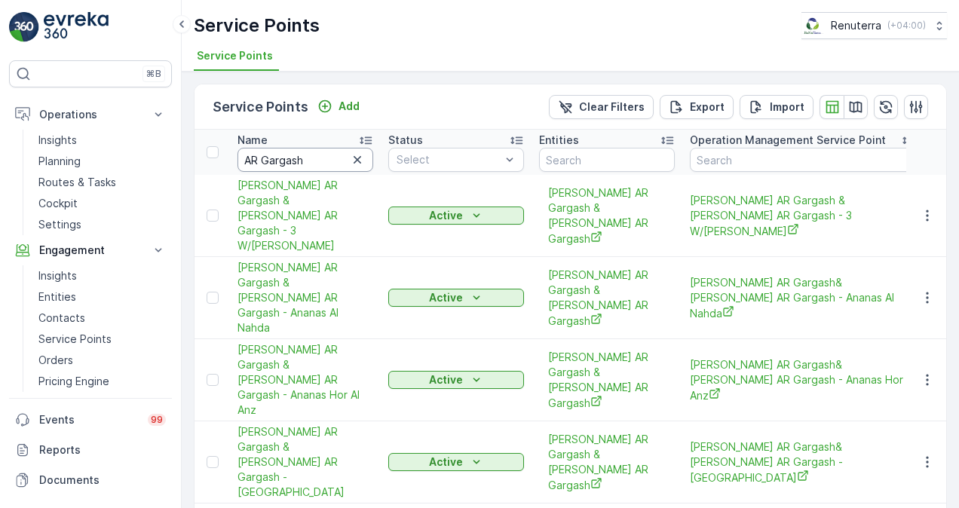
click at [307, 152] on input "AR Gargash" at bounding box center [305, 160] width 136 height 24
click at [307, 155] on input "AR Gargash" at bounding box center [305, 160] width 136 height 24
drag, startPoint x: 304, startPoint y: 155, endPoint x: 223, endPoint y: 157, distance: 81.4
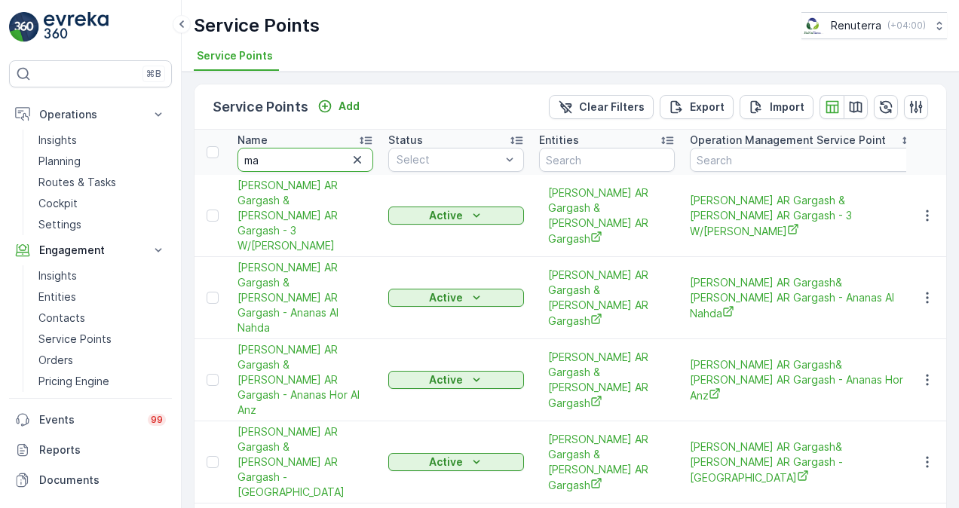
type input "mas"
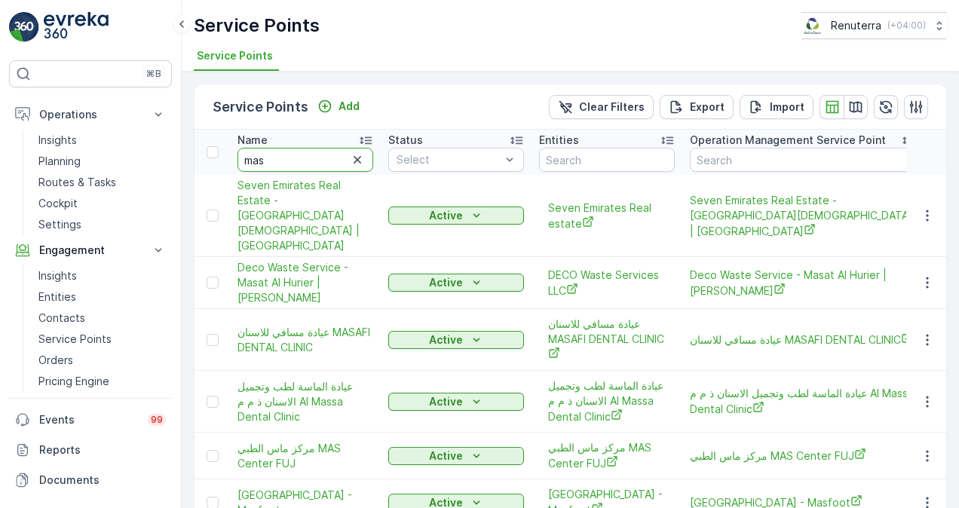
click at [295, 160] on input "mas" at bounding box center [305, 160] width 136 height 24
type input "masji"
click at [297, 160] on input "masji" at bounding box center [305, 160] width 136 height 24
type input "masjid"
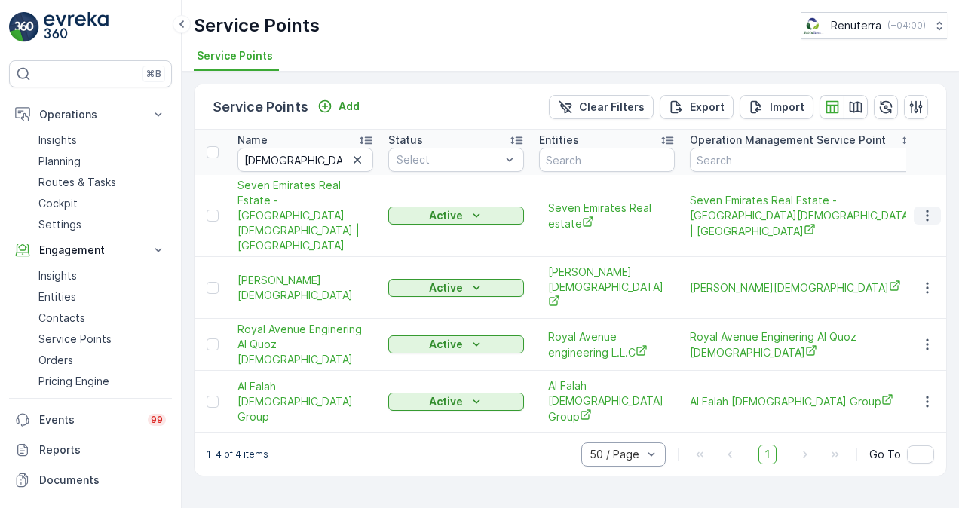
click at [931, 208] on icon "button" at bounding box center [926, 215] width 15 height 15
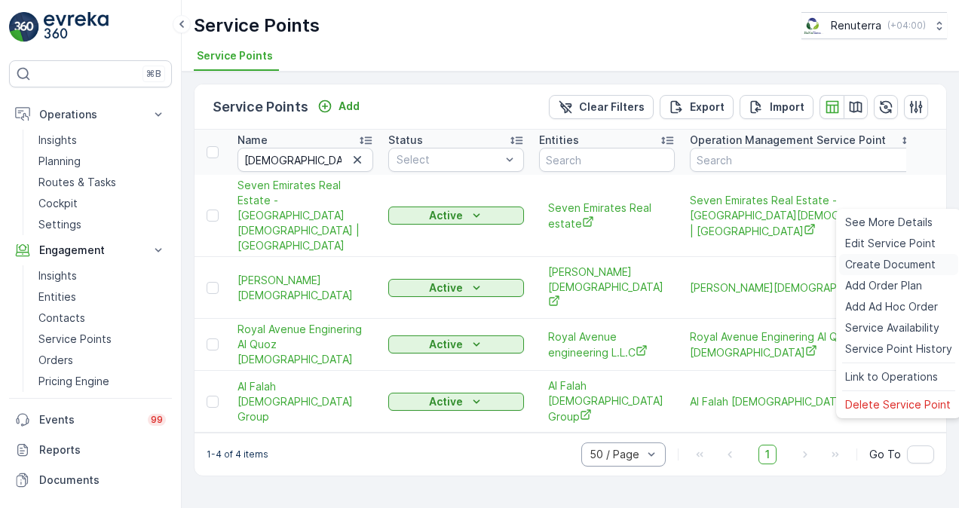
click at [907, 263] on span "Create Document" at bounding box center [890, 264] width 90 height 15
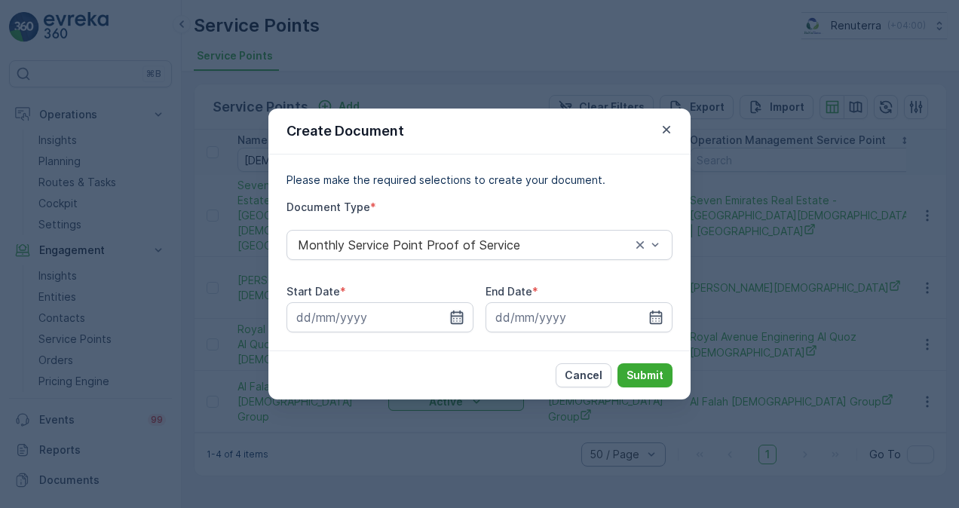
click at [458, 320] on icon "button" at bounding box center [456, 317] width 15 height 15
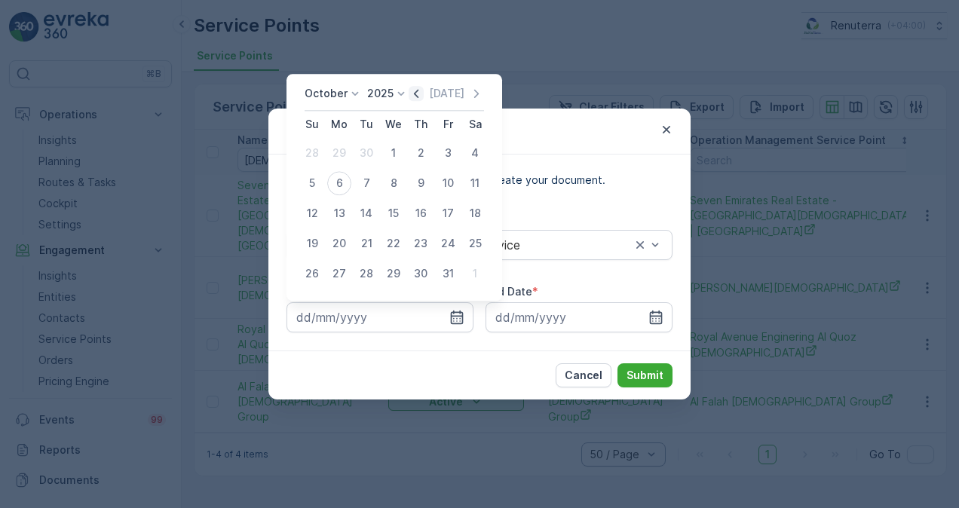
drag, startPoint x: 420, startPoint y: 95, endPoint x: 418, endPoint y: 125, distance: 30.2
click at [420, 96] on icon "button" at bounding box center [415, 93] width 15 height 15
click at [332, 152] on div "1" at bounding box center [339, 153] width 24 height 24
type input "01.09.2025"
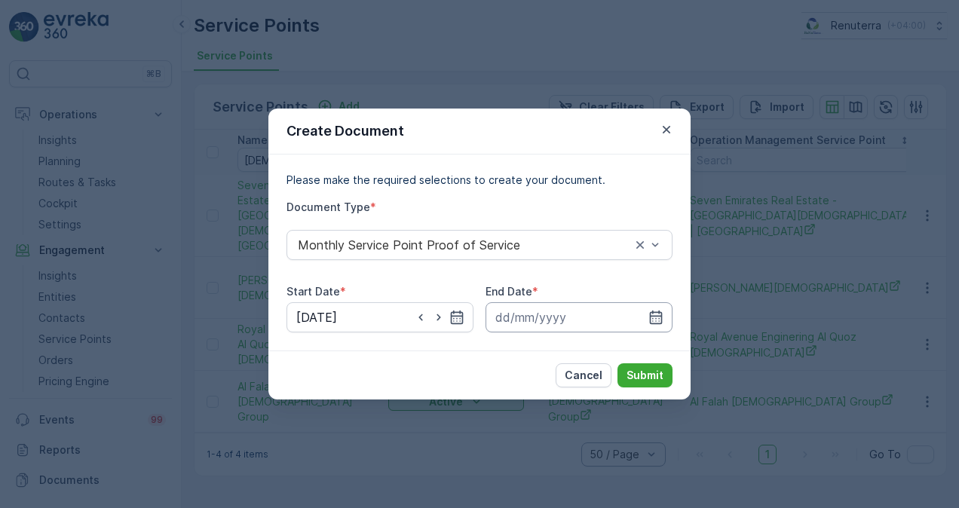
drag, startPoint x: 653, startPoint y: 316, endPoint x: 636, endPoint y: 304, distance: 20.5
click at [652, 317] on icon "button" at bounding box center [655, 317] width 15 height 15
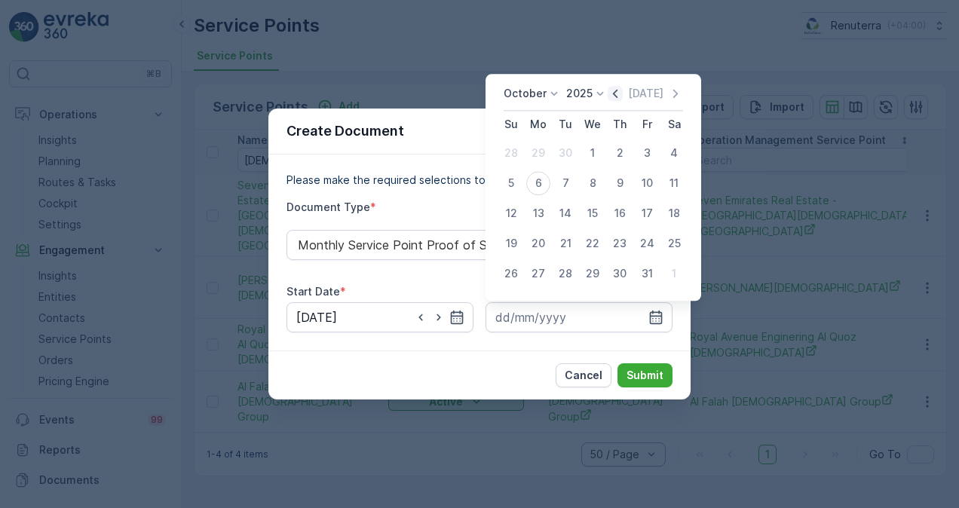
click at [616, 101] on icon "button" at bounding box center [614, 93] width 15 height 15
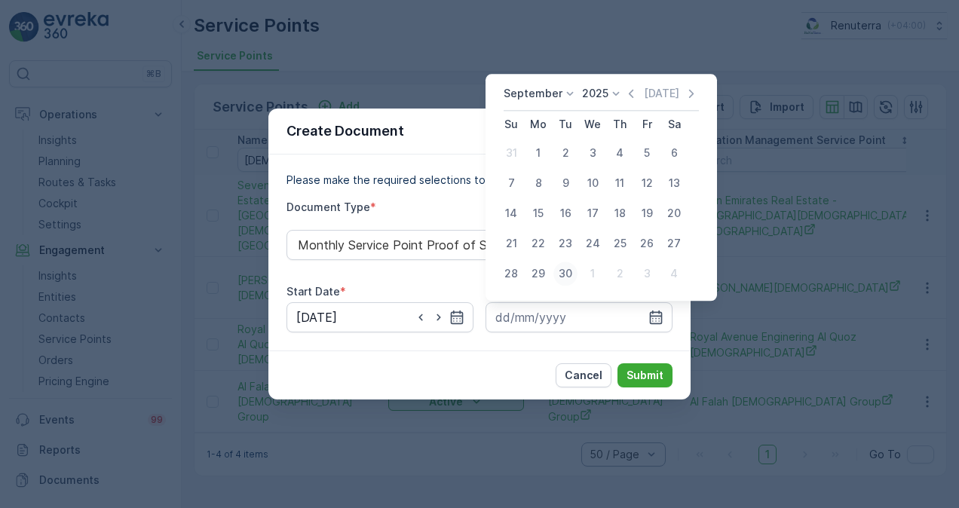
click at [561, 274] on div "30" at bounding box center [565, 273] width 24 height 24
type input "30.09.2025"
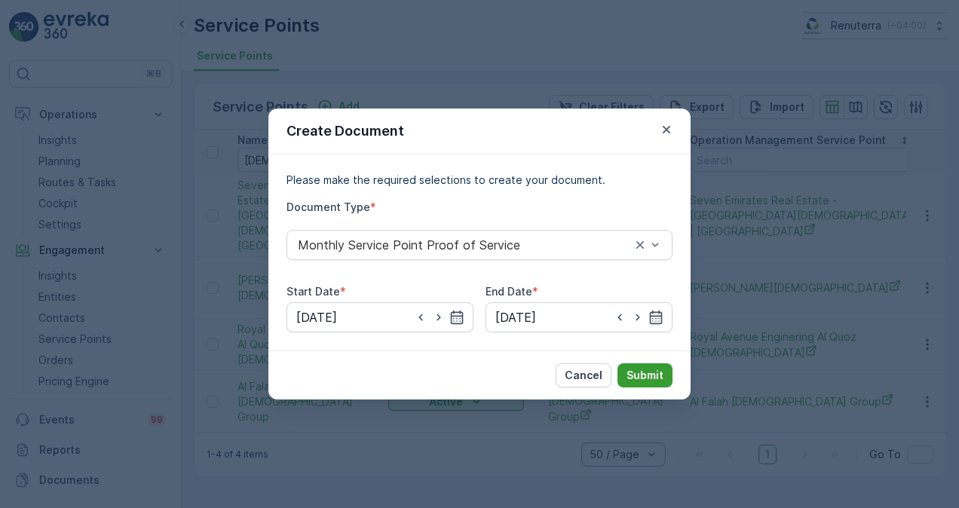
click at [639, 368] on p "Submit" at bounding box center [644, 375] width 37 height 15
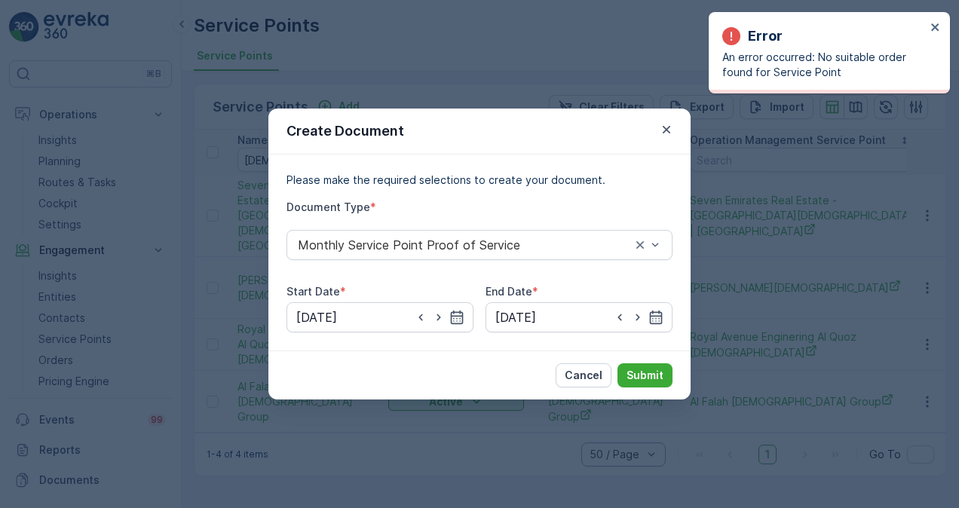
click at [665, 131] on icon "button" at bounding box center [666, 130] width 8 height 8
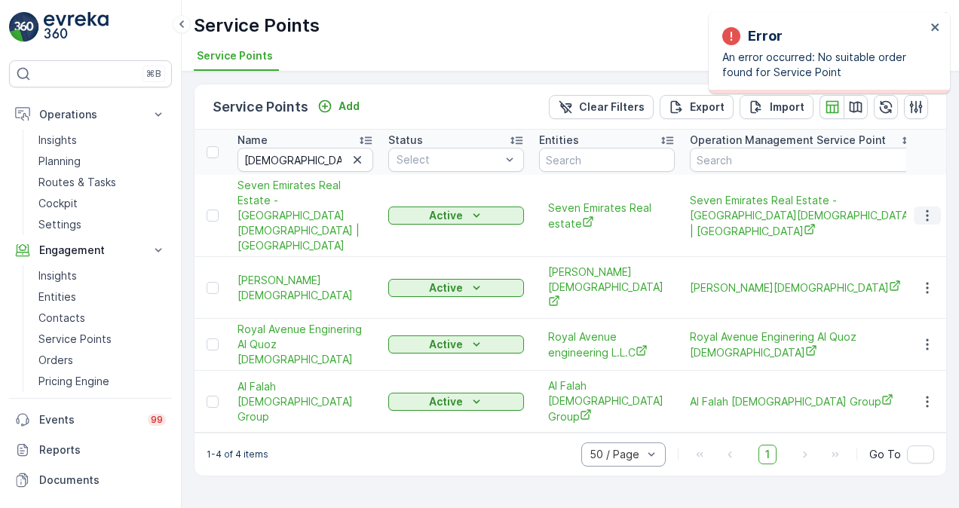
click at [924, 208] on icon "button" at bounding box center [926, 215] width 15 height 15
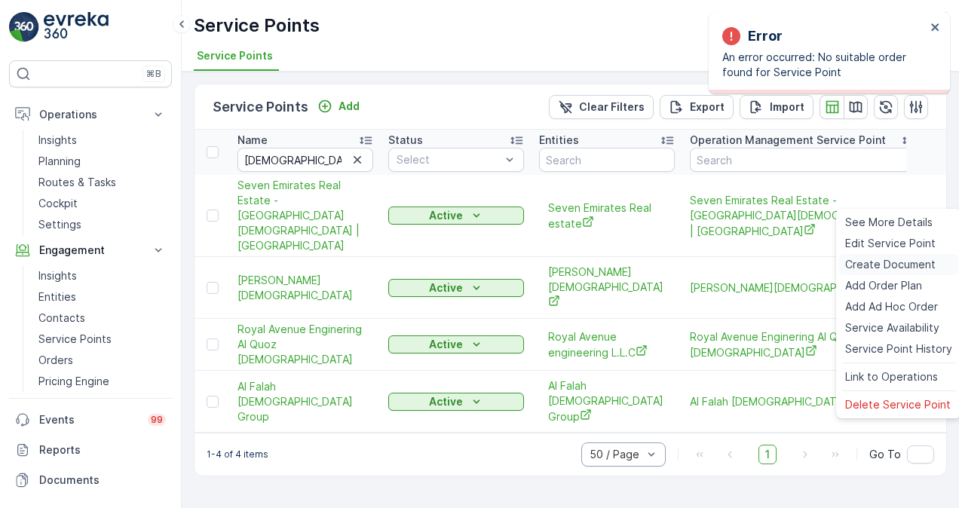
click at [876, 261] on span "Create Document" at bounding box center [890, 264] width 90 height 15
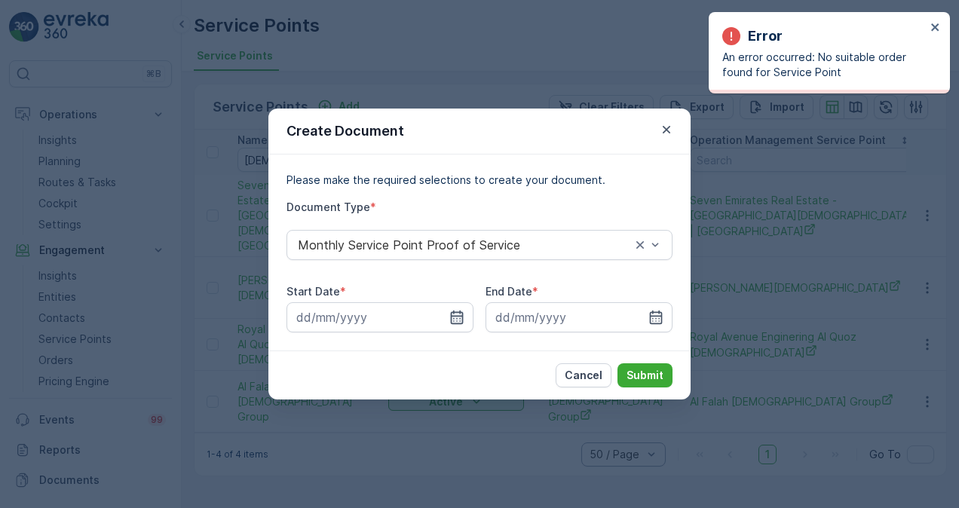
click at [454, 320] on icon "button" at bounding box center [456, 317] width 15 height 15
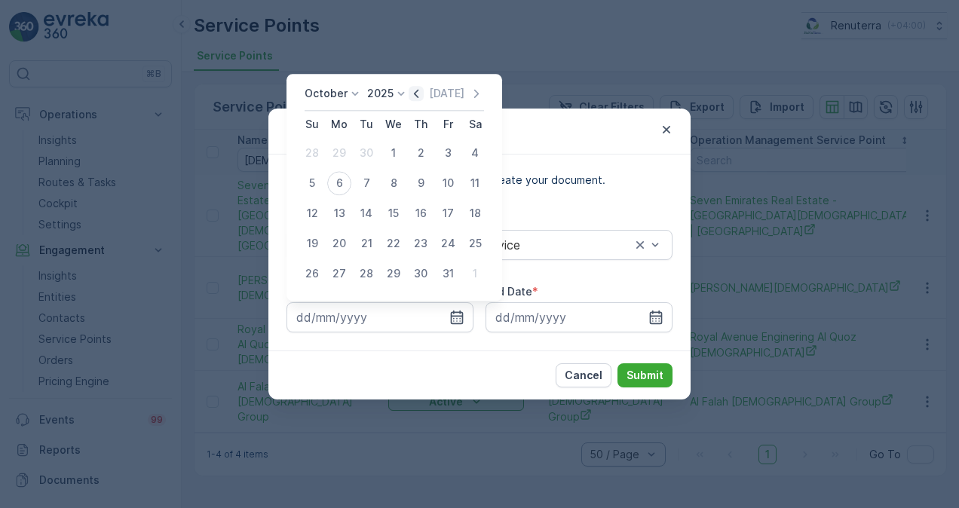
click at [420, 95] on icon "button" at bounding box center [415, 93] width 15 height 15
click at [334, 149] on div "1" at bounding box center [339, 153] width 24 height 24
type input "01.09.2025"
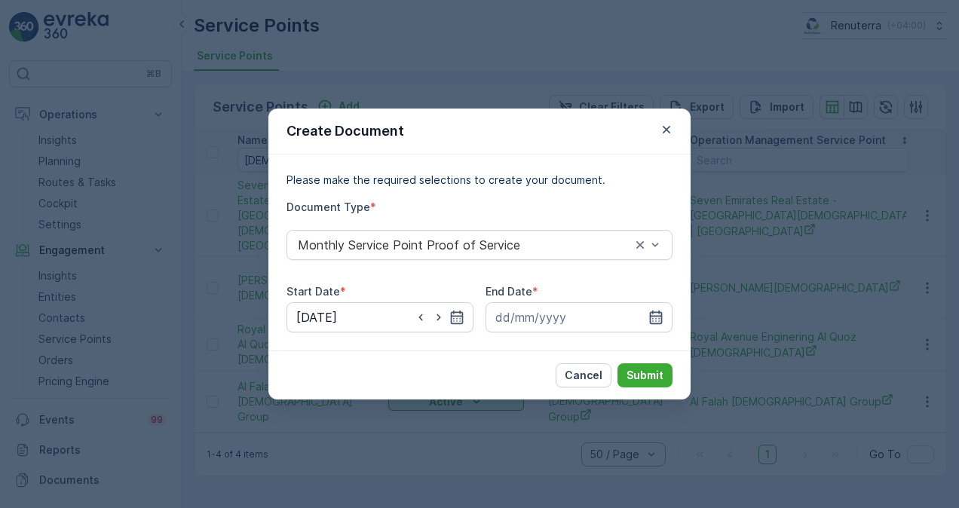
click at [654, 321] on icon "button" at bounding box center [655, 317] width 15 height 15
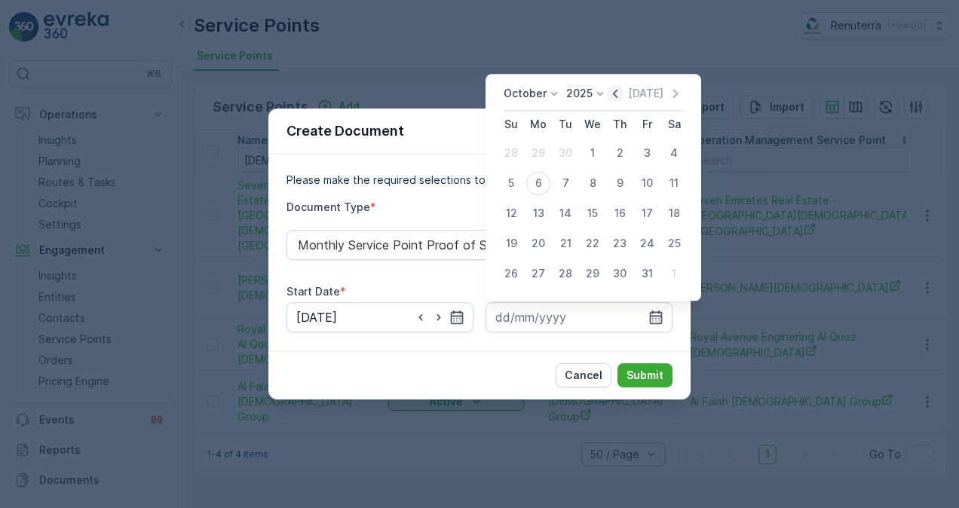
click at [614, 96] on icon "button" at bounding box center [614, 93] width 15 height 15
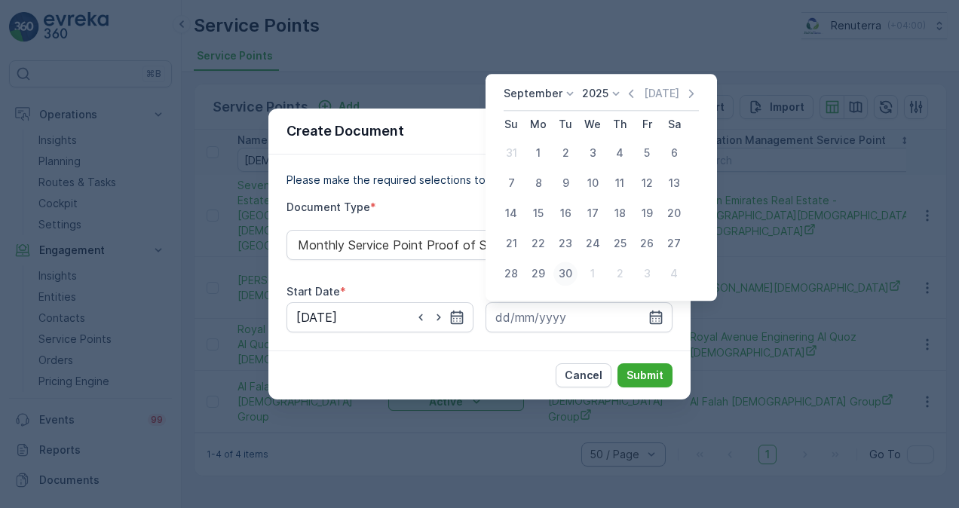
click at [572, 270] on div "30" at bounding box center [565, 273] width 24 height 24
type input "30.09.2025"
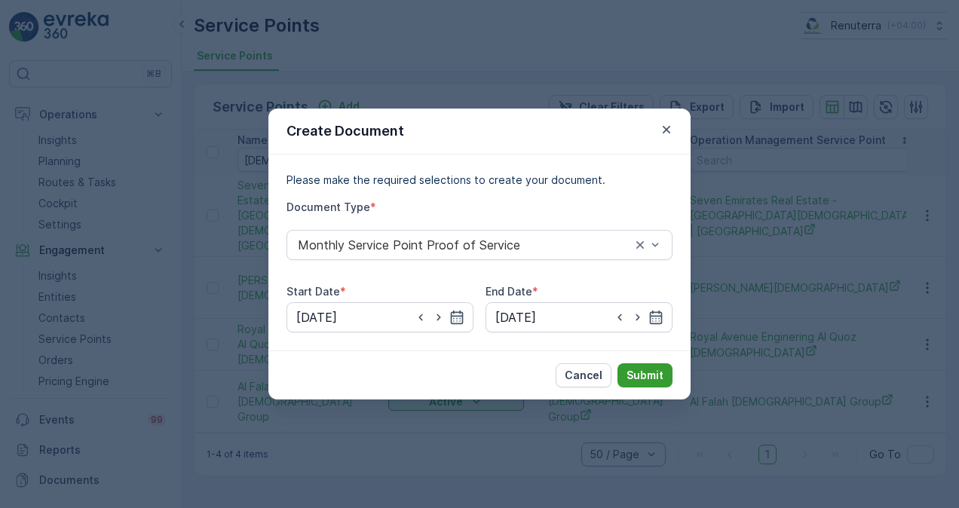
click at [646, 374] on p "Submit" at bounding box center [644, 375] width 37 height 15
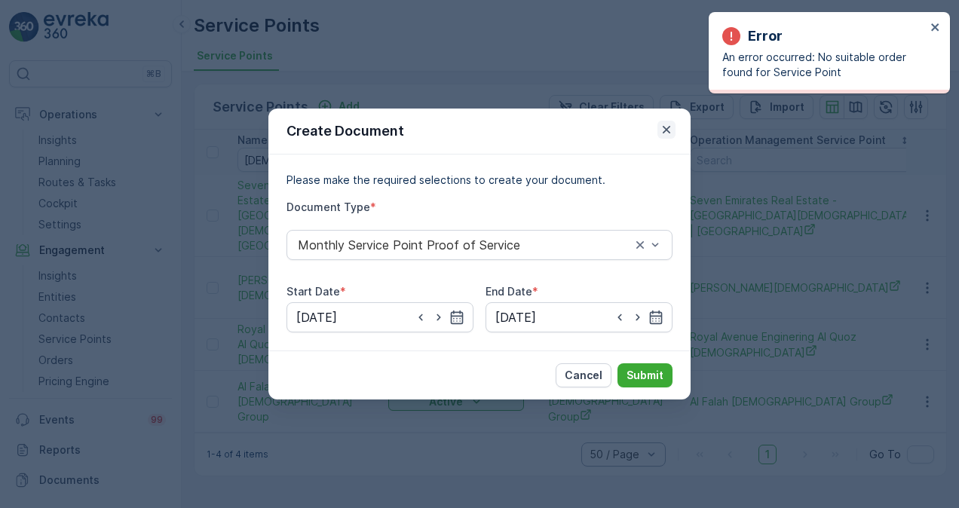
click at [666, 130] on icon "button" at bounding box center [666, 130] width 8 height 8
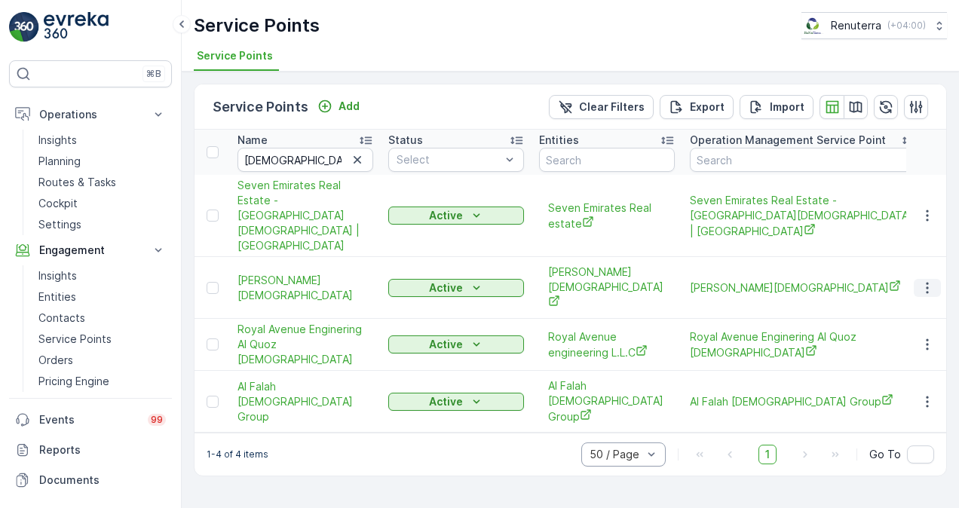
click at [933, 280] on icon "button" at bounding box center [926, 287] width 15 height 15
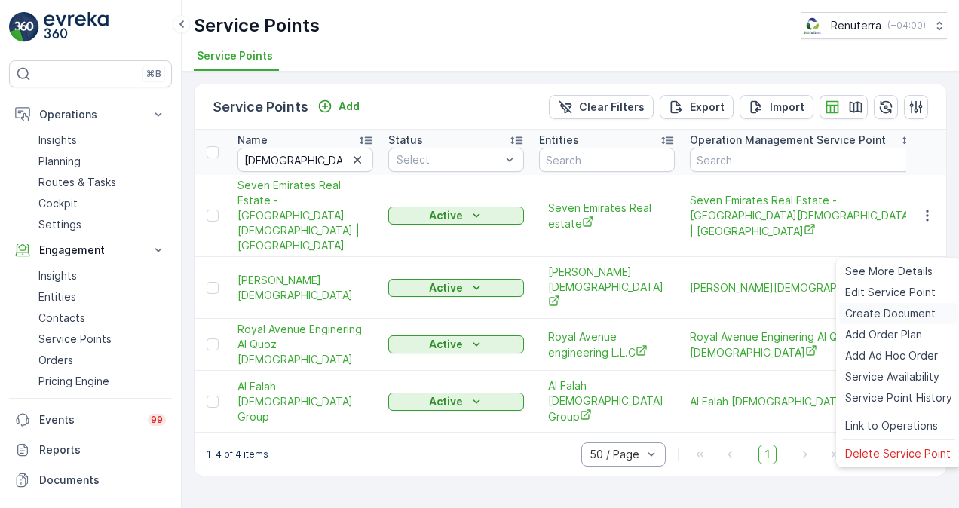
click at [907, 309] on span "Create Document" at bounding box center [890, 313] width 90 height 15
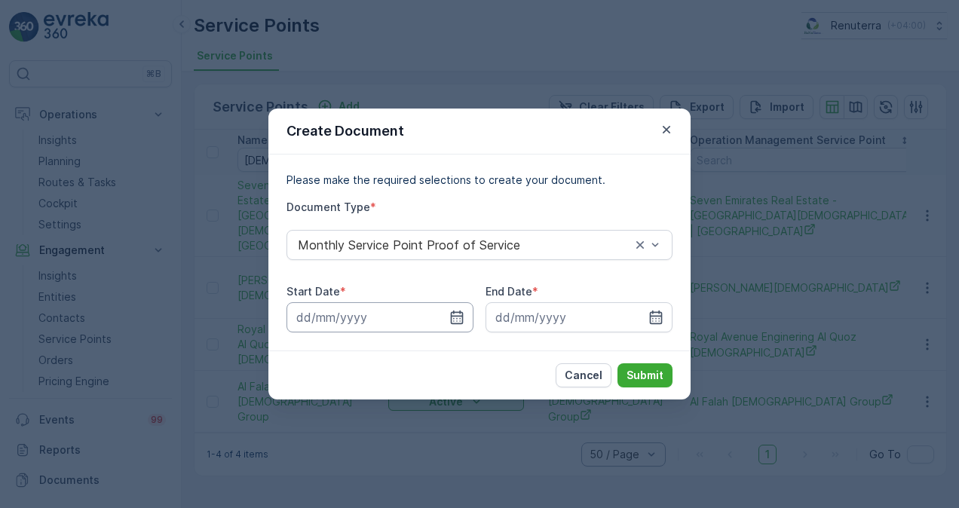
click at [468, 316] on input at bounding box center [379, 317] width 187 height 30
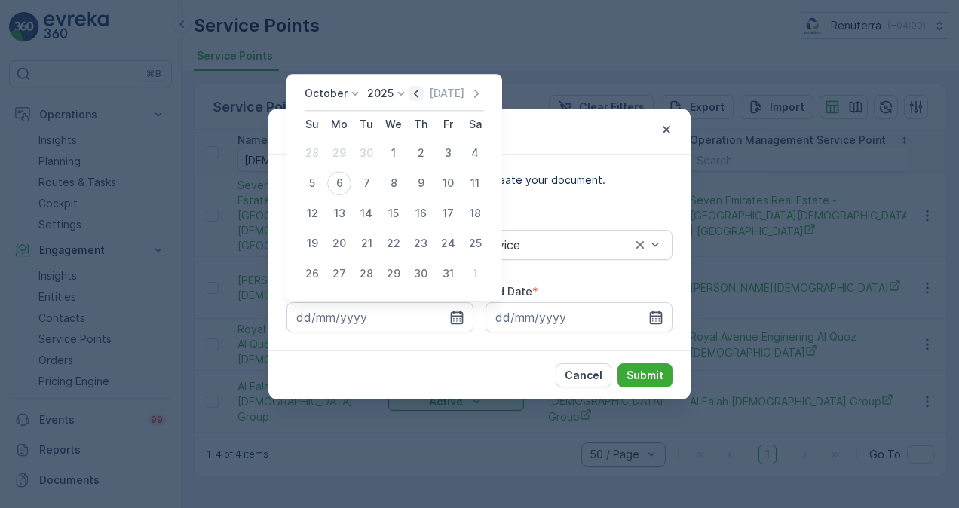
click at [423, 92] on icon "button" at bounding box center [415, 93] width 15 height 15
click at [347, 151] on div "1" at bounding box center [339, 153] width 24 height 24
type input "01.09.2025"
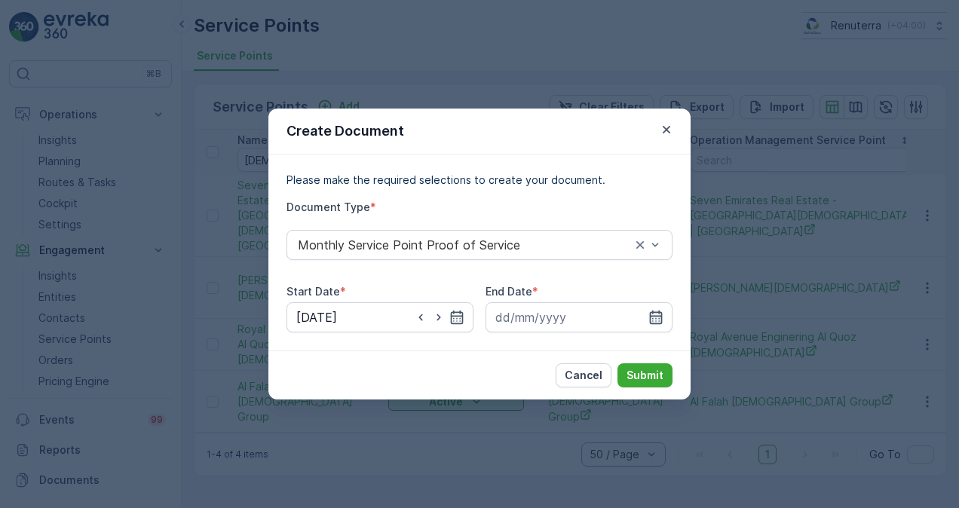
click at [653, 312] on icon "button" at bounding box center [656, 317] width 13 height 14
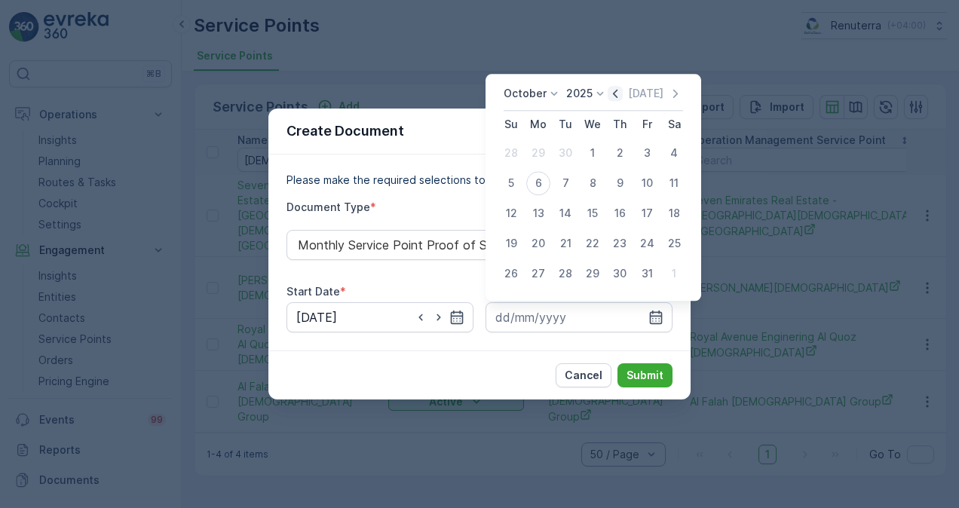
click at [616, 96] on icon "button" at bounding box center [614, 93] width 15 height 15
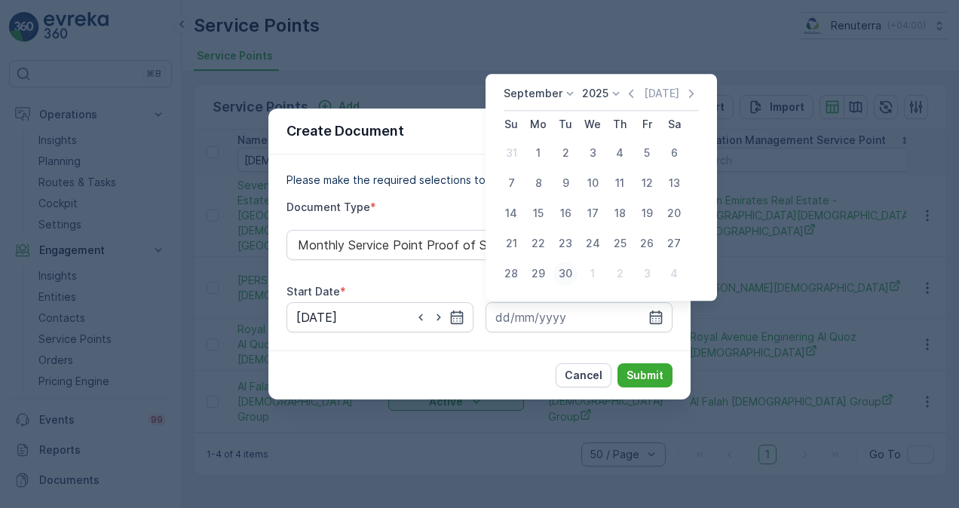
click at [570, 265] on div "30" at bounding box center [565, 273] width 24 height 24
type input "30.09.2025"
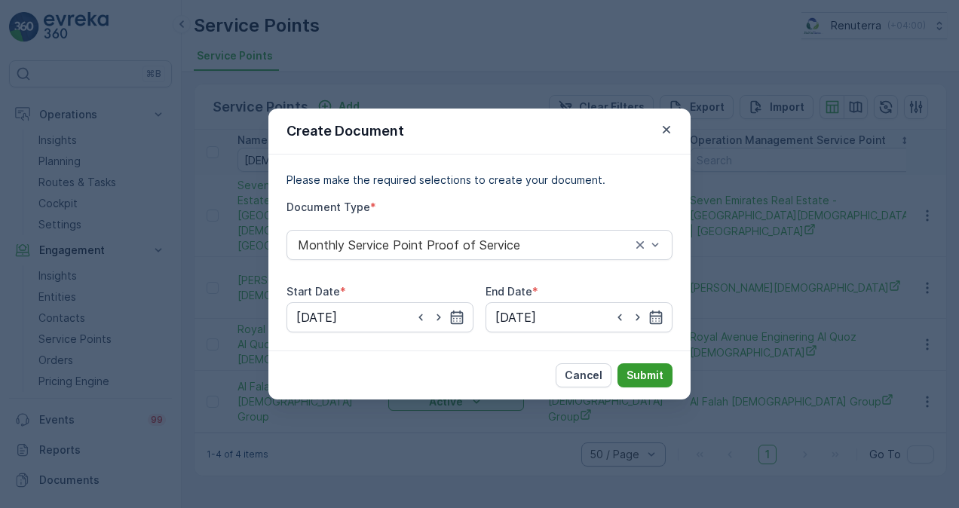
click at [658, 370] on p "Submit" at bounding box center [644, 375] width 37 height 15
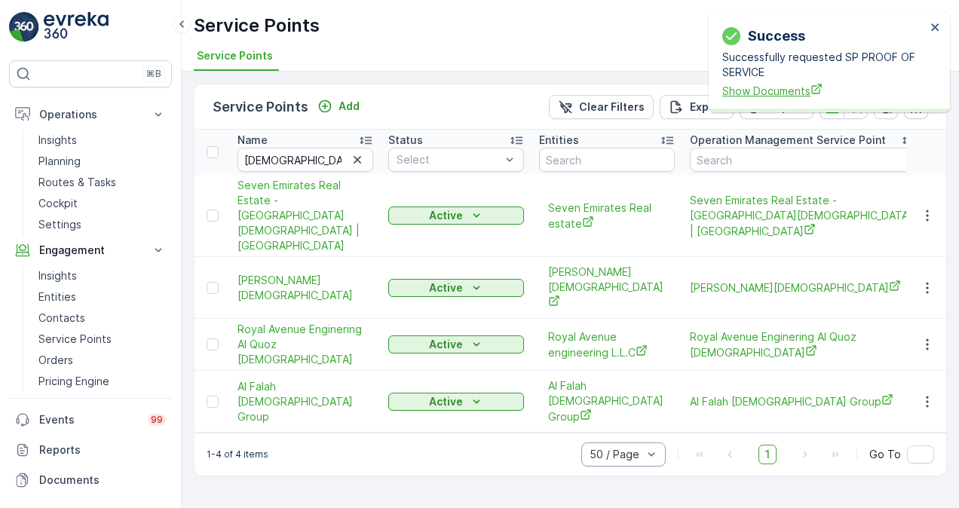
click at [742, 93] on span "Show Documents" at bounding box center [823, 91] width 203 height 16
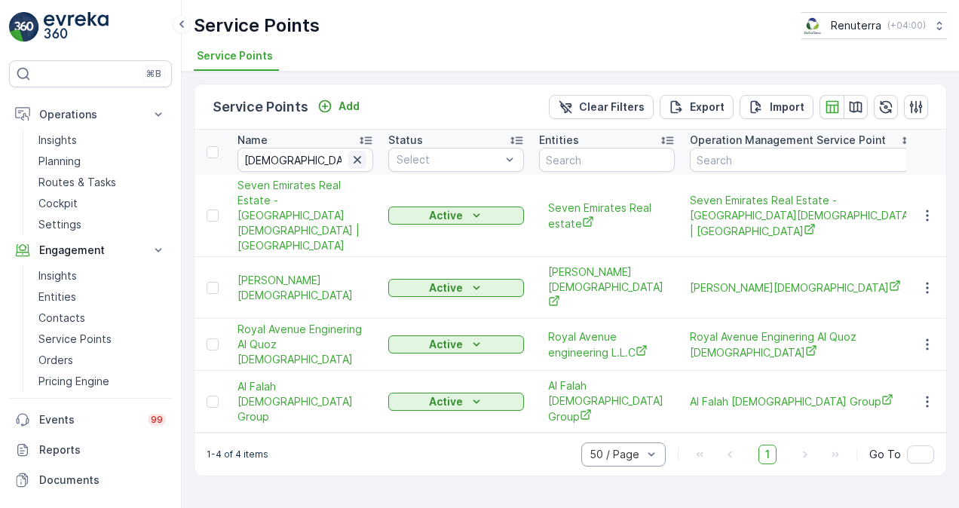
click at [354, 158] on icon "button" at bounding box center [357, 159] width 15 height 15
paste input "Belhoul Properties"
type input "Belhoul Properties"
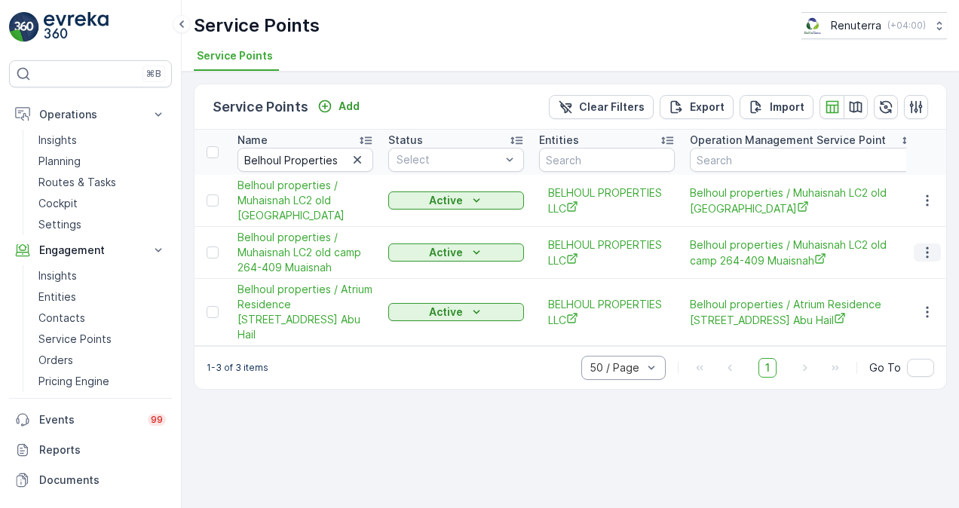
click at [924, 245] on icon "button" at bounding box center [926, 252] width 15 height 15
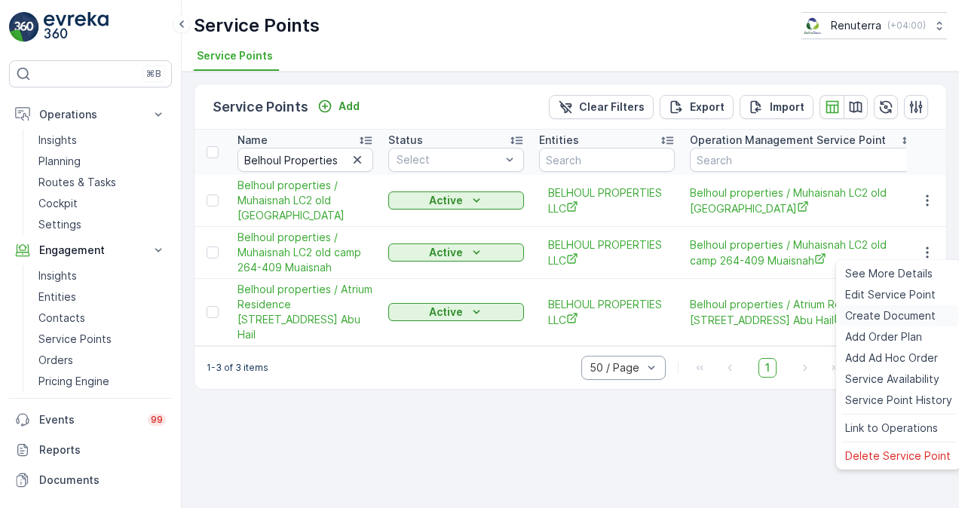
click at [884, 309] on span "Create Document" at bounding box center [890, 315] width 90 height 15
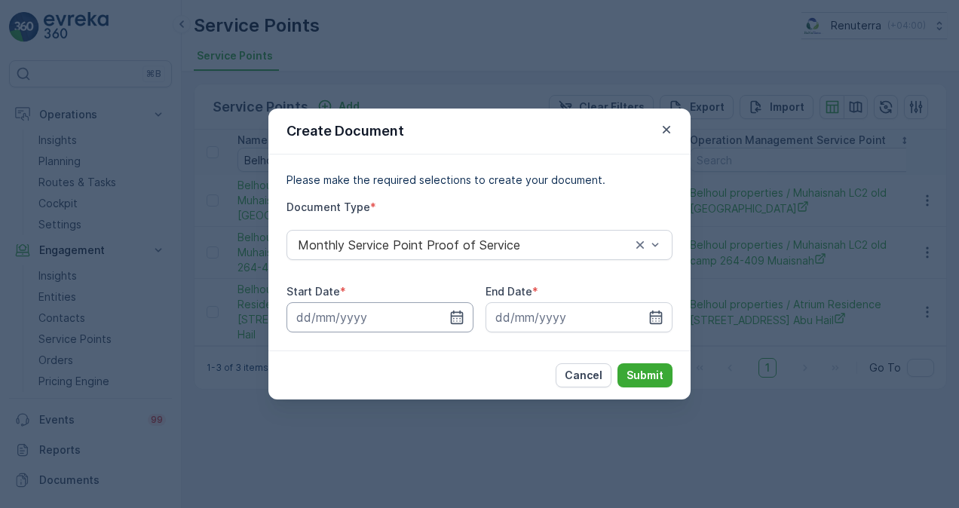
click at [445, 311] on input at bounding box center [379, 317] width 187 height 30
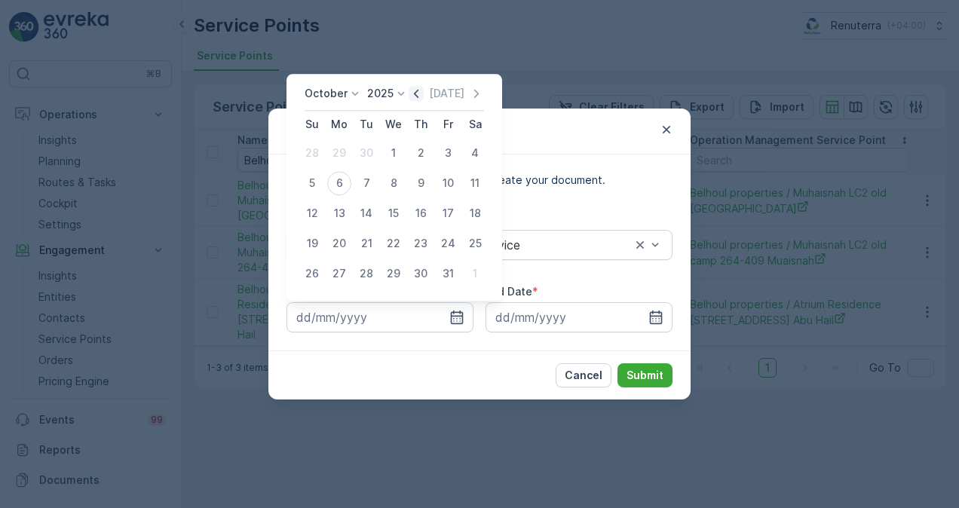
click at [420, 90] on icon "button" at bounding box center [415, 93] width 15 height 15
click at [339, 160] on div "1" at bounding box center [339, 153] width 24 height 24
type input "01.09.2025"
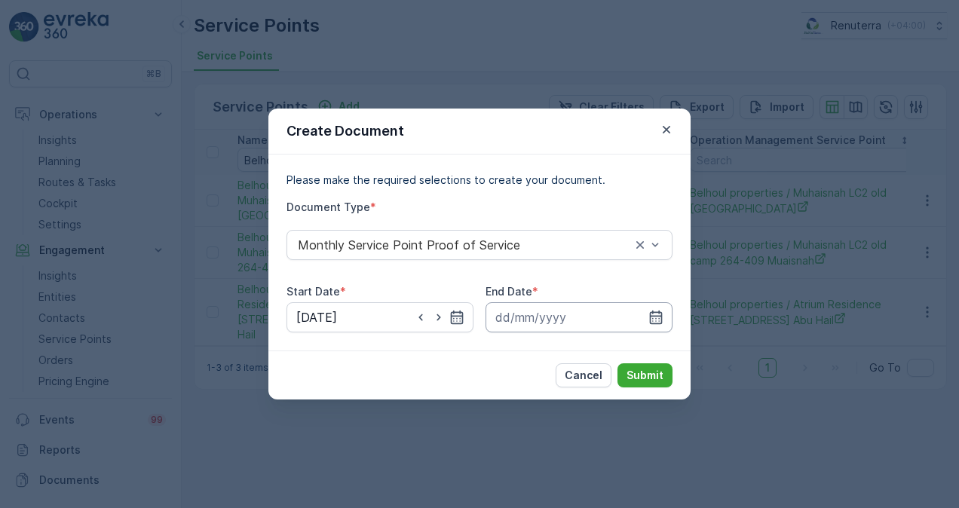
drag, startPoint x: 631, startPoint y: 316, endPoint x: 647, endPoint y: 314, distance: 15.2
click at [636, 316] on input at bounding box center [578, 317] width 187 height 30
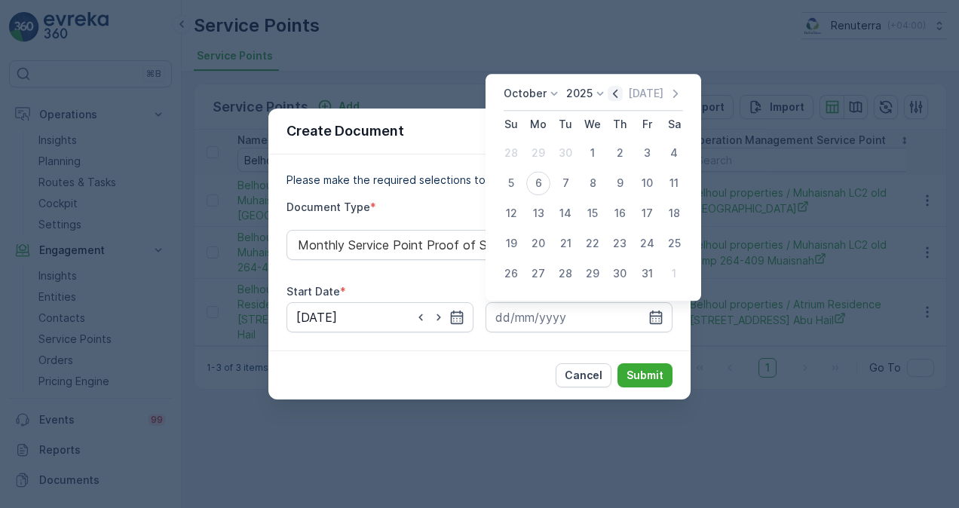
click at [617, 92] on icon "button" at bounding box center [615, 94] width 5 height 8
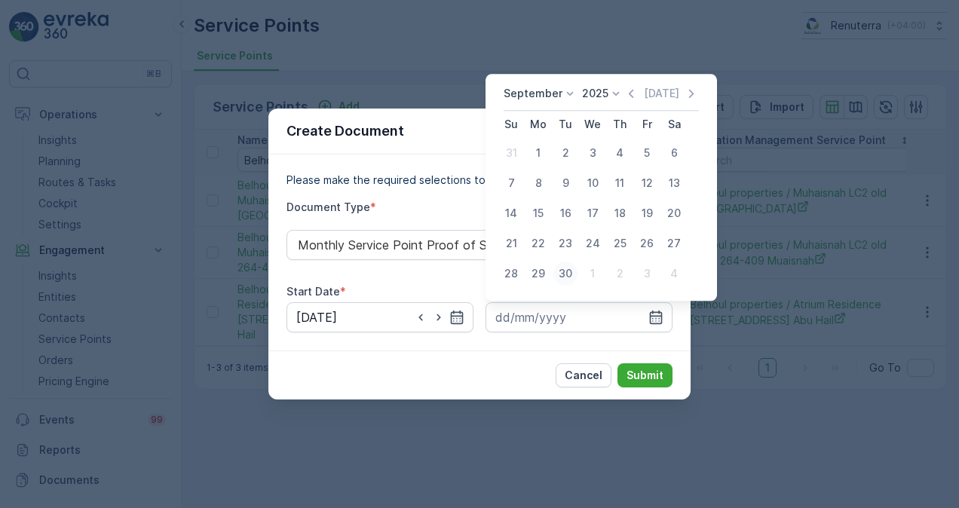
click at [568, 277] on div "30" at bounding box center [565, 273] width 24 height 24
type input "30.09.2025"
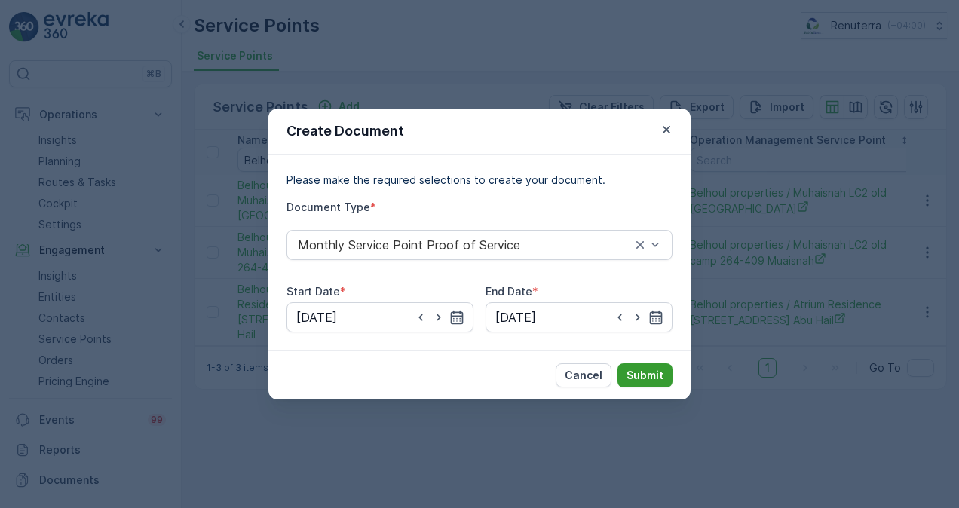
click at [638, 368] on p "Submit" at bounding box center [644, 375] width 37 height 15
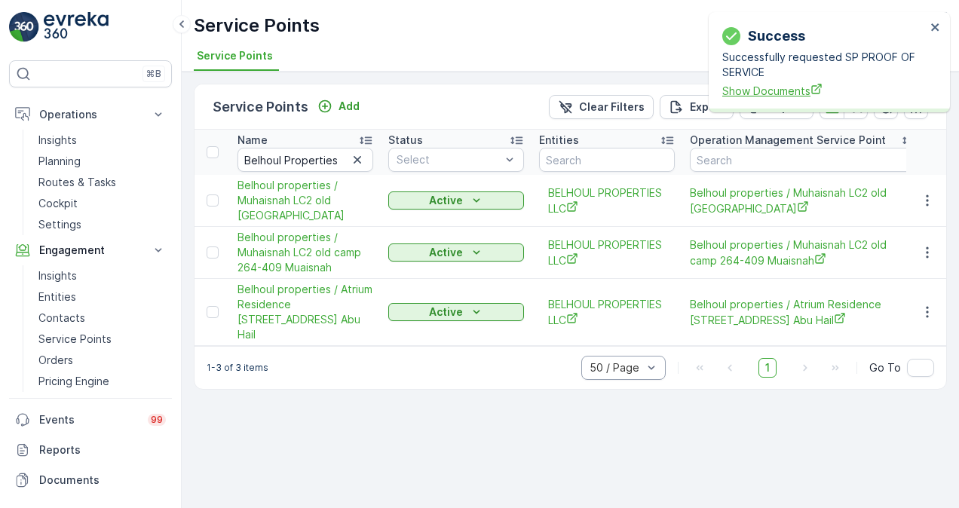
click at [731, 91] on span "Show Documents" at bounding box center [823, 91] width 203 height 16
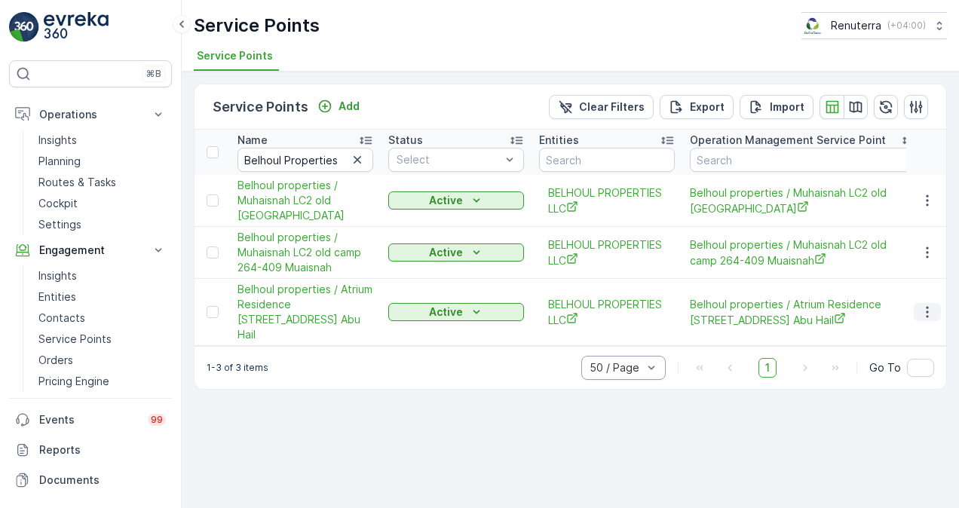
click at [925, 304] on icon "button" at bounding box center [926, 311] width 15 height 15
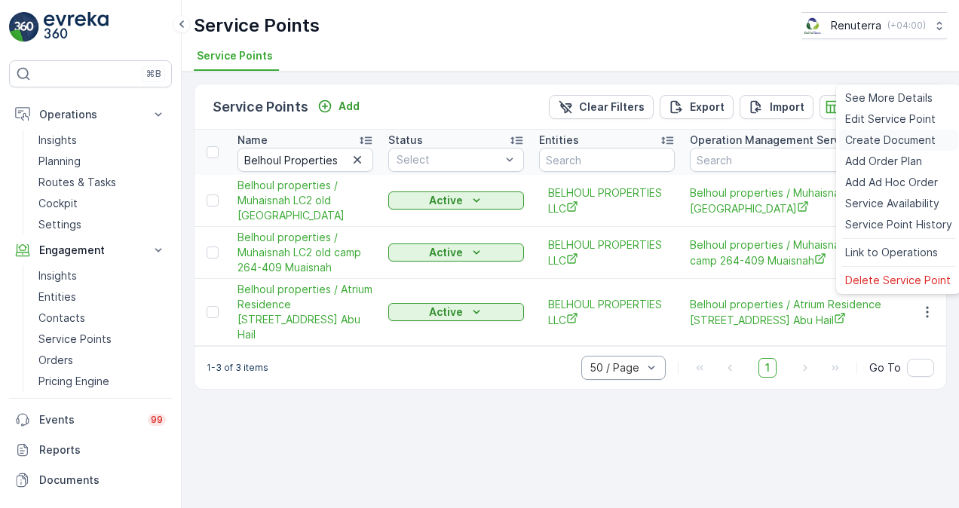
click at [891, 138] on span "Create Document" at bounding box center [890, 140] width 90 height 15
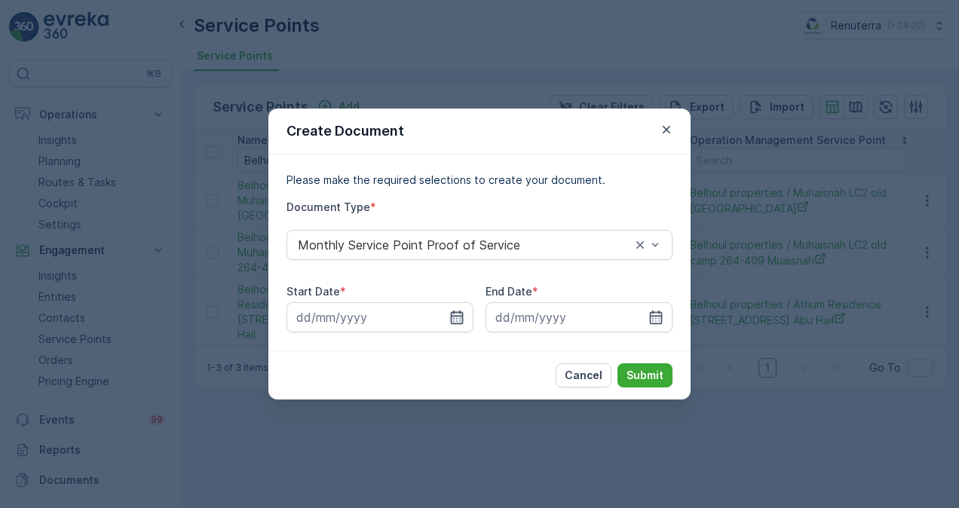
click at [460, 315] on icon "button" at bounding box center [456, 317] width 15 height 15
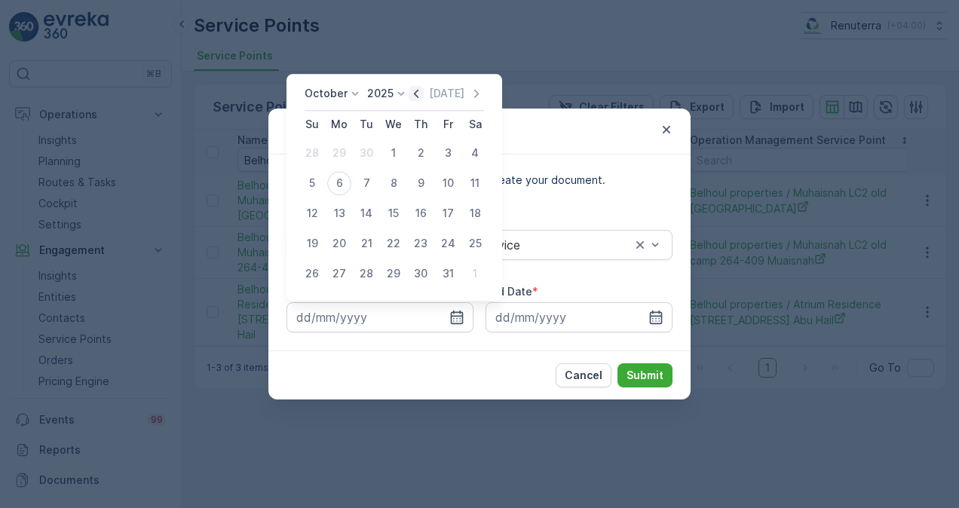
click at [420, 88] on icon "button" at bounding box center [415, 93] width 15 height 15
click at [347, 151] on div "1" at bounding box center [339, 153] width 24 height 24
type input "01.09.2025"
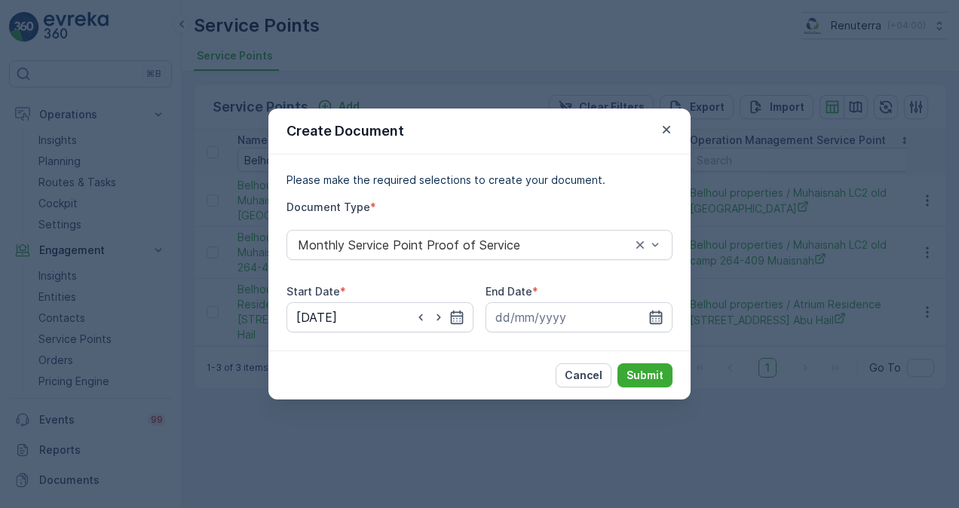
click at [652, 315] on icon "button" at bounding box center [655, 317] width 15 height 15
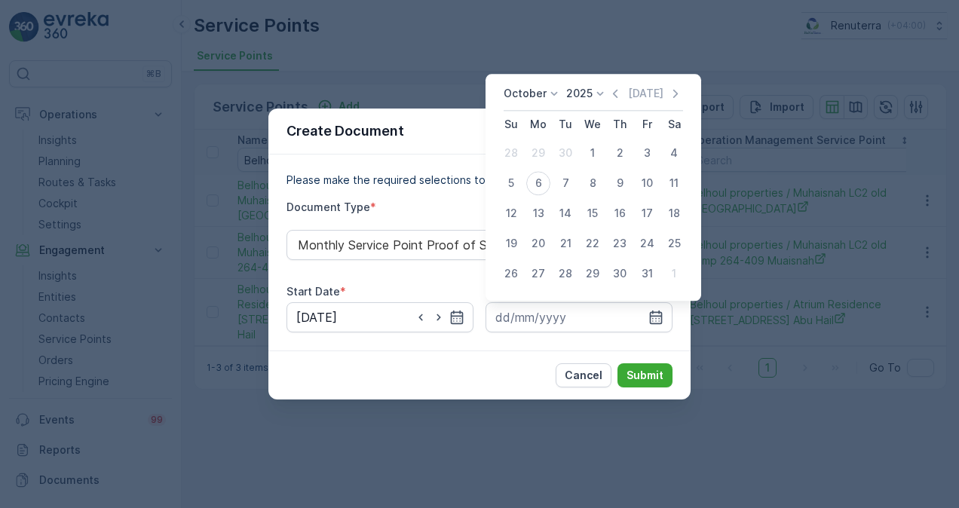
click at [613, 93] on icon "button" at bounding box center [614, 93] width 15 height 15
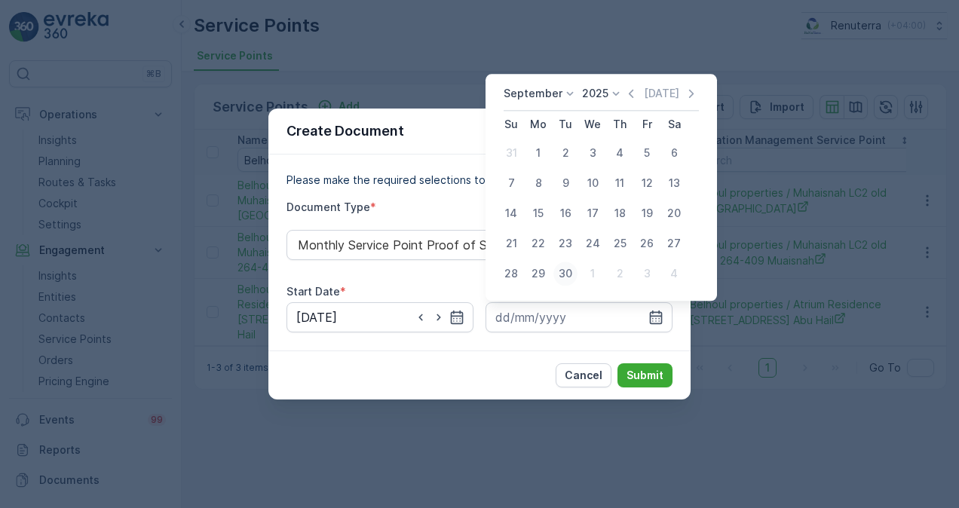
click at [574, 271] on div "30" at bounding box center [565, 273] width 24 height 24
type input "30.09.2025"
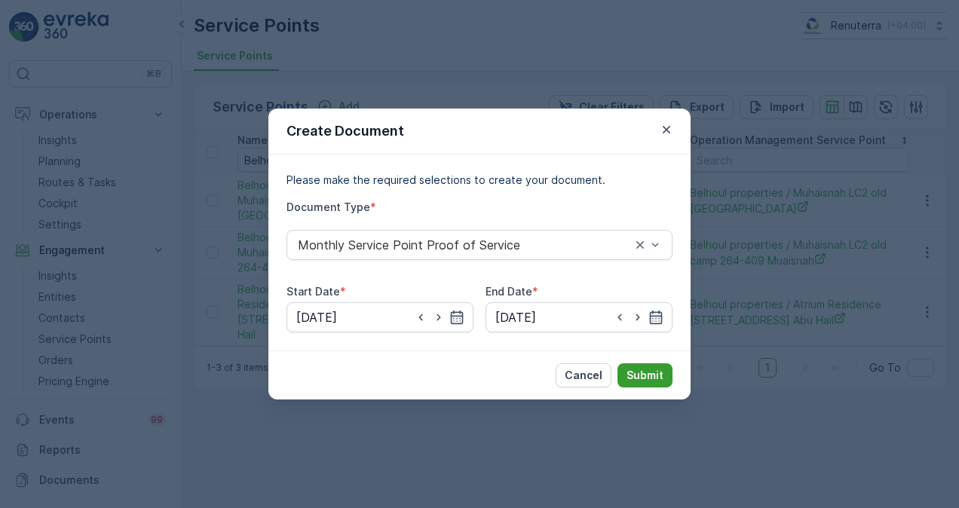
click at [663, 383] on button "Submit" at bounding box center [644, 375] width 55 height 24
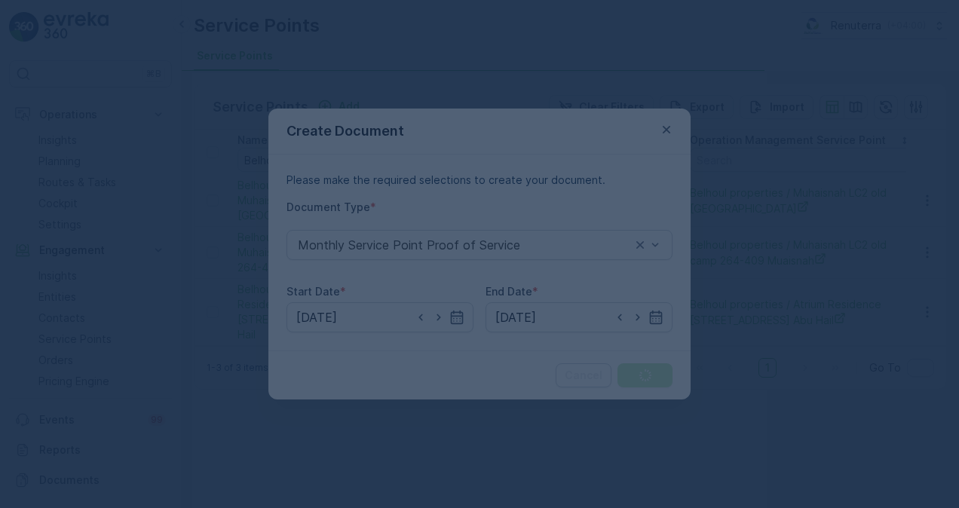
drag, startPoint x: 738, startPoint y: 211, endPoint x: 732, endPoint y: 216, distance: 8.0
drag, startPoint x: 732, startPoint y: 216, endPoint x: 729, endPoint y: 157, distance: 58.8
click at [755, 166] on div at bounding box center [479, 254] width 959 height 508
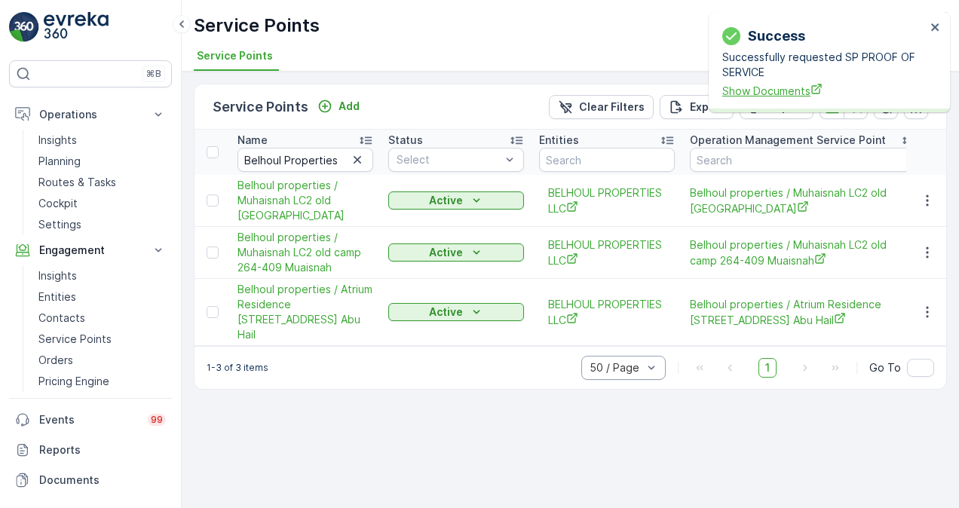
click at [744, 90] on span "Show Documents" at bounding box center [823, 91] width 203 height 16
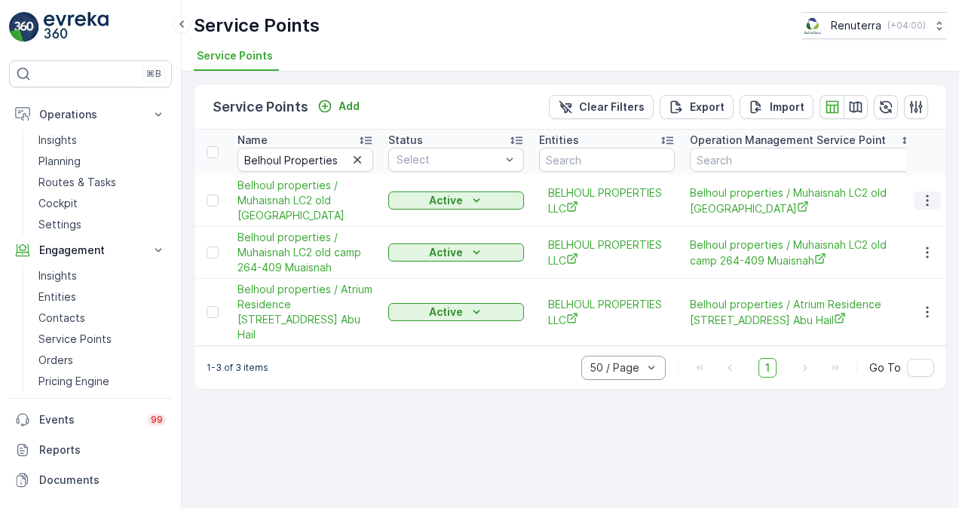
click at [926, 205] on icon "button" at bounding box center [926, 200] width 15 height 15
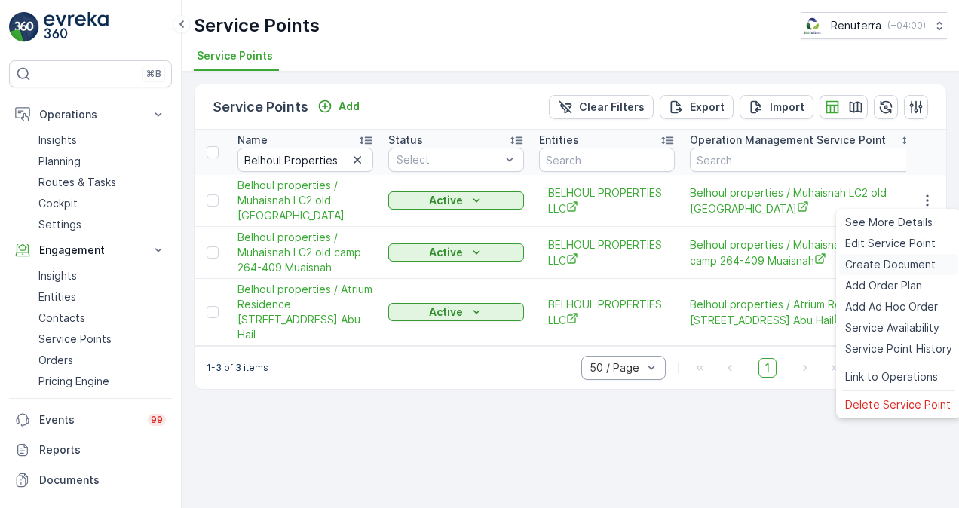
click at [900, 261] on span "Create Document" at bounding box center [890, 264] width 90 height 15
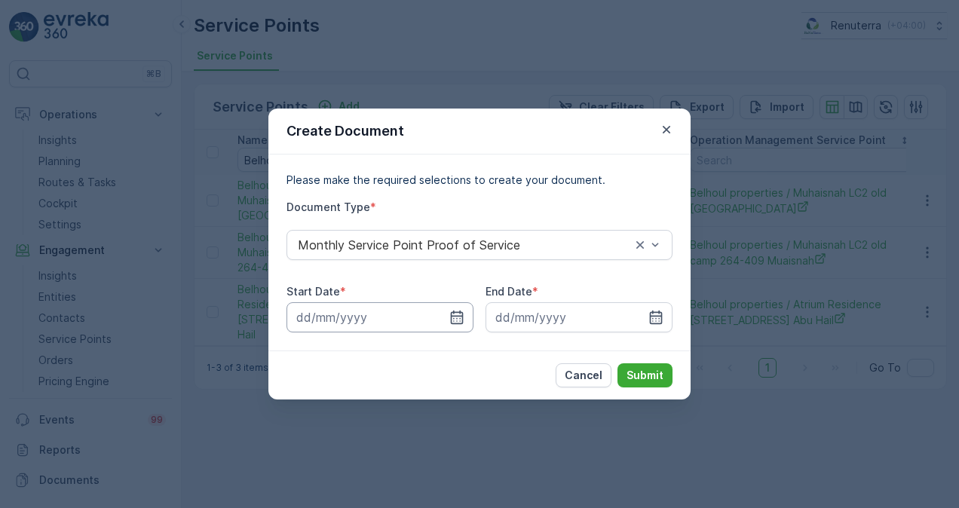
click at [466, 317] on input at bounding box center [379, 317] width 187 height 30
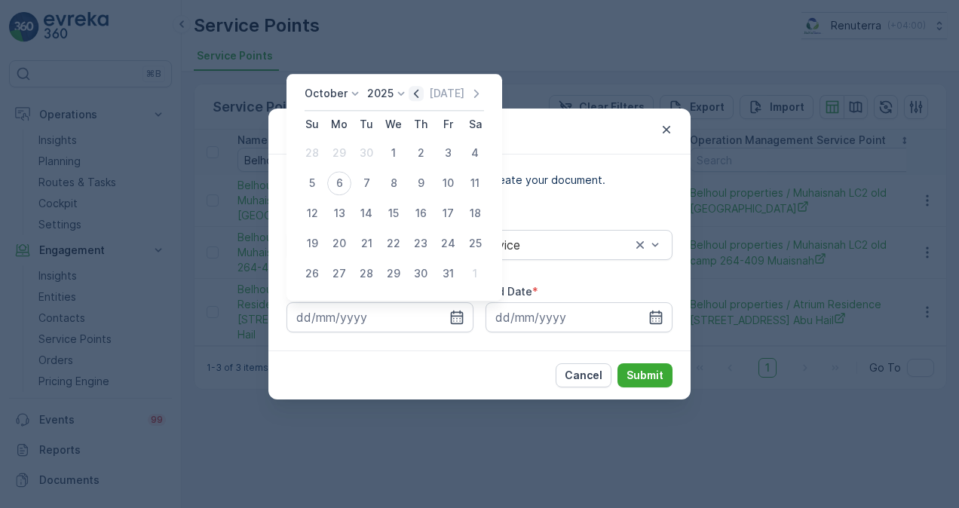
click at [423, 90] on icon "button" at bounding box center [415, 93] width 15 height 15
drag, startPoint x: 338, startPoint y: 155, endPoint x: 361, endPoint y: 158, distance: 23.6
click at [338, 154] on div "1" at bounding box center [339, 153] width 24 height 24
type input "01.09.2025"
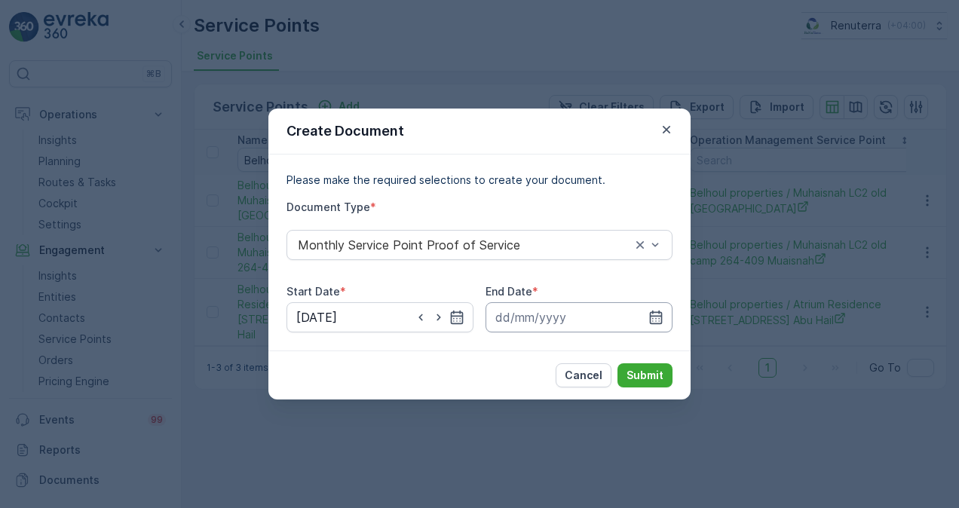
click at [647, 306] on input at bounding box center [578, 317] width 187 height 30
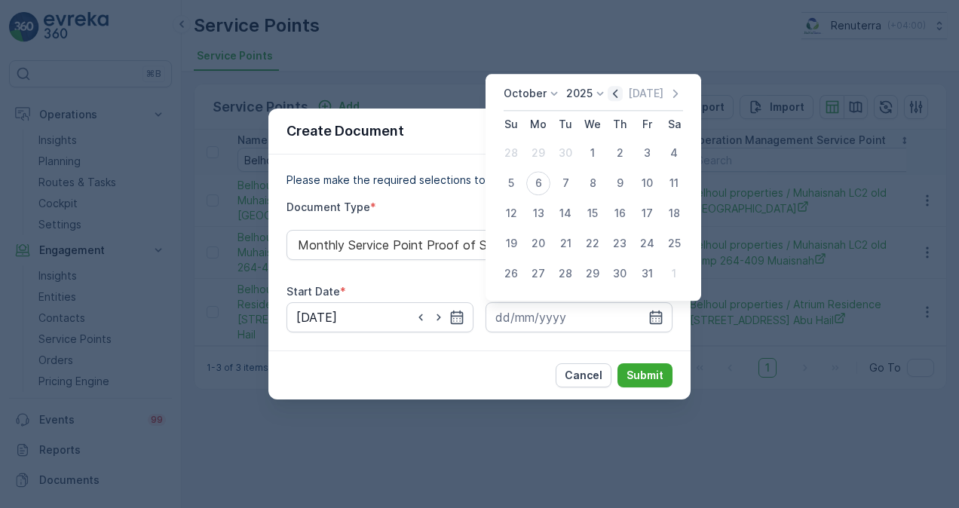
click at [621, 92] on icon "button" at bounding box center [614, 93] width 15 height 15
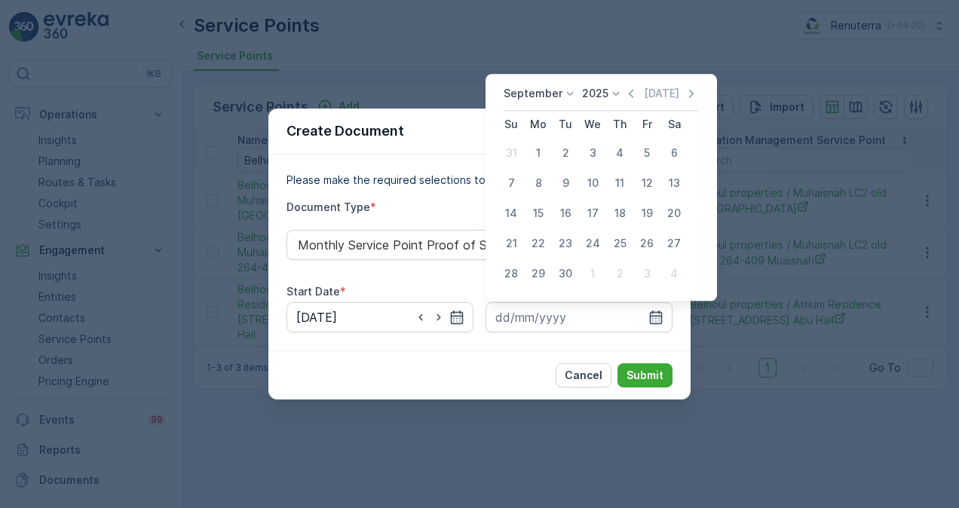
click at [549, 284] on td "29" at bounding box center [537, 273] width 27 height 30
drag, startPoint x: 562, startPoint y: 277, endPoint x: 570, endPoint y: 283, distance: 9.7
click at [562, 277] on div "30" at bounding box center [565, 273] width 24 height 24
type input "30.09.2025"
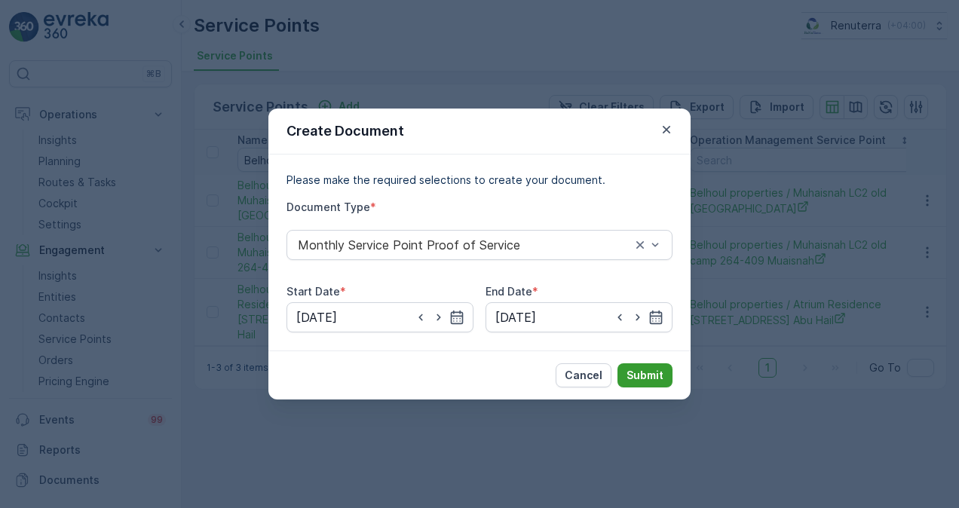
click at [652, 379] on p "Submit" at bounding box center [644, 375] width 37 height 15
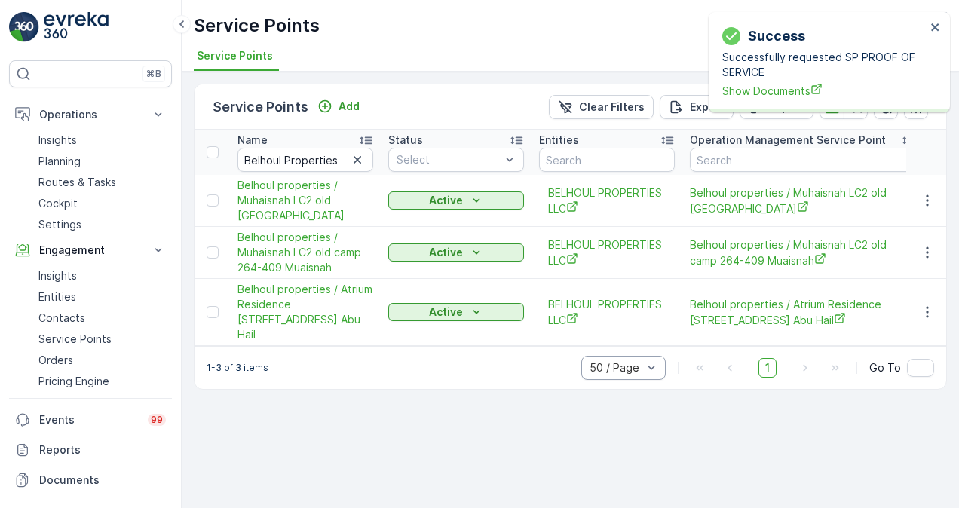
click at [734, 92] on span "Show Documents" at bounding box center [823, 91] width 203 height 16
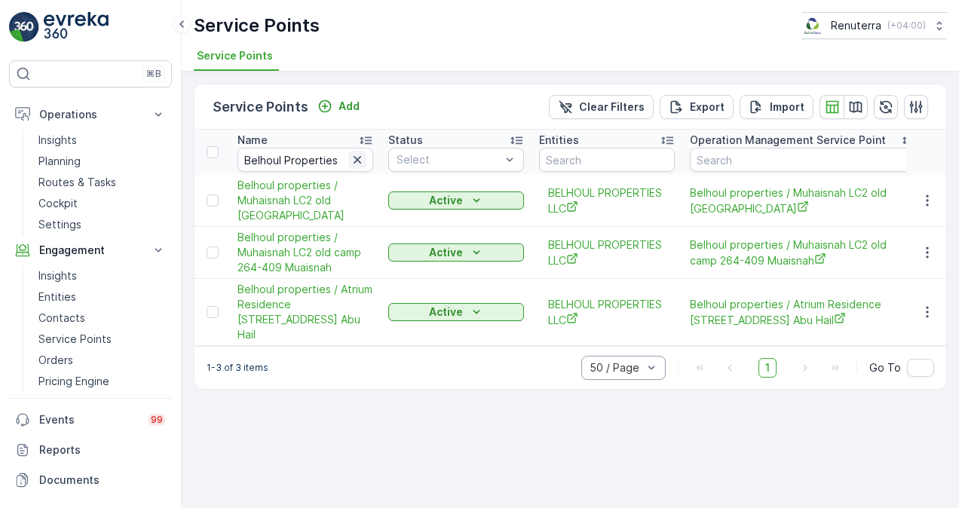
click at [356, 157] on icon "button" at bounding box center [357, 159] width 15 height 15
paste input "BETTER WORK"
type input "BETTER WORK"
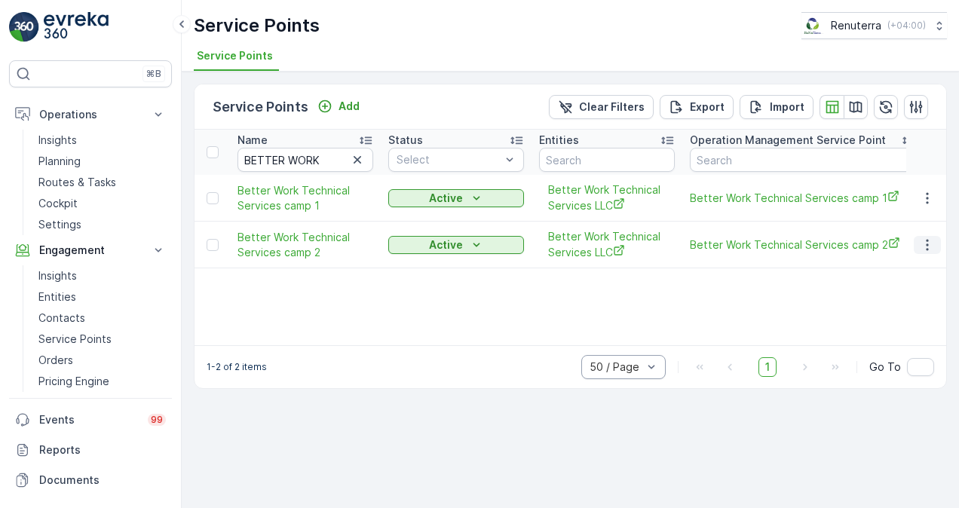
click at [921, 241] on icon "button" at bounding box center [926, 244] width 15 height 15
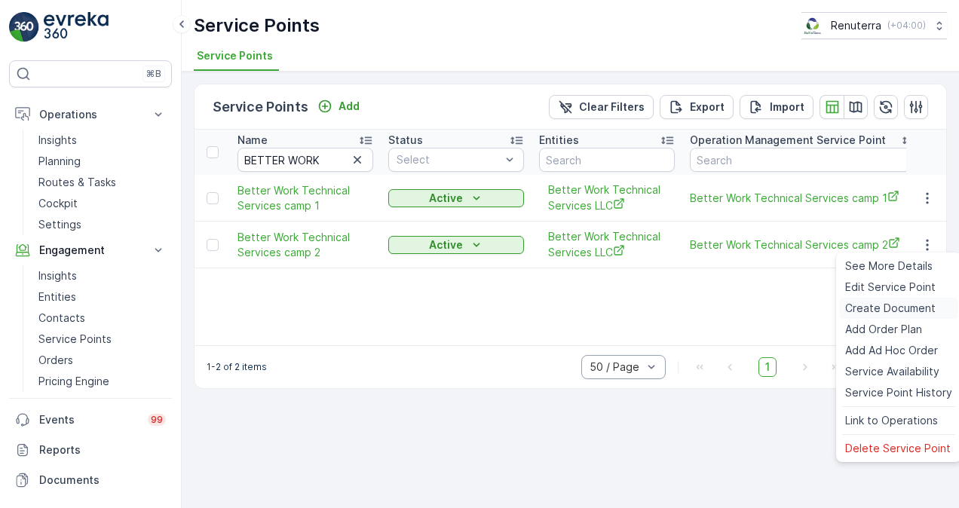
click at [903, 301] on span "Create Document" at bounding box center [890, 308] width 90 height 15
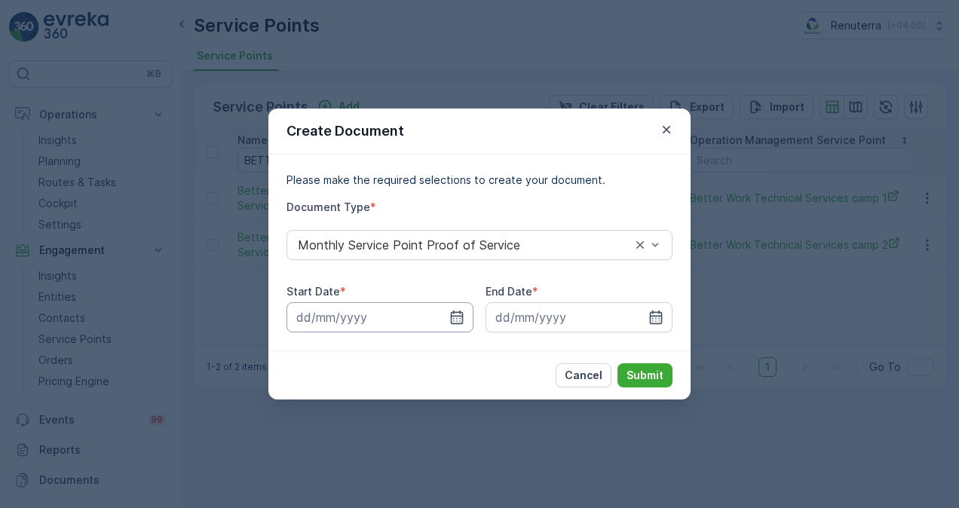
click at [464, 315] on input at bounding box center [379, 317] width 187 height 30
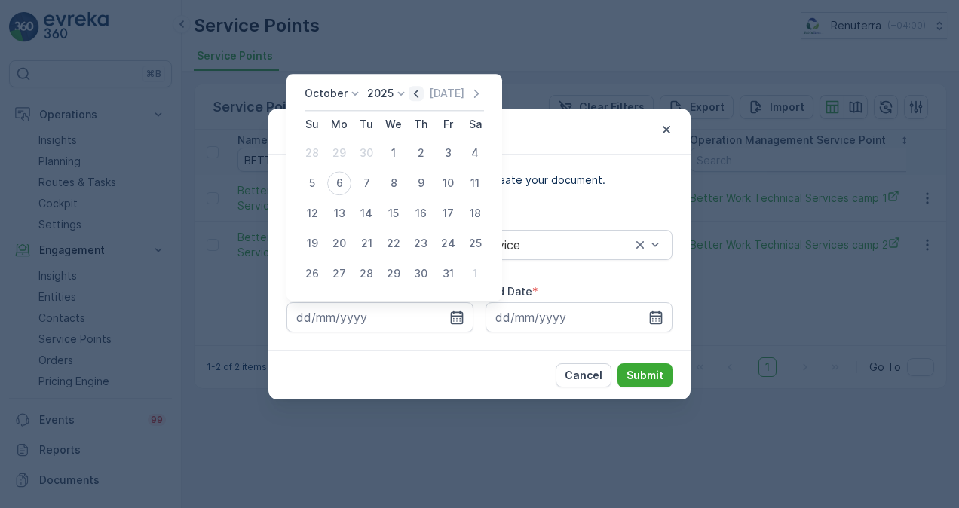
click at [421, 95] on icon "button" at bounding box center [415, 93] width 15 height 15
click at [336, 153] on div "1" at bounding box center [339, 153] width 24 height 24
type input "01.09.2025"
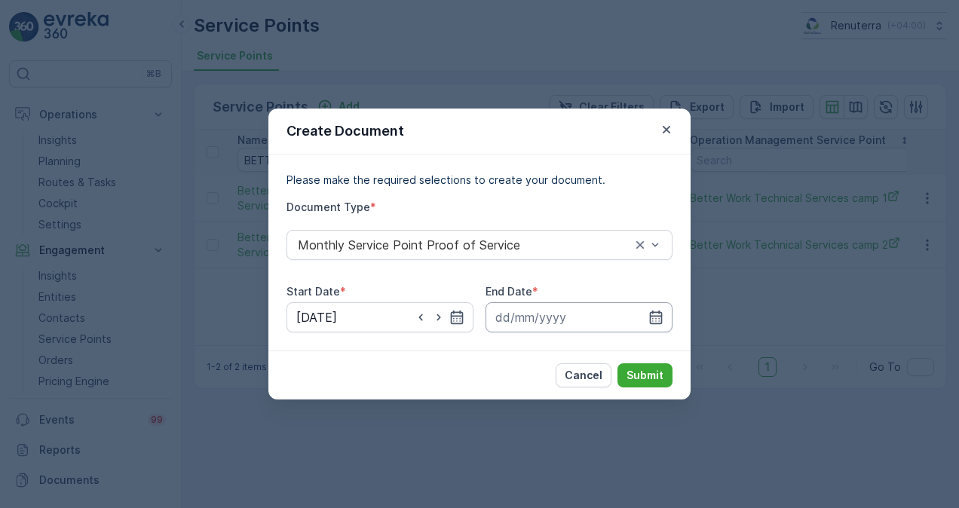
click at [656, 304] on input at bounding box center [578, 317] width 187 height 30
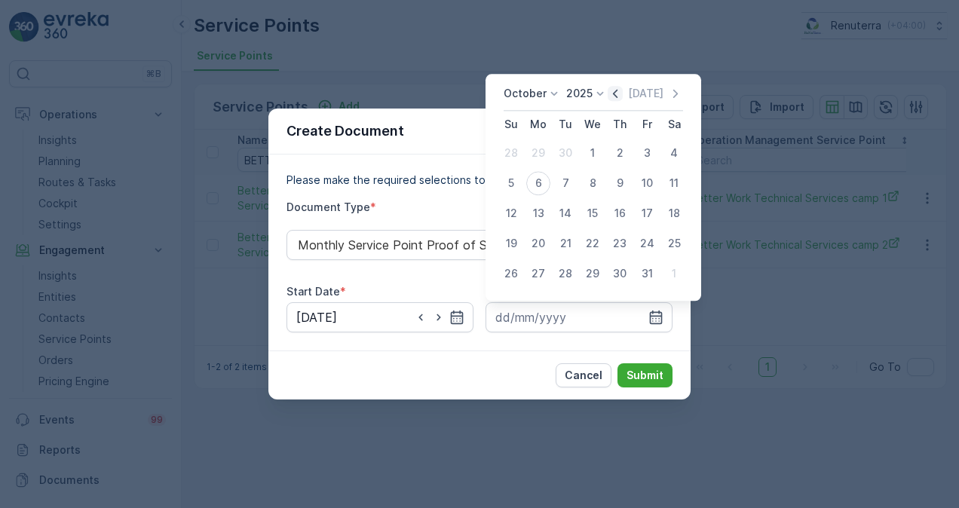
click at [619, 99] on icon "button" at bounding box center [614, 93] width 15 height 15
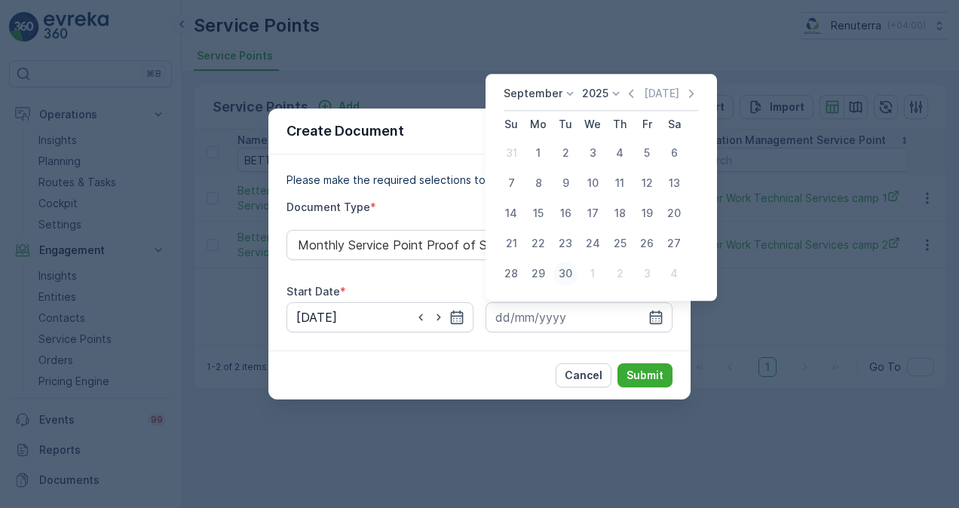
click at [574, 266] on div "30" at bounding box center [565, 273] width 24 height 24
type input "30.09.2025"
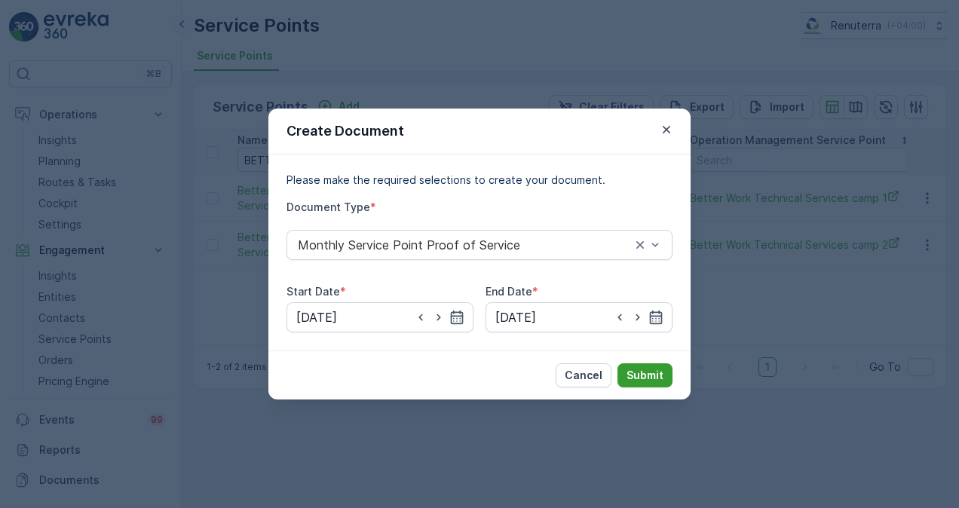
click at [665, 371] on button "Submit" at bounding box center [644, 375] width 55 height 24
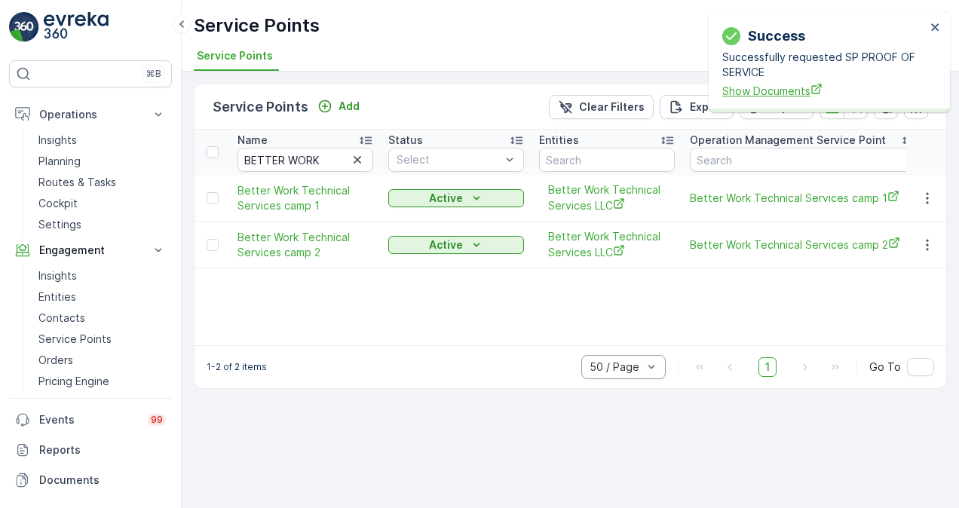
click at [748, 93] on span "Show Documents" at bounding box center [823, 91] width 203 height 16
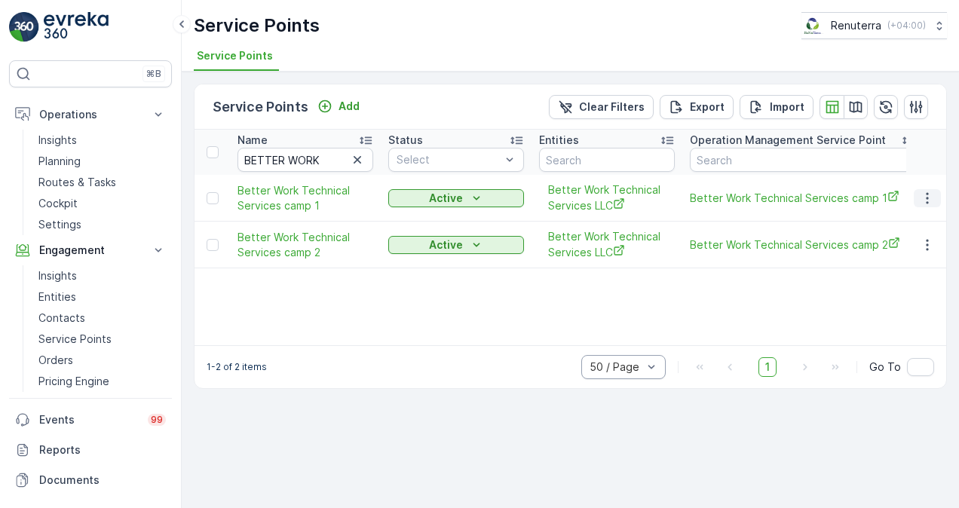
click at [919, 196] on icon "button" at bounding box center [926, 198] width 15 height 15
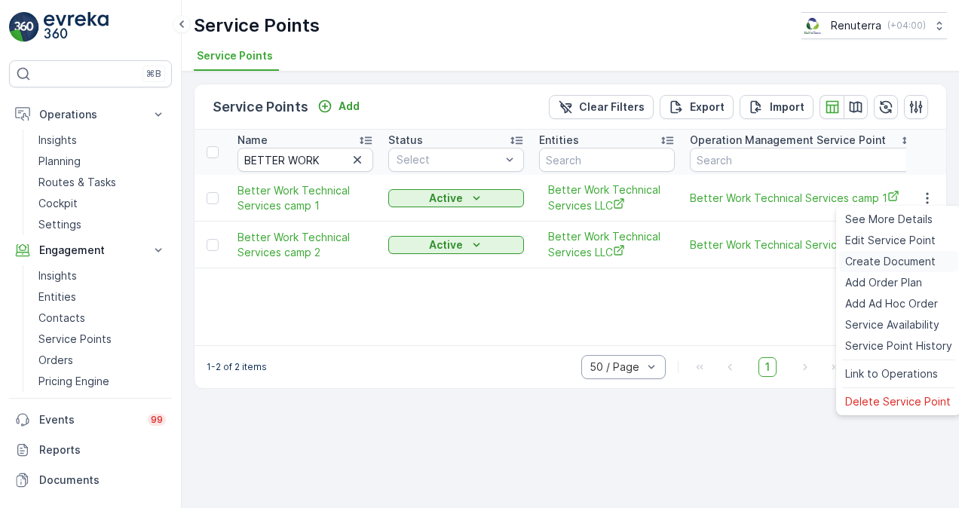
click at [898, 261] on span "Create Document" at bounding box center [890, 261] width 90 height 15
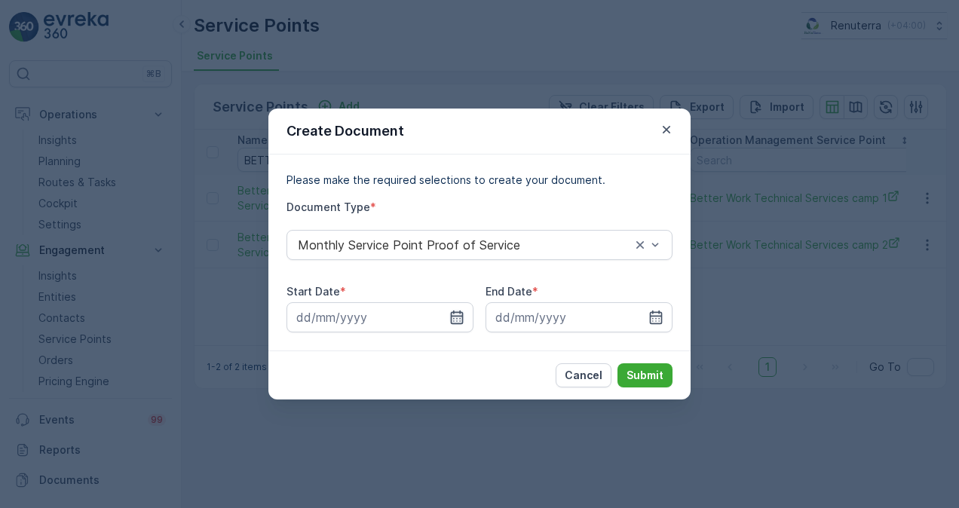
click at [457, 320] on icon "button" at bounding box center [456, 317] width 15 height 15
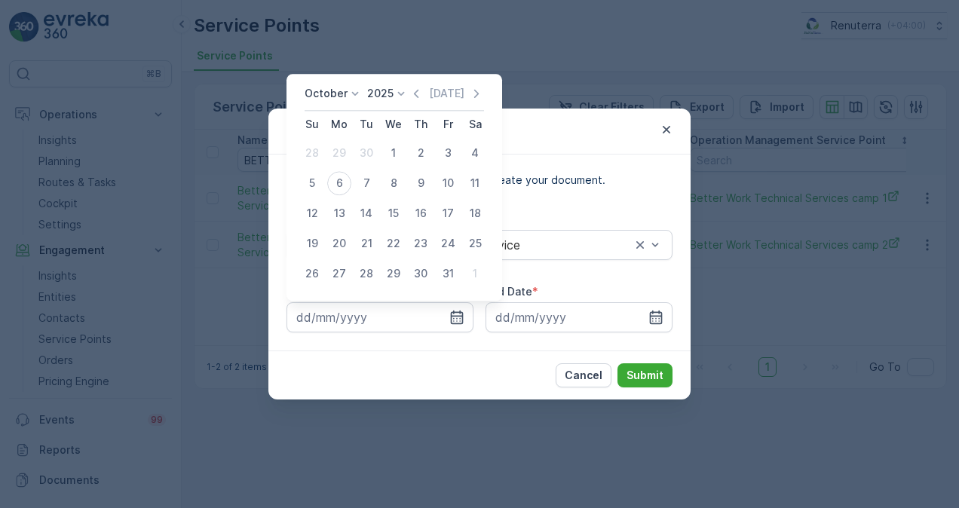
click at [423, 102] on div "October 2025 Today" at bounding box center [393, 98] width 179 height 25
click at [419, 96] on icon "button" at bounding box center [415, 93] width 15 height 15
click at [344, 151] on div "1" at bounding box center [339, 153] width 24 height 24
type input "01.09.2025"
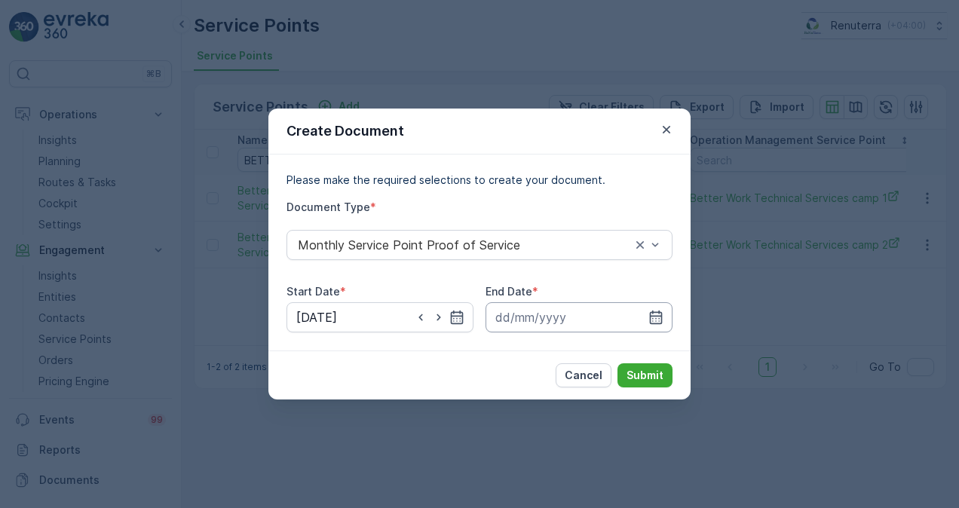
drag, startPoint x: 659, startPoint y: 314, endPoint x: 656, endPoint y: 302, distance: 12.3
click at [659, 315] on icon "button" at bounding box center [655, 317] width 15 height 15
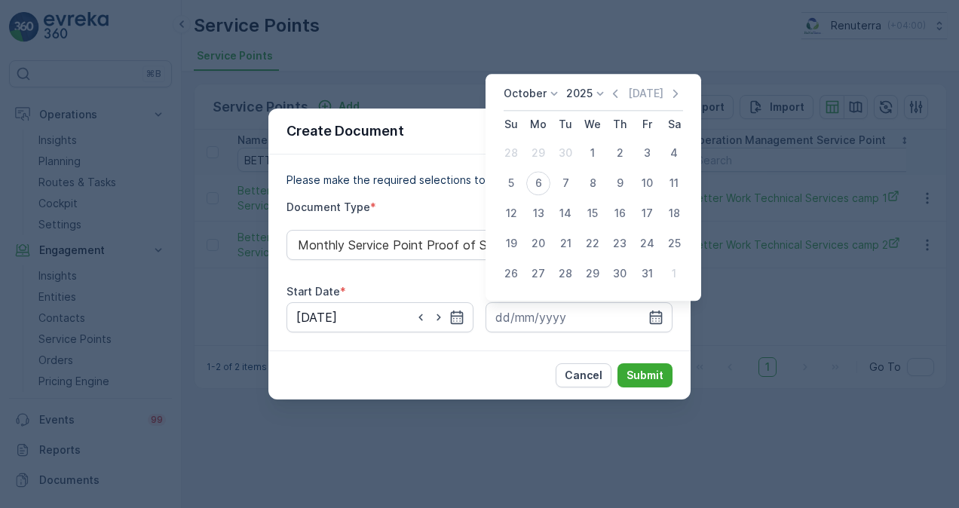
drag, startPoint x: 620, startPoint y: 96, endPoint x: 619, endPoint y: 128, distance: 31.7
click at [619, 98] on icon "button" at bounding box center [614, 93] width 15 height 15
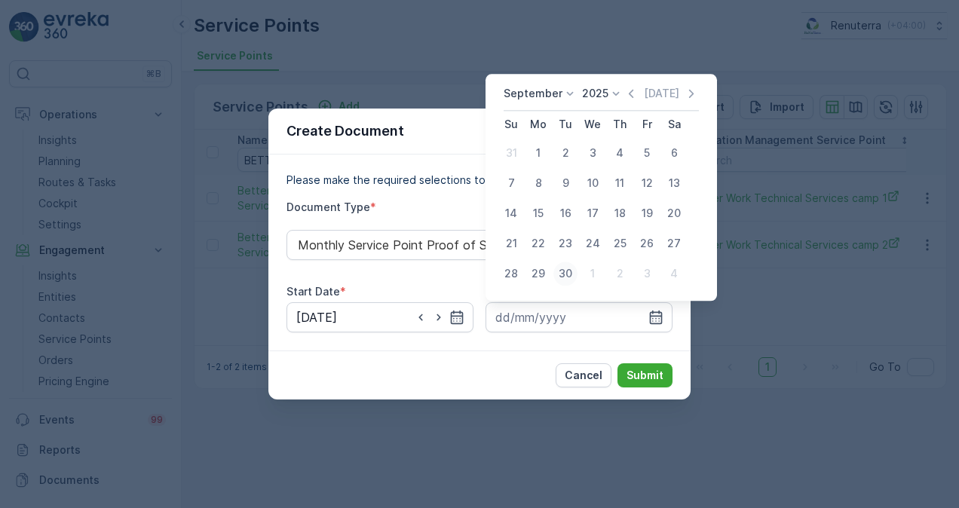
click at [567, 267] on div "30" at bounding box center [565, 273] width 24 height 24
type input "30.09.2025"
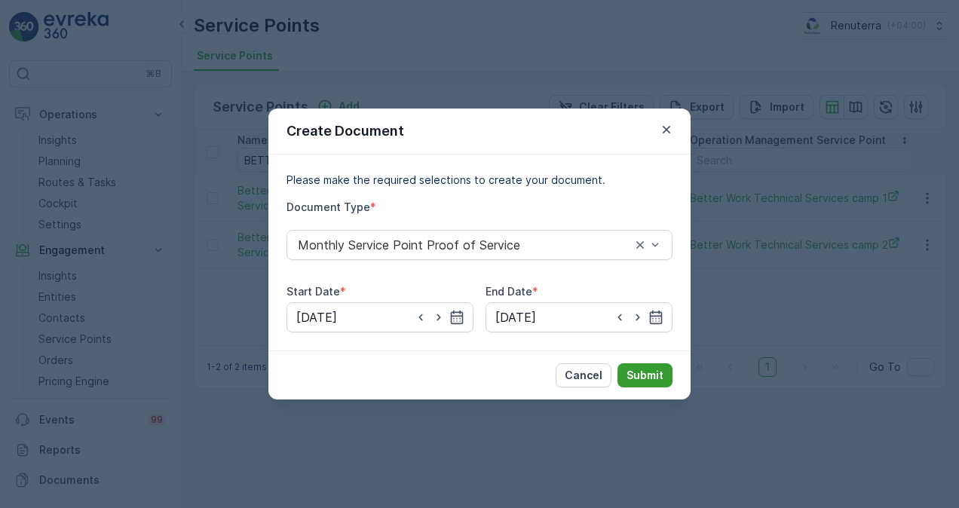
click at [645, 369] on p "Submit" at bounding box center [644, 375] width 37 height 15
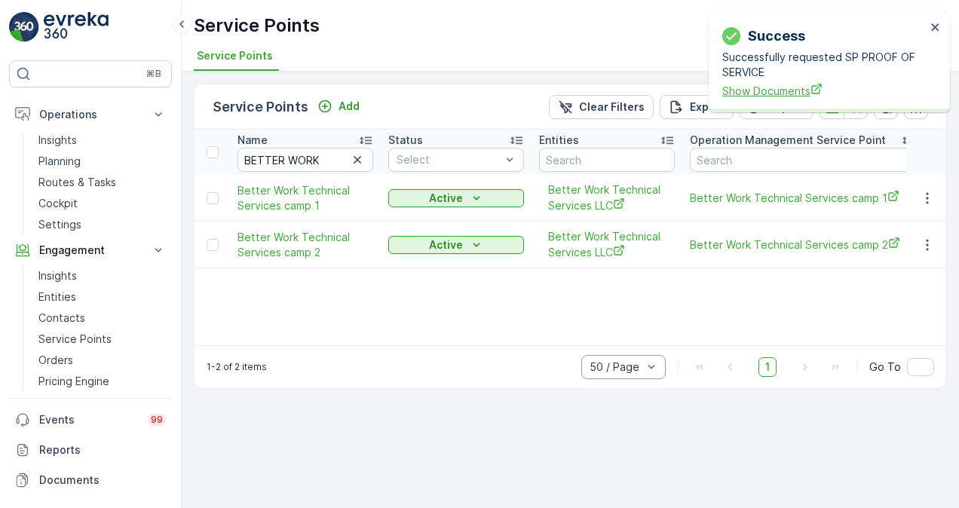
click at [761, 93] on span "Show Documents" at bounding box center [823, 91] width 203 height 16
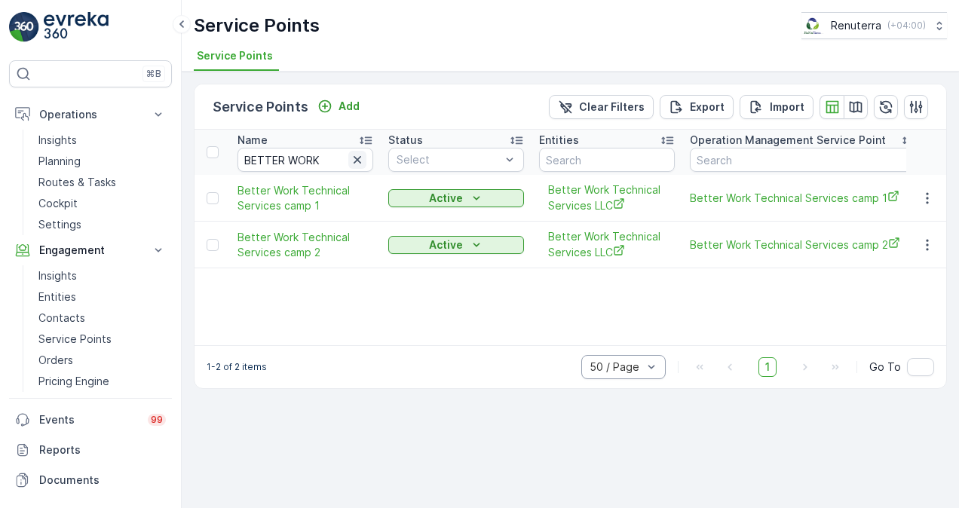
click at [360, 156] on icon "button" at bounding box center [357, 160] width 8 height 8
paste input "G&B CONTRACTING LLC"
type input "G&B CONTRACTING LLC"
click at [304, 158] on input "G&B CONTRACTING LLC" at bounding box center [305, 160] width 136 height 24
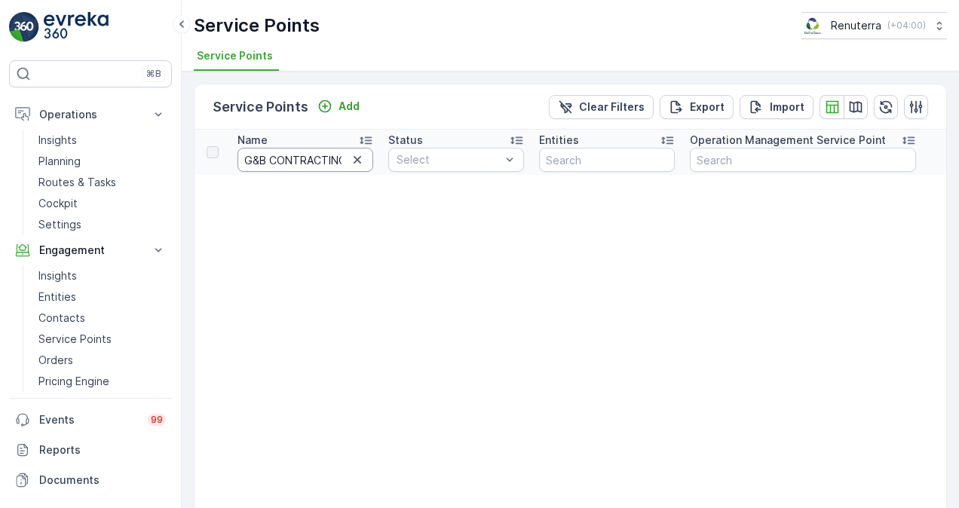
click at [315, 156] on input "G&B CONTRACTING LLC" at bounding box center [305, 160] width 136 height 24
drag, startPoint x: 271, startPoint y: 157, endPoint x: 592, endPoint y: 161, distance: 320.3
type input "G&B"
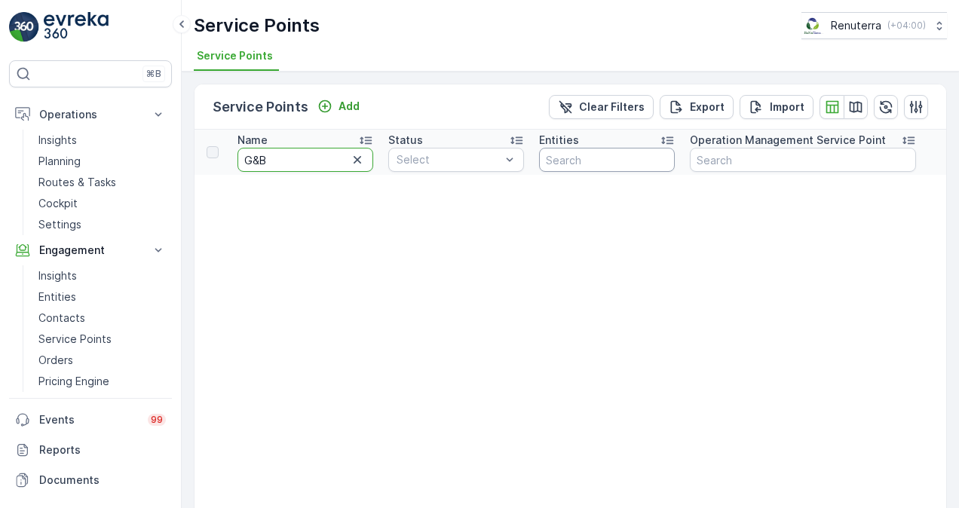
scroll to position [0, 0]
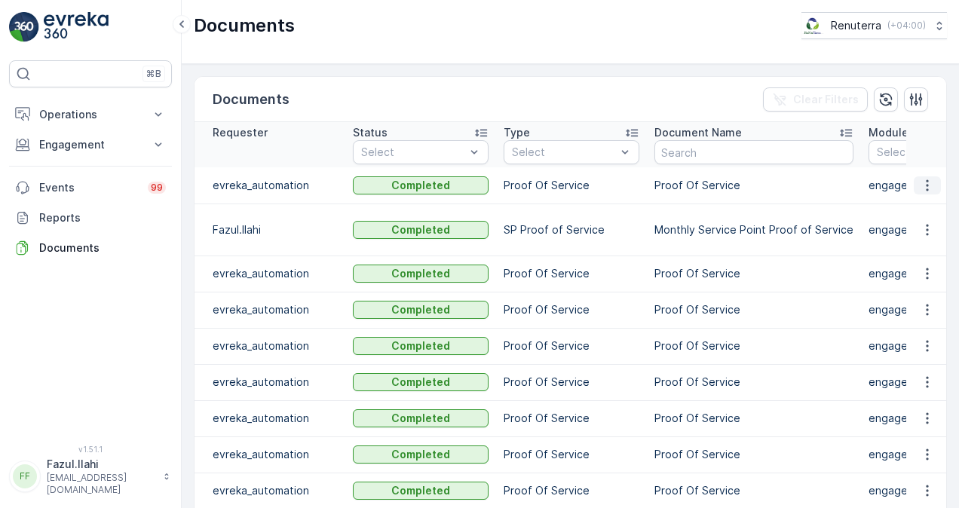
click at [934, 182] on button "button" at bounding box center [926, 185] width 27 height 18
click at [925, 207] on span "See Details" at bounding box center [923, 207] width 58 height 15
click at [925, 222] on icon "button" at bounding box center [926, 229] width 15 height 15
click at [924, 237] on span "See Details" at bounding box center [923, 243] width 58 height 15
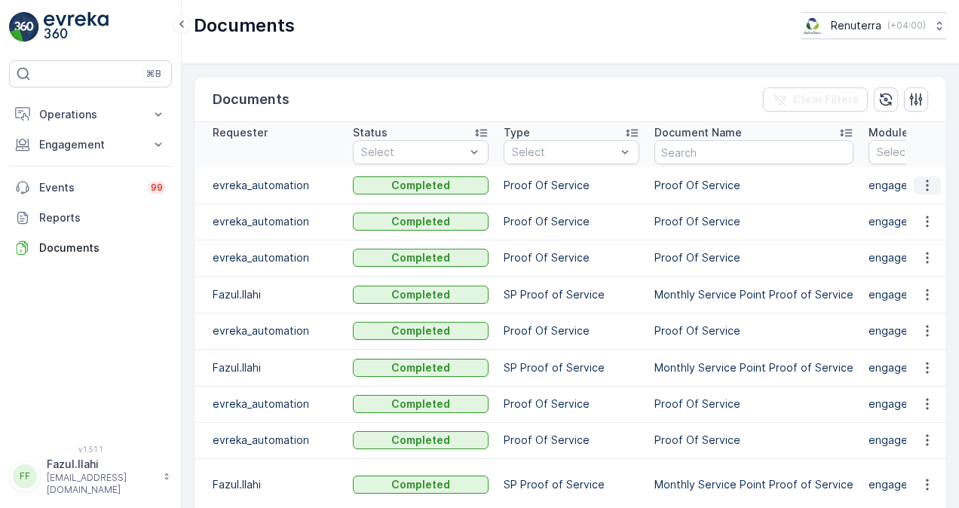
click at [928, 188] on icon "button" at bounding box center [926, 185] width 15 height 15
click at [930, 203] on span "See Details" at bounding box center [923, 207] width 58 height 15
click at [924, 217] on icon "button" at bounding box center [926, 221] width 15 height 15
click at [927, 234] on div "See Details" at bounding box center [923, 243] width 70 height 21
click at [500, 217] on td "Proof Of Service" at bounding box center [571, 221] width 151 height 36
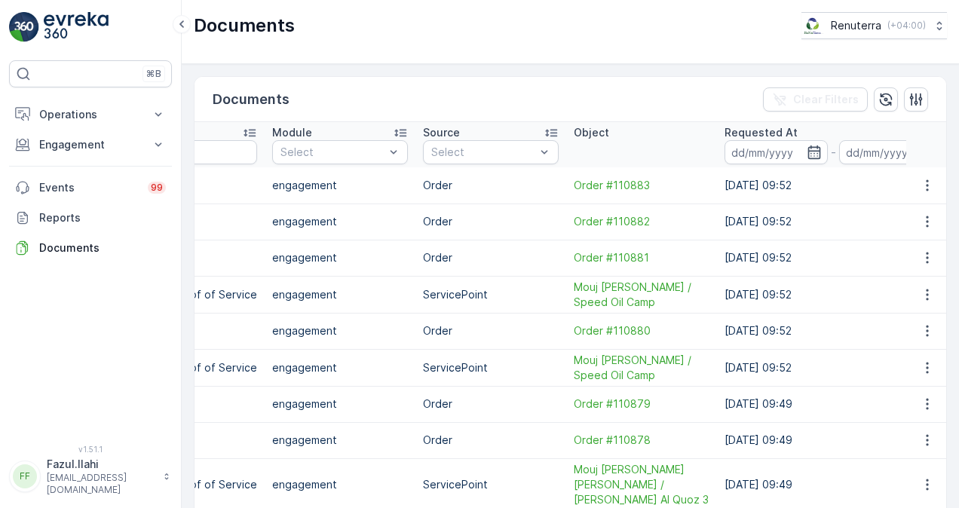
scroll to position [0, 636]
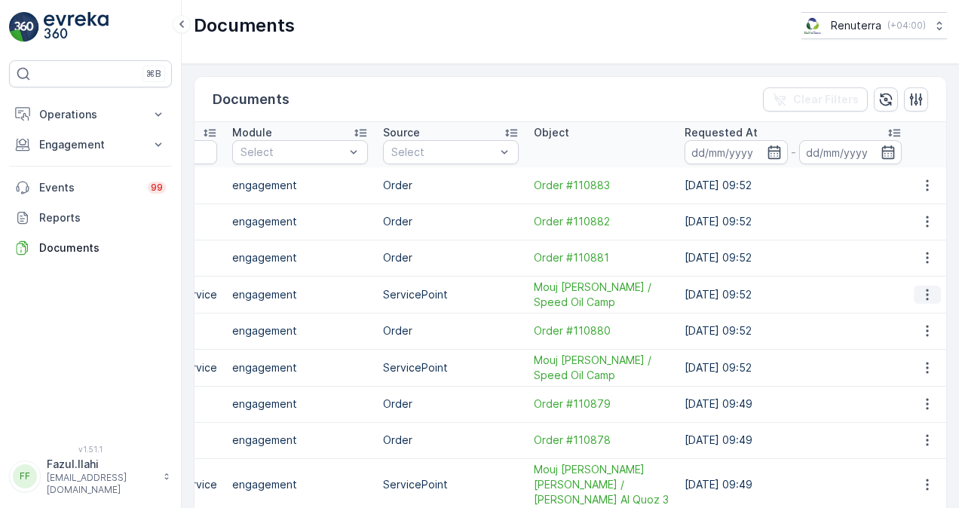
click at [926, 292] on icon "button" at bounding box center [926, 294] width 15 height 15
click at [916, 319] on span "See Details" at bounding box center [923, 315] width 58 height 15
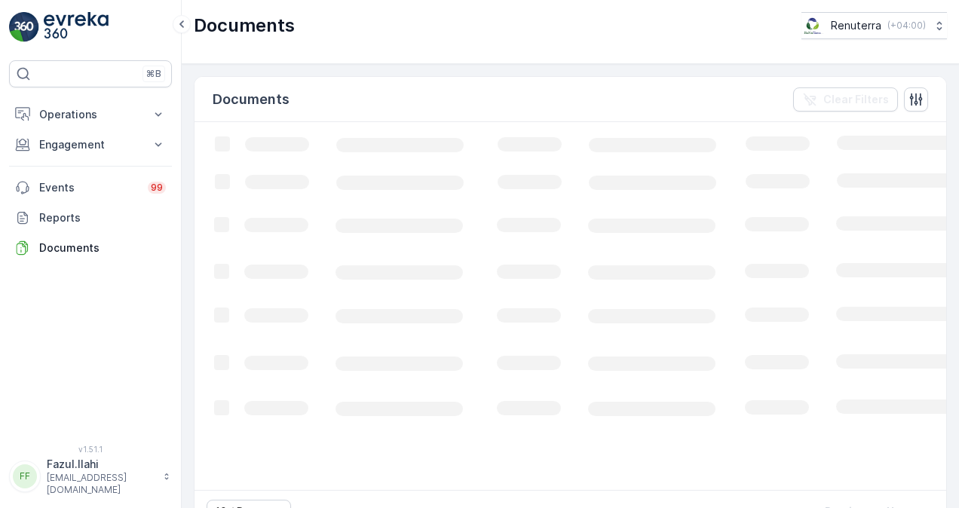
click at [508, 271] on rect at bounding box center [917, 304] width 1447 height 365
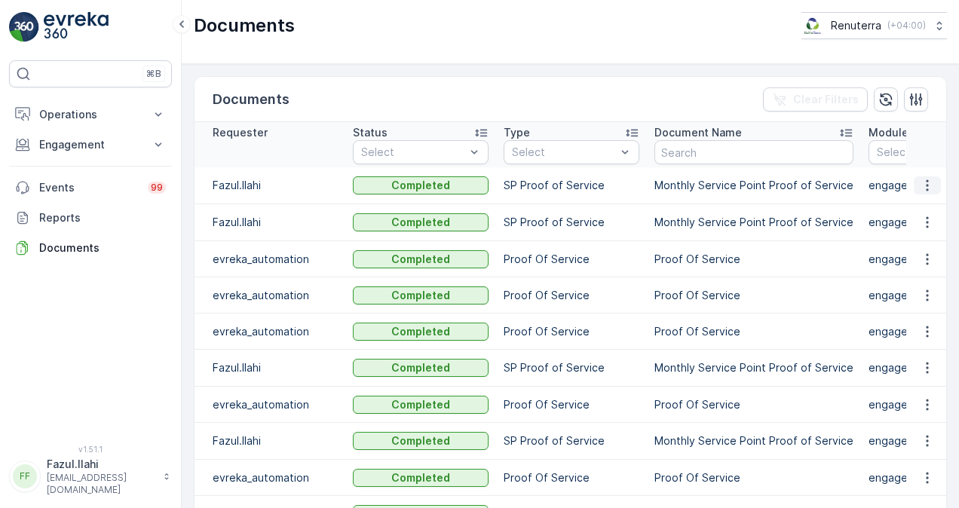
click at [925, 188] on icon "button" at bounding box center [926, 185] width 2 height 11
click at [911, 213] on span "See Details" at bounding box center [923, 207] width 58 height 15
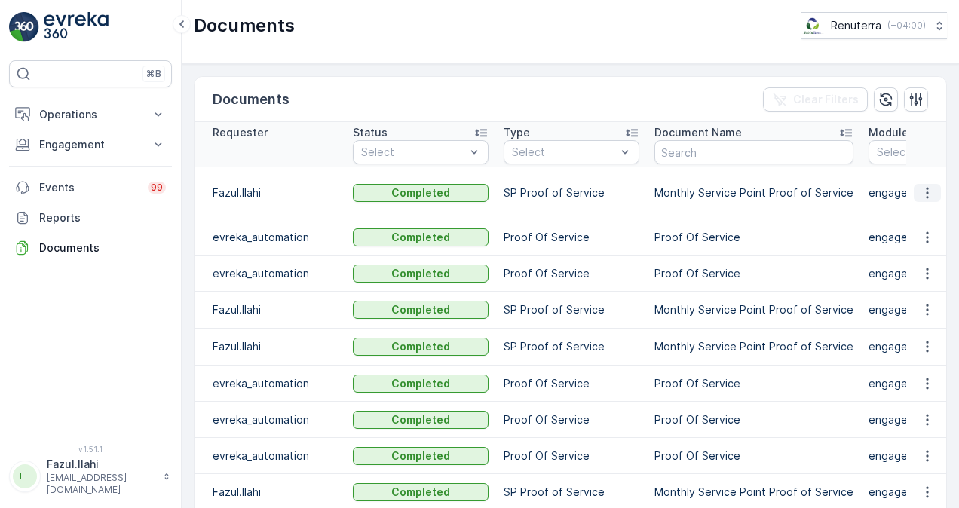
click at [925, 185] on icon "button" at bounding box center [926, 192] width 15 height 15
click at [930, 199] on div "See Details" at bounding box center [923, 207] width 70 height 21
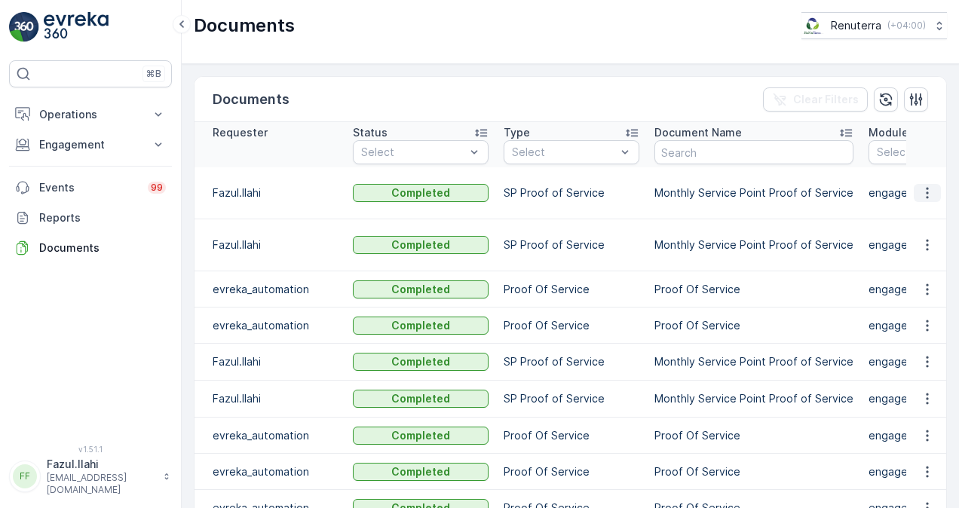
click at [920, 185] on icon "button" at bounding box center [926, 192] width 15 height 15
click at [920, 198] on div "See Details" at bounding box center [923, 207] width 70 height 21
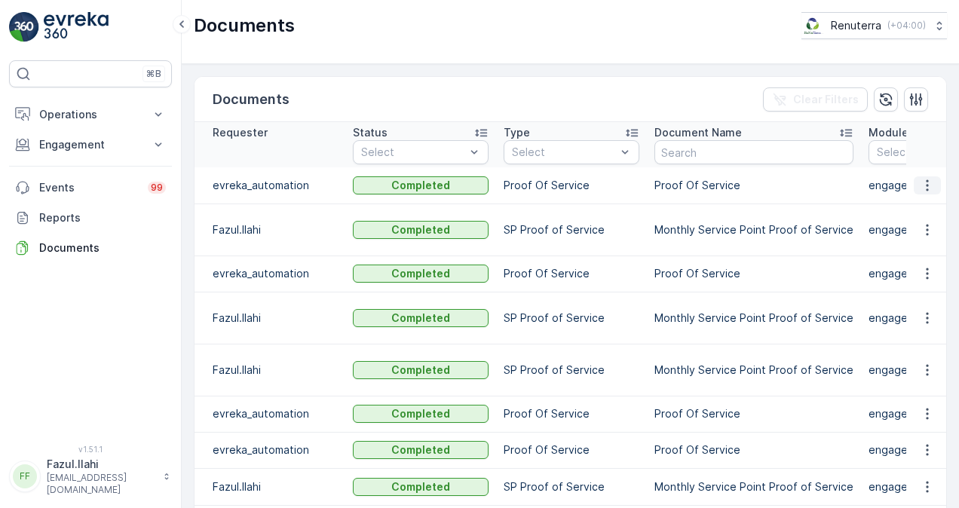
click at [927, 181] on icon "button" at bounding box center [926, 185] width 15 height 15
click at [922, 202] on span "See Details" at bounding box center [923, 207] width 58 height 15
click at [590, 235] on td "SP Proof of Service" at bounding box center [571, 229] width 151 height 52
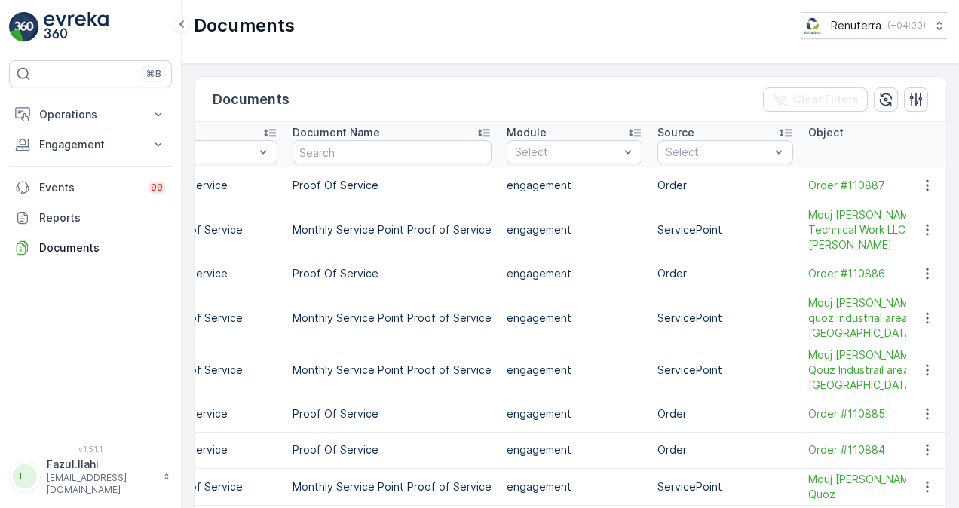
scroll to position [0, 392]
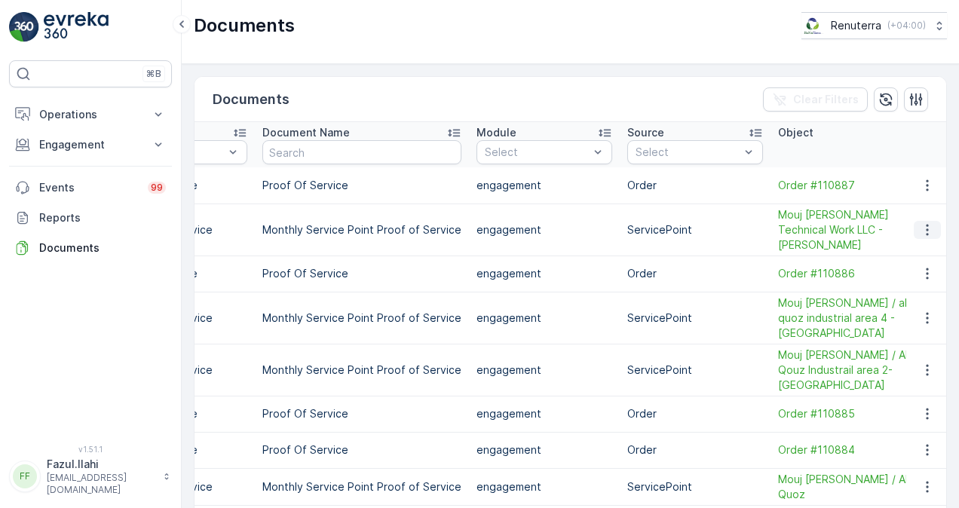
click at [922, 222] on icon "button" at bounding box center [926, 229] width 15 height 15
click at [922, 247] on span "See Details" at bounding box center [923, 243] width 58 height 15
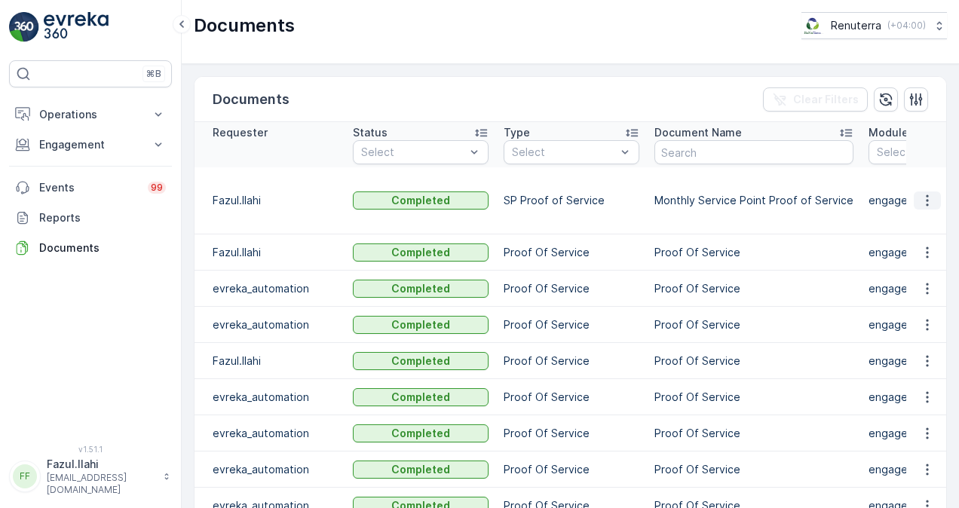
click at [925, 191] on button "button" at bounding box center [926, 200] width 27 height 18
click at [931, 211] on span "See Details" at bounding box center [923, 214] width 58 height 15
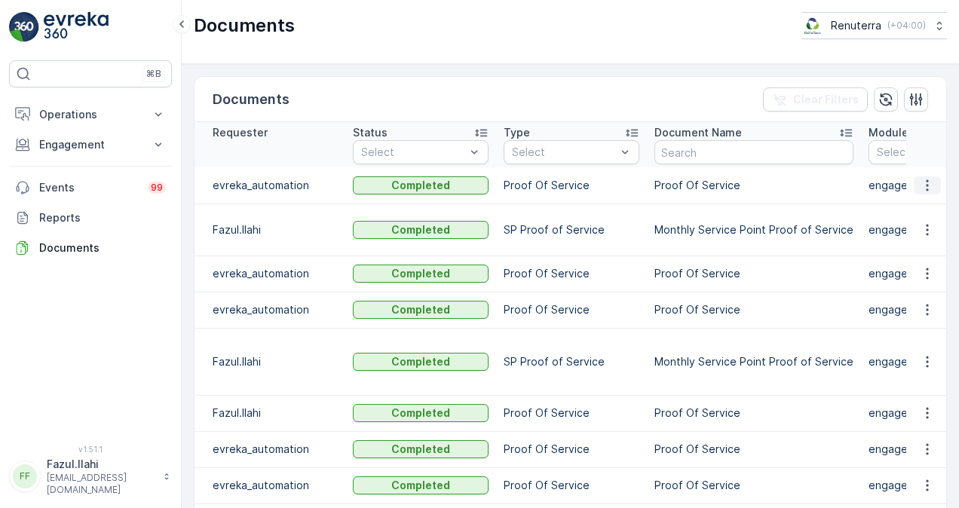
click at [922, 190] on icon "button" at bounding box center [926, 185] width 15 height 15
click at [911, 211] on span "See Details" at bounding box center [923, 207] width 58 height 15
click at [665, 303] on p "Proof Of Service" at bounding box center [753, 309] width 199 height 15
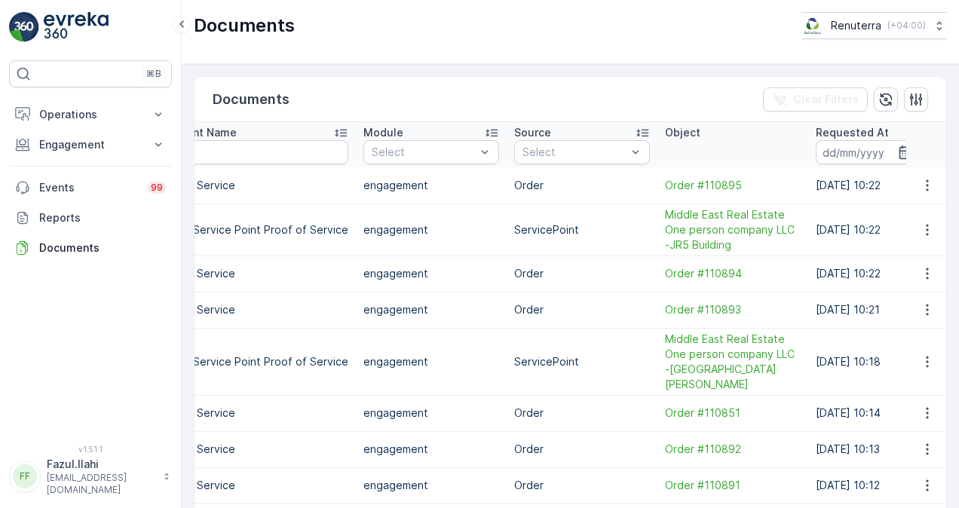
scroll to position [0, 512]
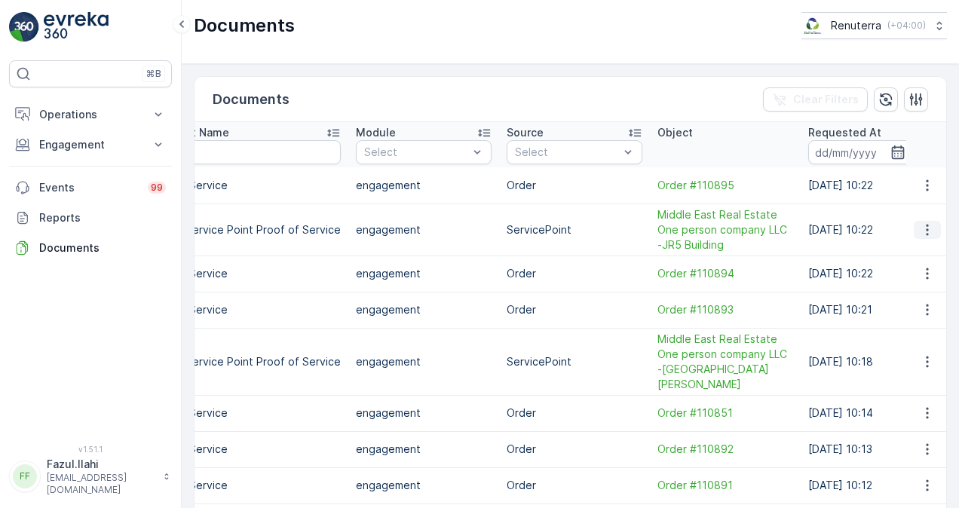
click at [930, 231] on icon "button" at bounding box center [926, 229] width 15 height 15
click at [928, 246] on span "See Details" at bounding box center [923, 250] width 58 height 15
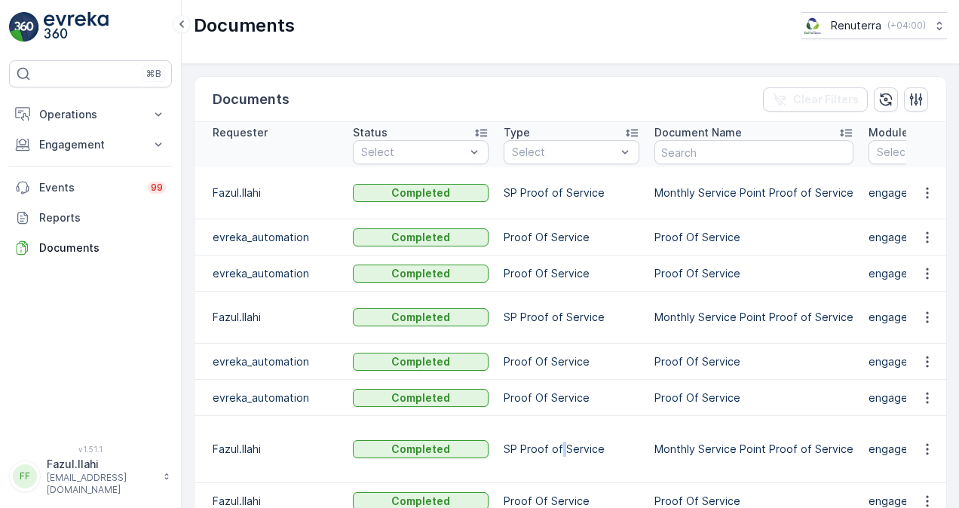
click at [561, 426] on td "SP Proof of Service" at bounding box center [571, 449] width 151 height 67
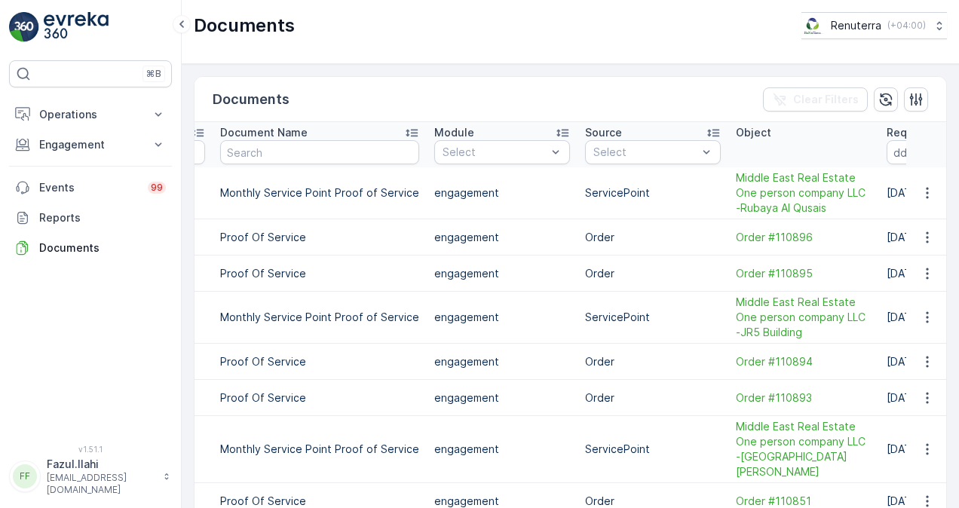
scroll to position [0, 573]
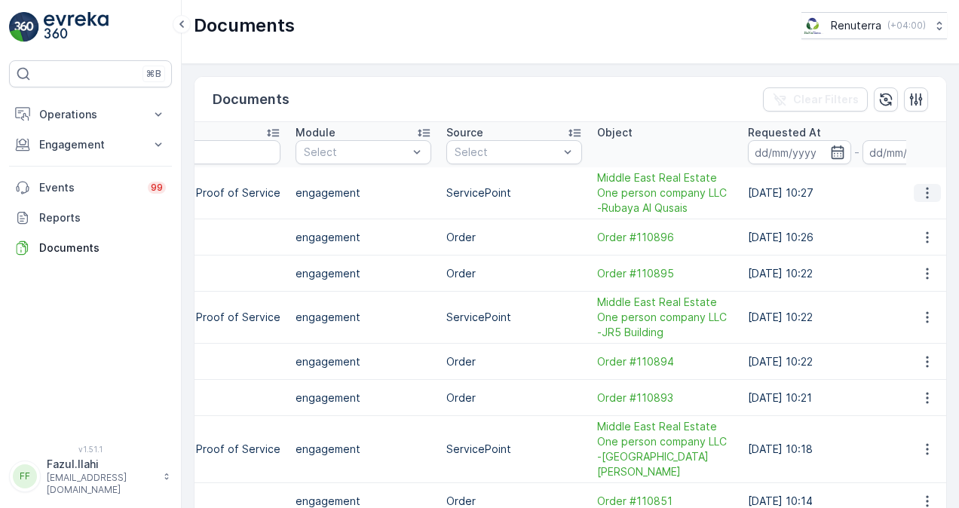
click at [936, 191] on button "button" at bounding box center [926, 193] width 27 height 18
click at [930, 213] on span "See Details" at bounding box center [923, 214] width 58 height 15
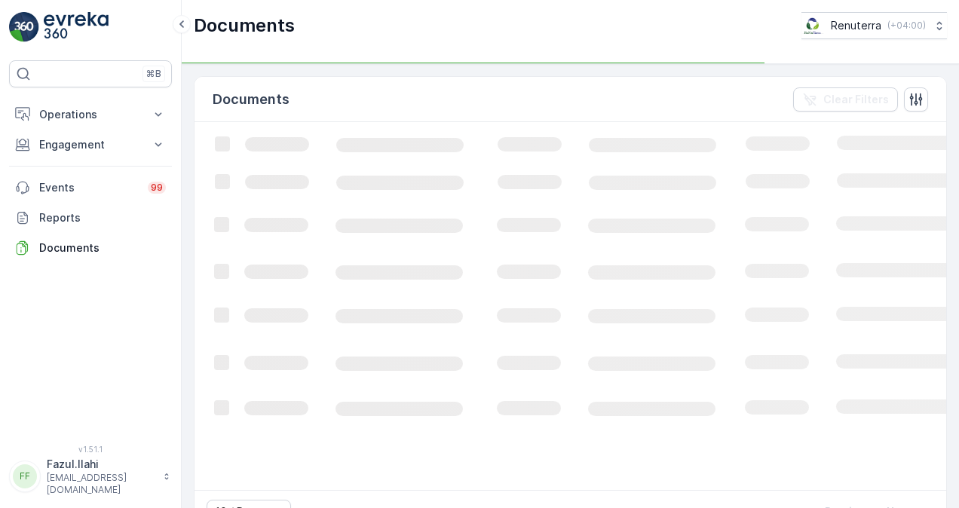
click at [546, 272] on rect at bounding box center [917, 304] width 1447 height 365
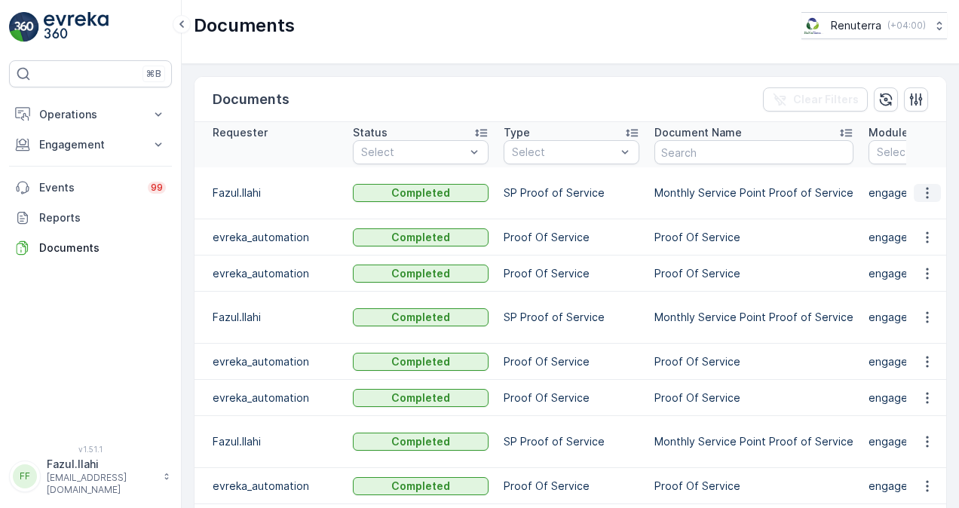
click at [933, 190] on button "button" at bounding box center [926, 193] width 27 height 18
click at [928, 218] on span "See Details" at bounding box center [923, 214] width 58 height 15
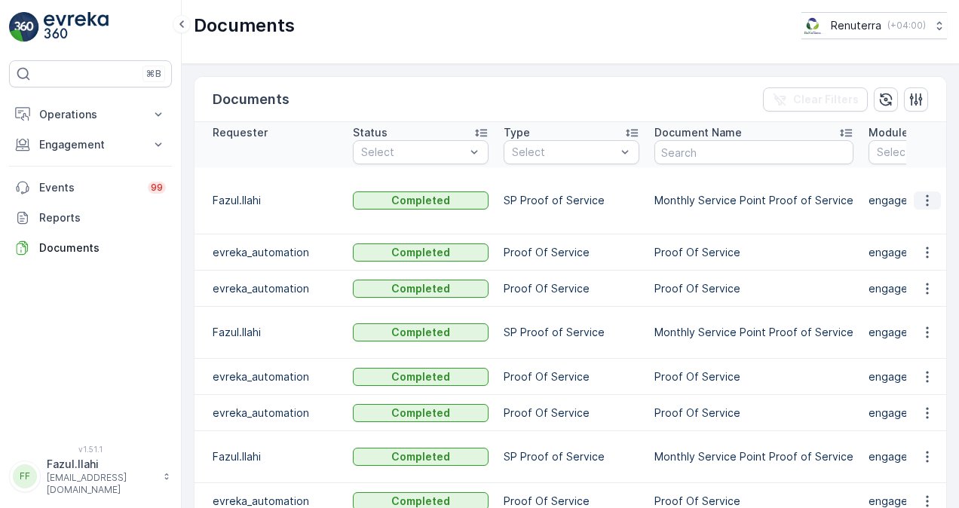
click at [931, 191] on button "button" at bounding box center [926, 200] width 27 height 18
click at [921, 211] on span "See Details" at bounding box center [923, 214] width 58 height 15
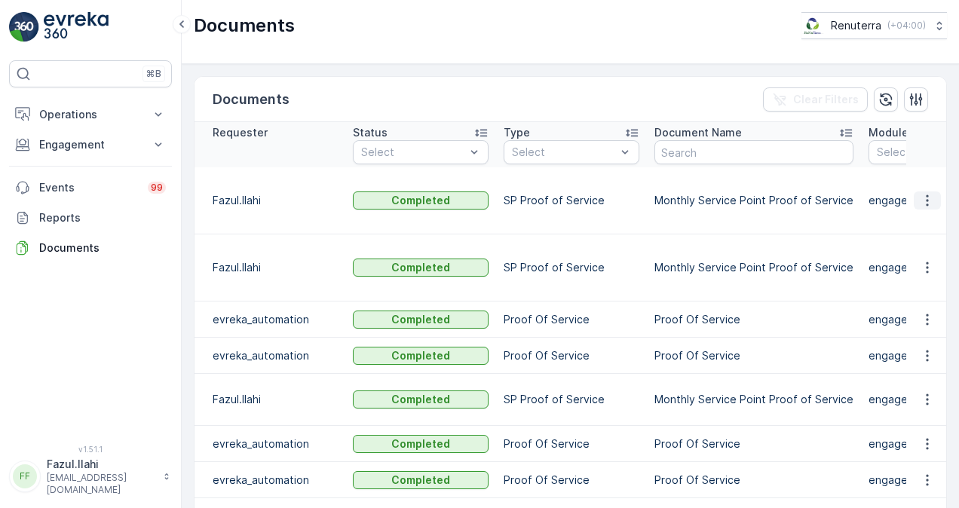
click at [914, 192] on button "button" at bounding box center [926, 200] width 27 height 18
click at [927, 211] on span "See Details" at bounding box center [923, 214] width 58 height 15
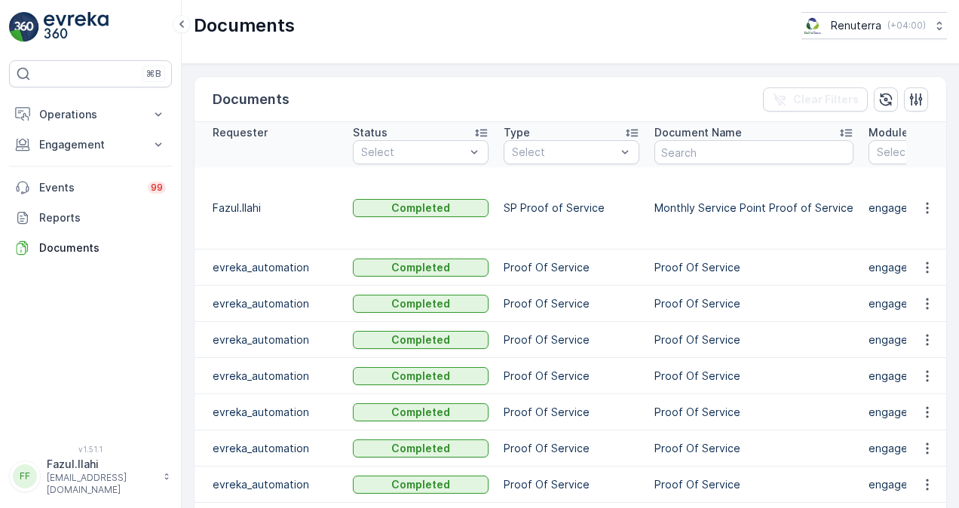
click at [692, 286] on td "Proof Of Service" at bounding box center [754, 304] width 214 height 36
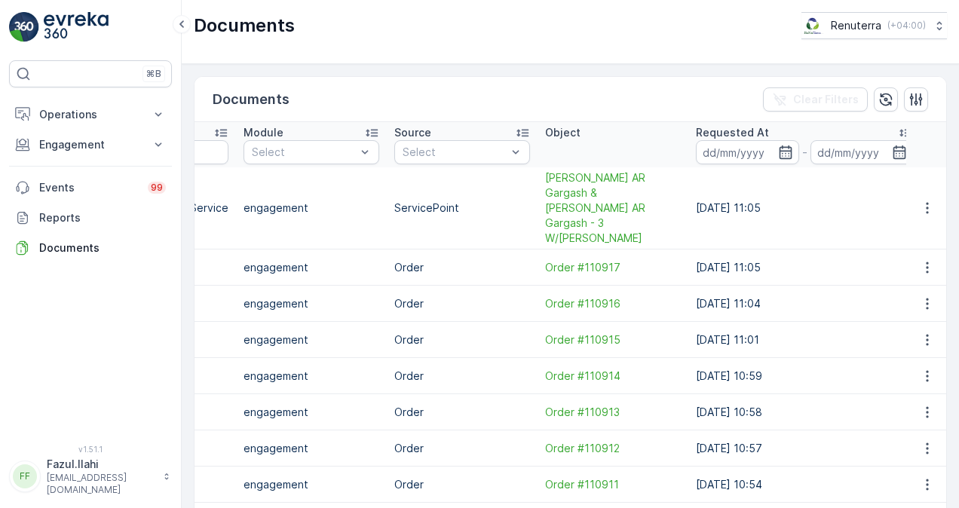
scroll to position [0, 636]
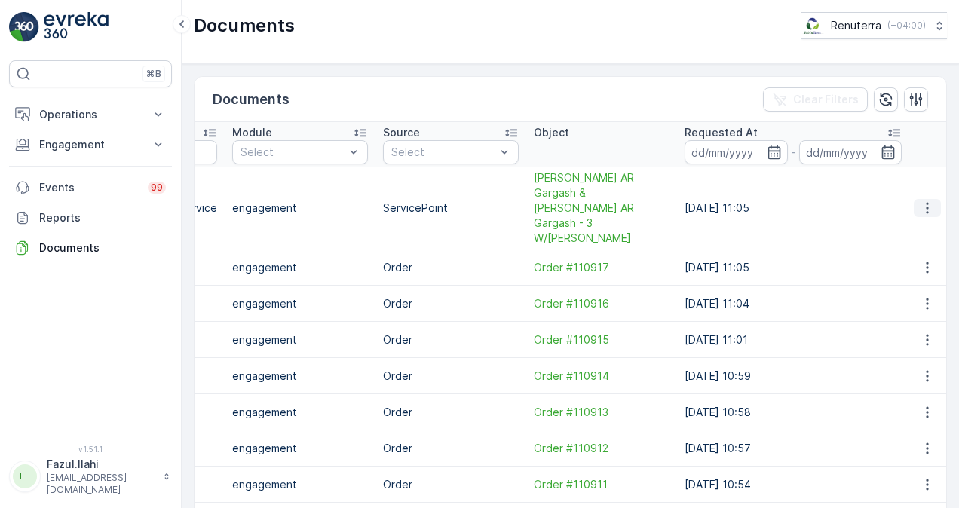
click at [926, 200] on icon "button" at bounding box center [926, 207] width 15 height 15
click at [928, 203] on ul "See Details" at bounding box center [923, 214] width 76 height 27
click at [930, 207] on span "See Details" at bounding box center [923, 214] width 58 height 15
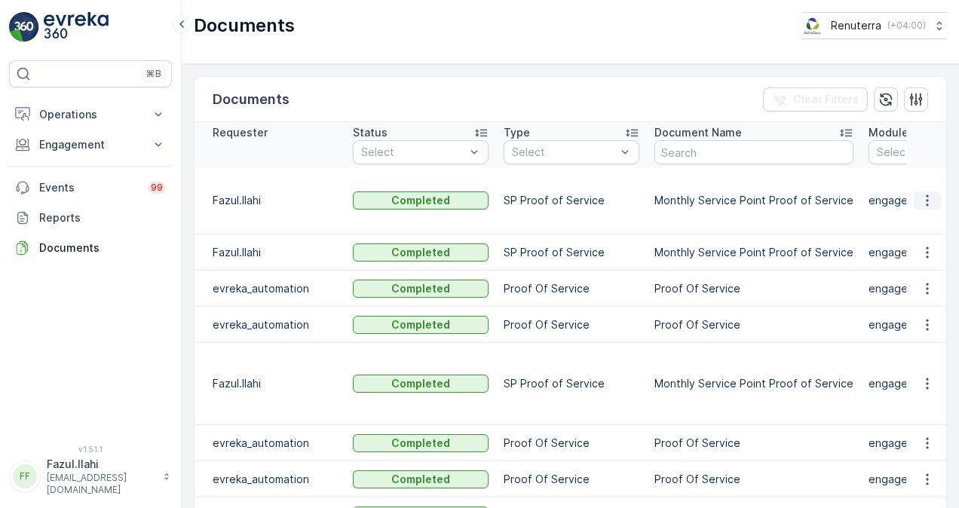
click at [925, 195] on icon "button" at bounding box center [926, 200] width 2 height 11
click at [928, 211] on span "See Details" at bounding box center [923, 214] width 58 height 15
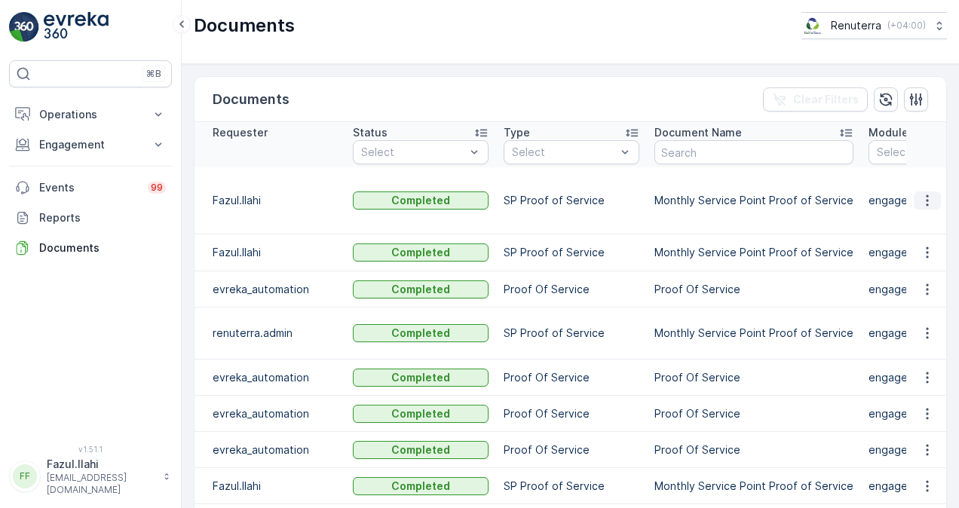
click at [929, 199] on button "button" at bounding box center [926, 200] width 27 height 18
click at [928, 210] on span "See Details" at bounding box center [923, 214] width 58 height 15
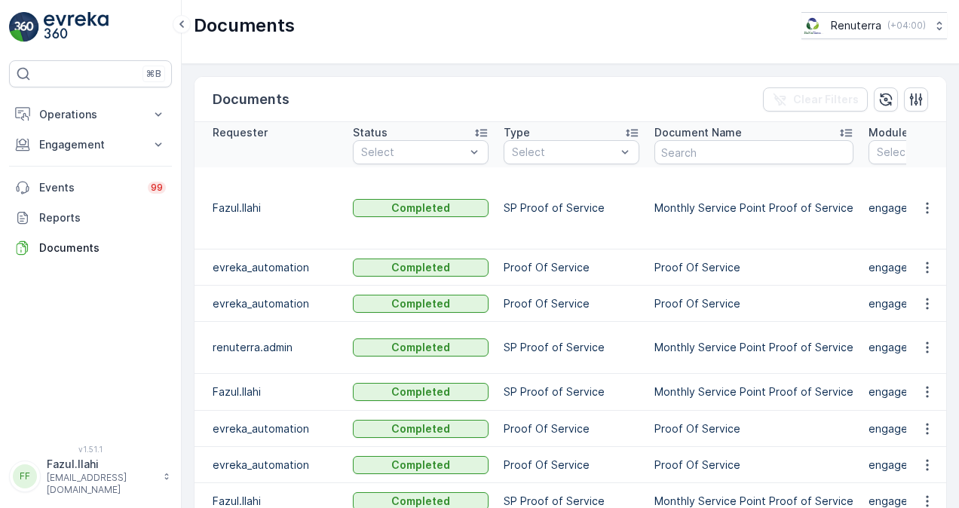
click at [550, 384] on p "SP Proof of Service" at bounding box center [571, 391] width 136 height 15
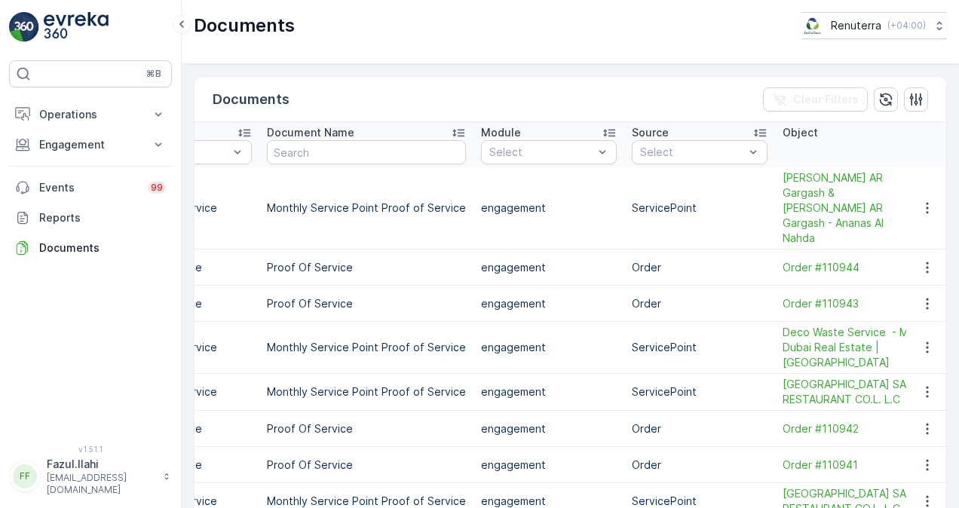
scroll to position [0, 392]
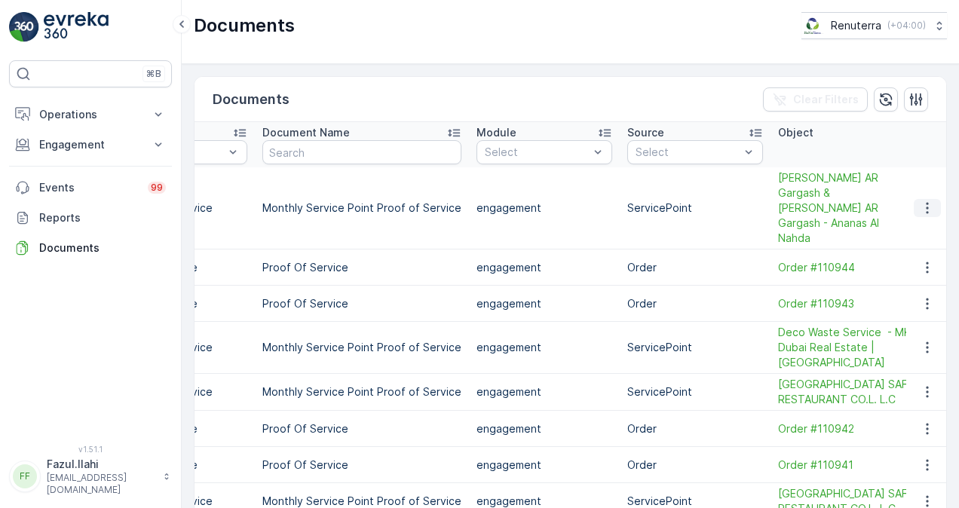
click at [927, 200] on icon "button" at bounding box center [926, 207] width 15 height 15
click at [909, 217] on span "See Details" at bounding box center [932, 216] width 58 height 15
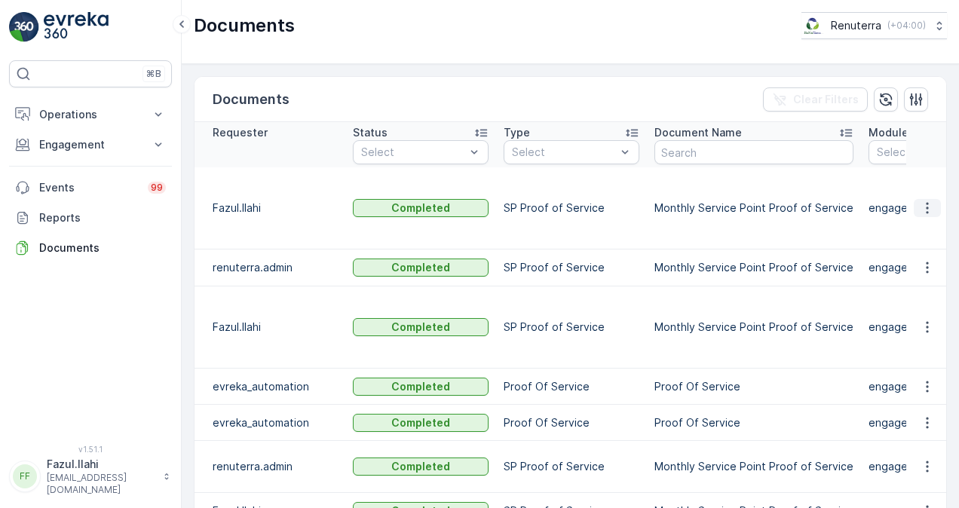
click at [919, 200] on icon "button" at bounding box center [926, 207] width 15 height 15
click at [910, 209] on span "See Details" at bounding box center [923, 214] width 58 height 15
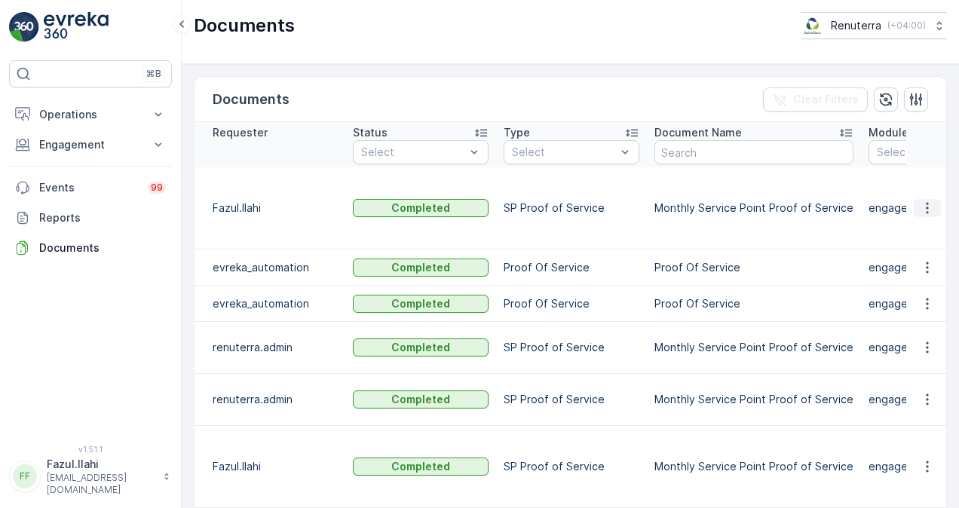
click at [922, 200] on icon "button" at bounding box center [926, 207] width 15 height 15
click at [918, 212] on span "See Details" at bounding box center [923, 214] width 58 height 15
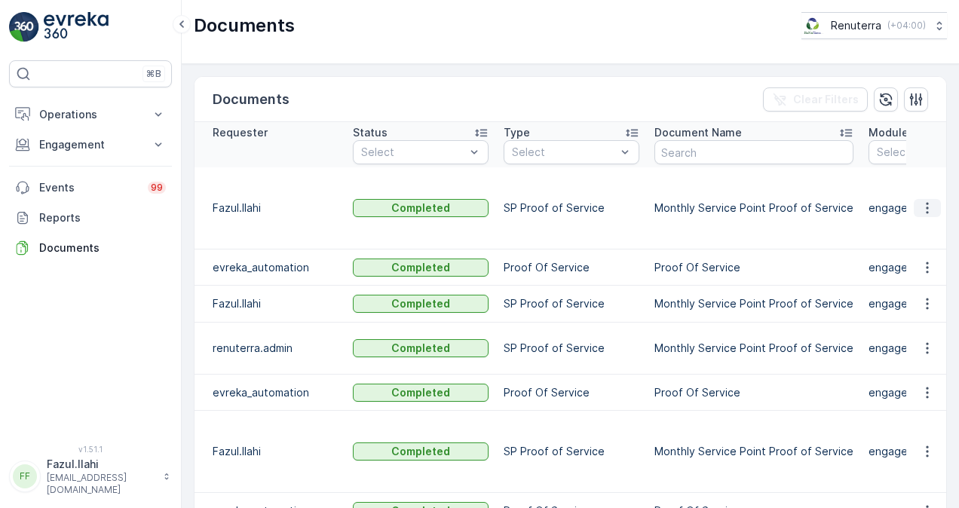
click at [930, 200] on icon "button" at bounding box center [926, 207] width 15 height 15
click at [927, 207] on span "See Details" at bounding box center [923, 214] width 58 height 15
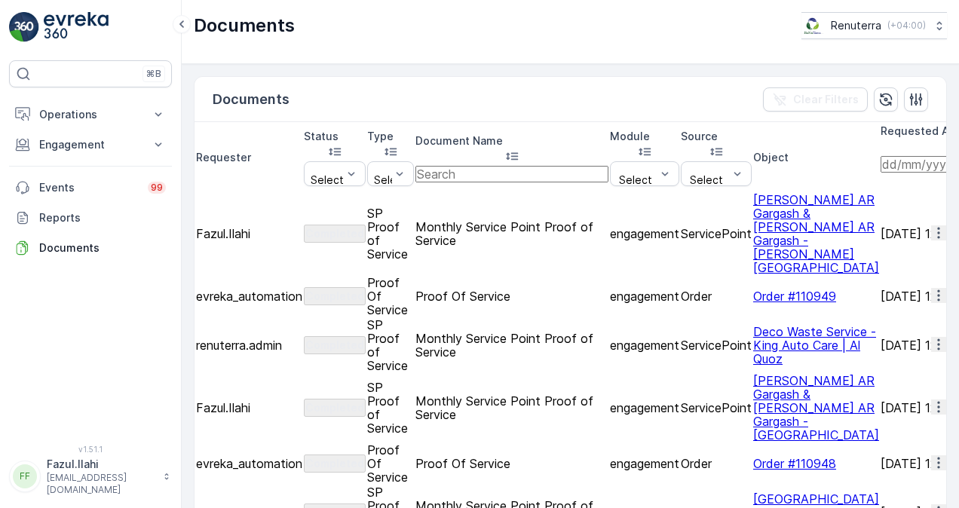
click at [931, 225] on icon "button" at bounding box center [938, 232] width 15 height 15
click at [919, 214] on span "See Details" at bounding box center [932, 216] width 58 height 15
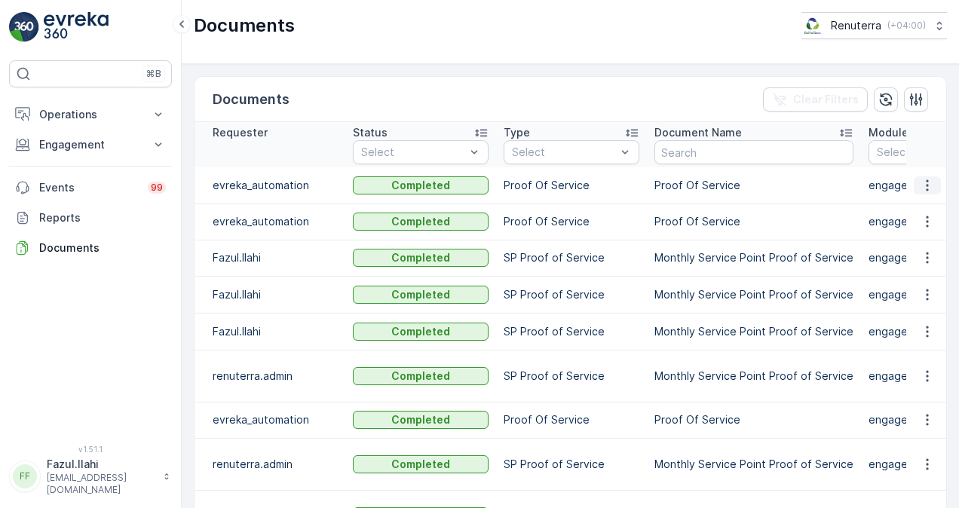
click at [919, 188] on icon "button" at bounding box center [926, 185] width 15 height 15
click at [915, 210] on span "See Details" at bounding box center [923, 207] width 58 height 15
click at [538, 216] on p "Proof Of Service" at bounding box center [571, 221] width 136 height 15
click at [751, 332] on p "Monthly Service Point Proof of Service" at bounding box center [753, 331] width 199 height 15
click at [644, 346] on td "SP Proof of Service" at bounding box center [571, 331] width 151 height 37
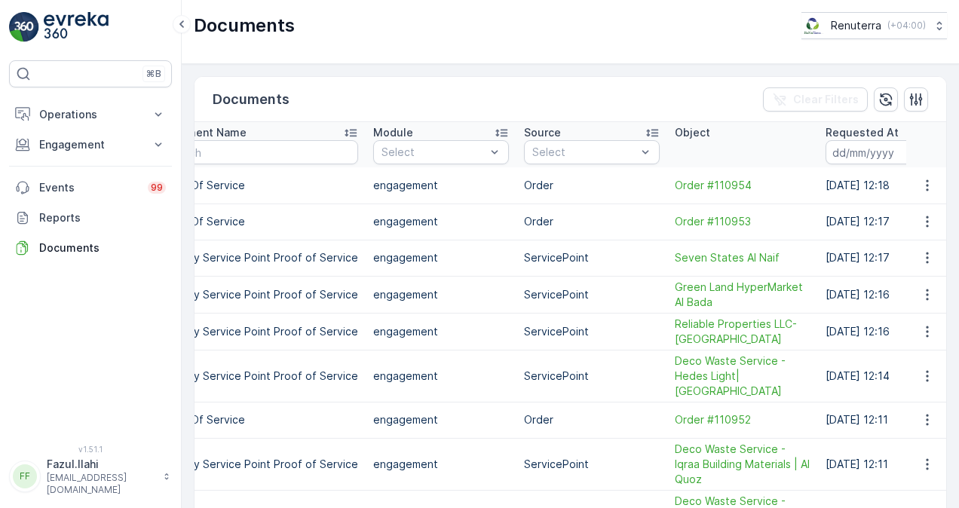
scroll to position [0, 512]
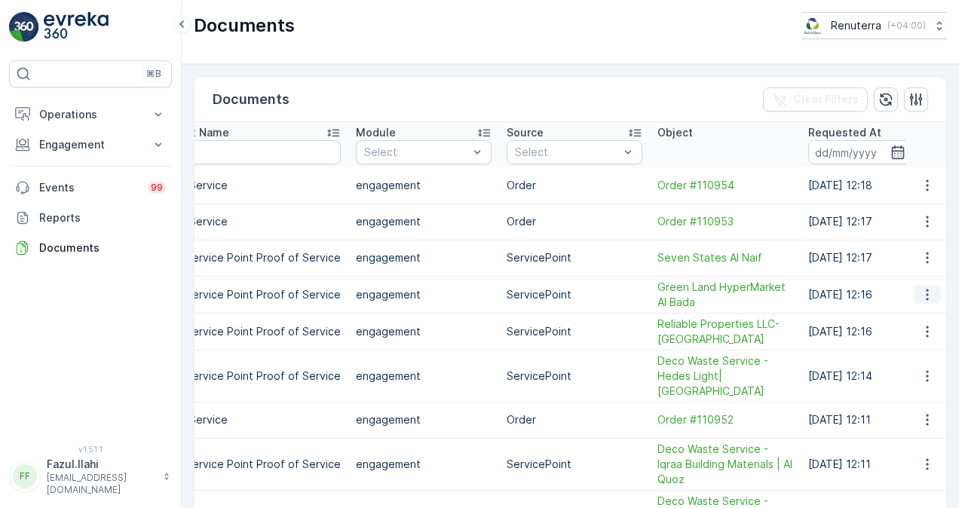
click at [925, 293] on icon "button" at bounding box center [926, 294] width 2 height 11
click at [913, 311] on span "See Details" at bounding box center [923, 315] width 58 height 15
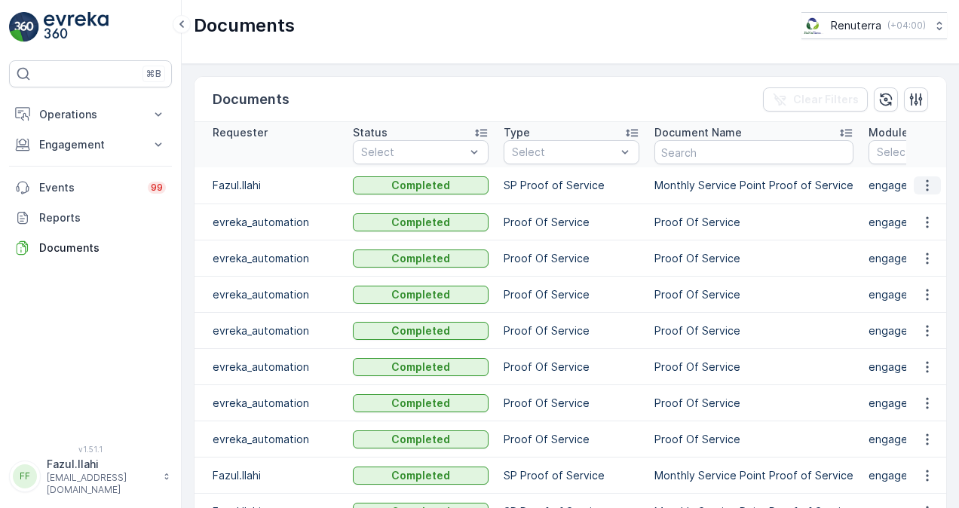
click at [925, 182] on icon "button" at bounding box center [926, 185] width 15 height 15
click at [936, 208] on span "See Details" at bounding box center [923, 207] width 58 height 15
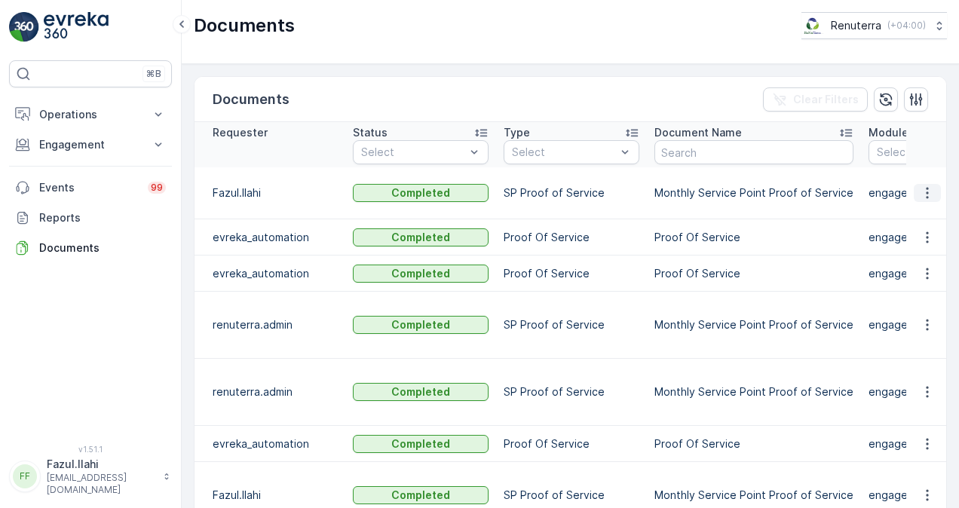
click at [917, 200] on button "button" at bounding box center [926, 193] width 27 height 18
click at [900, 220] on span "See Details" at bounding box center [923, 214] width 58 height 15
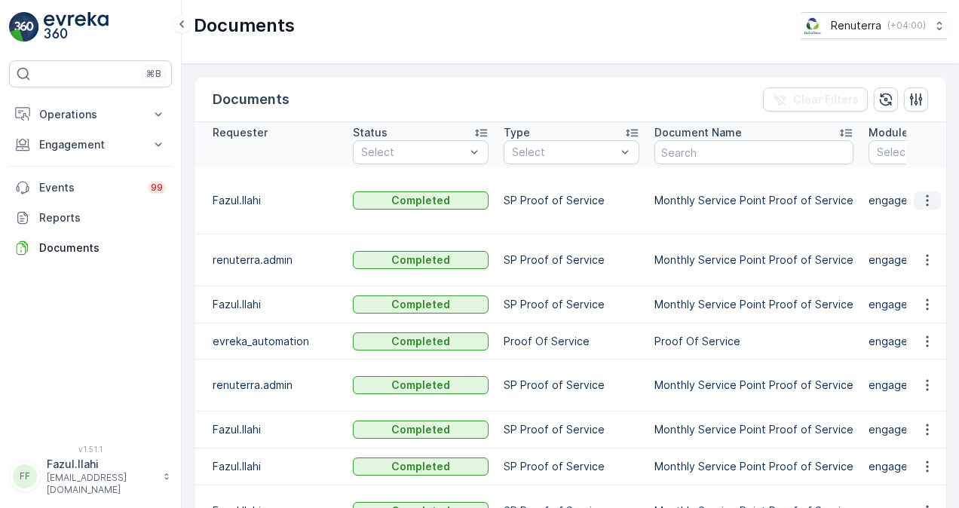
click at [927, 182] on td at bounding box center [926, 200] width 41 height 67
click at [930, 202] on td at bounding box center [926, 200] width 41 height 67
click at [929, 194] on icon "button" at bounding box center [926, 200] width 15 height 15
click at [931, 213] on span "See Details" at bounding box center [923, 214] width 58 height 15
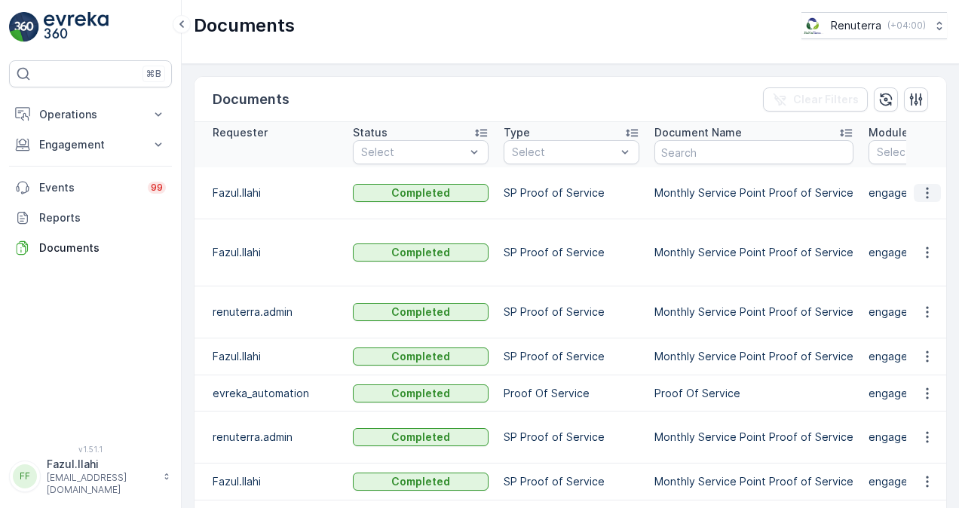
click at [928, 188] on icon "button" at bounding box center [926, 192] width 15 height 15
click at [934, 209] on span "See Details" at bounding box center [923, 214] width 58 height 15
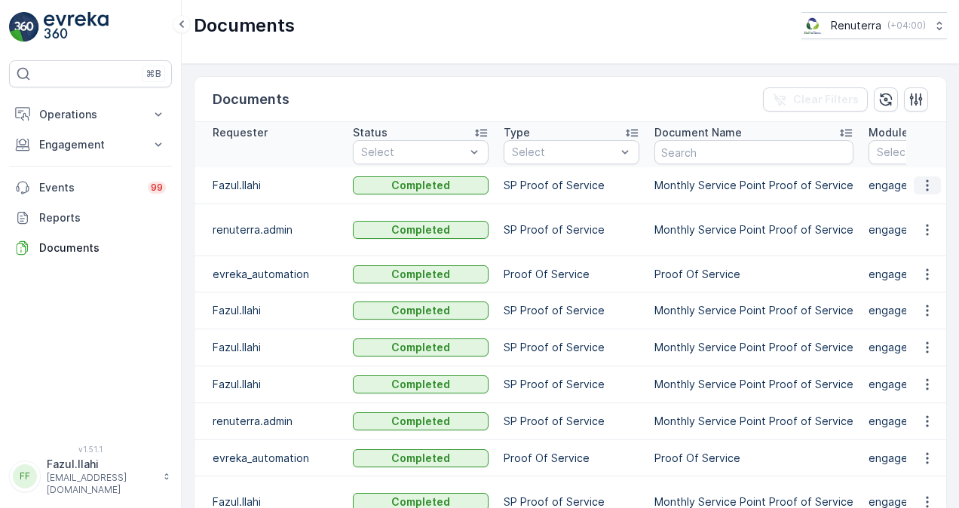
click at [919, 187] on icon "button" at bounding box center [926, 185] width 15 height 15
click at [919, 208] on span "See Details" at bounding box center [923, 207] width 58 height 15
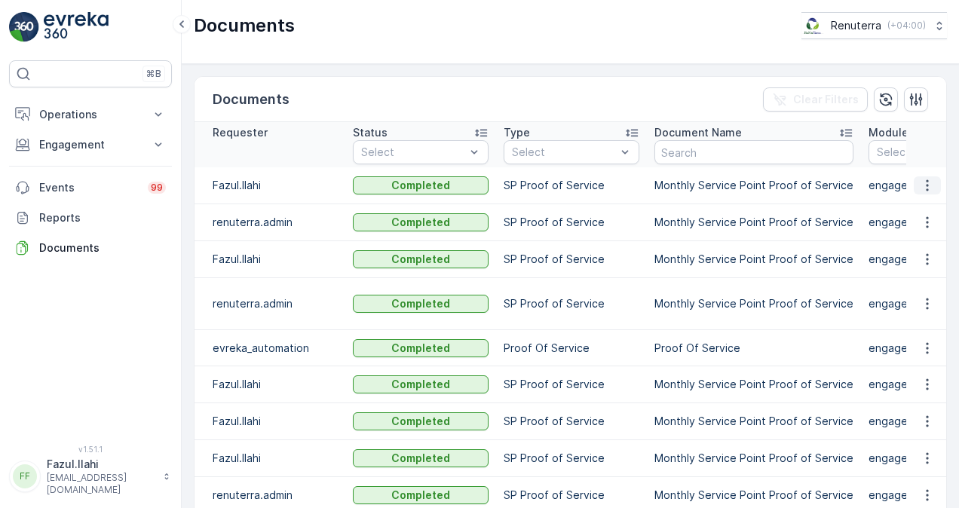
click at [925, 180] on icon "button" at bounding box center [926, 185] width 2 height 11
click at [903, 209] on span "See Details" at bounding box center [923, 207] width 58 height 15
